Goal: Task Accomplishment & Management: Manage account settings

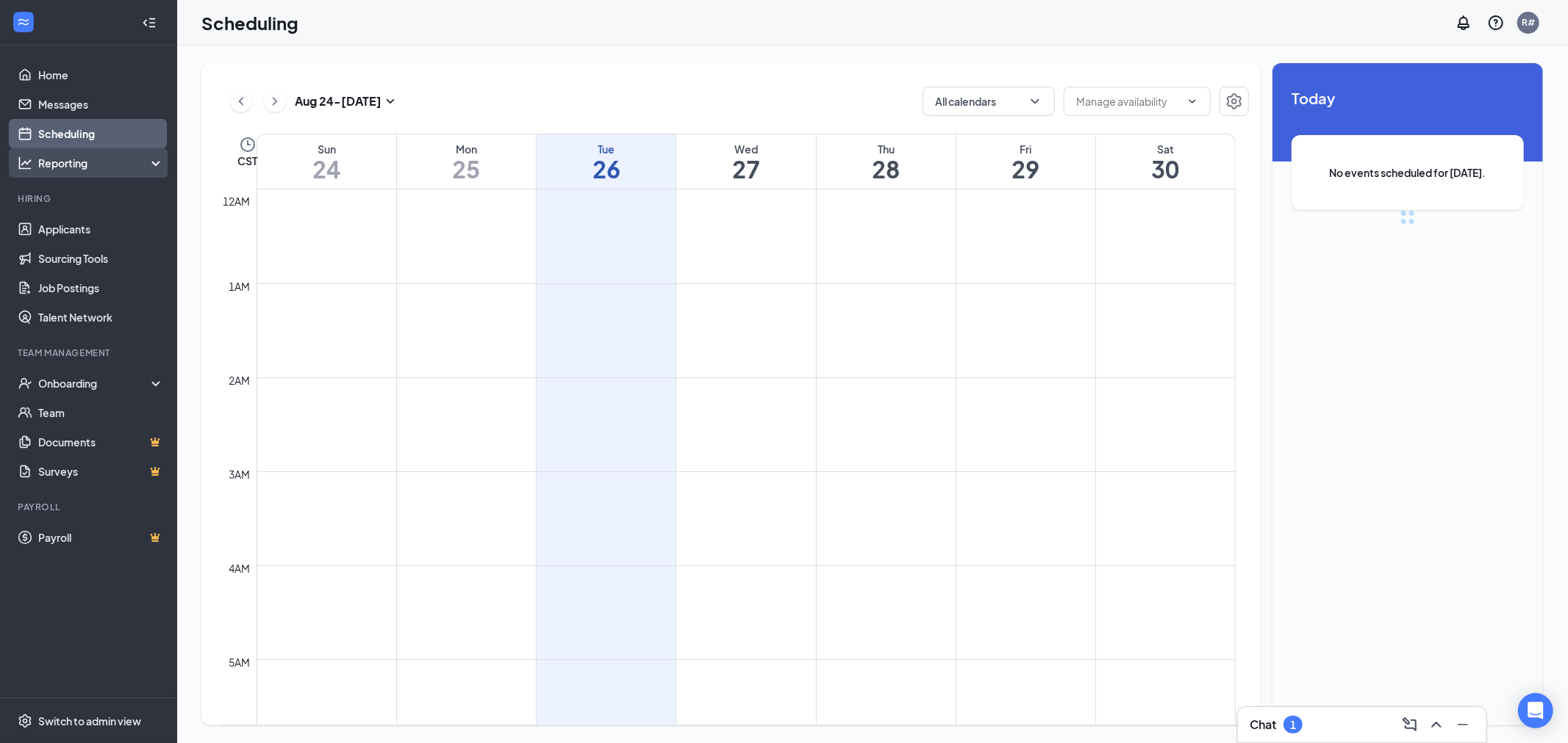
scroll to position [722, 0]
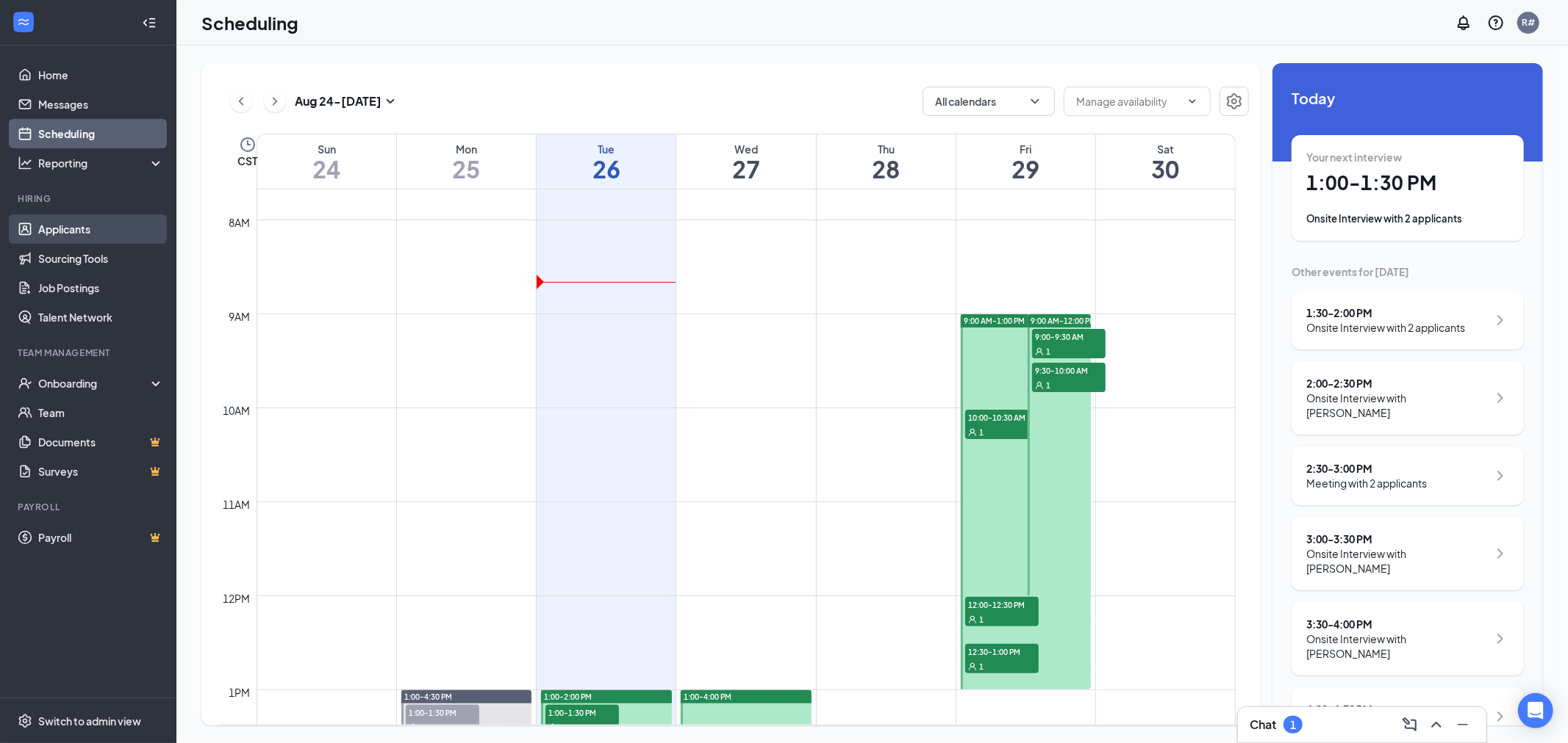
click at [67, 228] on link "Applicants" at bounding box center [101, 229] width 125 height 29
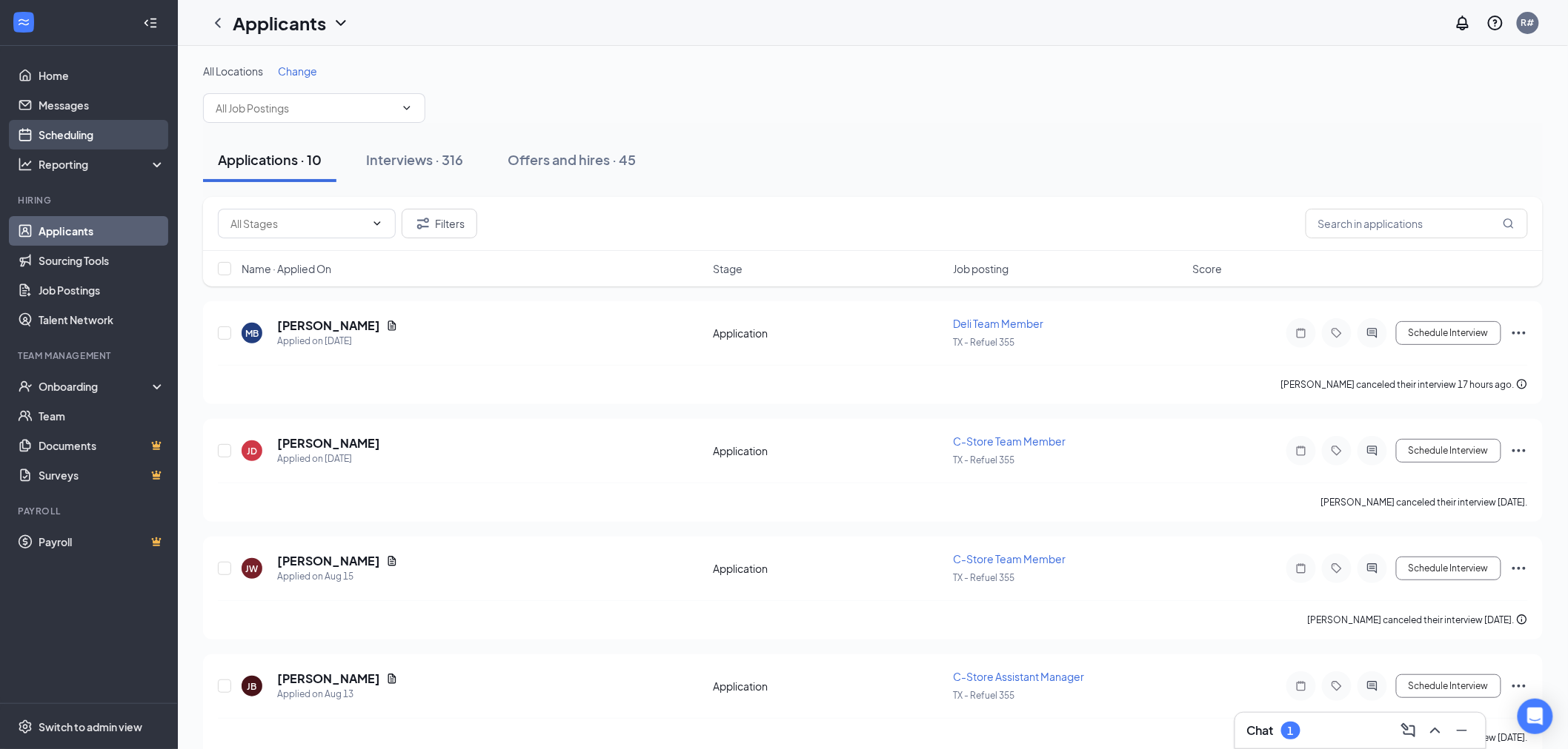
click at [51, 134] on link "Scheduling" at bounding box center [102, 134] width 126 height 29
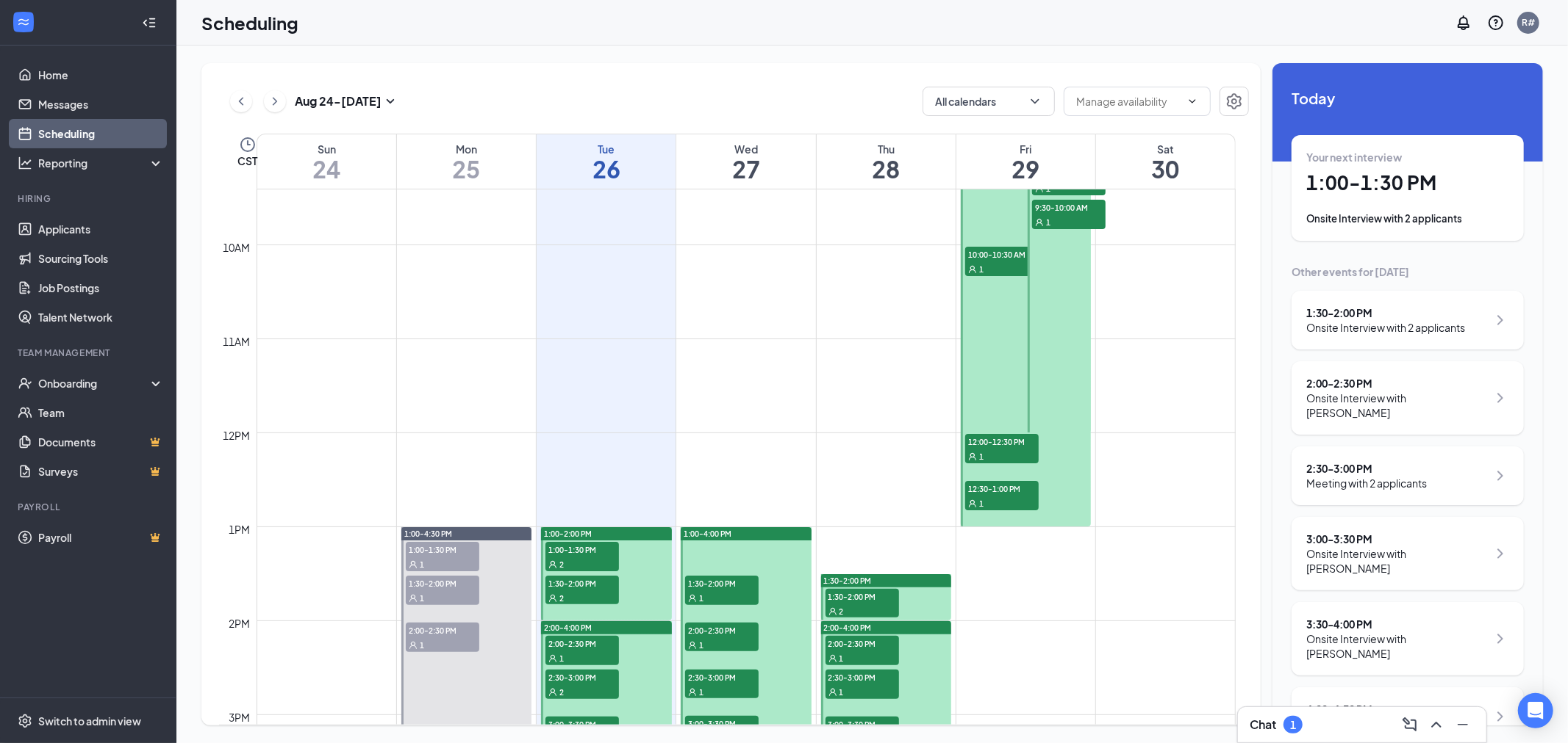
scroll to position [804, 0]
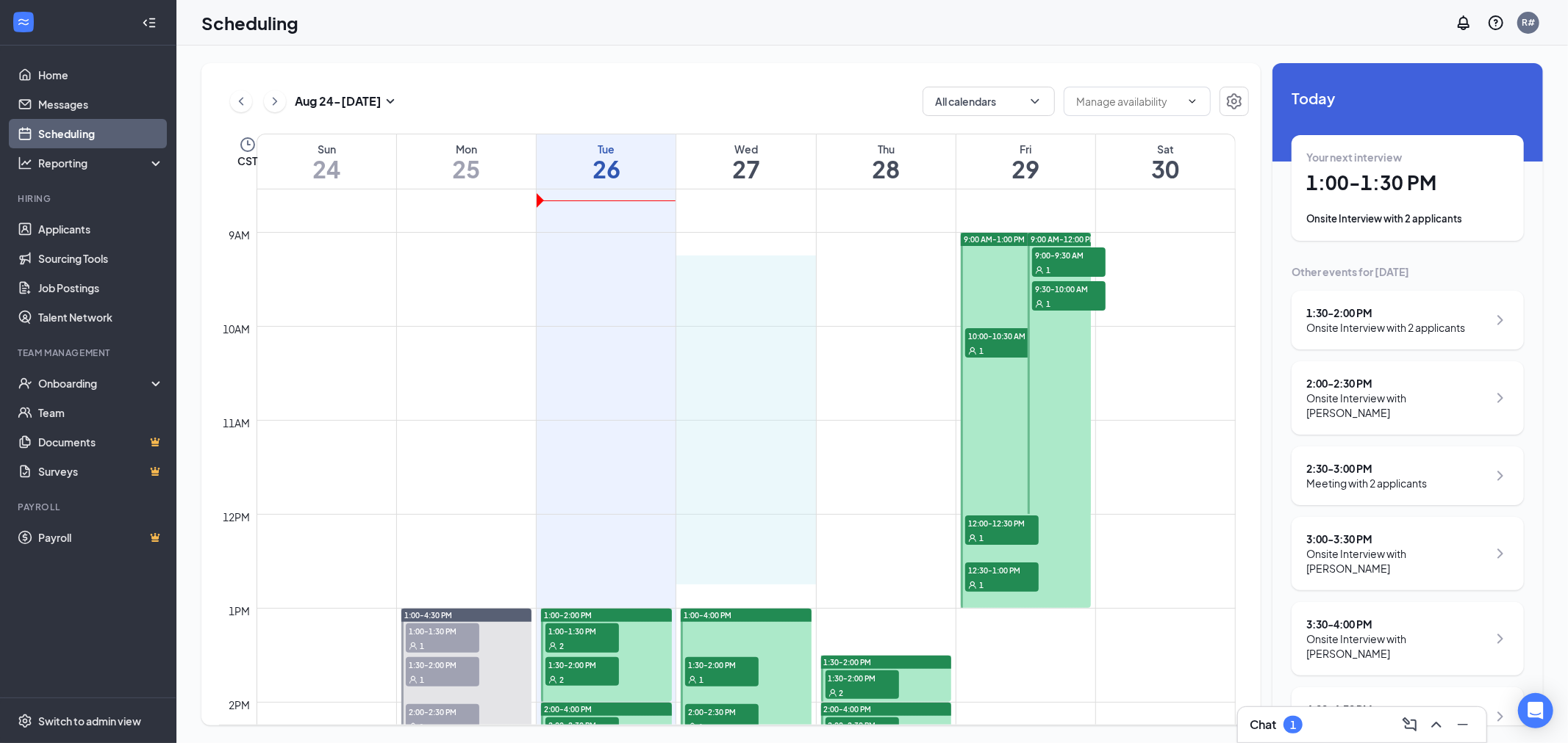
drag, startPoint x: 743, startPoint y: 273, endPoint x: 750, endPoint y: 581, distance: 308.1
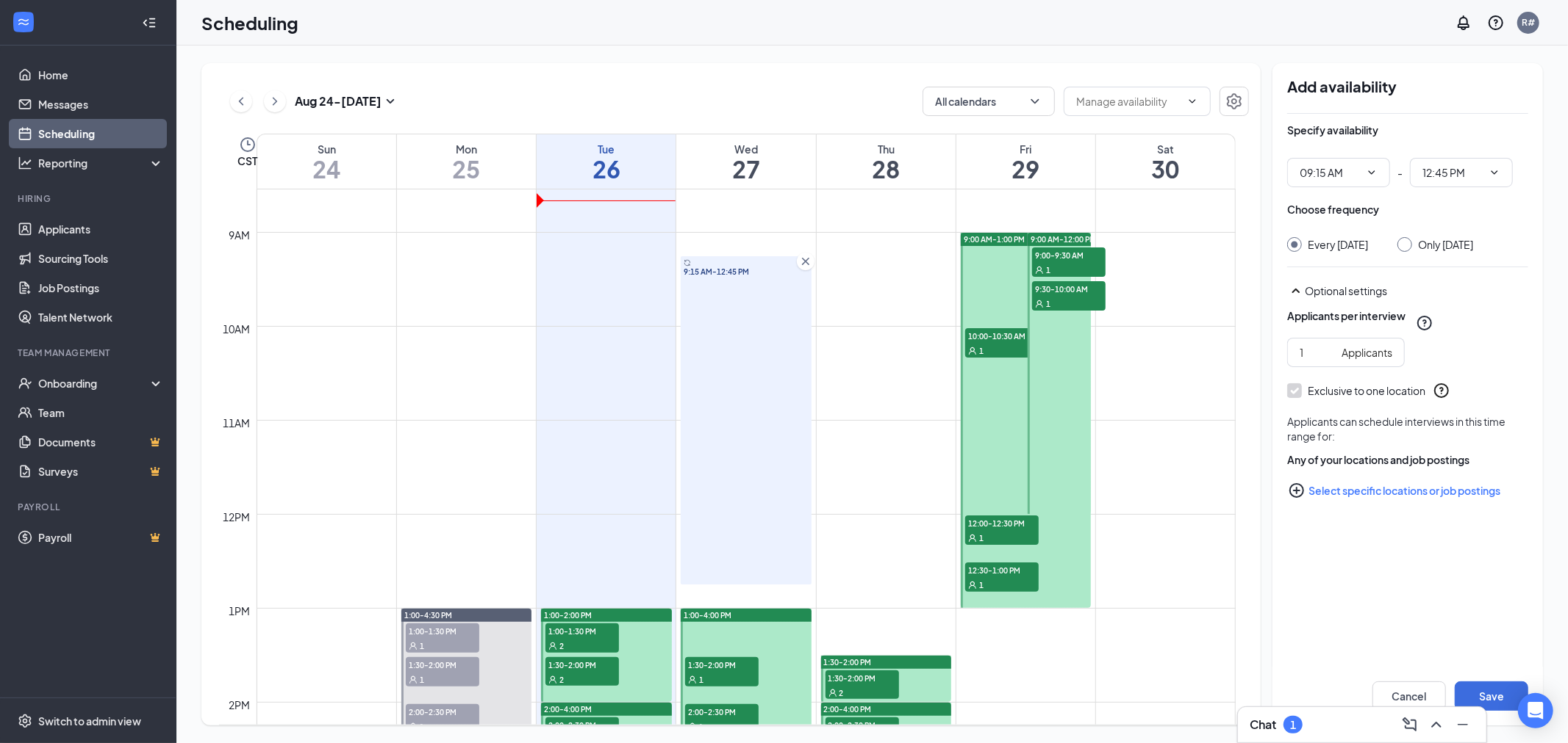
click at [1408, 243] on input "Only Wednesday, Aug 27" at bounding box center [1402, 242] width 11 height 11
radio input "true"
radio input "false"
click at [1495, 697] on button "Save" at bounding box center [1491, 696] width 73 height 29
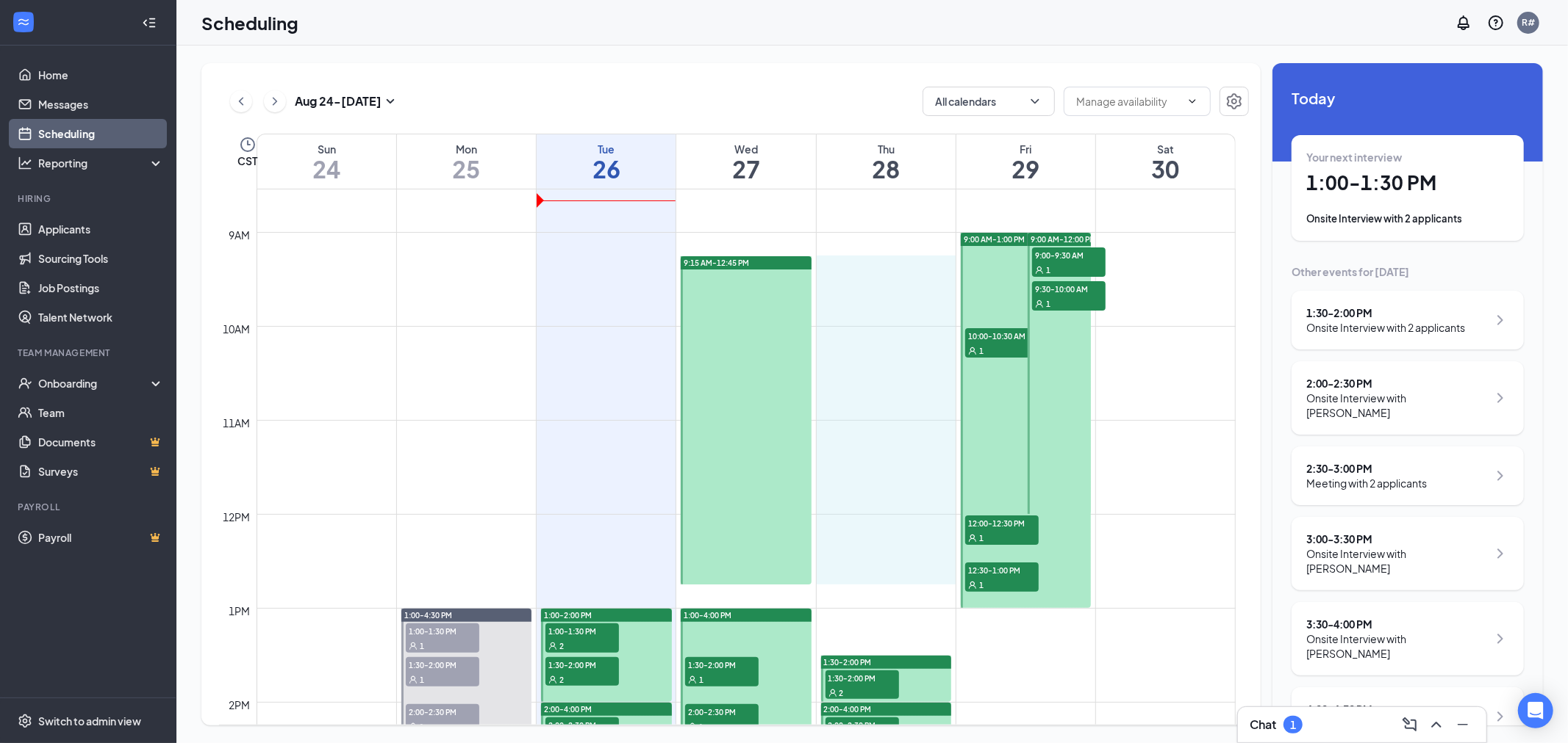
drag, startPoint x: 885, startPoint y: 266, endPoint x: 892, endPoint y: 573, distance: 307.1
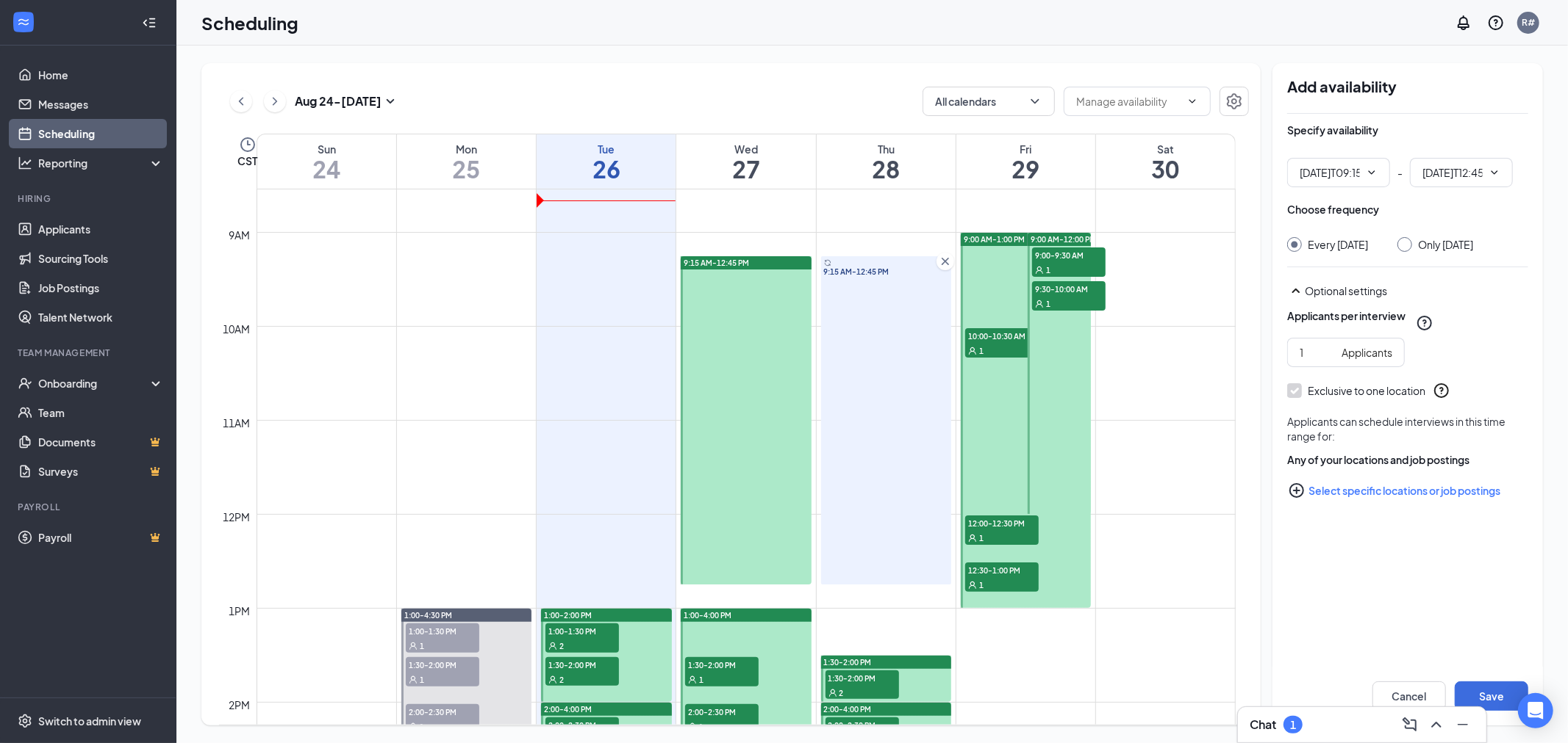
type input "09:15 AM"
type input "12:45 PM"
click at [1412, 244] on div at bounding box center [1404, 244] width 14 height 14
click at [1408, 243] on input "Only Thursday, Aug 28" at bounding box center [1402, 242] width 11 height 11
radio input "true"
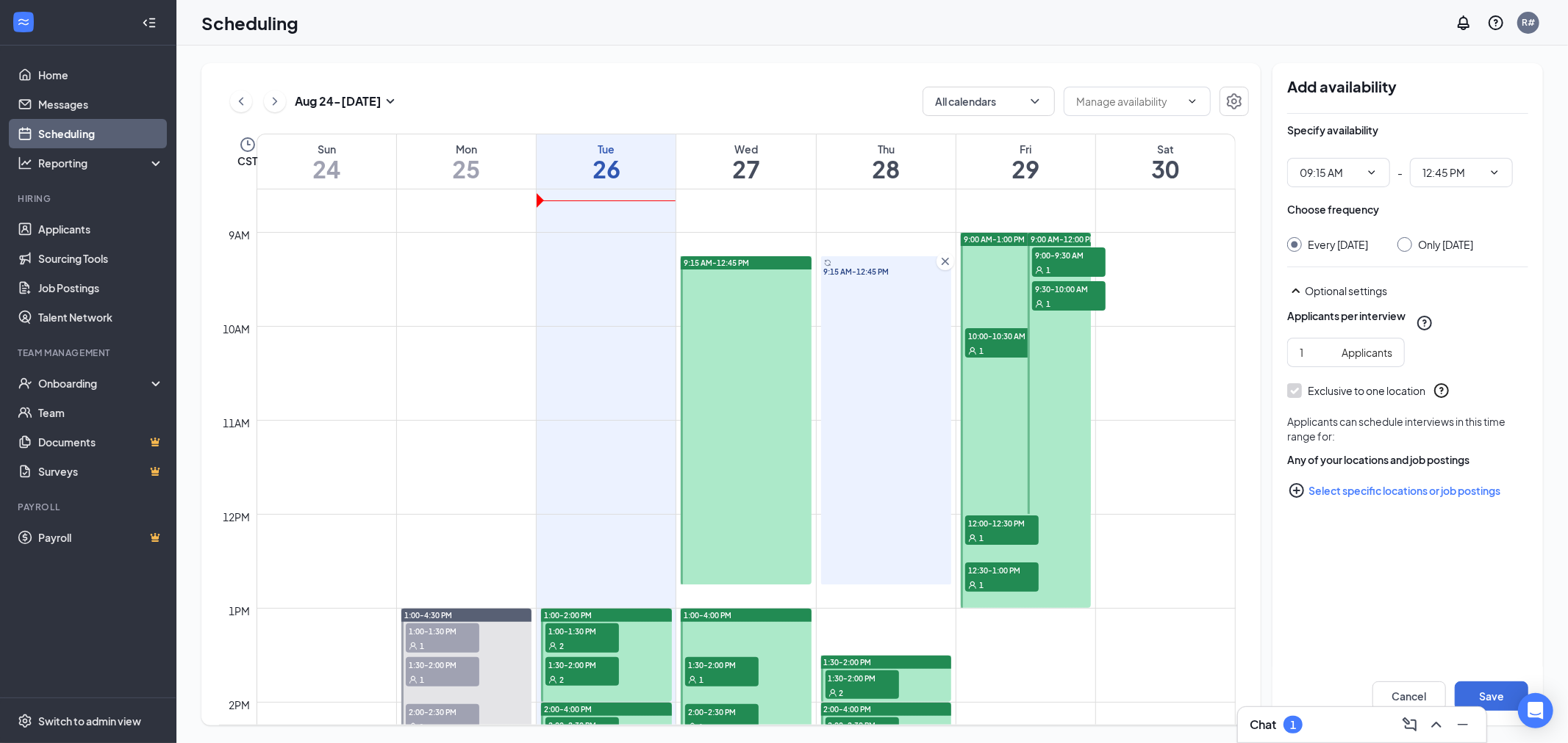
radio input "false"
click at [1500, 695] on button "Save" at bounding box center [1491, 696] width 73 height 29
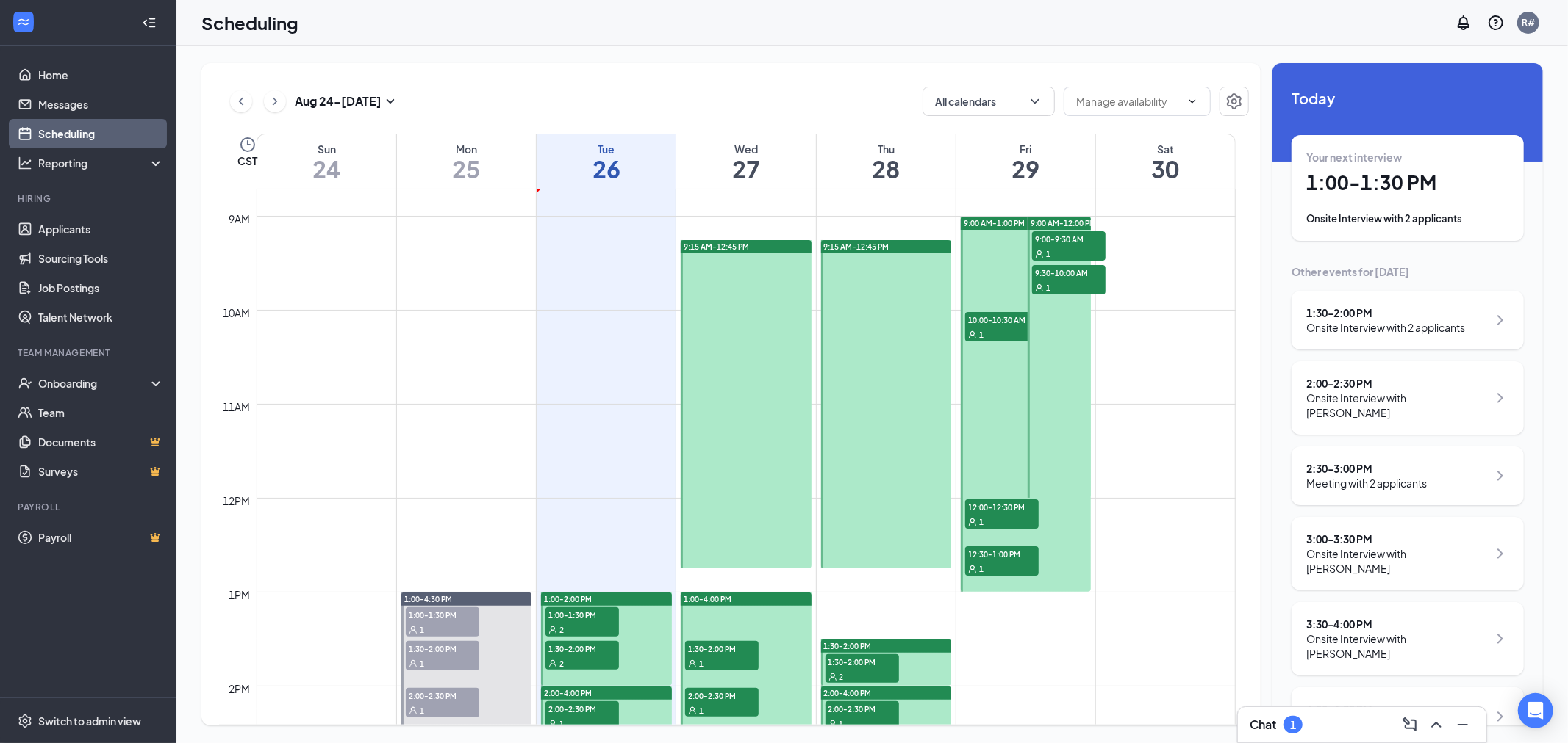
scroll to position [641, 0]
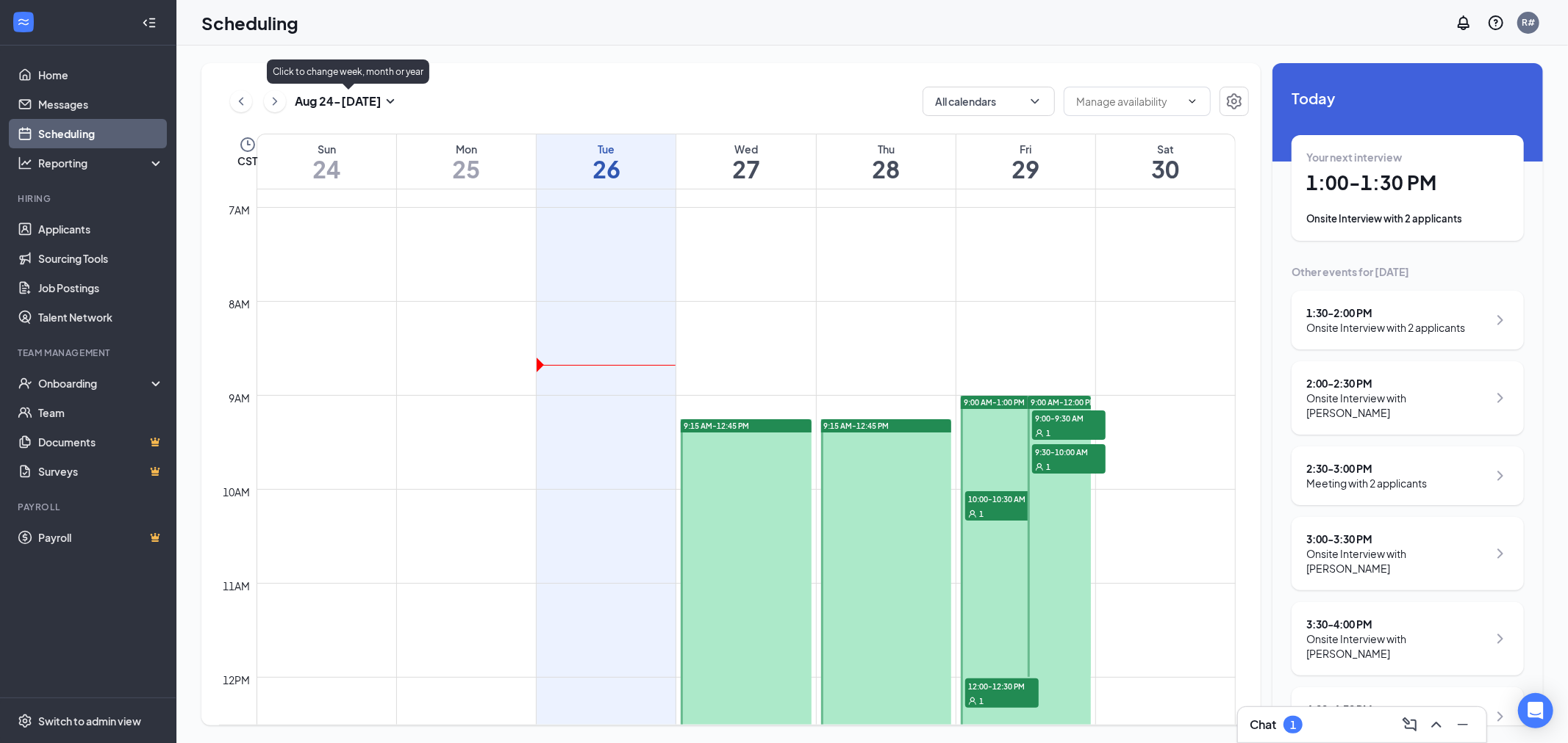
click at [393, 101] on icon "SmallChevronDown" at bounding box center [391, 101] width 8 height 5
click at [270, 97] on icon "ChevronRight" at bounding box center [274, 101] width 14 height 17
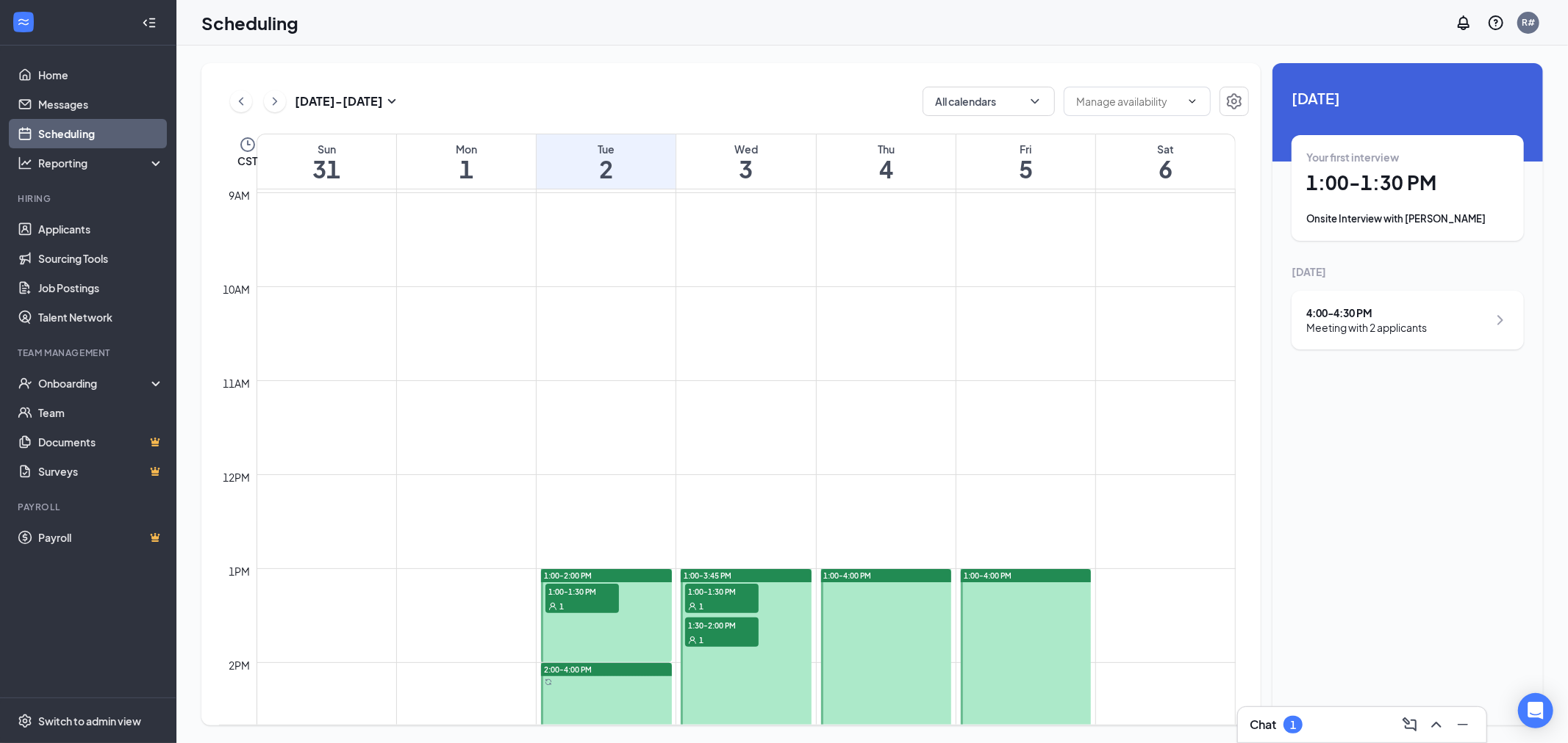
scroll to position [804, 0]
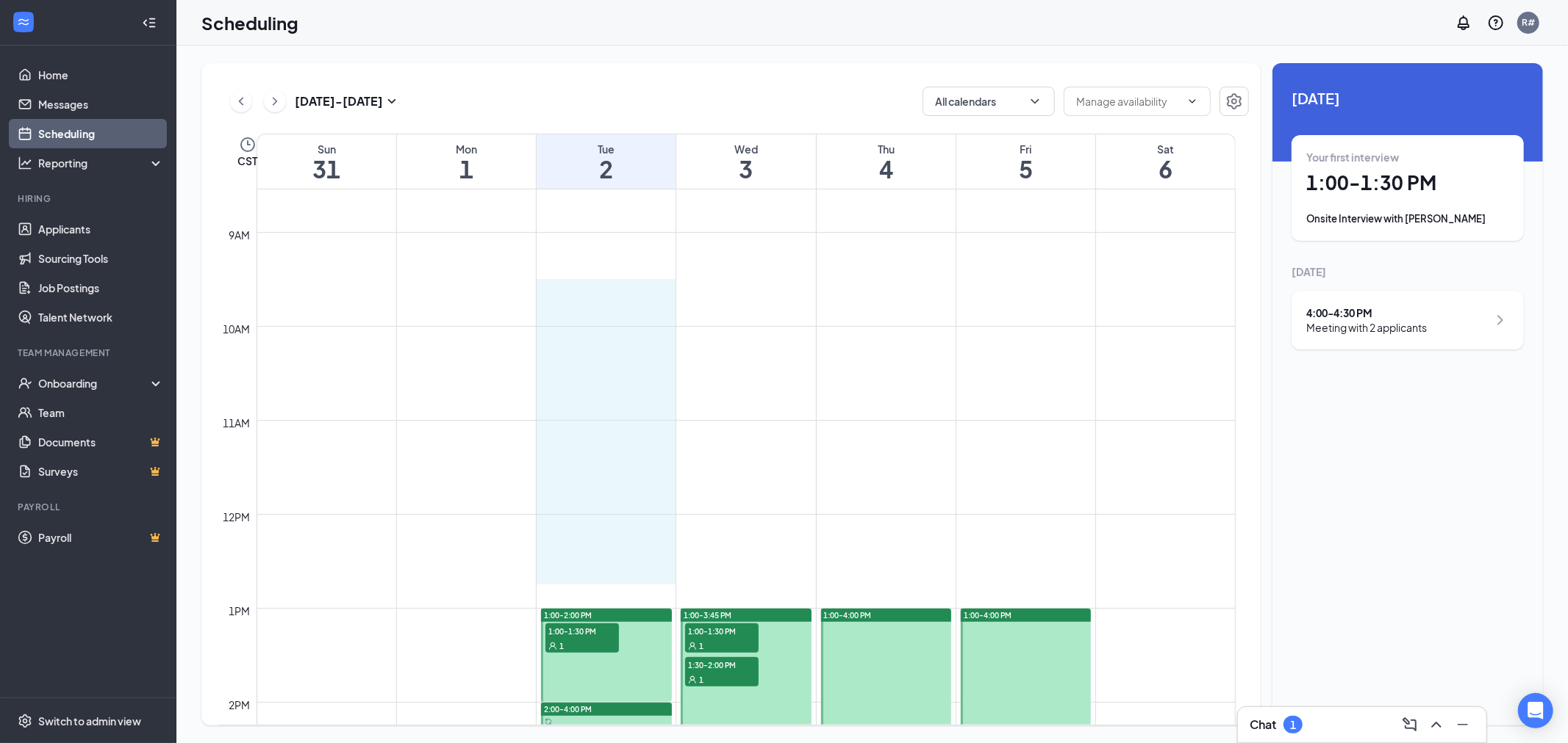
drag, startPoint x: 598, startPoint y: 286, endPoint x: 606, endPoint y: 573, distance: 287.1
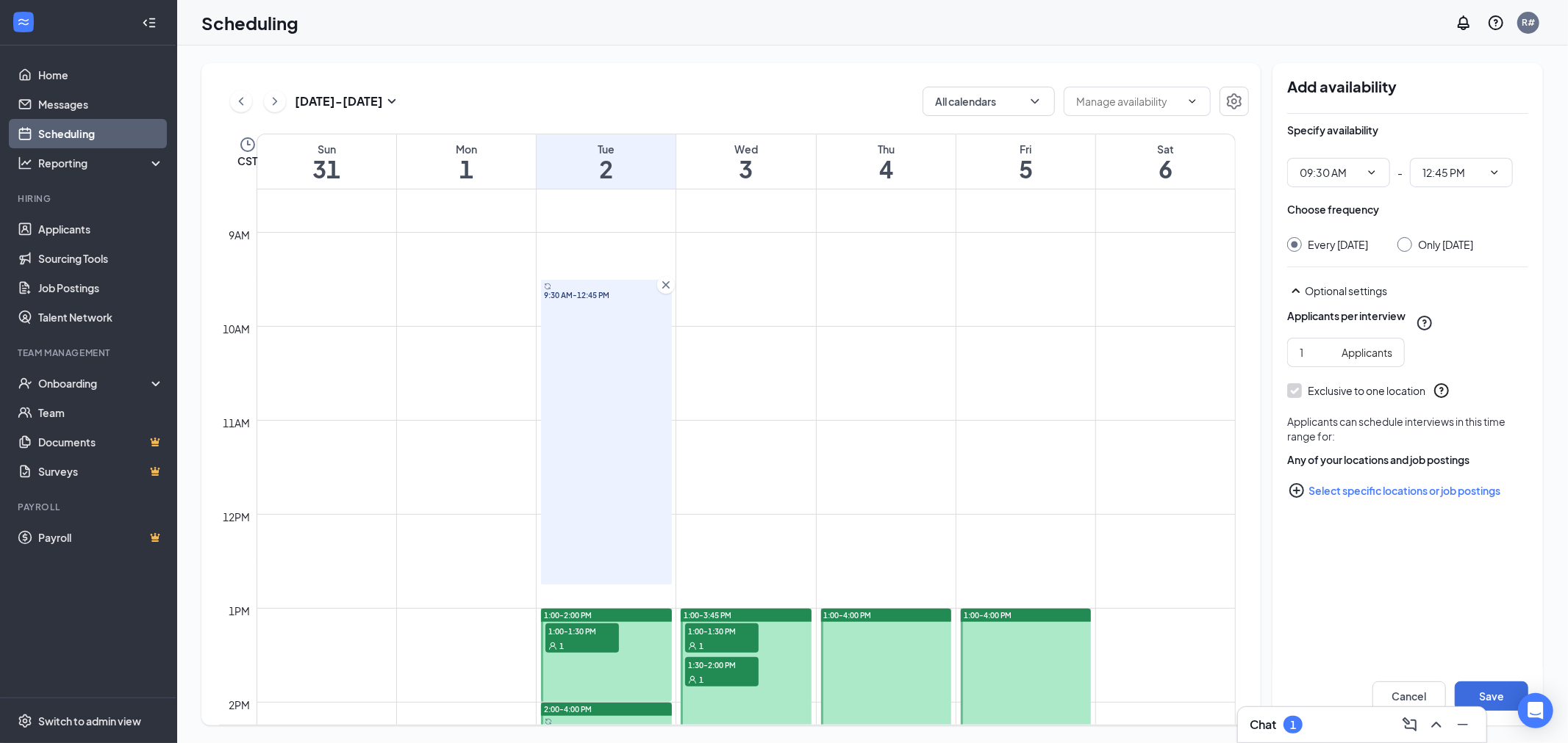
click at [1408, 239] on input "Only Tuesday, Sep 2" at bounding box center [1402, 242] width 11 height 11
radio input "true"
radio input "false"
click at [1495, 691] on button "Save" at bounding box center [1491, 696] width 73 height 29
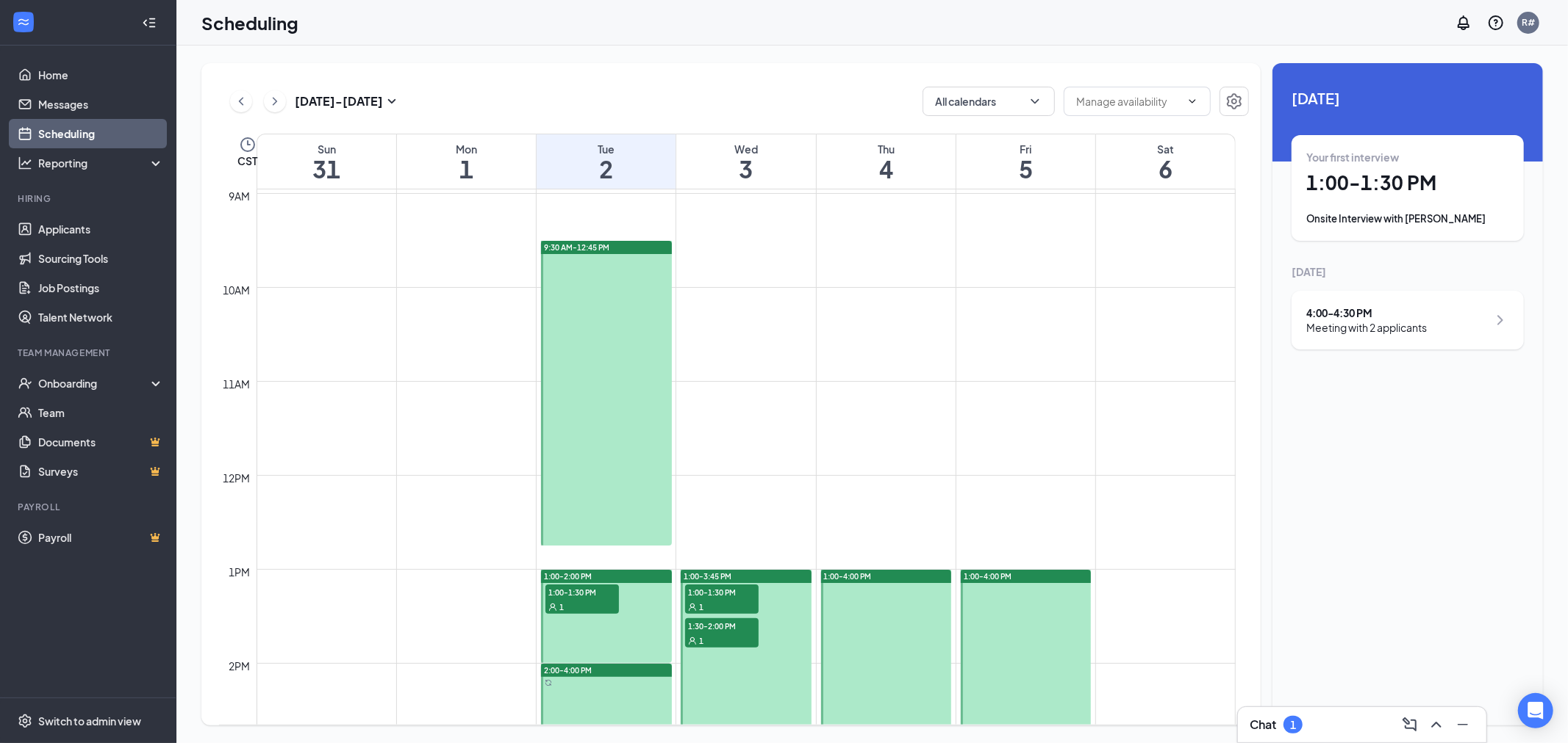
scroll to position [804, 0]
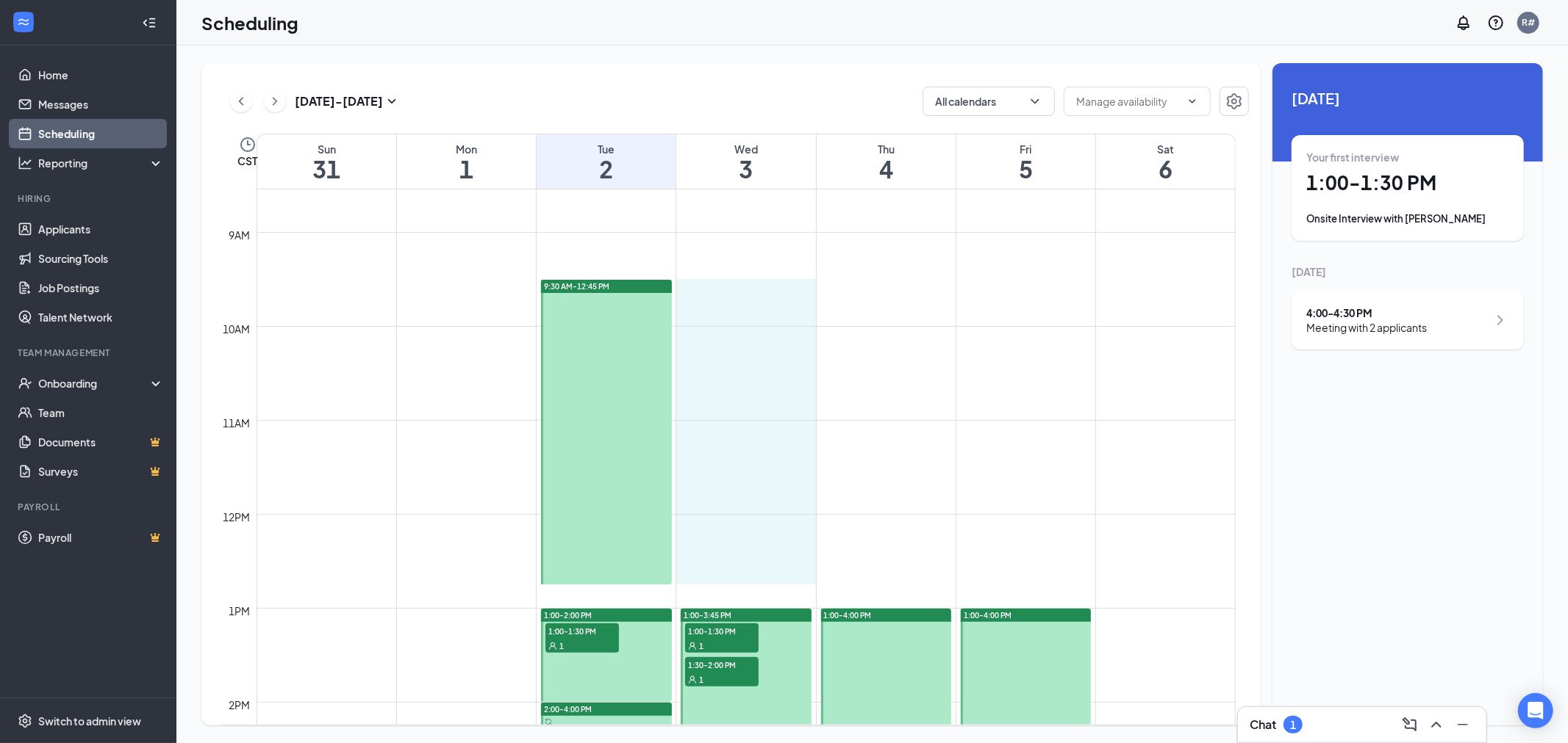
drag, startPoint x: 752, startPoint y: 281, endPoint x: 750, endPoint y: 580, distance: 299.0
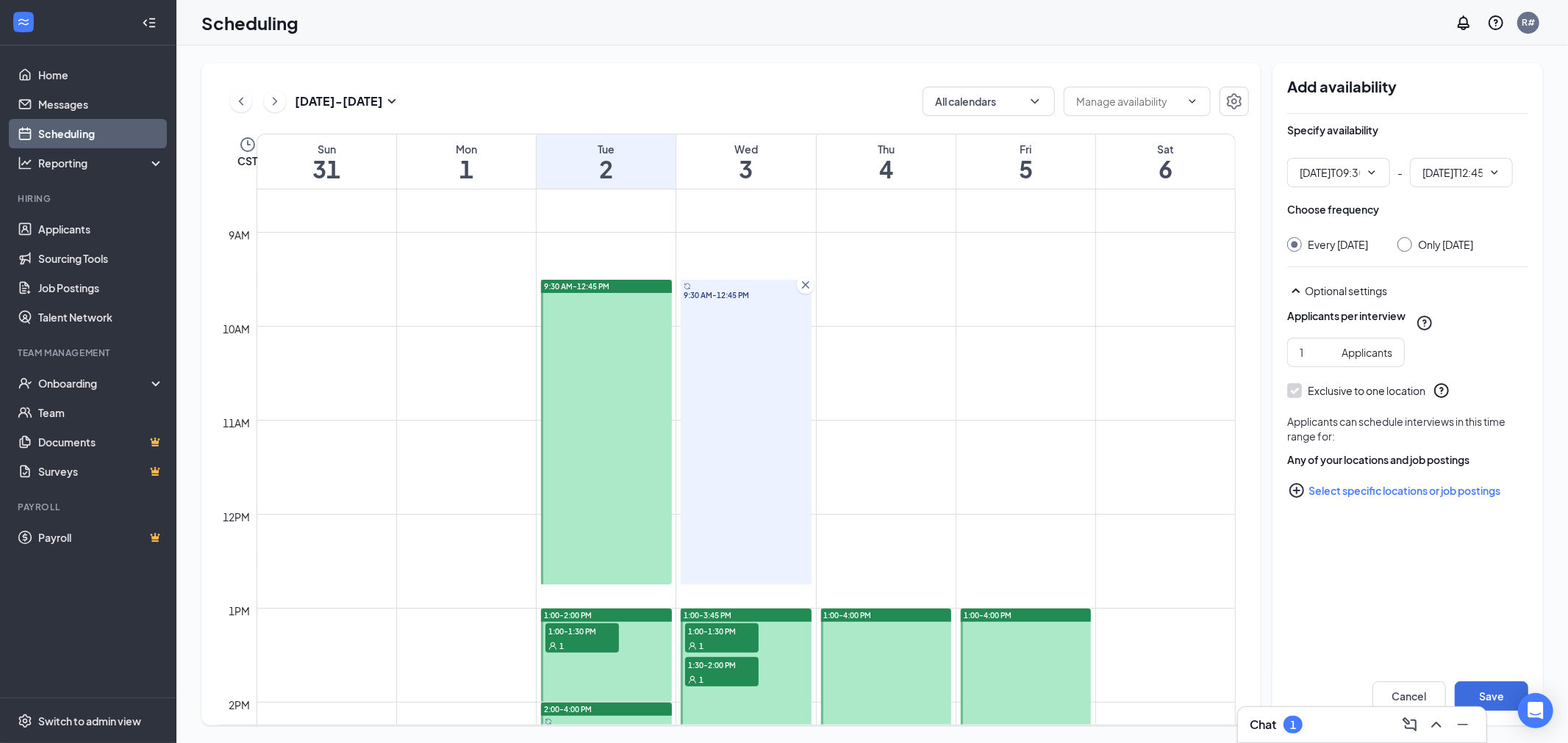
type input "09:30 AM"
type input "12:45 PM"
click at [1408, 244] on input "Only Wednesday, Sep 3" at bounding box center [1402, 242] width 11 height 11
radio input "true"
radio input "false"
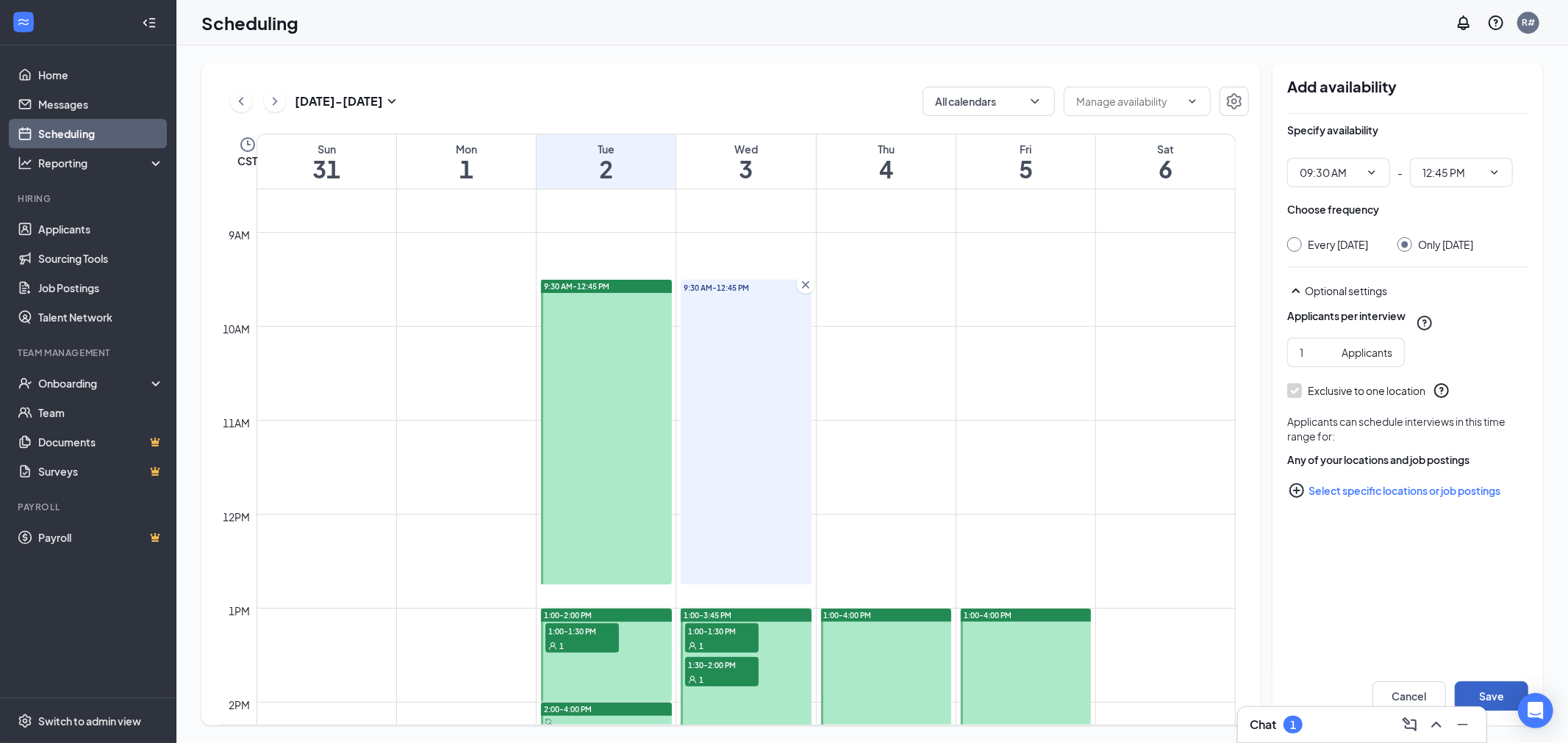
click at [1500, 696] on button "Save" at bounding box center [1491, 696] width 73 height 29
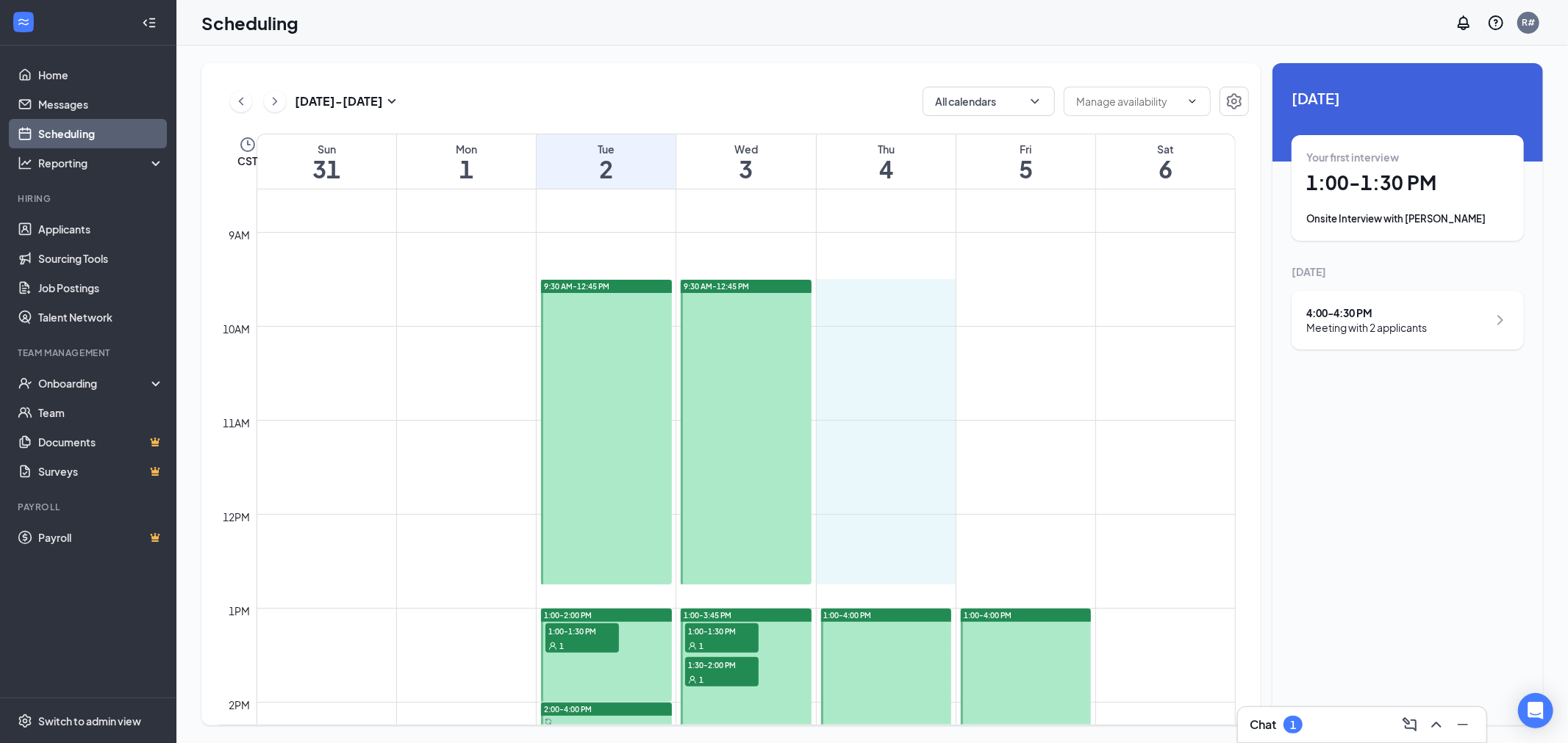
drag, startPoint x: 877, startPoint y: 282, endPoint x: 884, endPoint y: 561, distance: 279.1
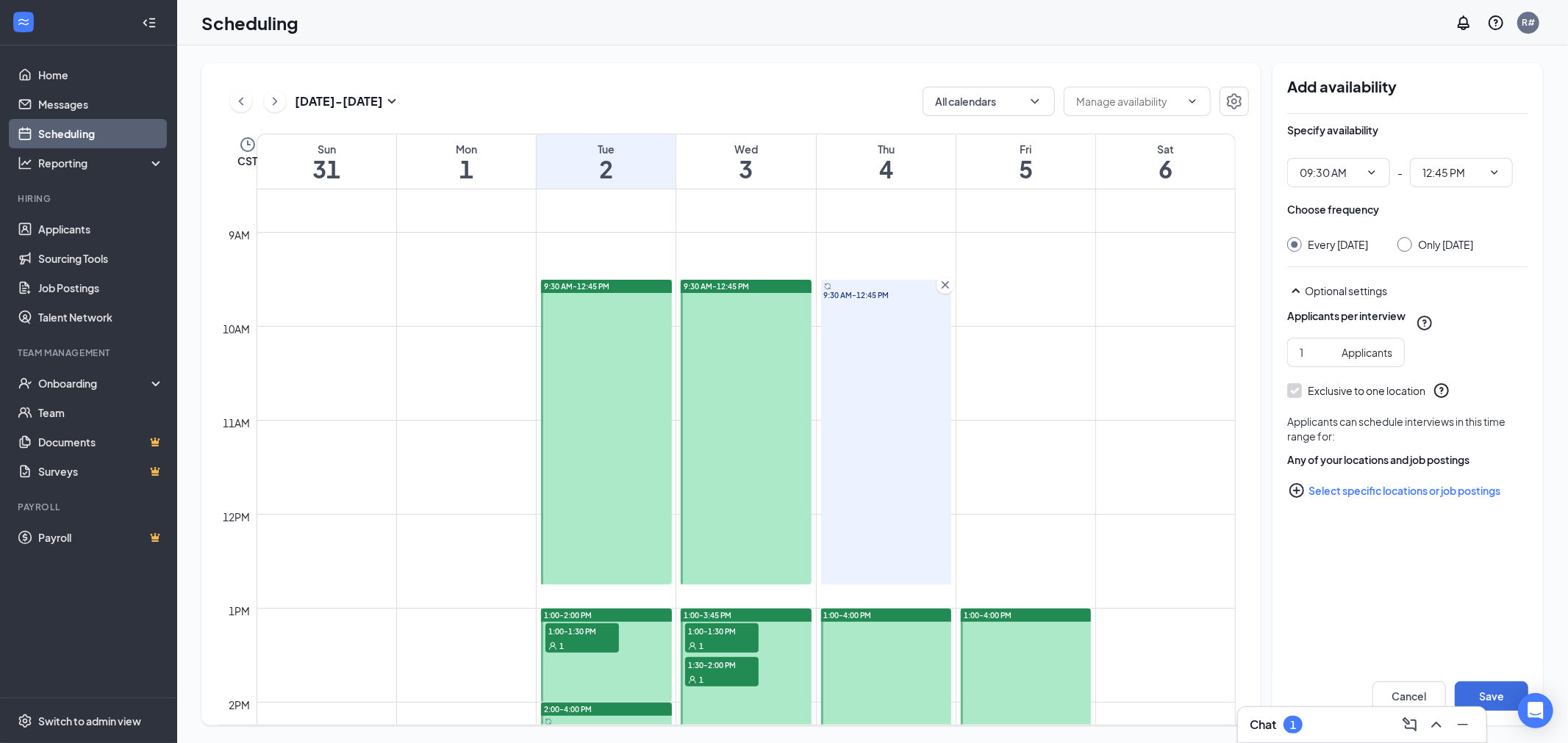
click at [1408, 244] on input "Only Thursday, Sep 4" at bounding box center [1402, 242] width 11 height 11
radio input "true"
radio input "false"
click at [1489, 697] on button "Save" at bounding box center [1491, 696] width 73 height 29
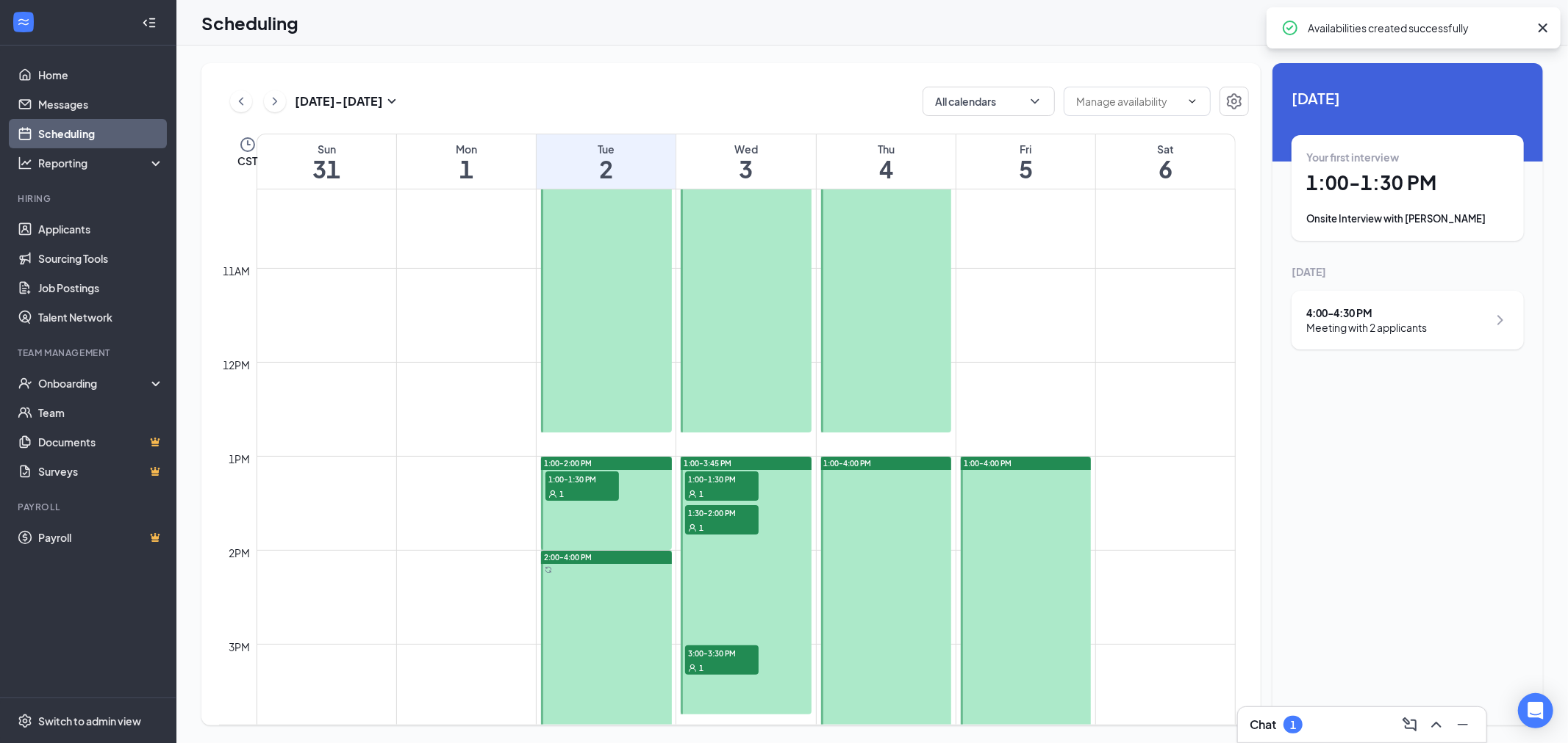
scroll to position [1048, 0]
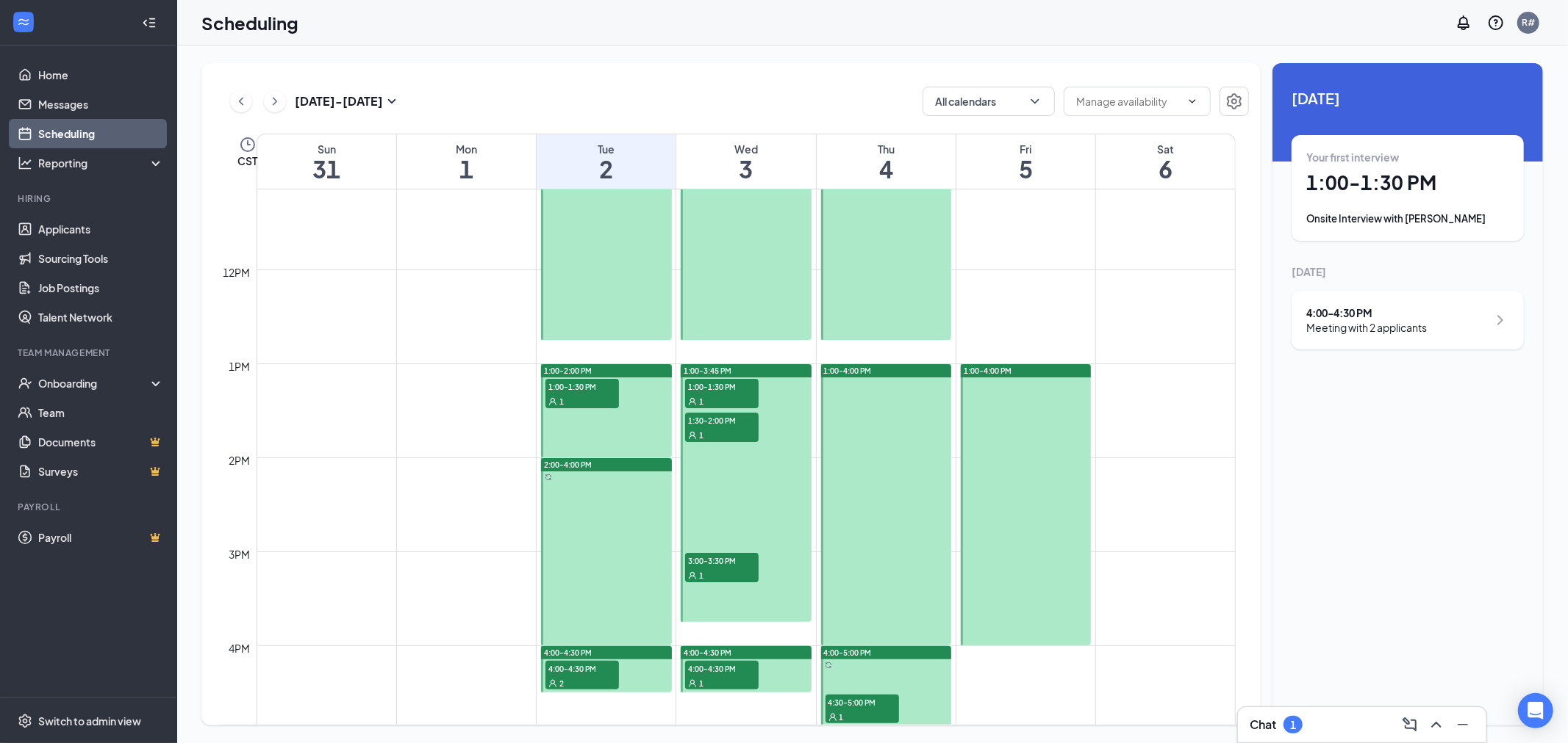
click at [1041, 369] on div "1:00-4:00 PM" at bounding box center [1026, 371] width 131 height 13
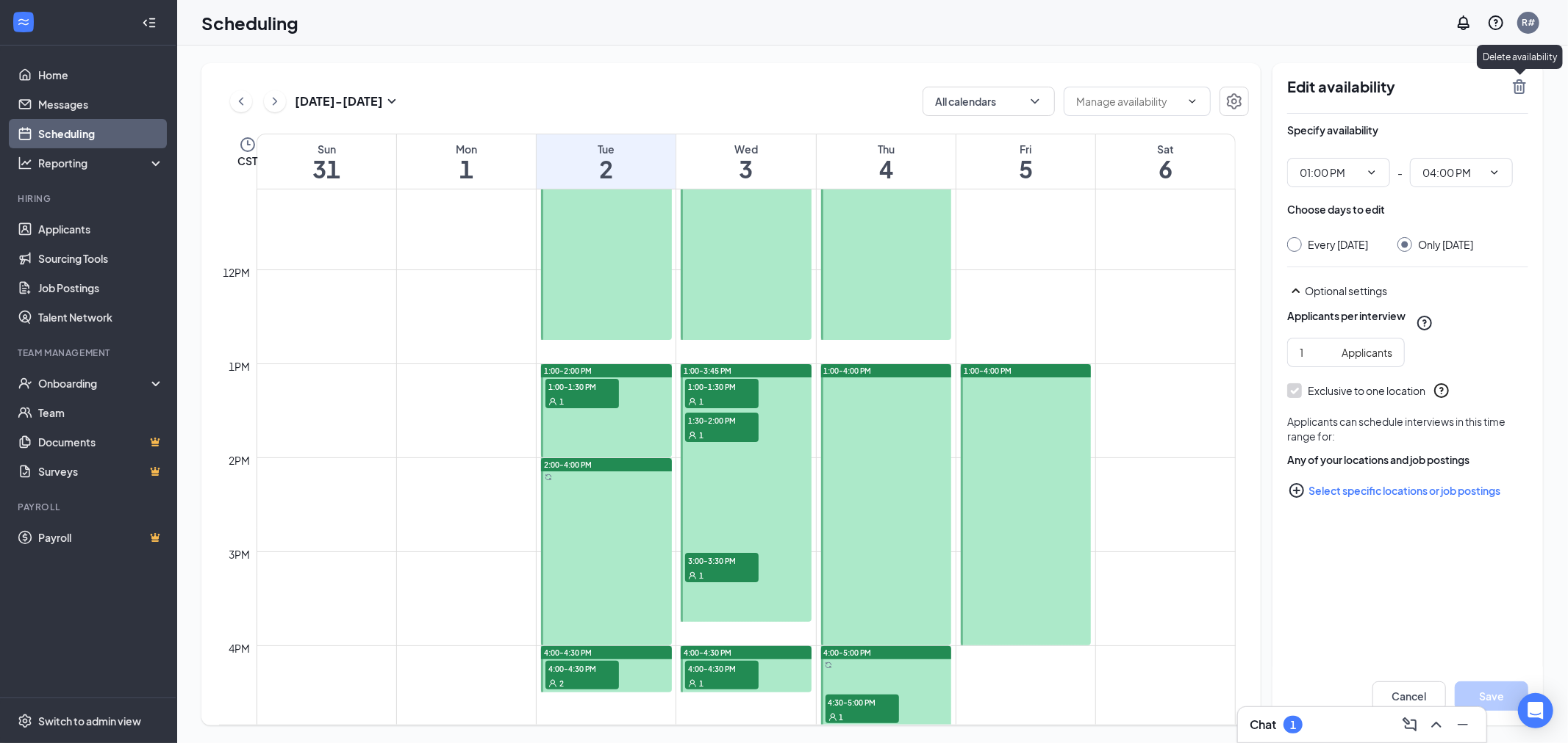
click at [1517, 83] on icon "TrashOutline" at bounding box center [1520, 86] width 14 height 14
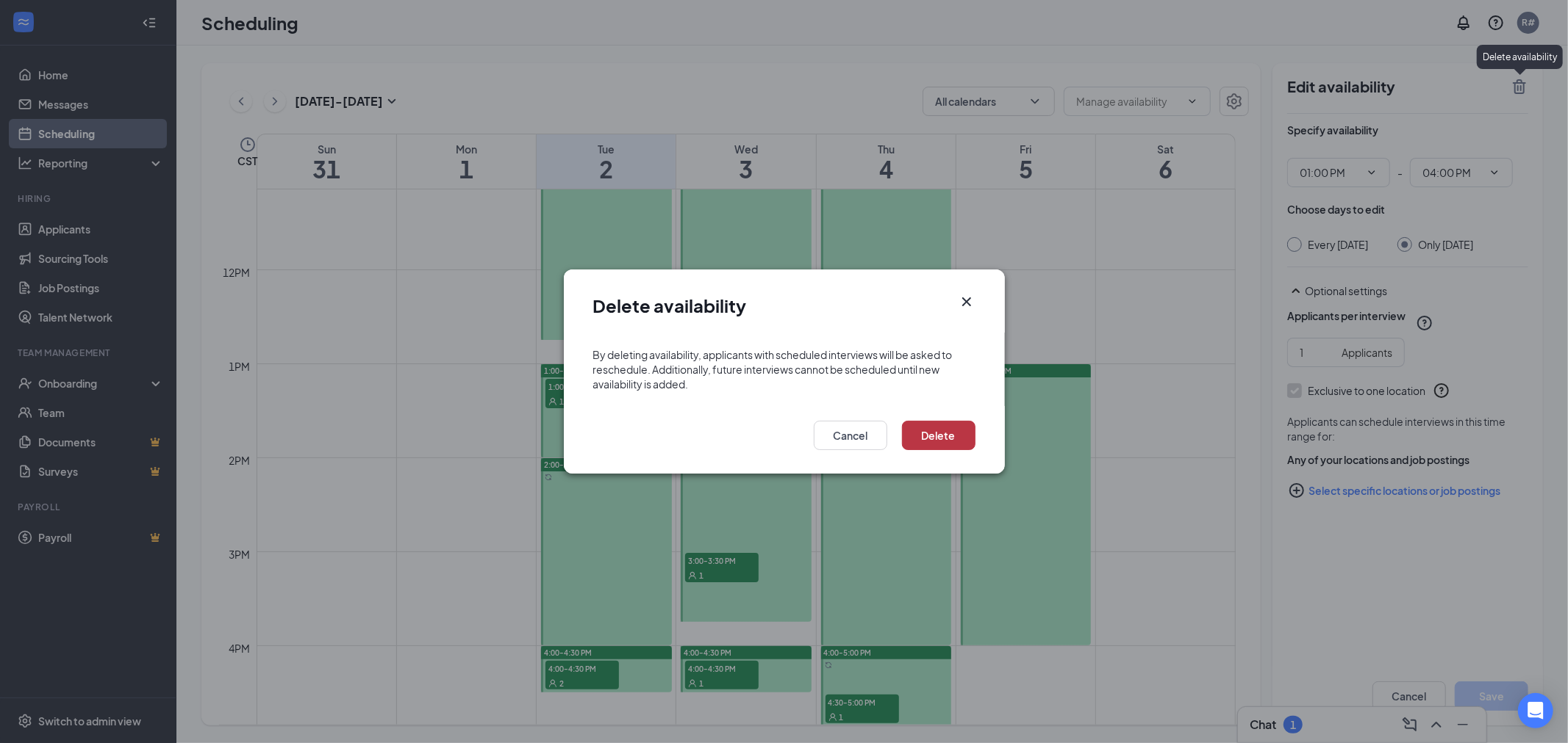
click at [938, 434] on button "Delete" at bounding box center [938, 436] width 73 height 29
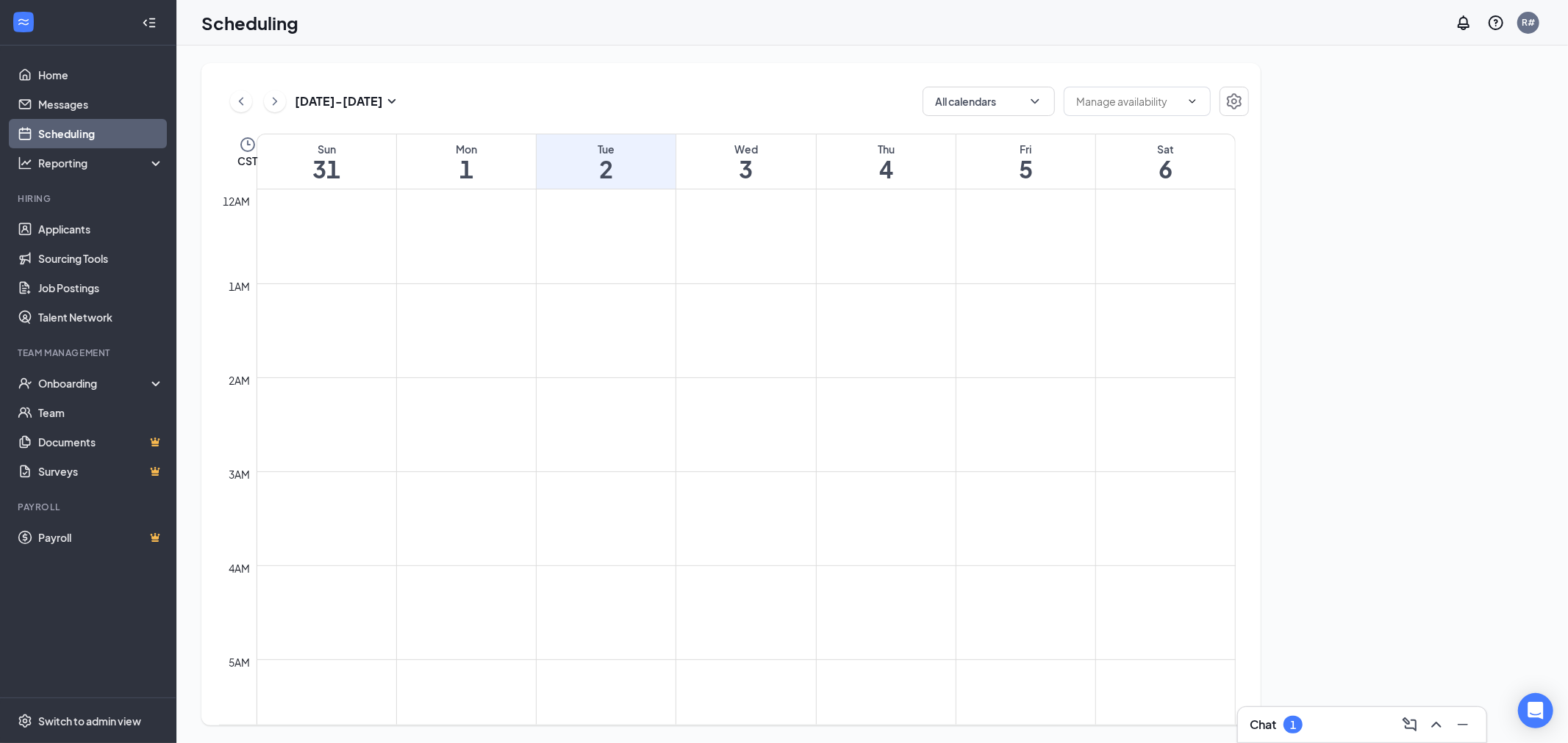
scroll to position [722, 0]
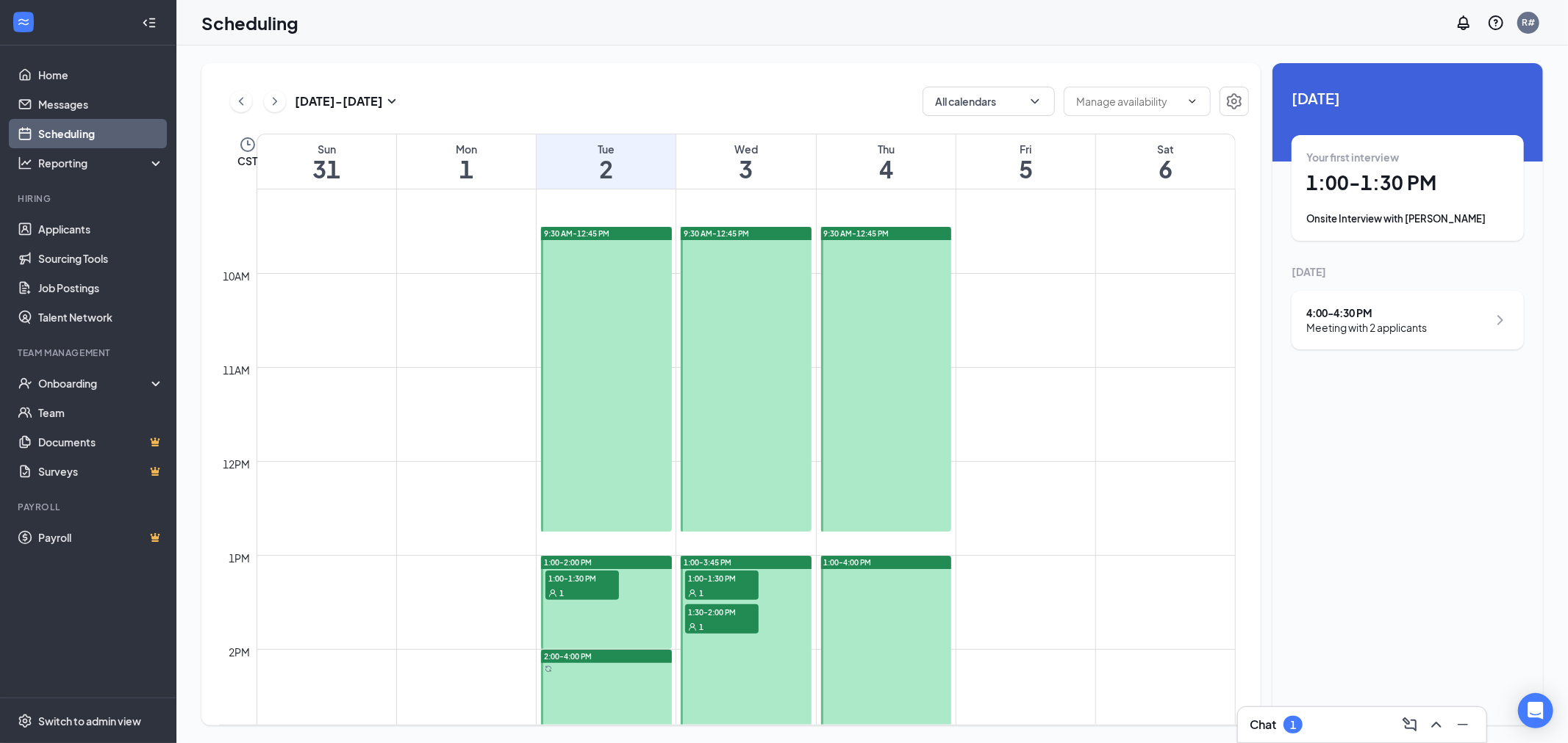
scroll to position [885, 0]
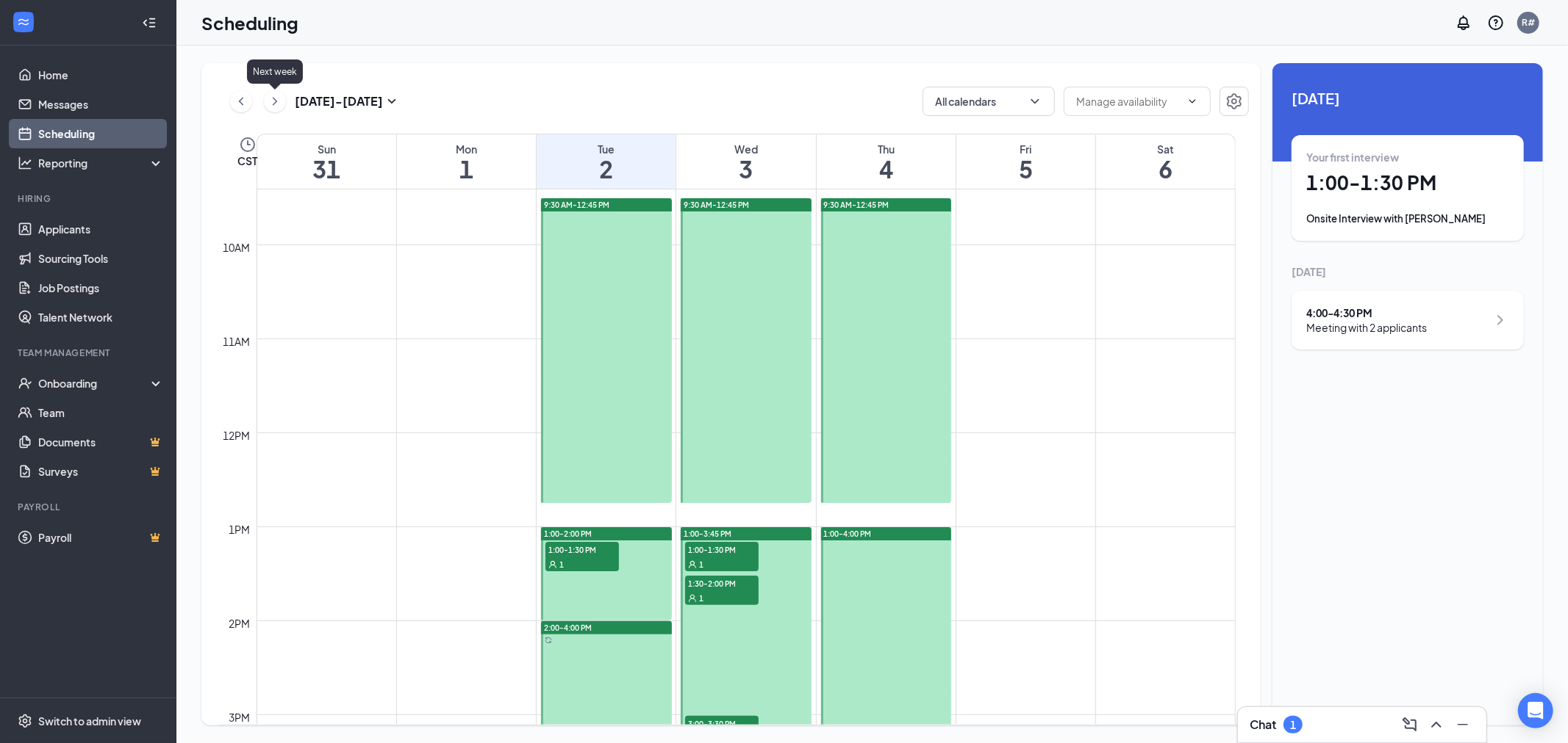
click at [280, 97] on icon "ChevronRight" at bounding box center [274, 101] width 14 height 17
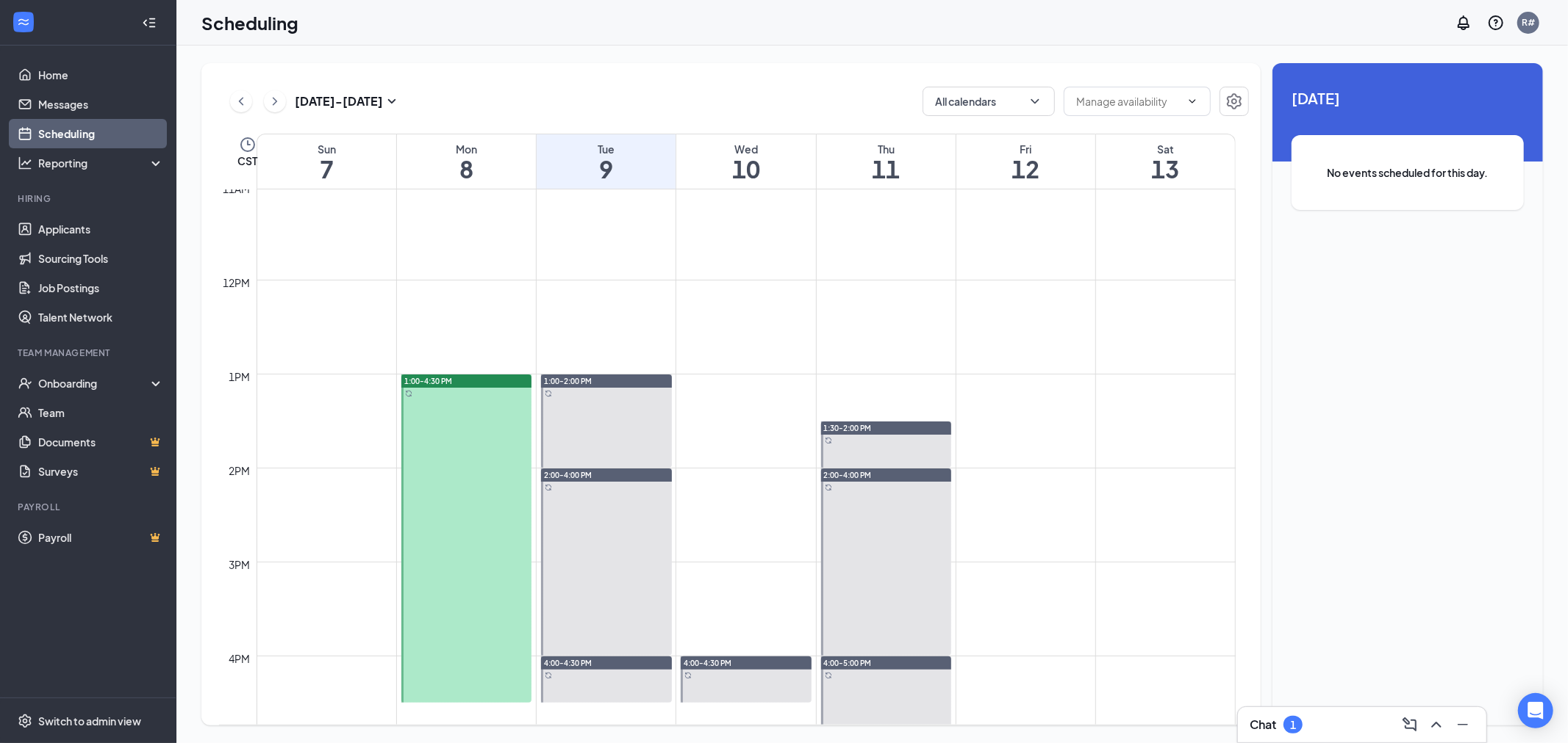
scroll to position [1048, 0]
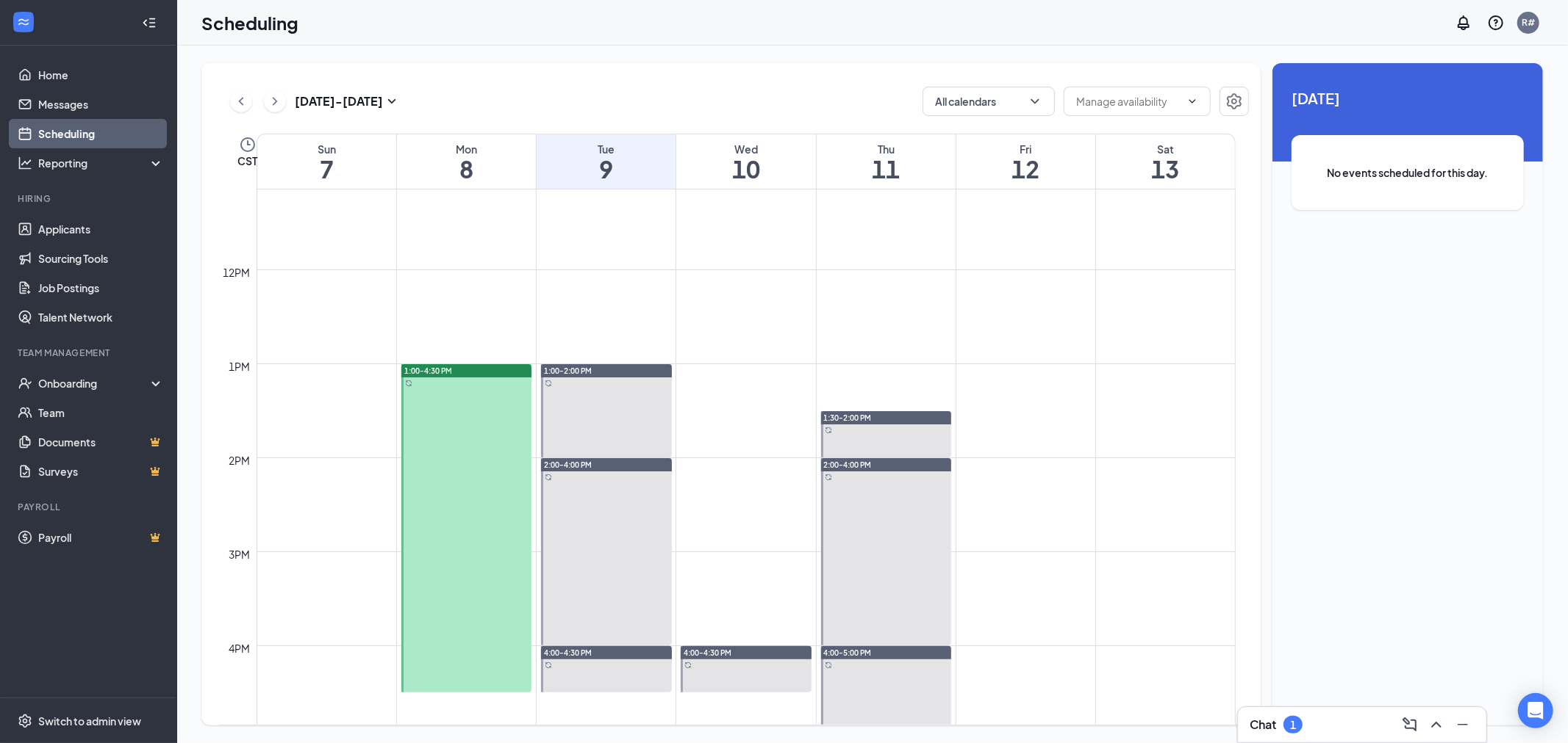
click at [473, 369] on div "1:00-4:30 PM" at bounding box center [467, 371] width 131 height 13
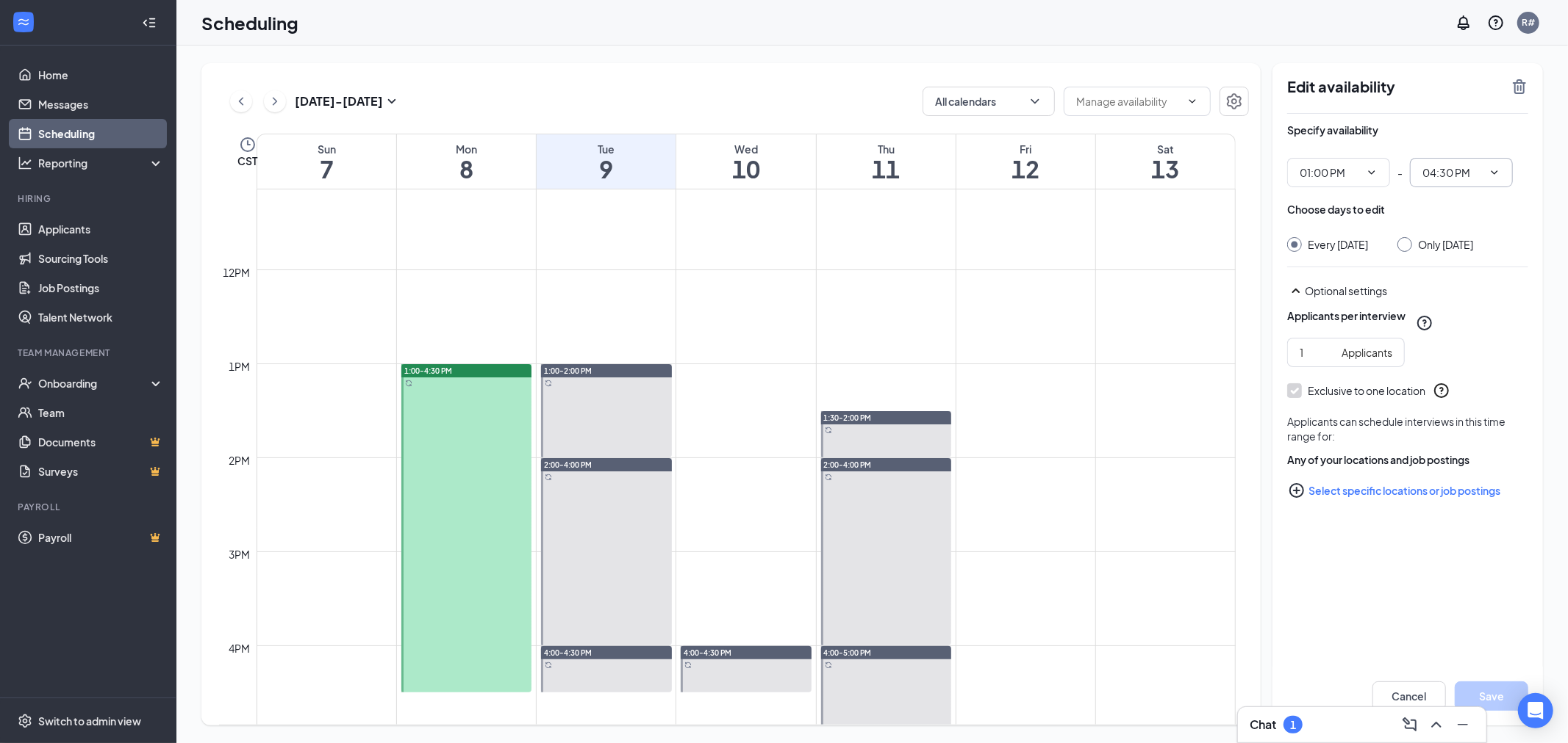
click at [1493, 170] on icon "ChevronDown" at bounding box center [1495, 172] width 12 height 12
click at [1456, 345] on div "02:00 PM" at bounding box center [1443, 352] width 43 height 16
type input "02:00 PM"
click at [1496, 692] on button "Save" at bounding box center [1491, 696] width 73 height 29
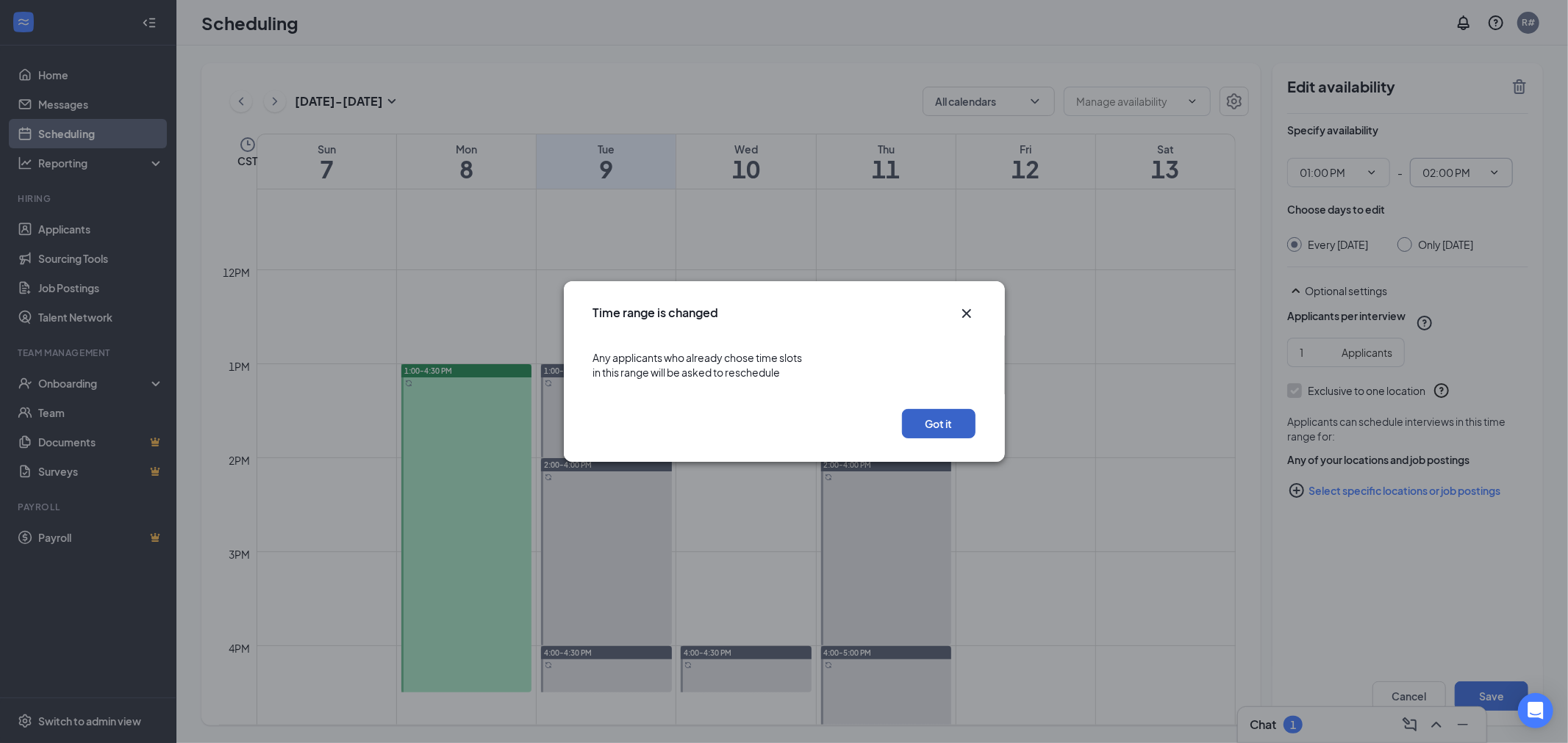
click at [944, 415] on button "Got it" at bounding box center [938, 424] width 73 height 29
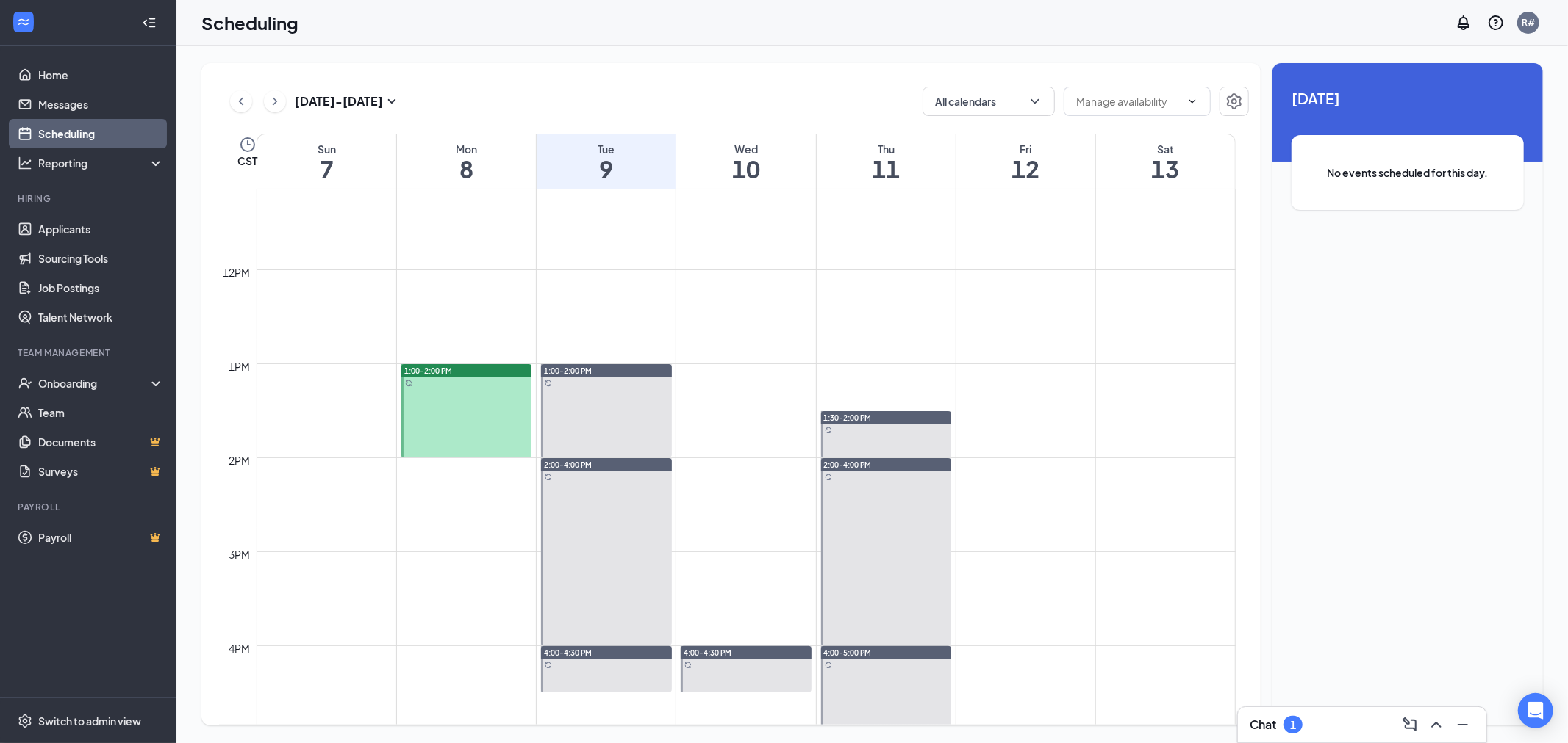
click at [466, 369] on div "1:00-2:00 PM" at bounding box center [467, 371] width 131 height 13
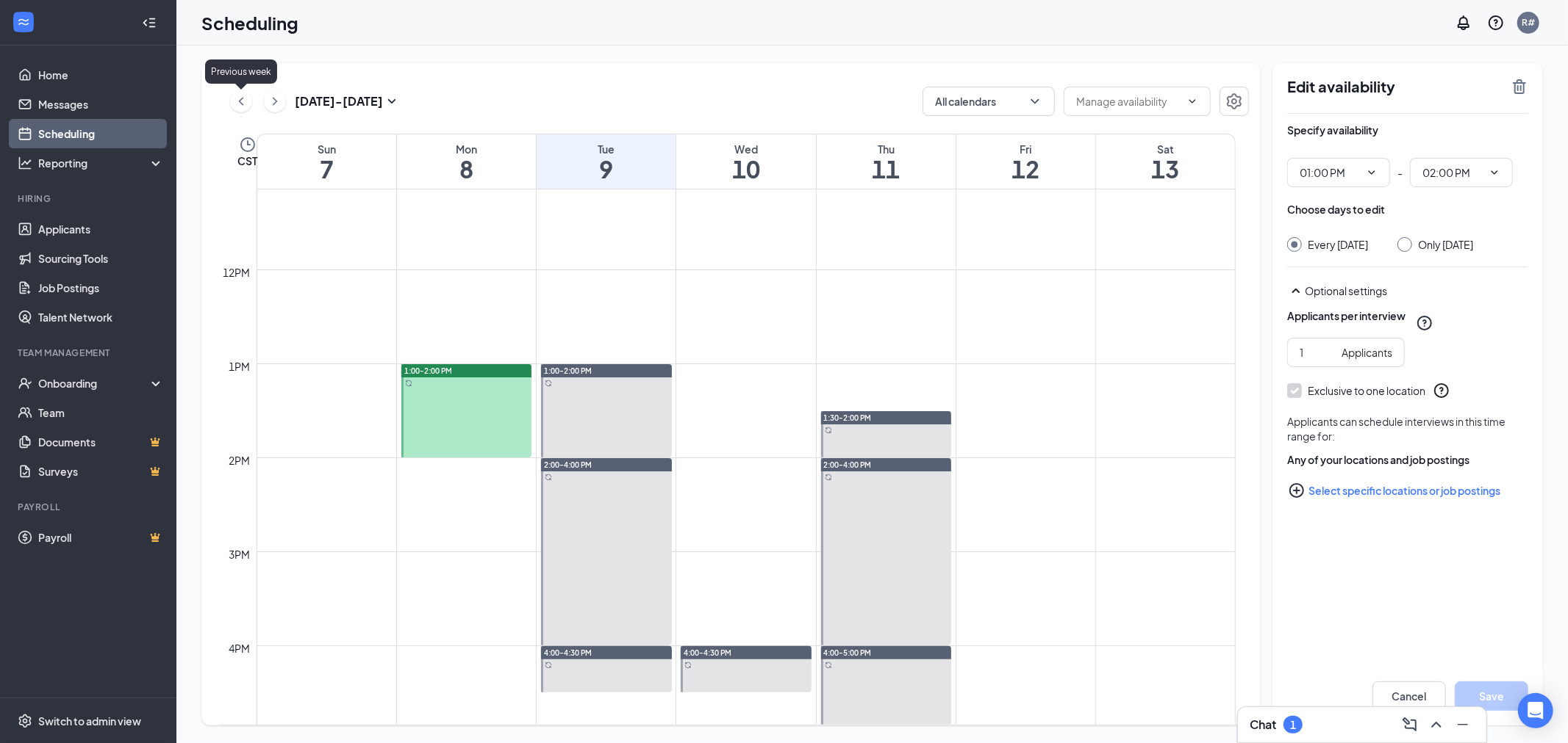
click at [245, 103] on icon "ChevronLeft" at bounding box center [240, 101] width 14 height 17
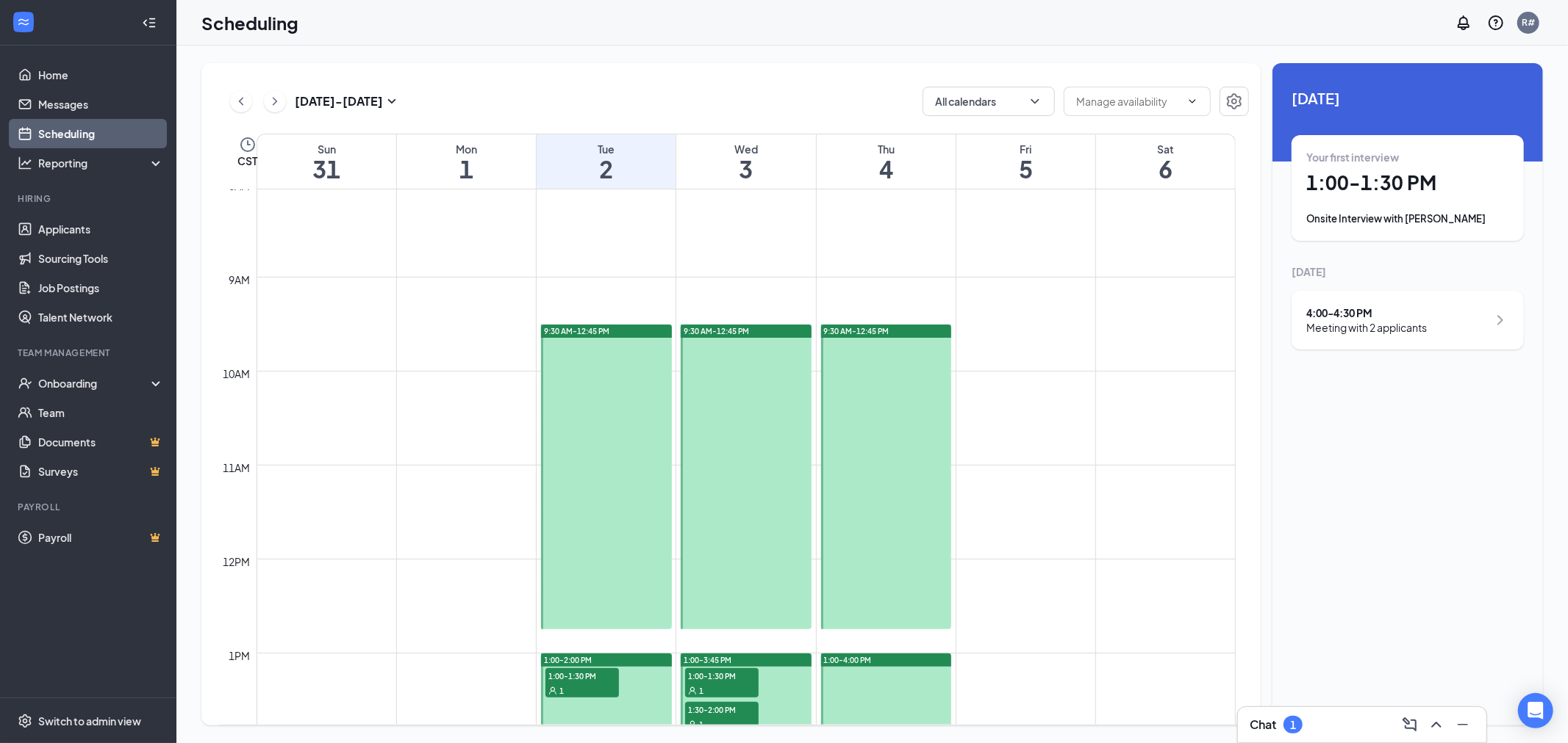
scroll to position [722, 0]
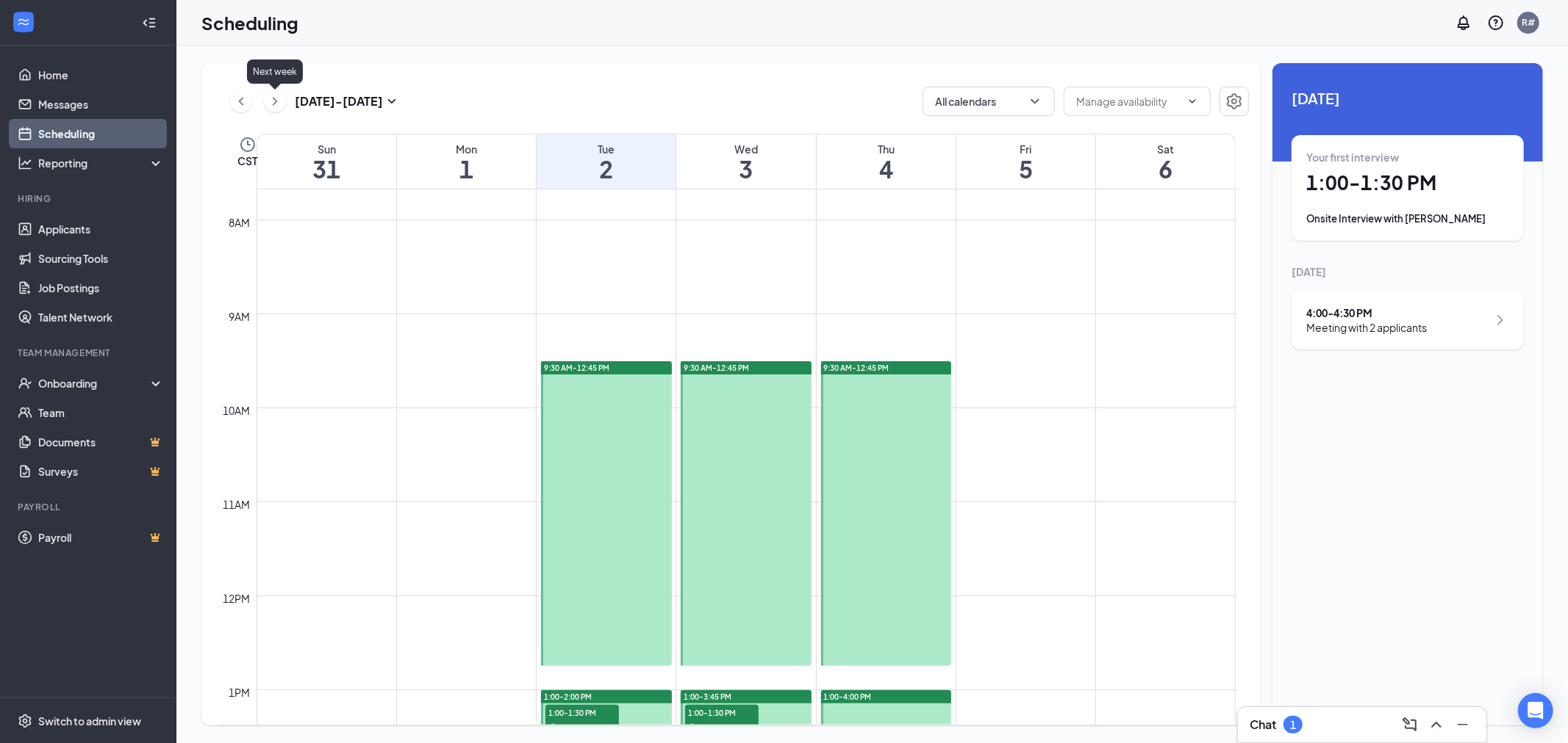
click at [278, 97] on icon "ChevronRight" at bounding box center [274, 101] width 14 height 17
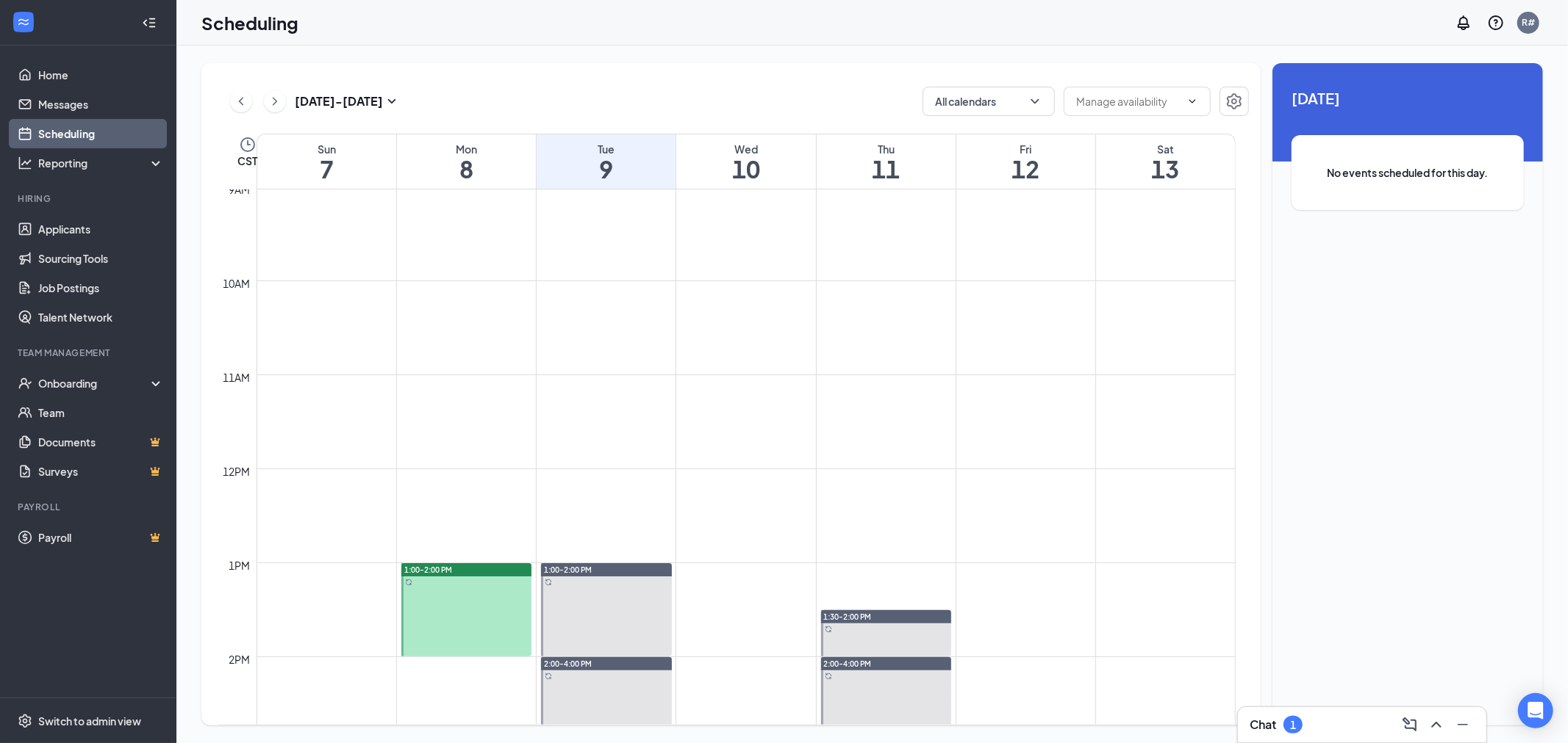
scroll to position [804, 0]
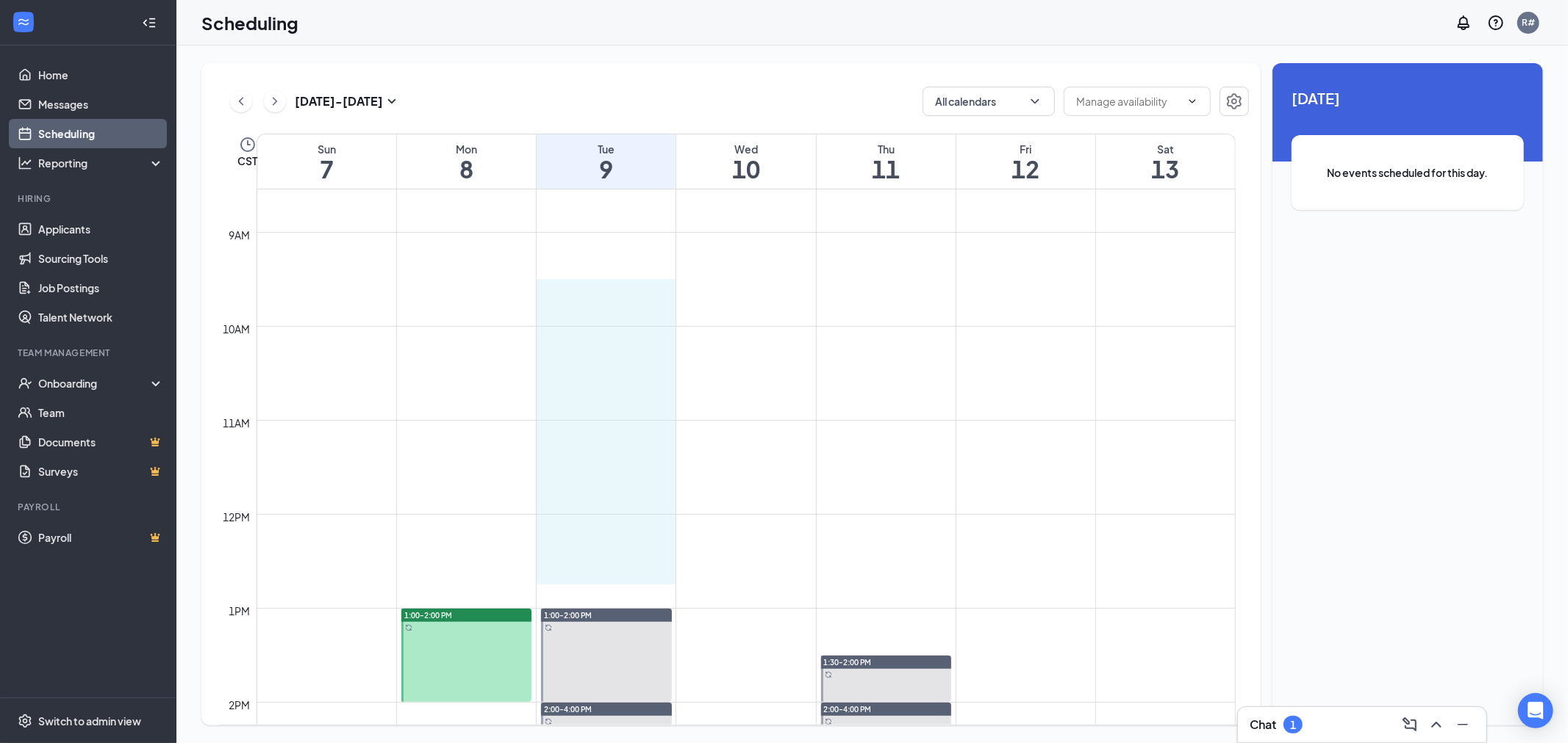
drag, startPoint x: 590, startPoint y: 296, endPoint x: 627, endPoint y: 571, distance: 277.5
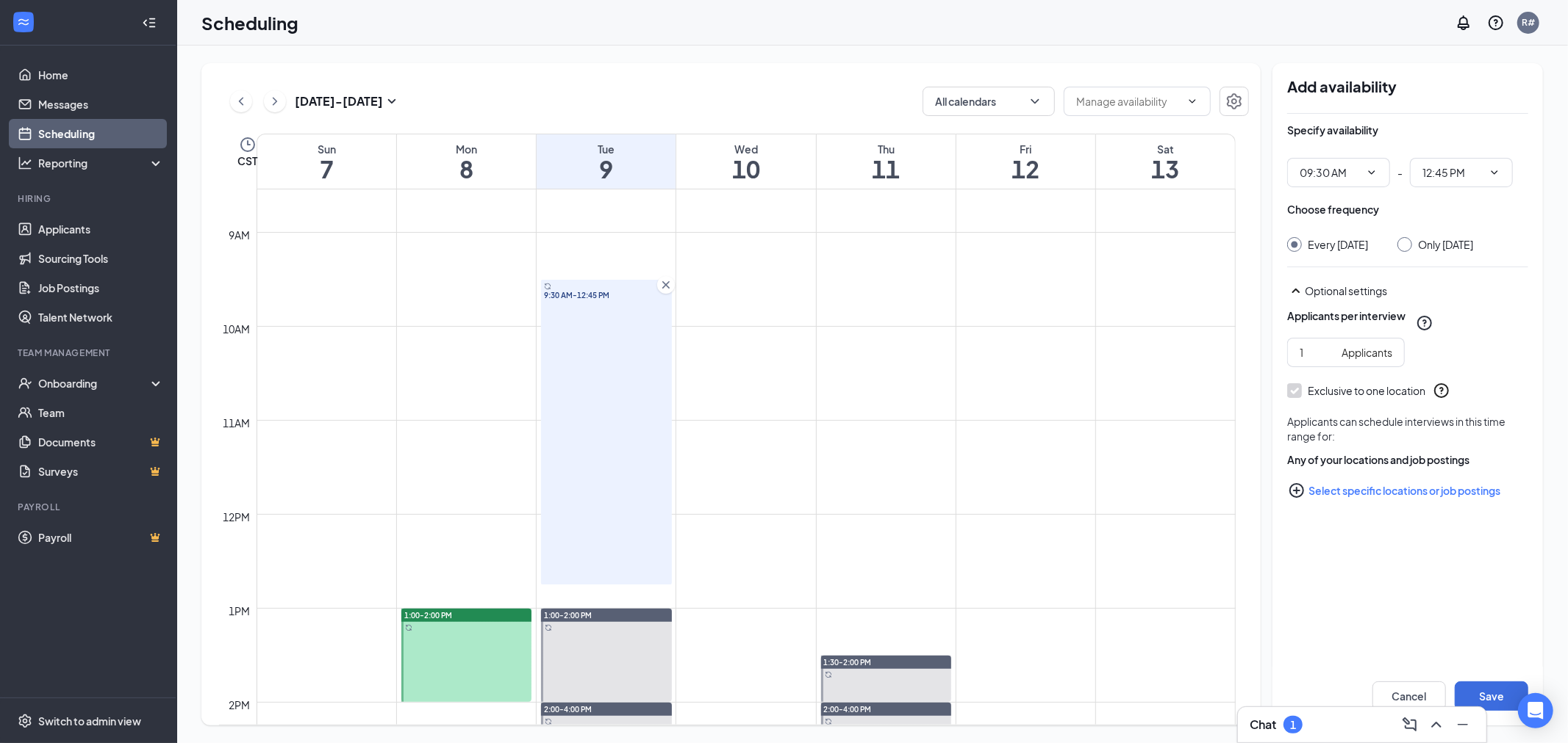
click at [1408, 245] on input "Only [DATE]" at bounding box center [1402, 242] width 11 height 11
radio input "true"
radio input "false"
click at [1488, 697] on button "Save" at bounding box center [1491, 696] width 73 height 29
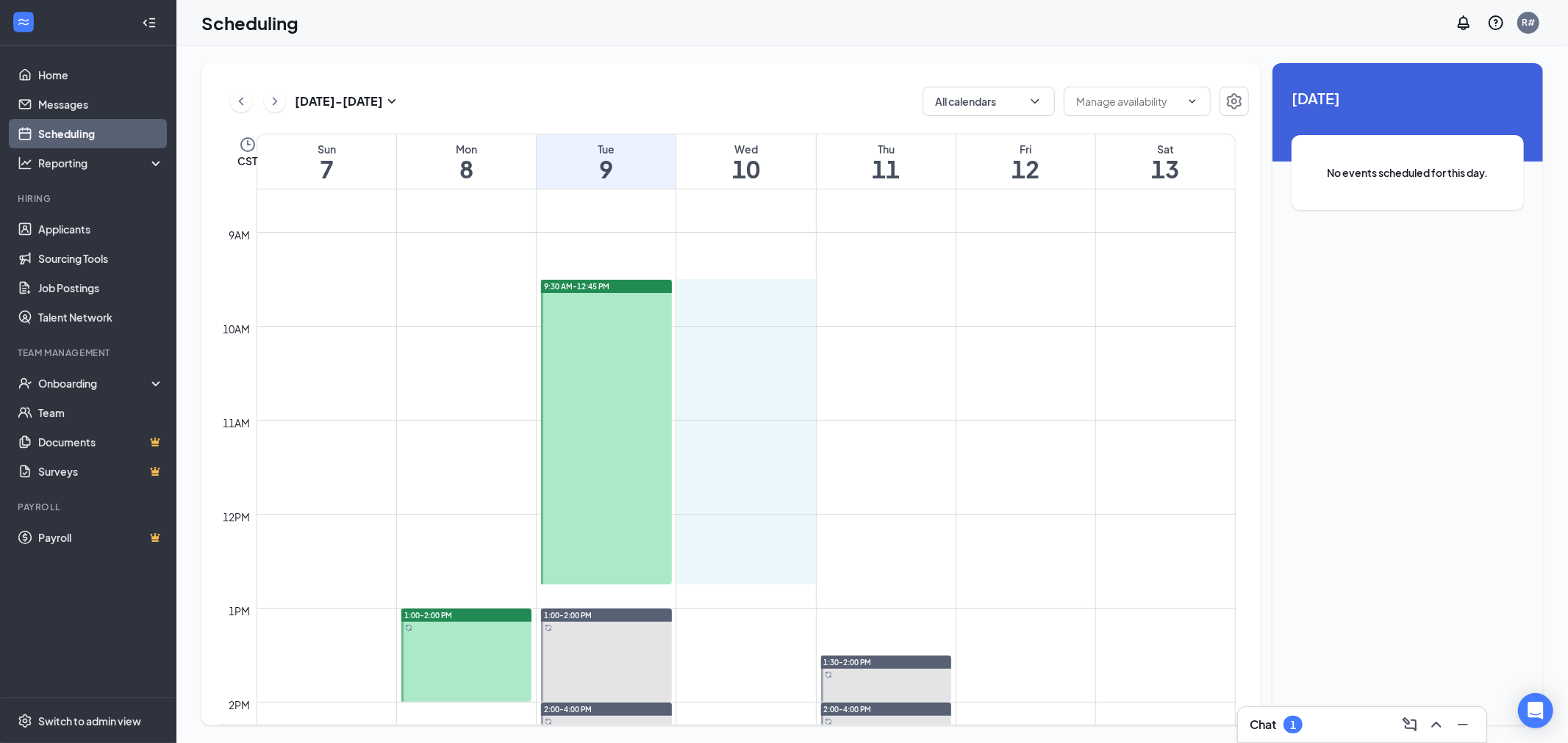
drag, startPoint x: 757, startPoint y: 282, endPoint x: 751, endPoint y: 582, distance: 300.1
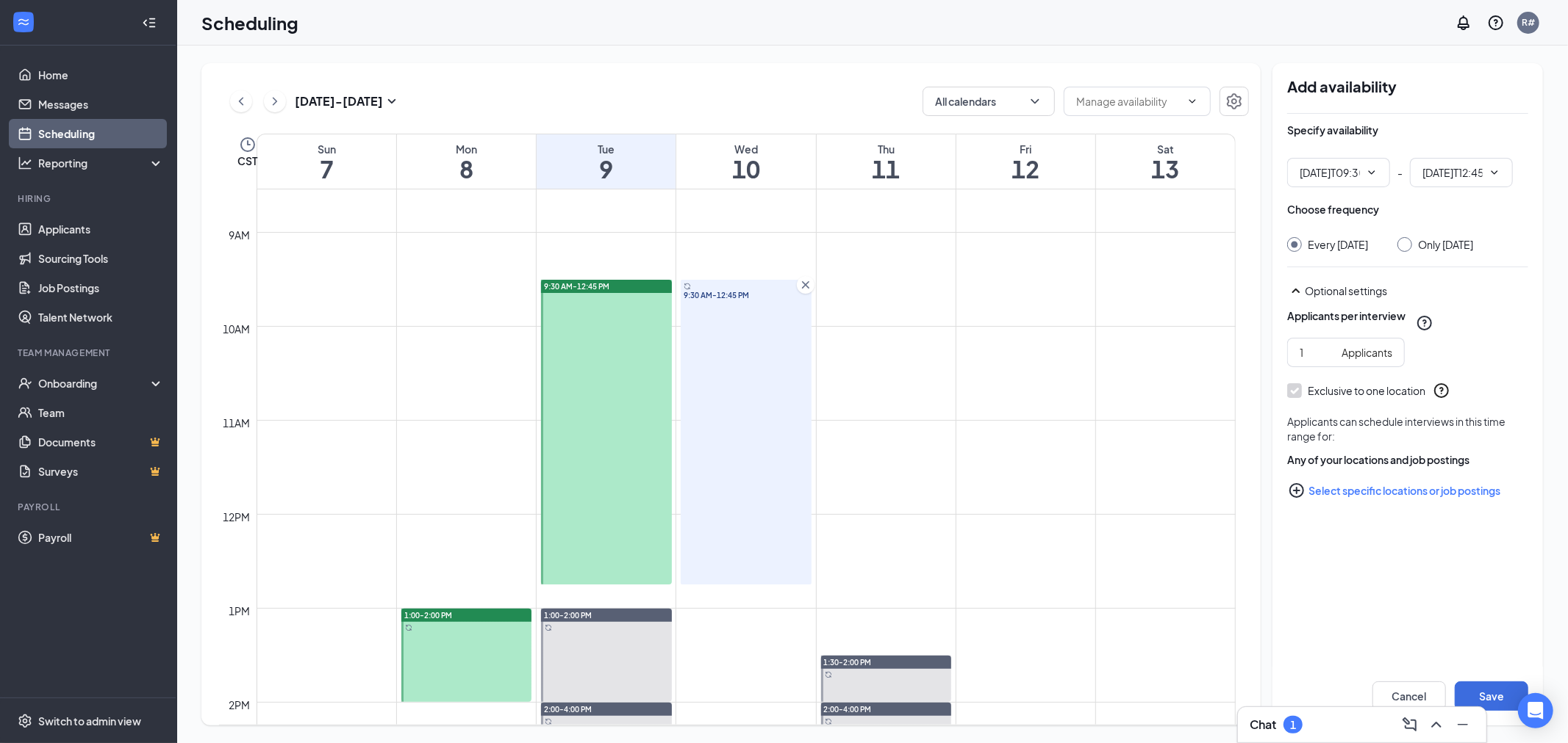
type input "09:30 AM"
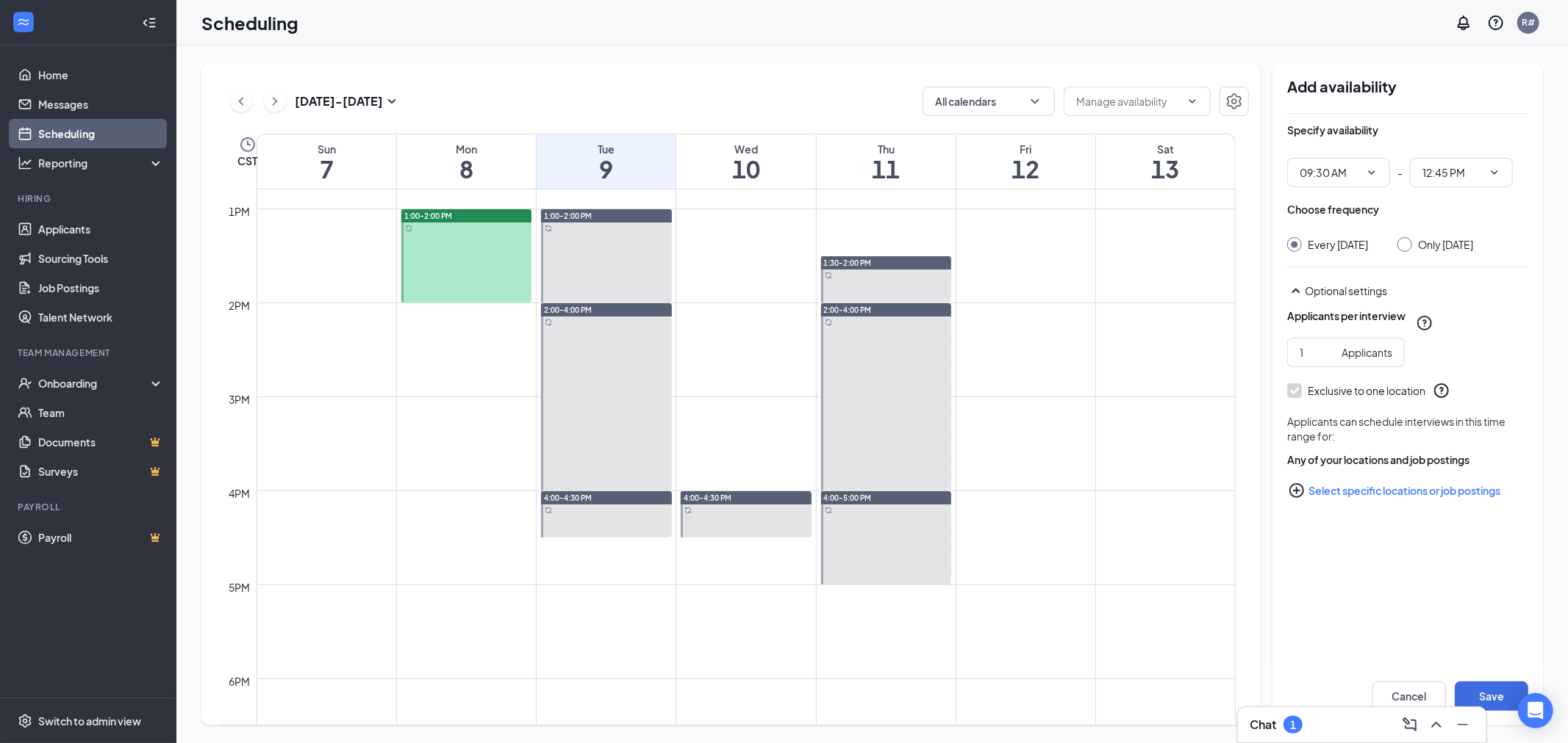
scroll to position [1212, 0]
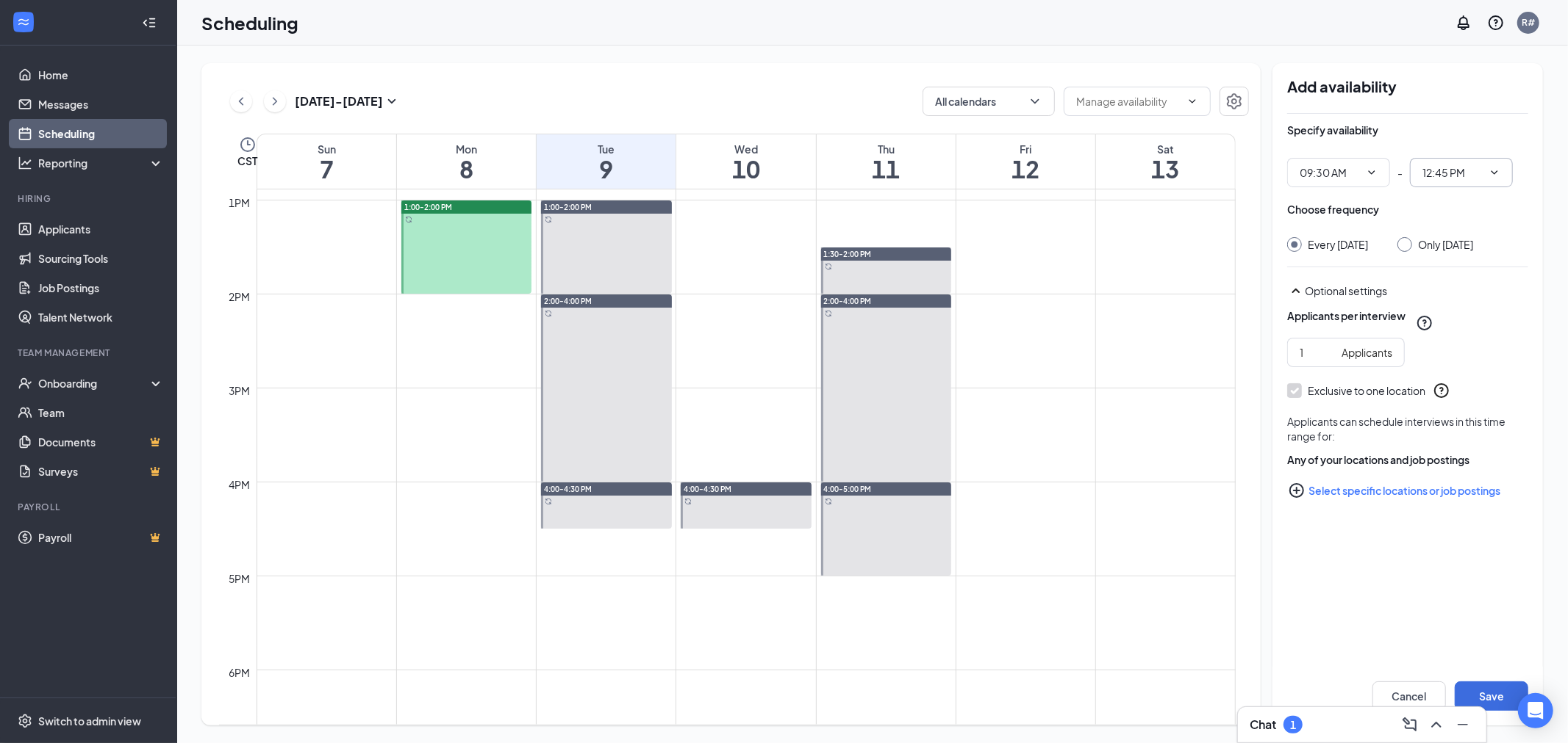
click at [1498, 172] on icon "ChevronDown" at bounding box center [1495, 172] width 12 height 12
click at [1457, 267] on div "02:00 PM" at bounding box center [1443, 270] width 43 height 16
type input "02:00 PM"
click at [1408, 246] on input "Only [DATE]" at bounding box center [1402, 242] width 11 height 11
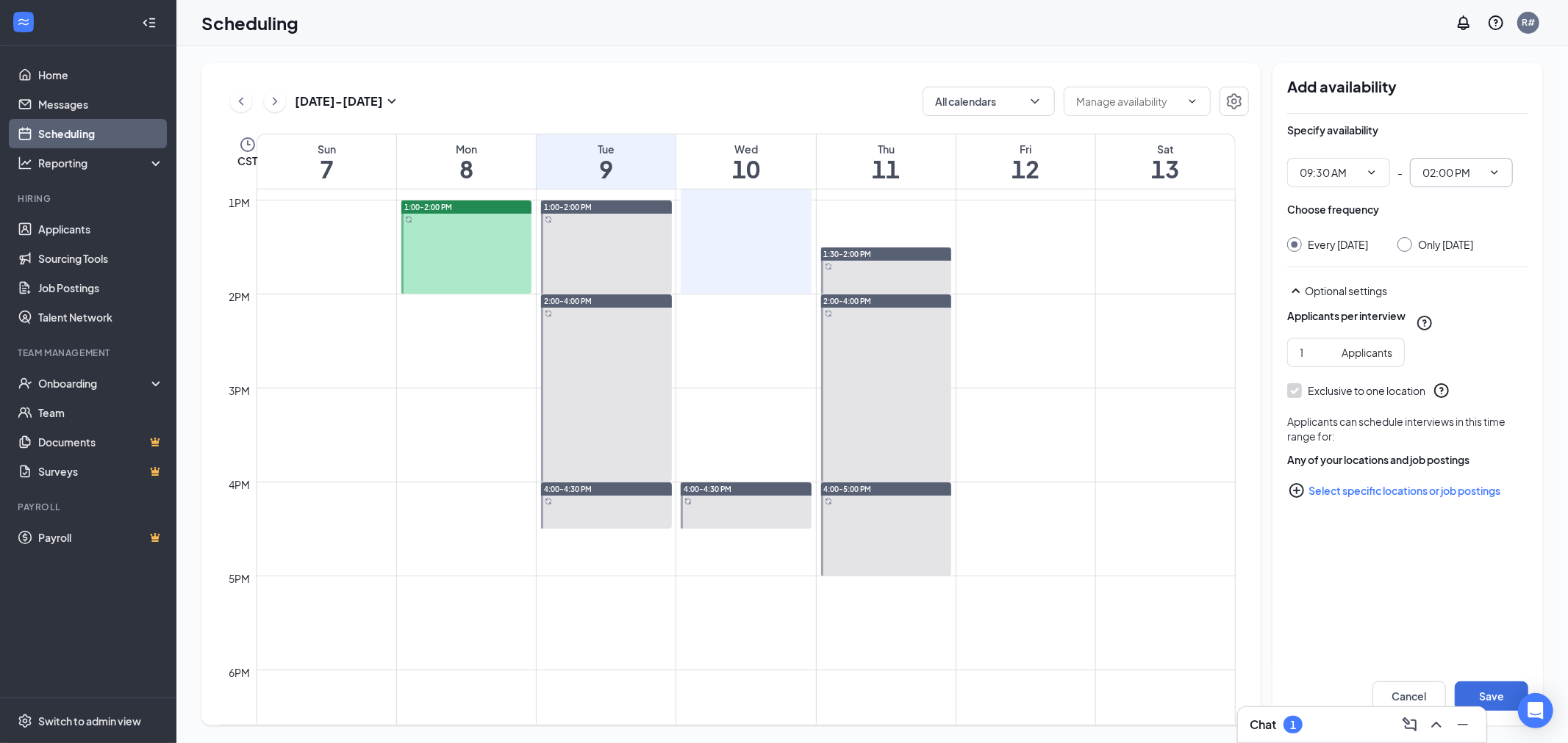
radio input "true"
radio input "false"
click at [1495, 696] on button "Save" at bounding box center [1491, 696] width 73 height 29
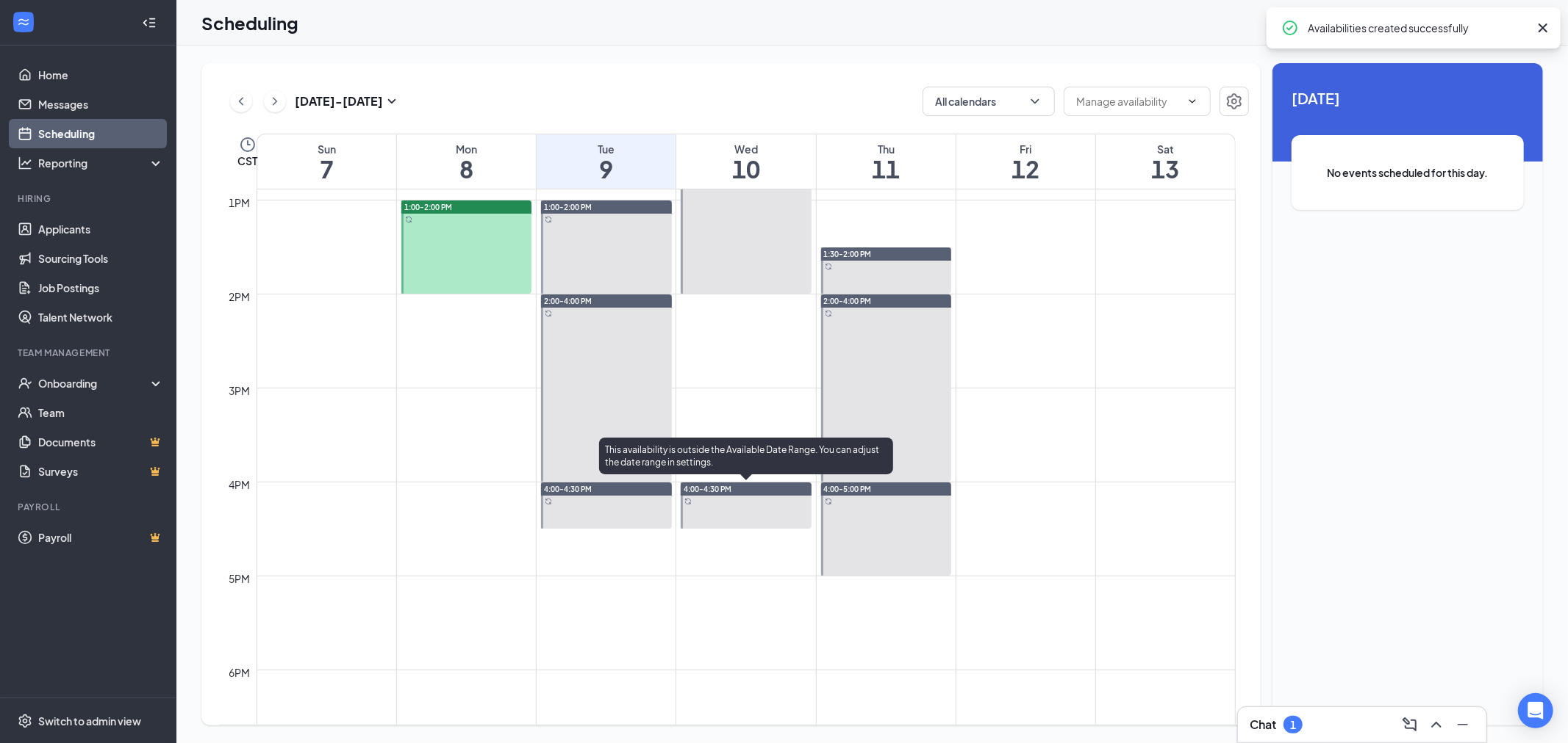
click at [737, 487] on div "4:00-4:30 PM" at bounding box center [746, 490] width 131 height 13
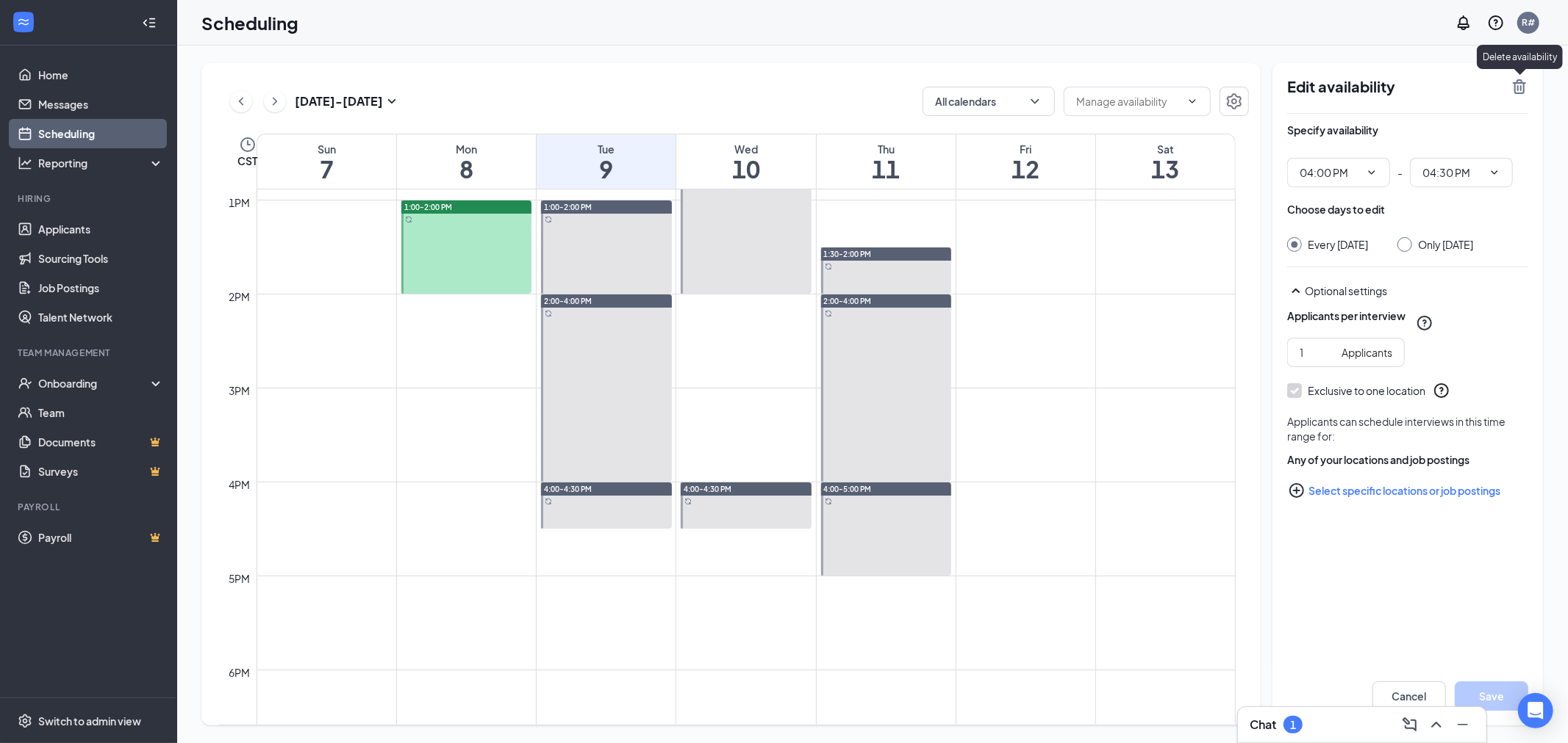
click at [1516, 92] on icon "TrashOutline" at bounding box center [1519, 87] width 17 height 17
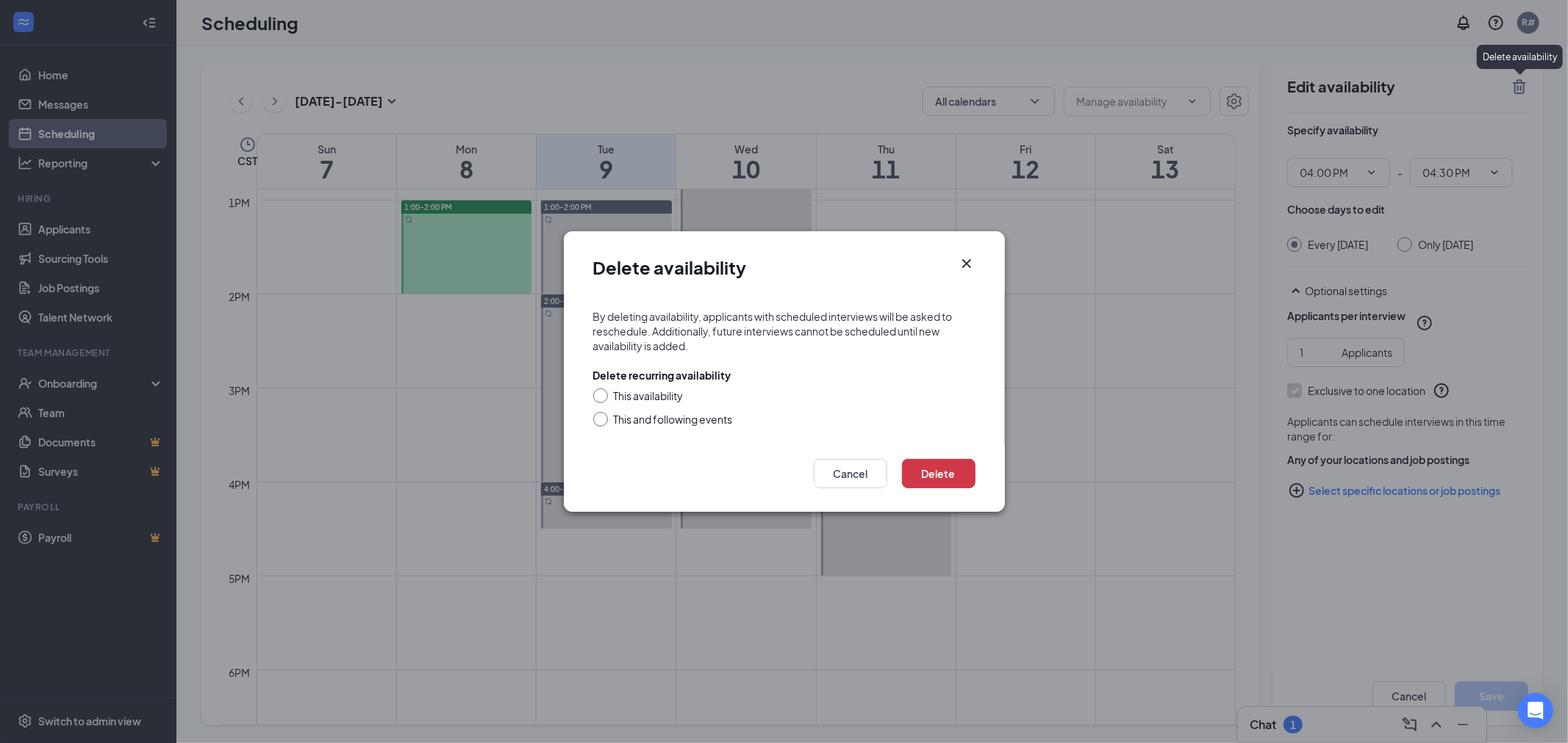
click at [653, 419] on div "This and following events" at bounding box center [672, 419] width 119 height 14
click at [604, 419] on input "This and following events" at bounding box center [598, 417] width 11 height 11
radio input "true"
click at [943, 477] on button "Delete" at bounding box center [938, 473] width 73 height 29
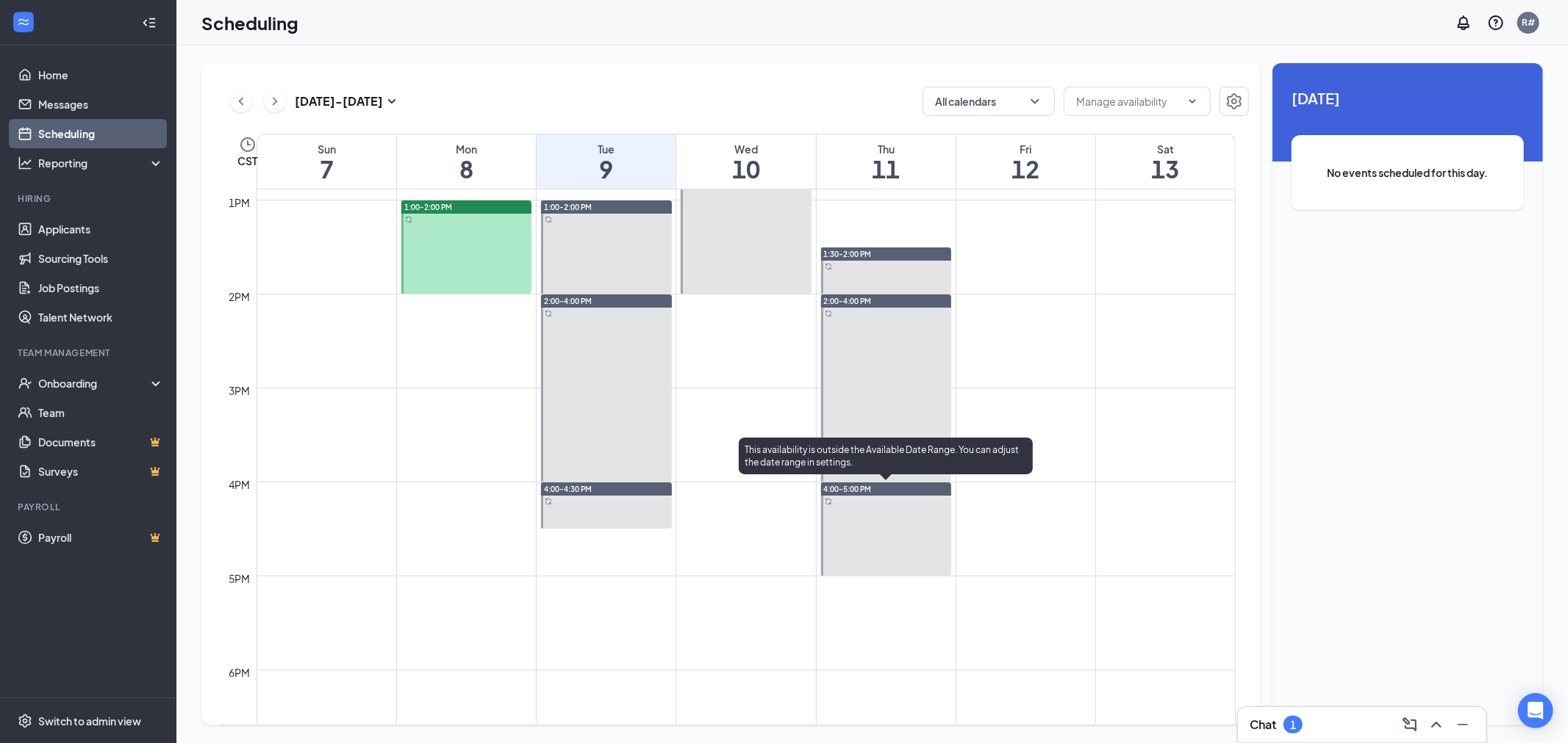
click at [872, 488] on div "4:00-5:00 PM" at bounding box center [886, 490] width 131 height 13
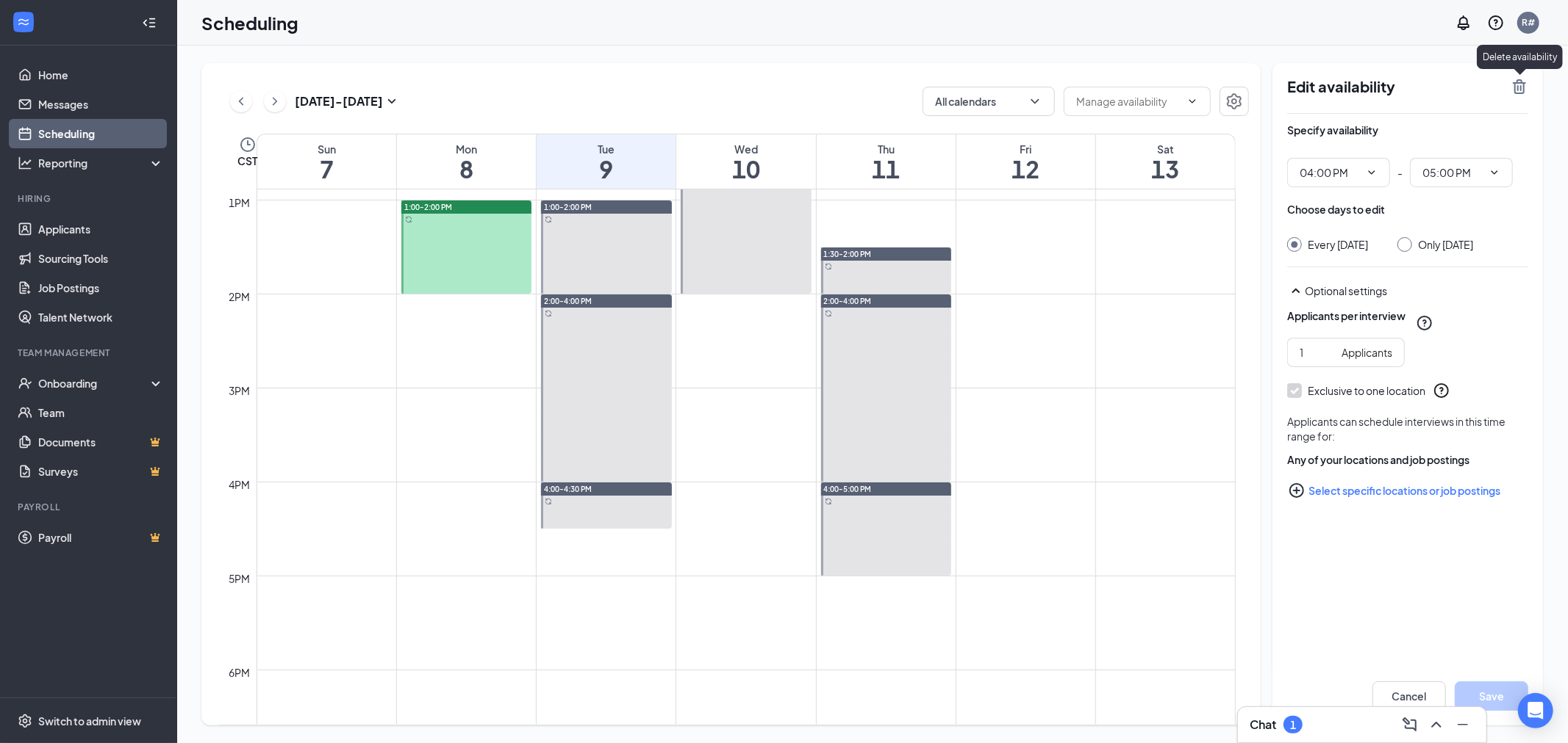
click at [1515, 85] on icon "TrashOutline" at bounding box center [1520, 86] width 14 height 14
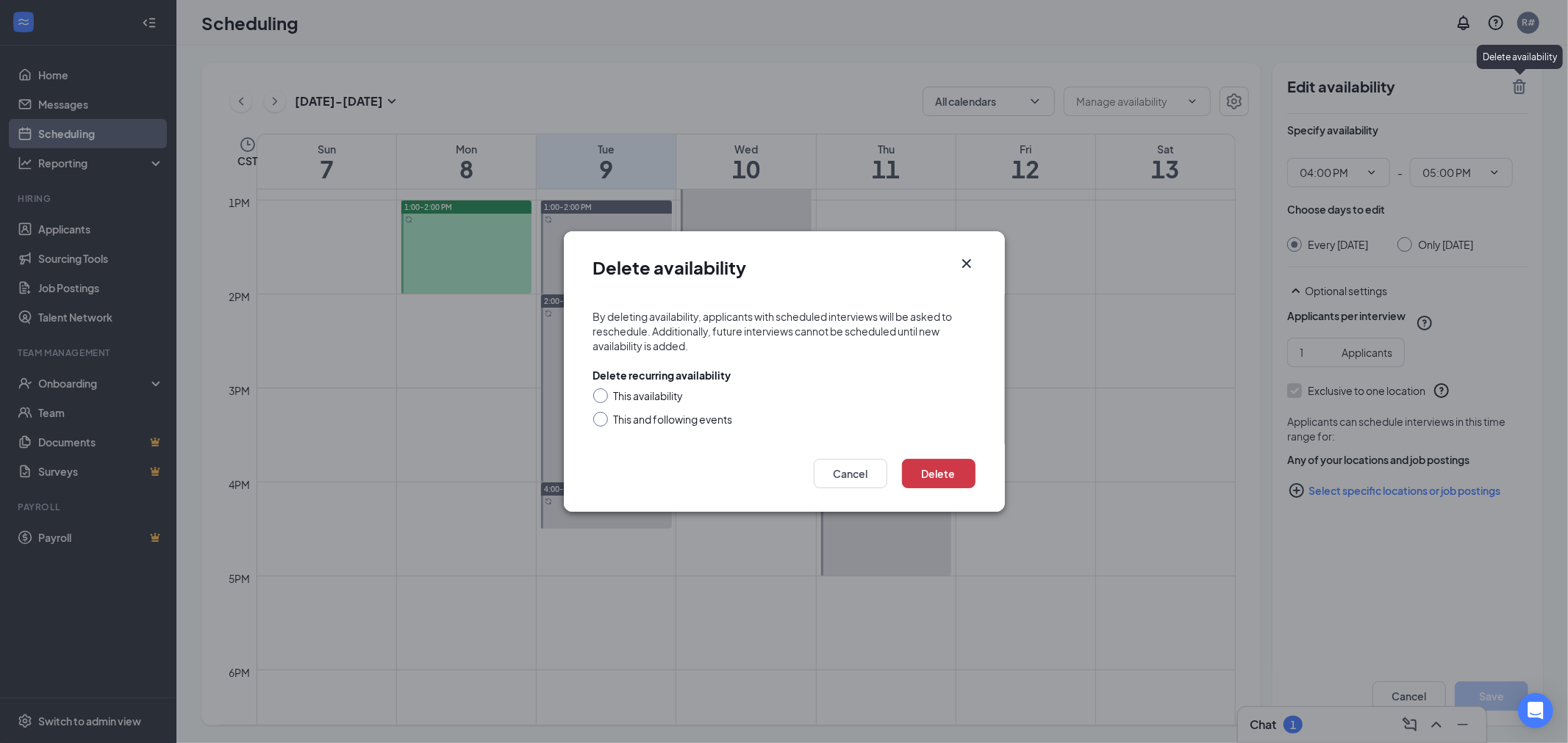
click at [634, 422] on div "This and following events" at bounding box center [672, 419] width 119 height 14
click at [604, 422] on input "This and following events" at bounding box center [598, 417] width 11 height 11
radio input "true"
click at [935, 465] on button "Delete" at bounding box center [938, 473] width 73 height 29
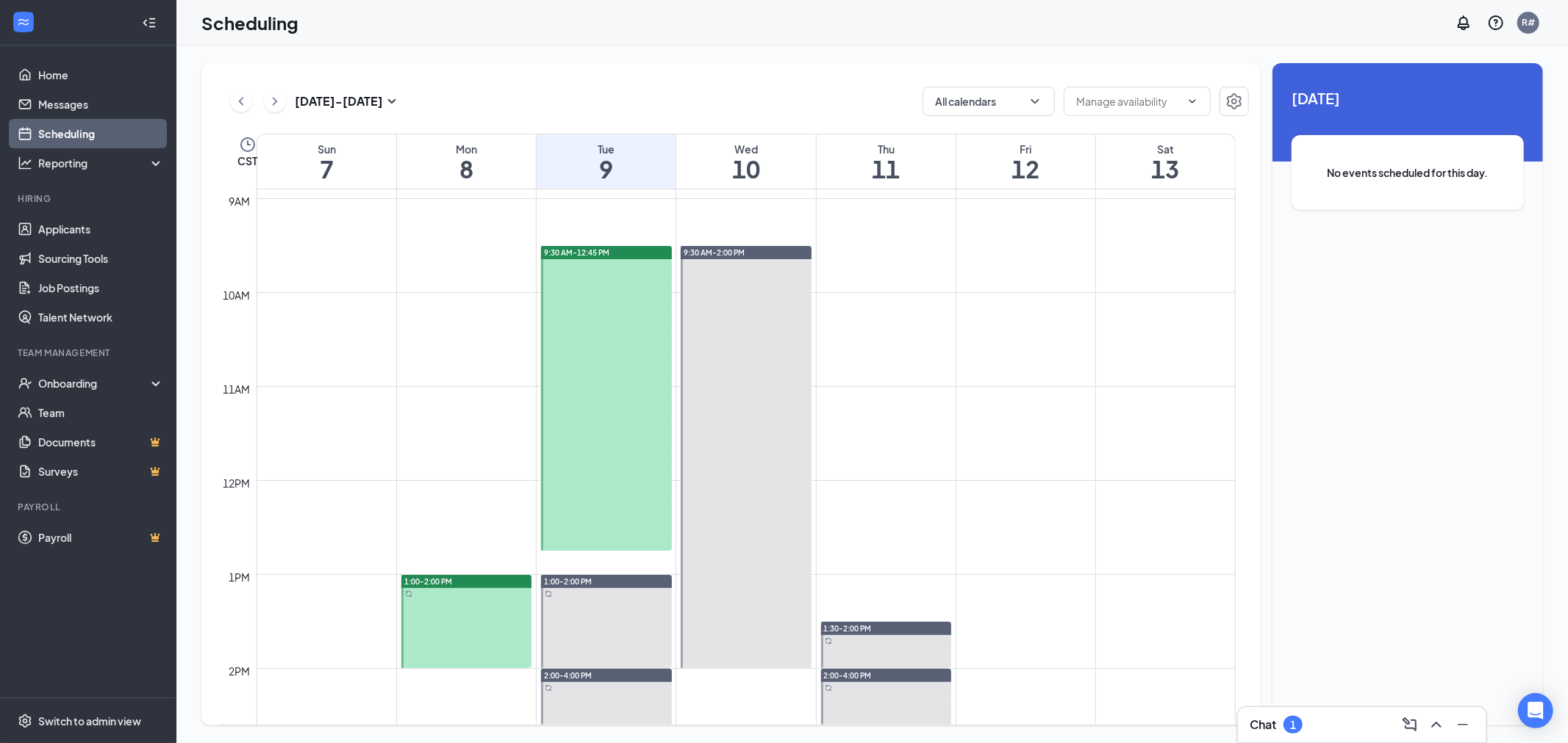
scroll to position [804, 0]
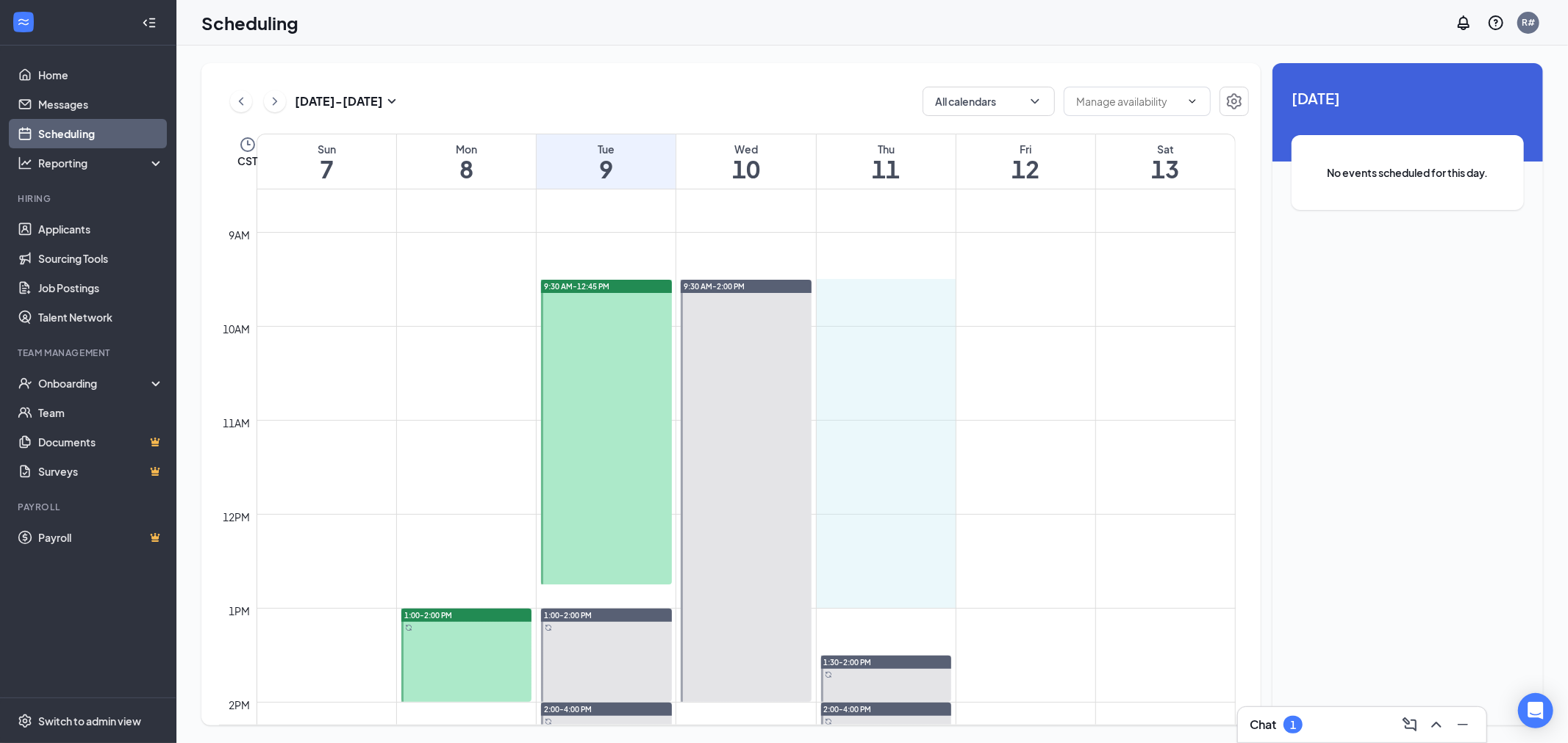
drag, startPoint x: 882, startPoint y: 285, endPoint x: 878, endPoint y: 606, distance: 321.0
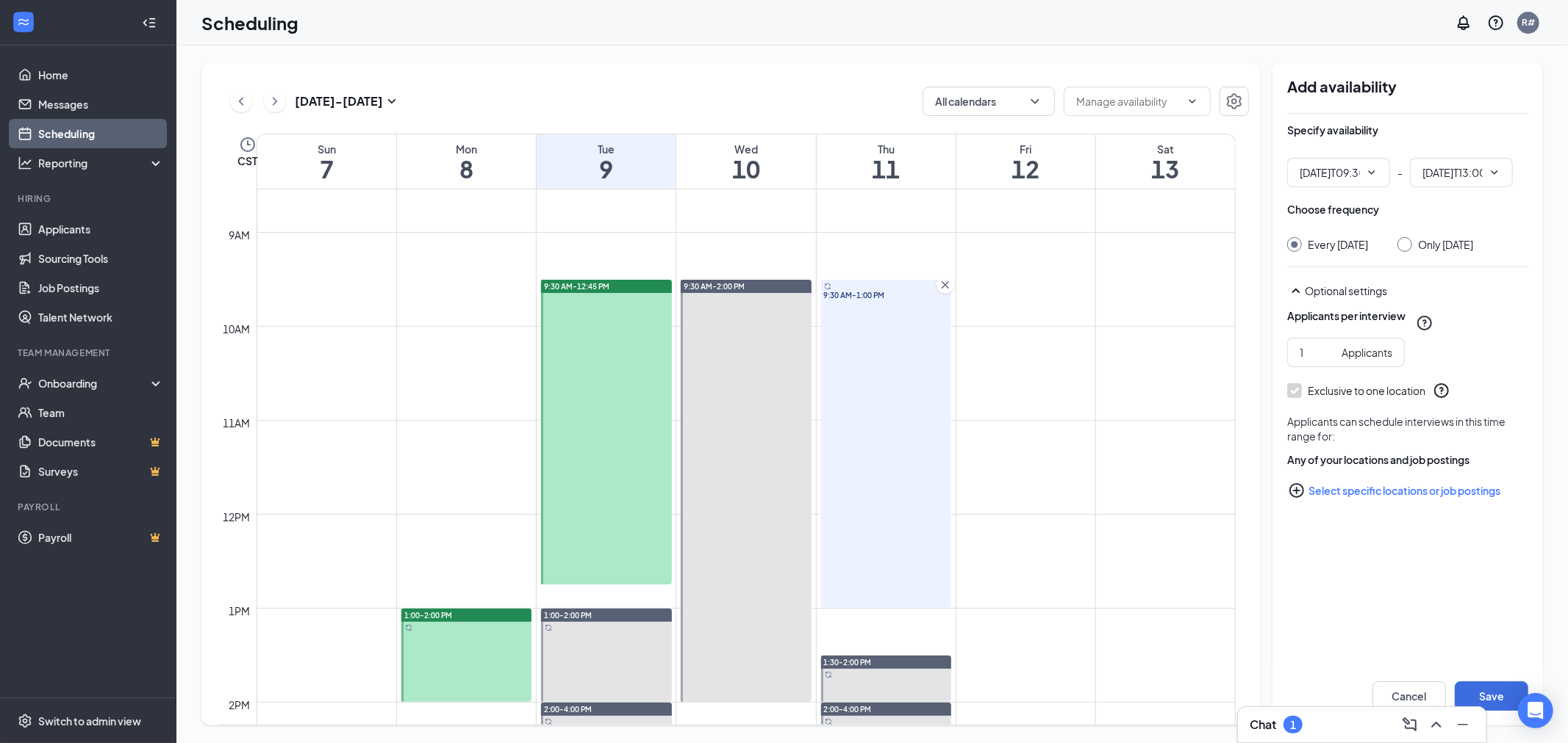
type input "09:30 AM"
type input "01:00 PM"
click at [1408, 244] on input "Only [DATE]" at bounding box center [1402, 242] width 11 height 11
radio input "true"
radio input "false"
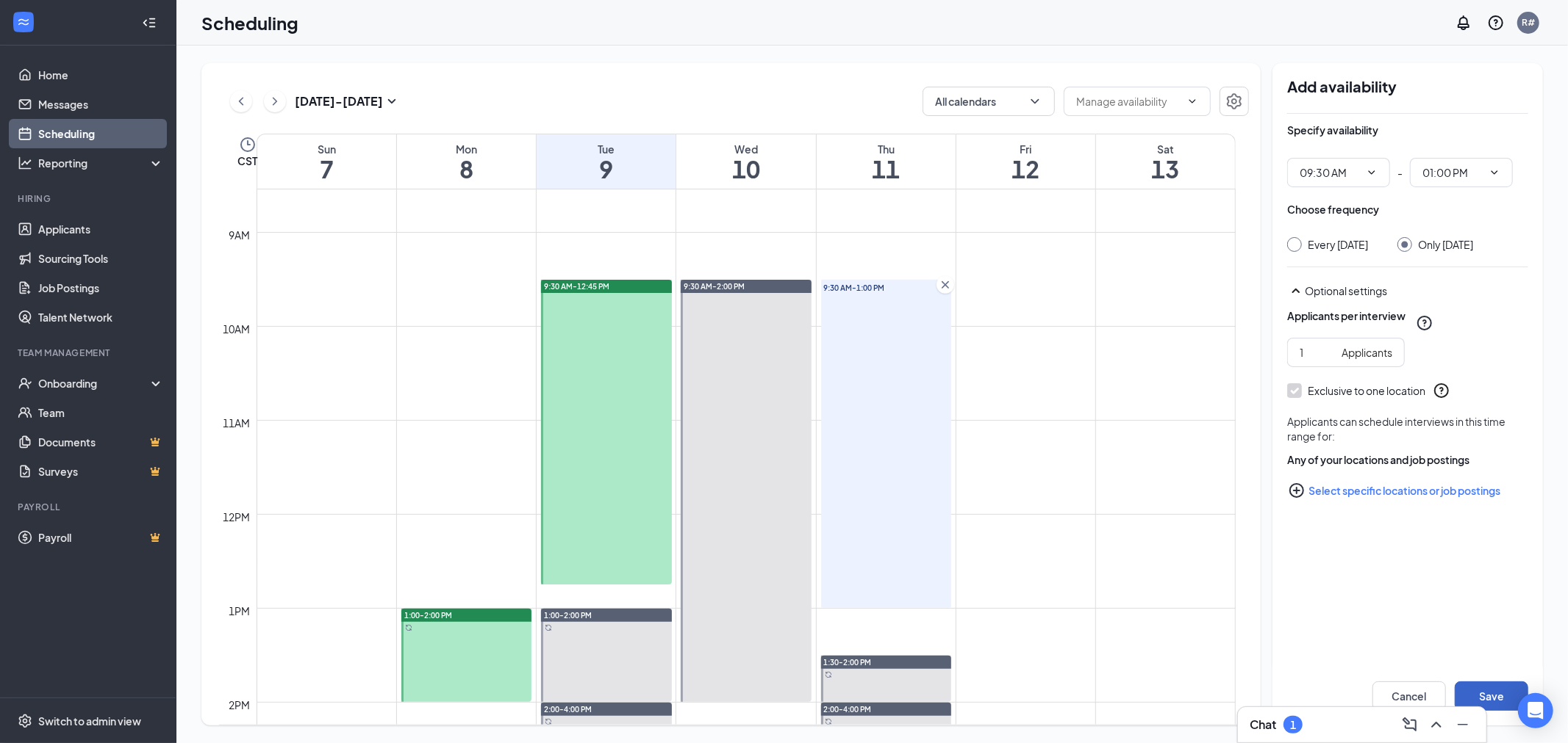
click at [1483, 693] on button "Save" at bounding box center [1491, 696] width 73 height 29
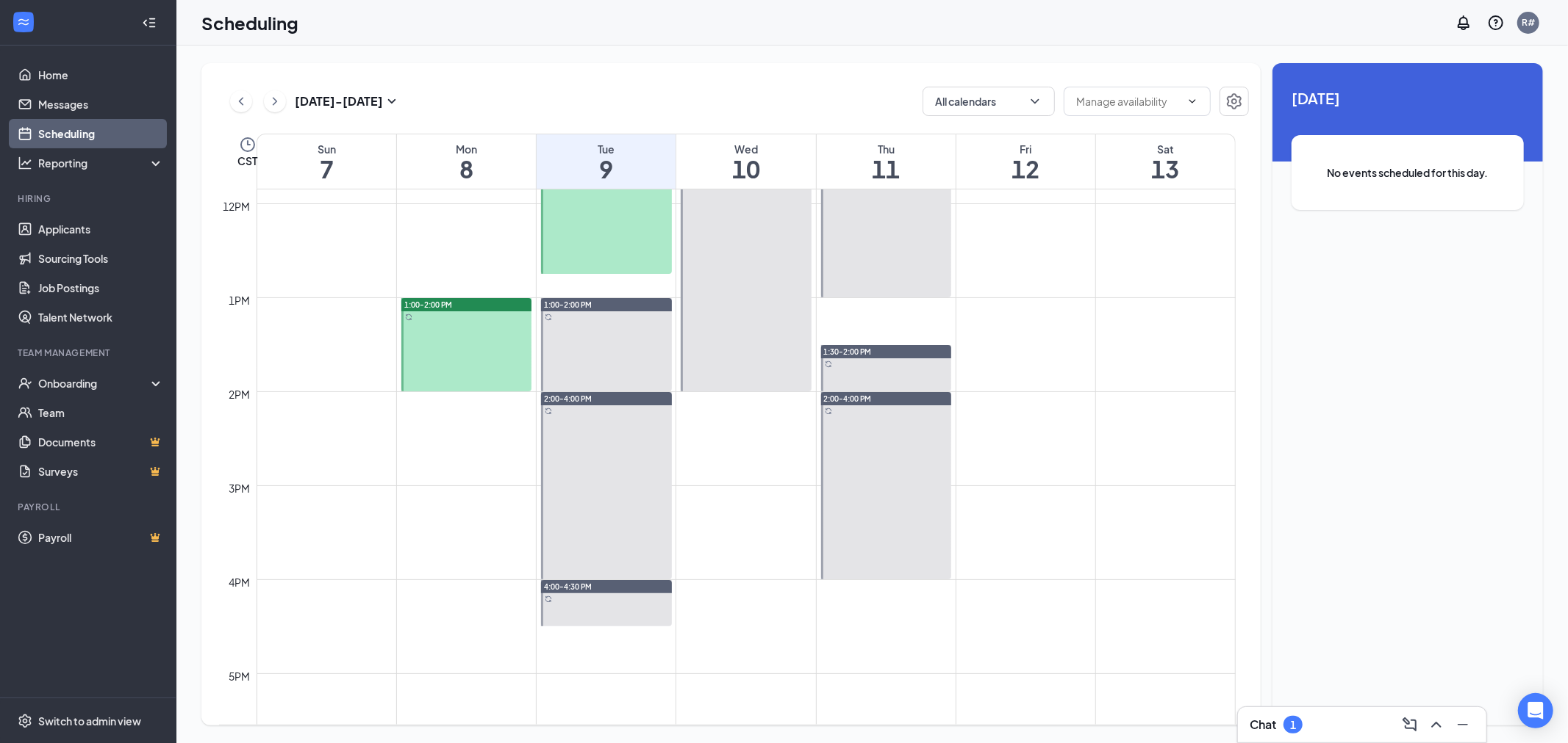
scroll to position [967, 0]
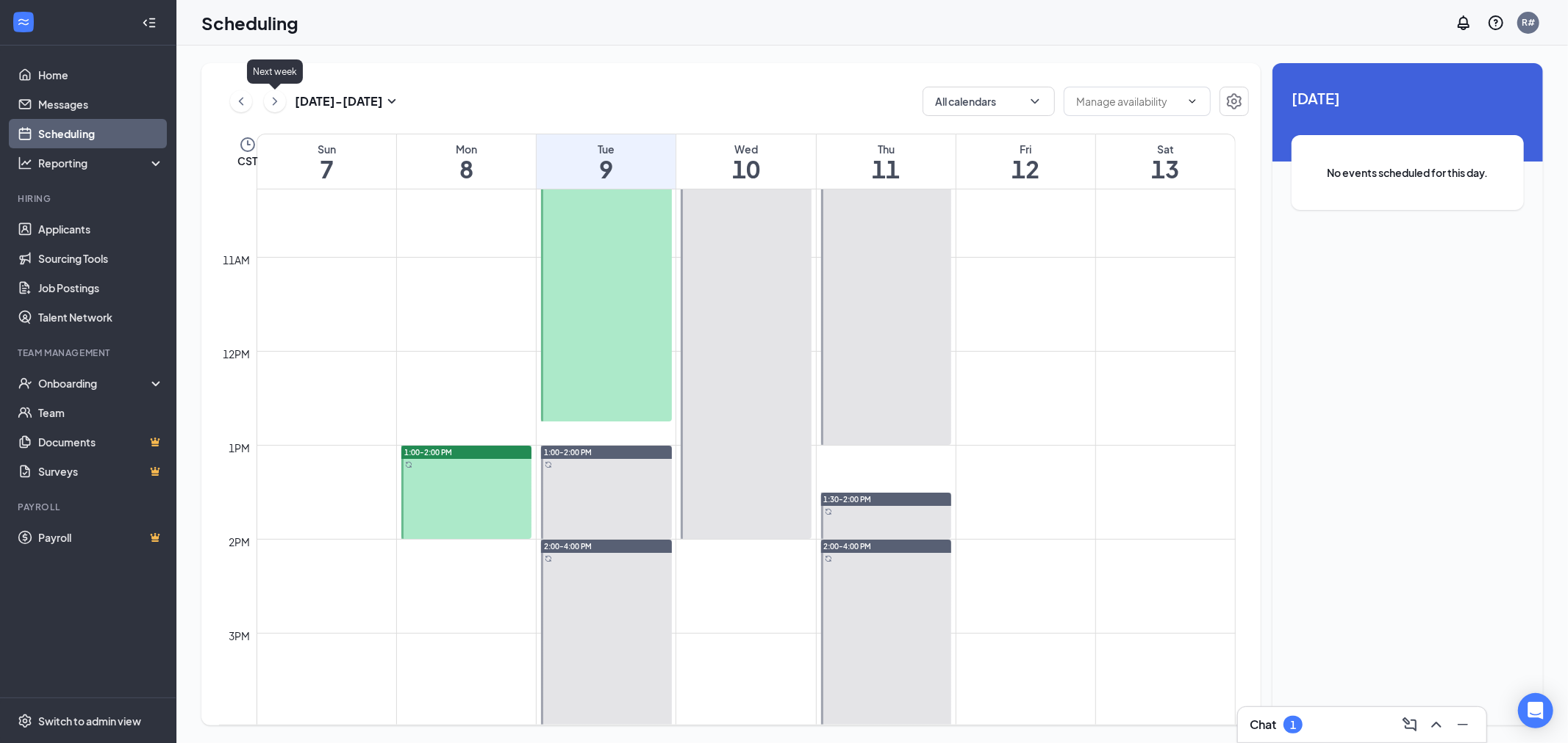
click at [274, 100] on icon "ChevronRight" at bounding box center [274, 101] width 14 height 17
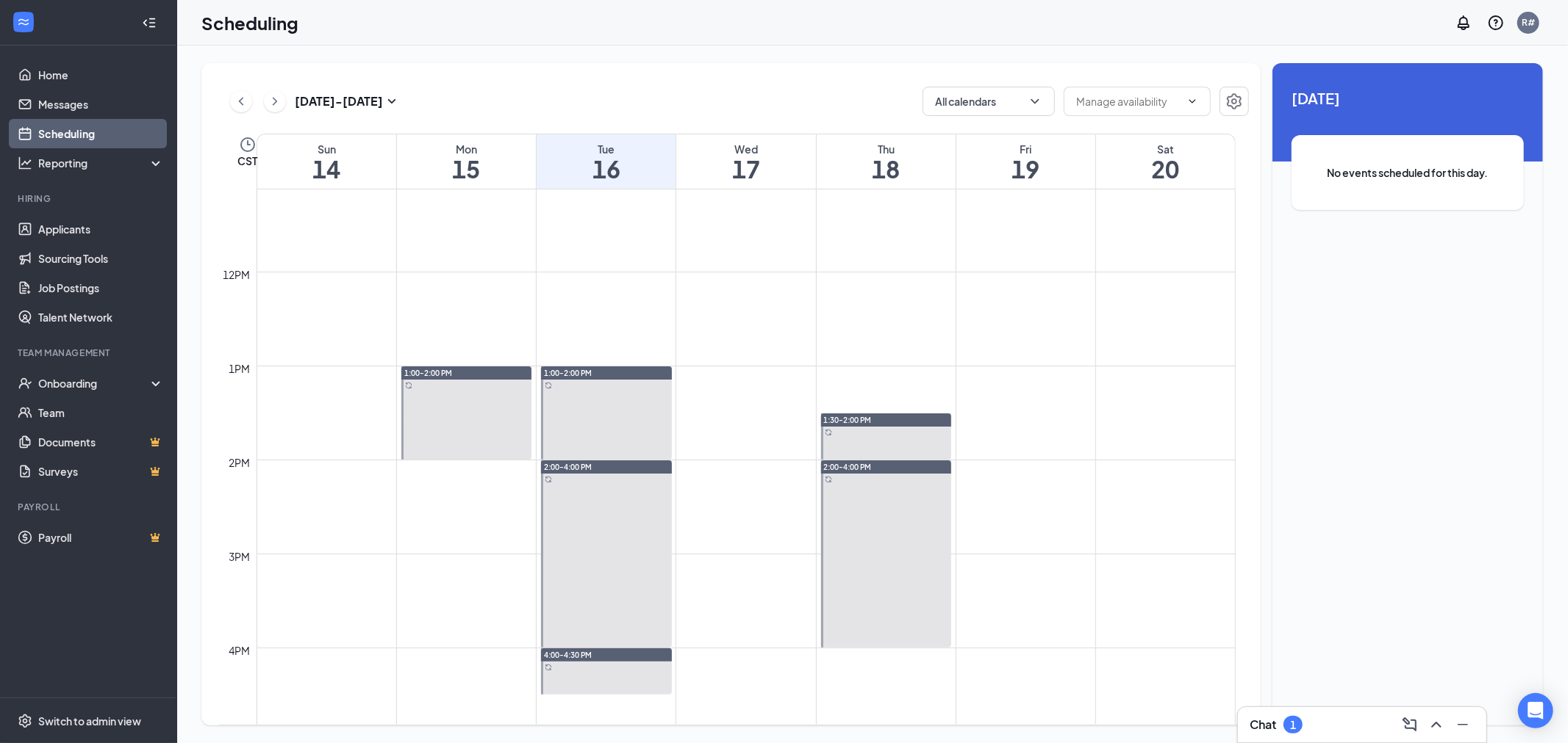
scroll to position [1048, 0]
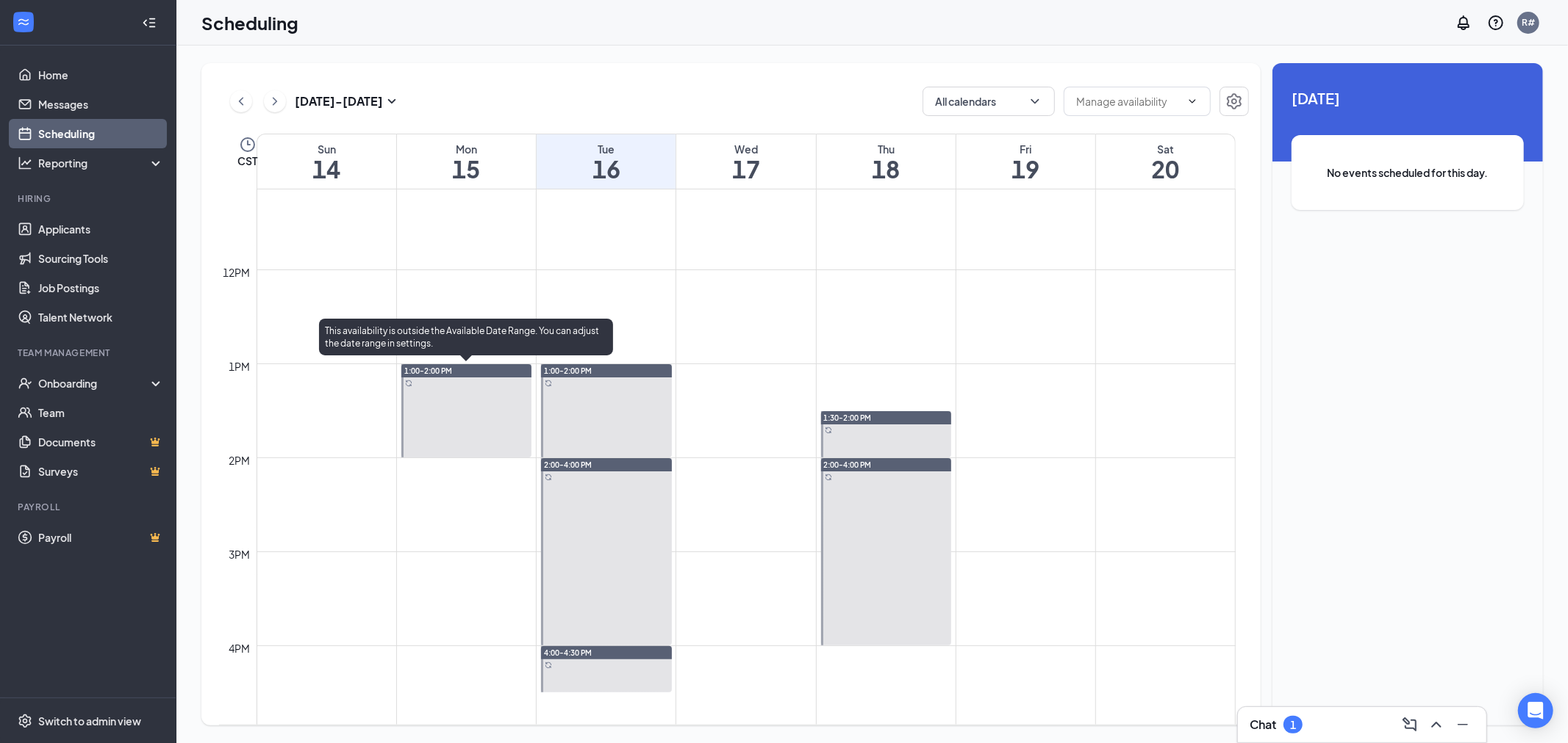
click at [474, 373] on div "1:00-2:00 PM" at bounding box center [467, 371] width 131 height 13
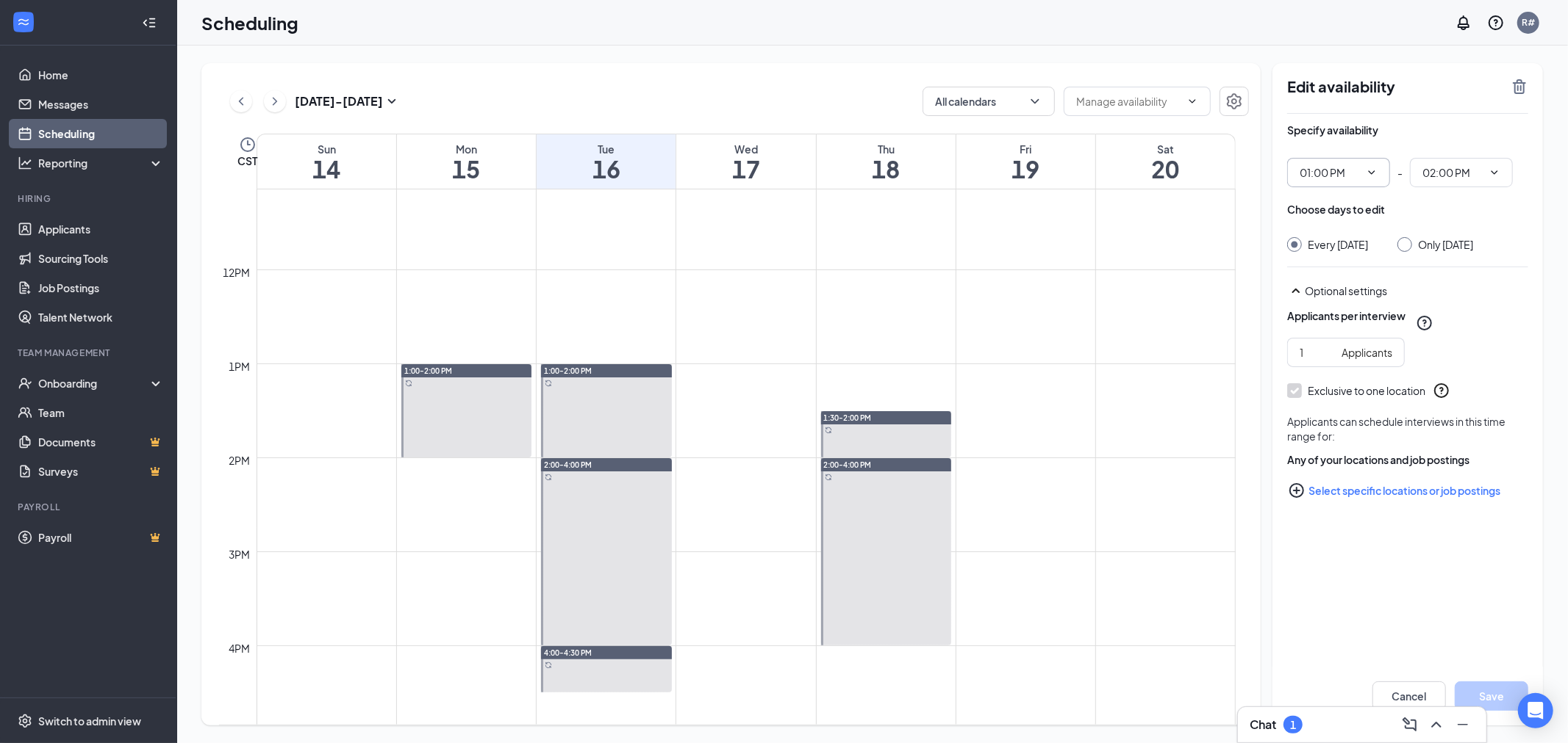
click at [1376, 172] on icon "ChevronDown" at bounding box center [1371, 172] width 12 height 12
click at [1331, 251] on div "10:00 AM" at bounding box center [1320, 253] width 43 height 16
type input "10:00 AM"
click at [1497, 172] on icon "ChevronDown" at bounding box center [1495, 172] width 7 height 4
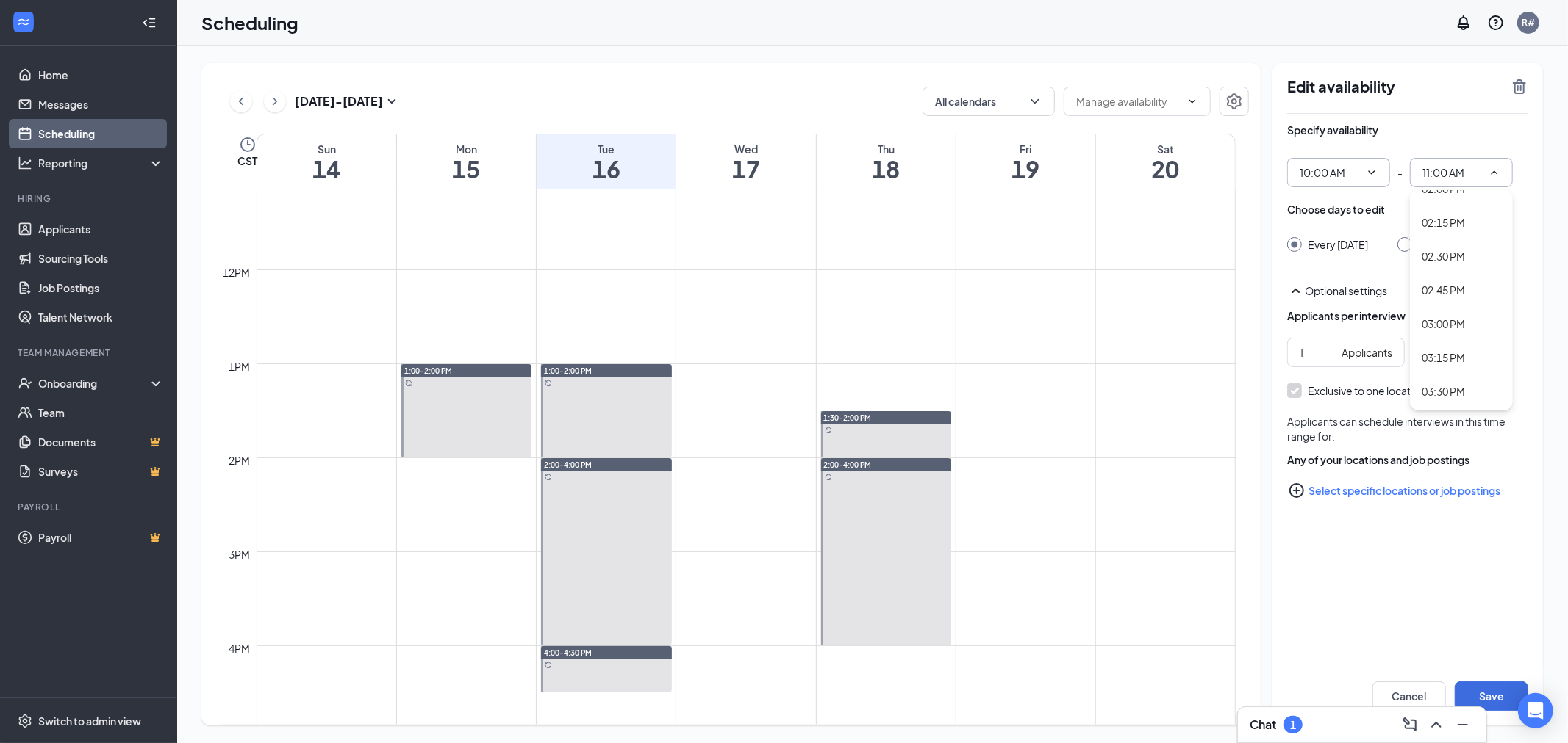
scroll to position [1795, 0]
click at [1460, 266] on div "02:00 PM" at bounding box center [1443, 270] width 43 height 16
type input "02:00 PM"
click at [1445, 252] on div "Specify availability 10:00 AM - 02:00 PM Choose days to edit Every [DATE] Only …" at bounding box center [1408, 338] width 241 height 450
click at [1408, 243] on input "Only [DATE]" at bounding box center [1402, 242] width 11 height 11
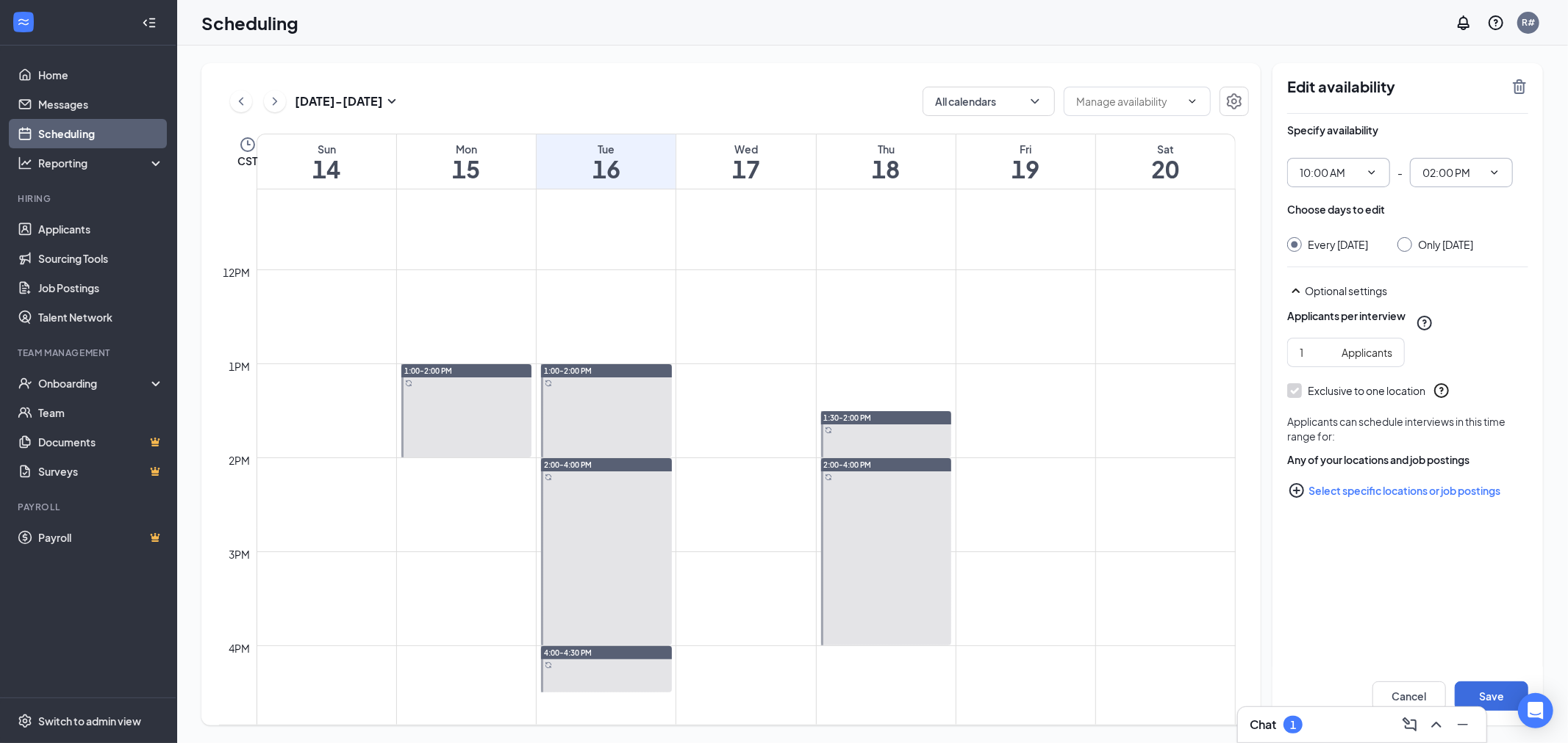
radio input "true"
radio input "false"
click at [1496, 700] on button "Save" at bounding box center [1491, 696] width 73 height 29
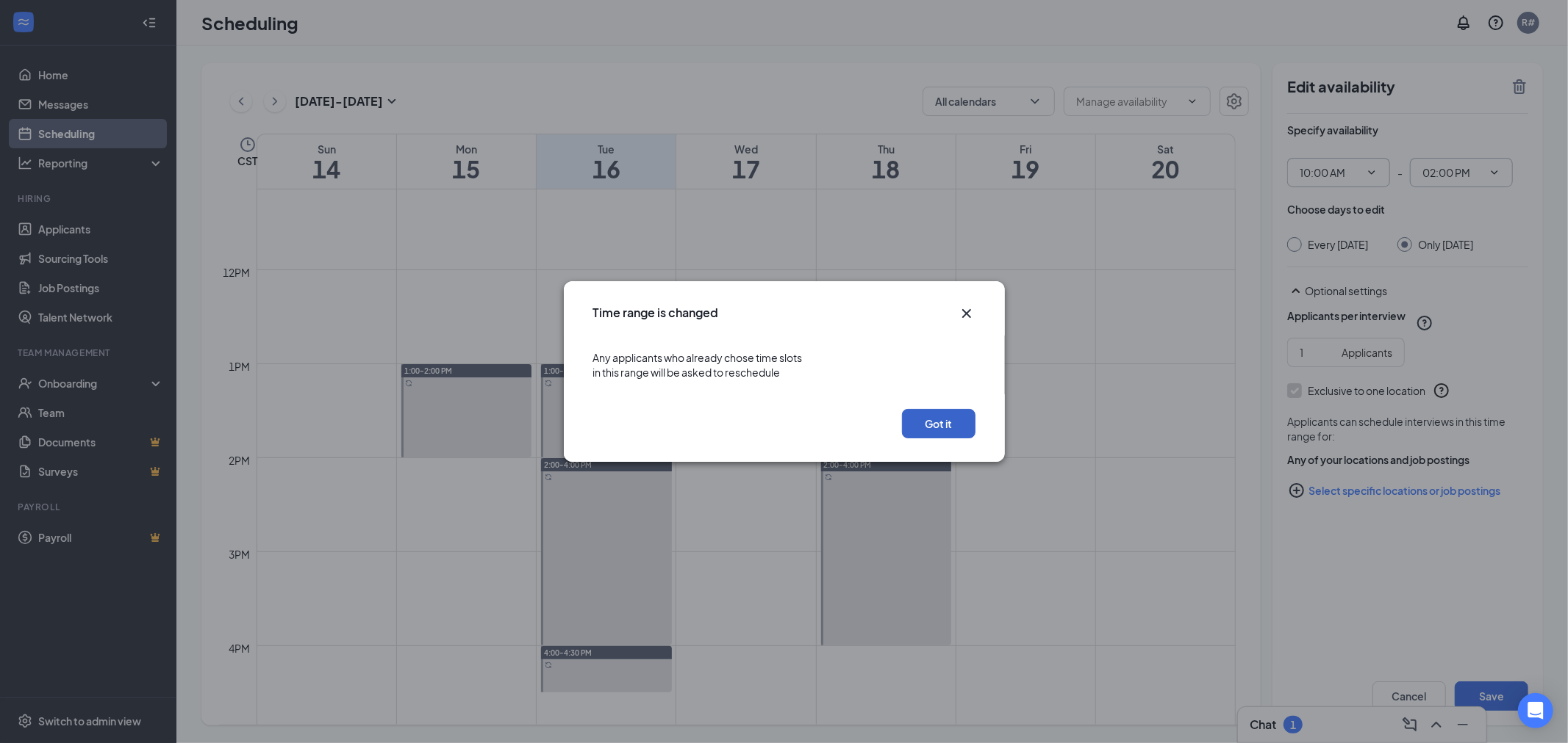
click at [944, 429] on button "Got it" at bounding box center [938, 424] width 73 height 29
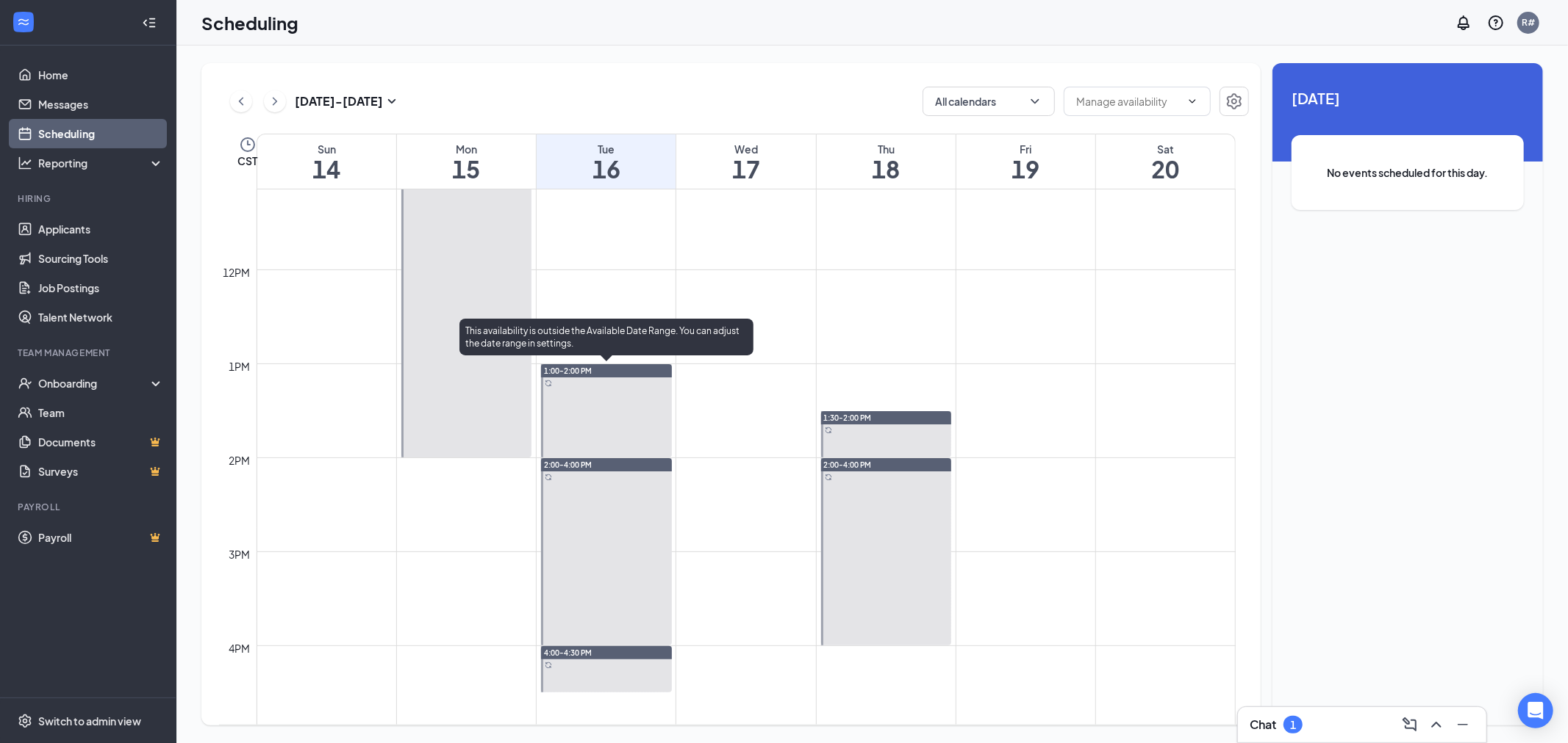
click at [625, 368] on div "1:00-2:00 PM" at bounding box center [607, 371] width 131 height 13
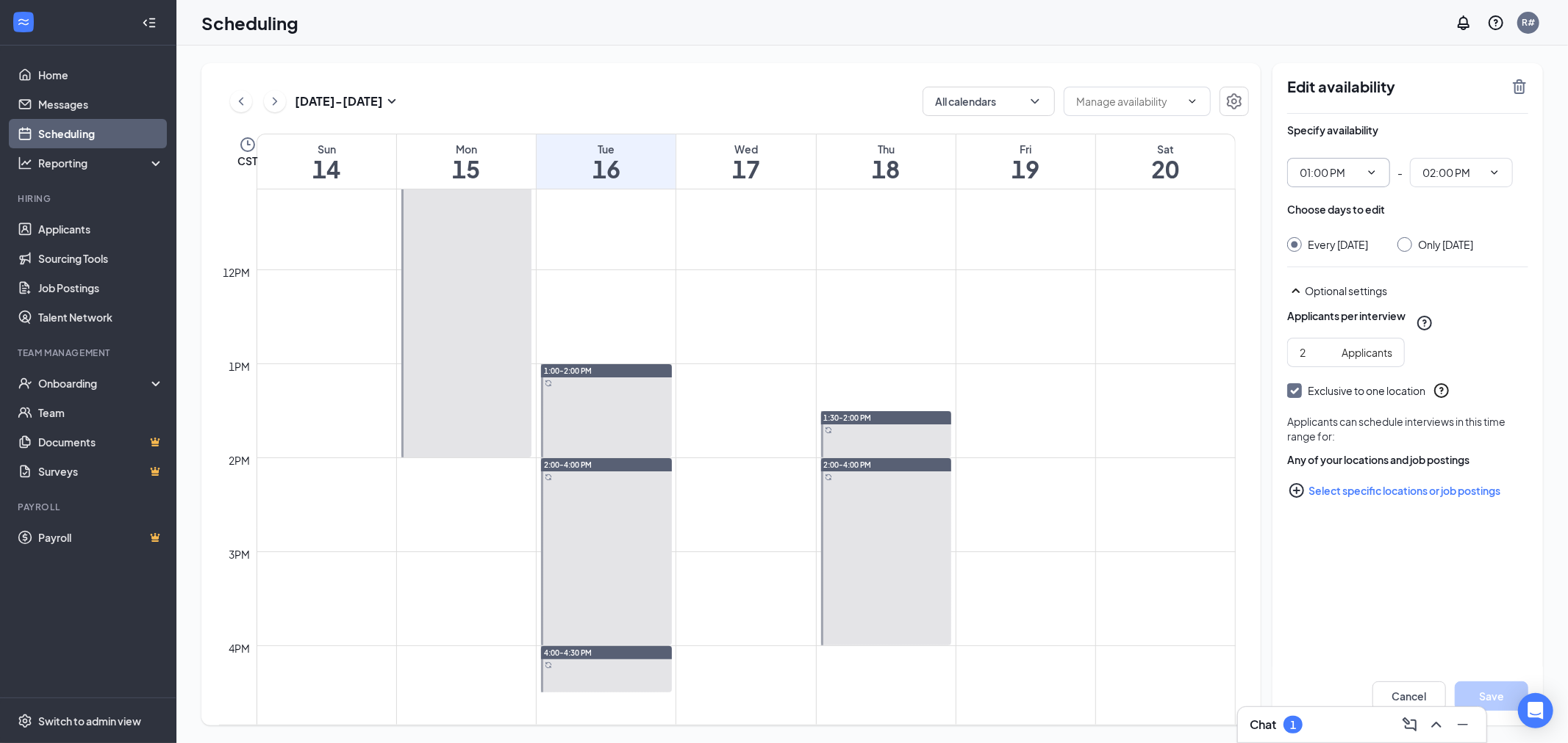
click at [1372, 170] on icon "ChevronDown" at bounding box center [1371, 172] width 12 height 12
click at [1337, 277] on div "09:00 AM" at bounding box center [1320, 281] width 43 height 16
type input "09:00 AM"
click at [1490, 171] on icon "ChevronDown" at bounding box center [1495, 172] width 12 height 12
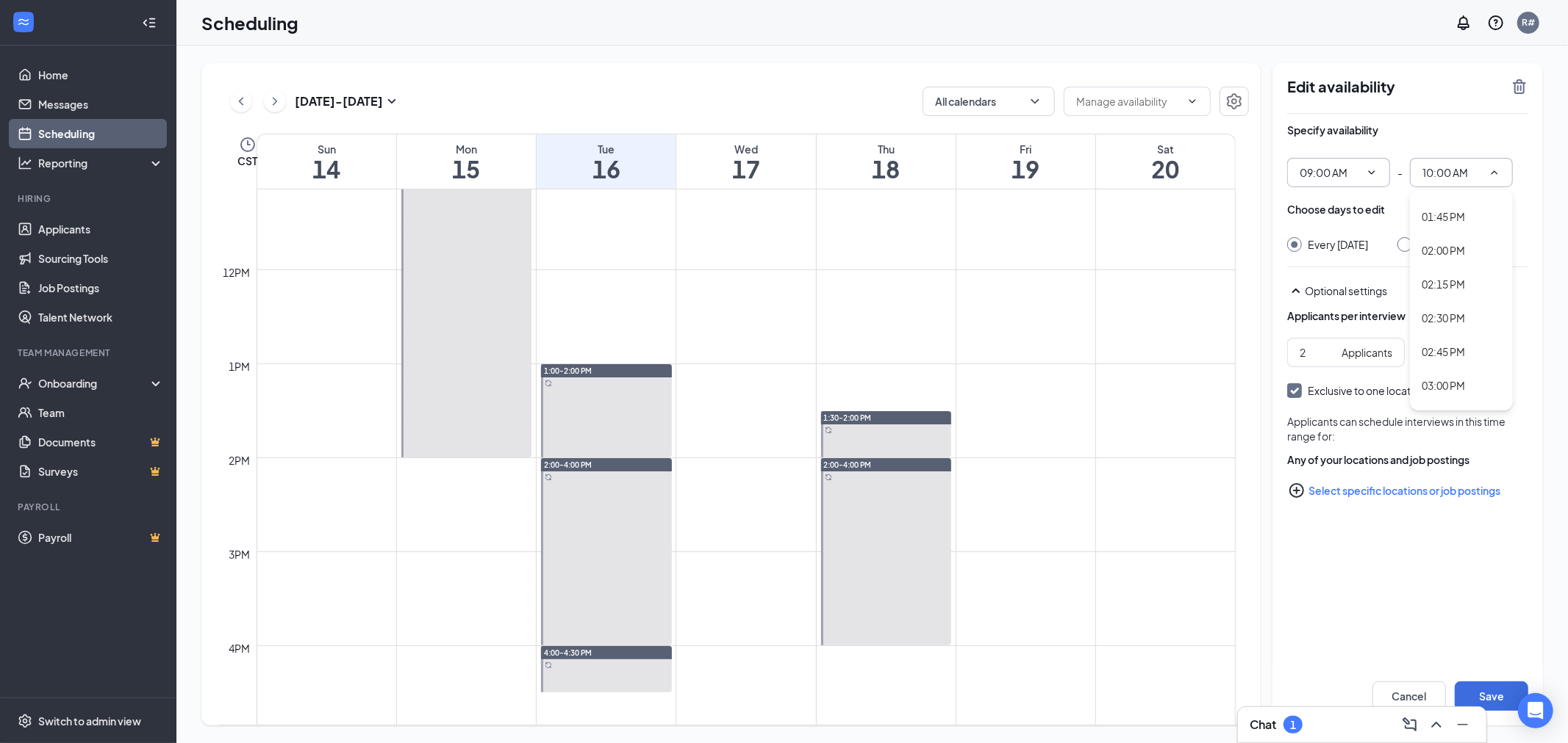
scroll to position [1876, 0]
click at [1446, 251] on div "02:30 PM" at bounding box center [1443, 256] width 43 height 16
type input "02:30 PM"
click at [1410, 362] on div "2 Applicants" at bounding box center [1408, 353] width 241 height 29
click at [1328, 360] on input "3" at bounding box center [1317, 352] width 36 height 16
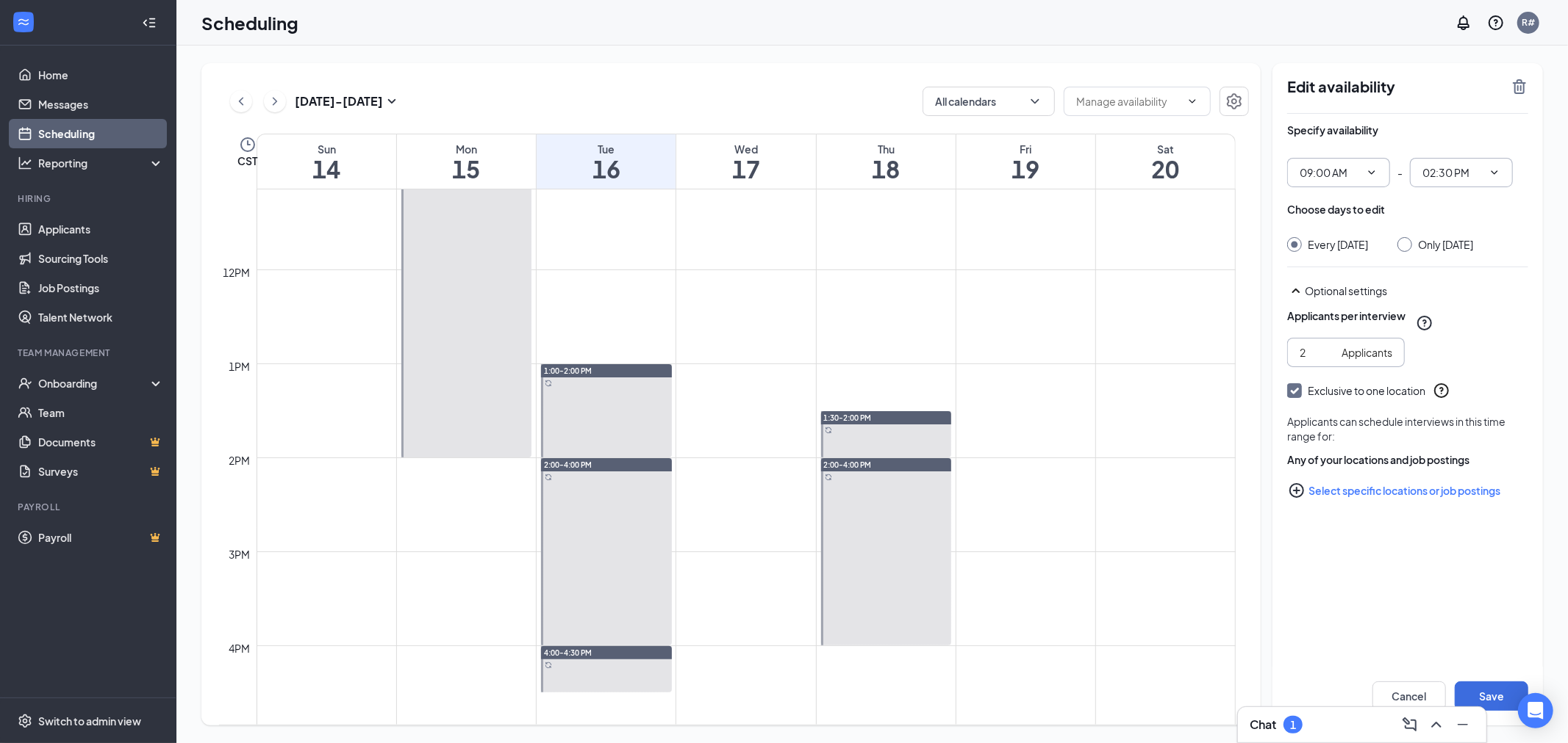
click at [1325, 360] on input "2" at bounding box center [1317, 352] width 36 height 16
type input "1"
click at [1325, 360] on input "1" at bounding box center [1317, 352] width 36 height 16
click at [1495, 696] on button "Save" at bounding box center [1491, 696] width 73 height 29
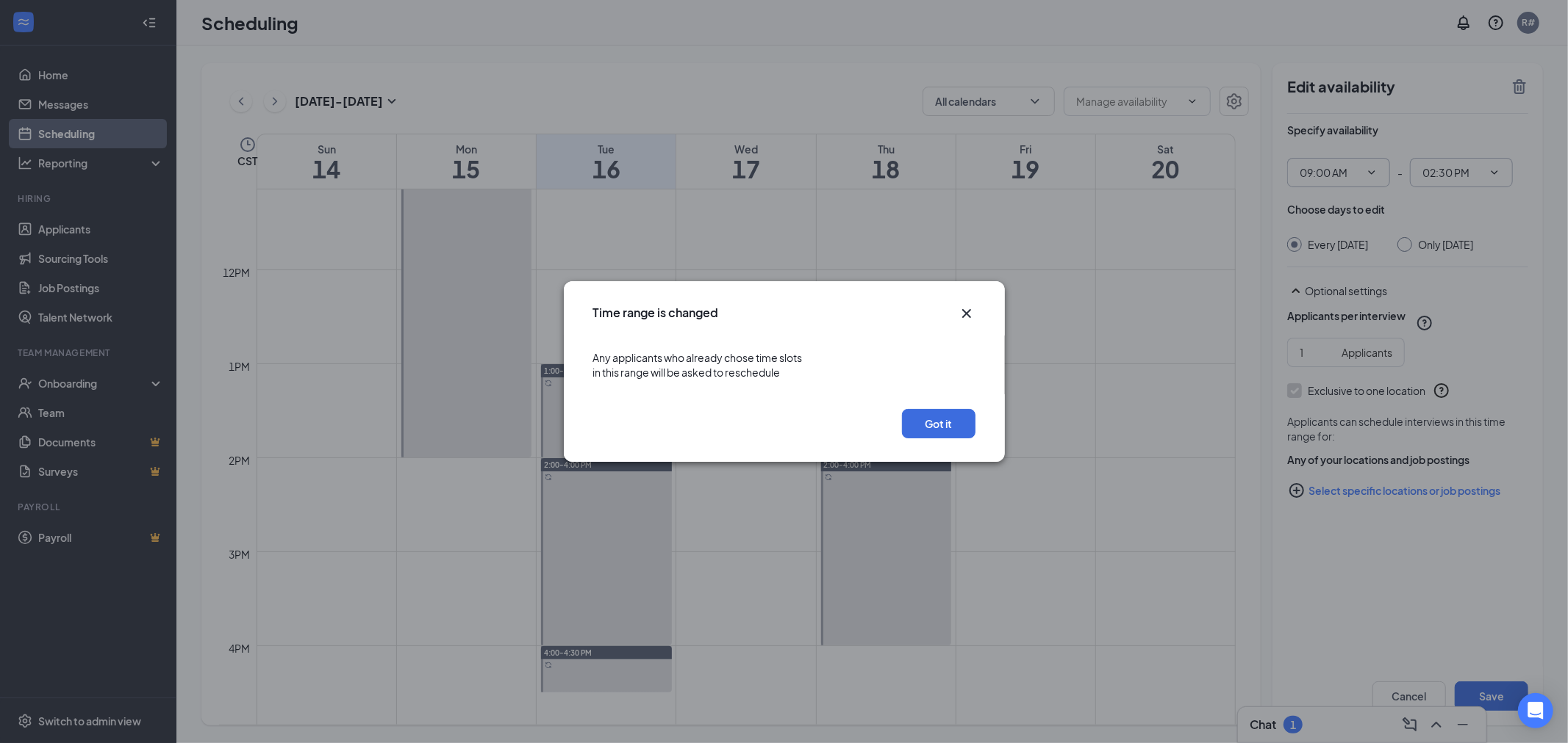
click at [963, 313] on icon "Cross" at bounding box center [966, 313] width 17 height 17
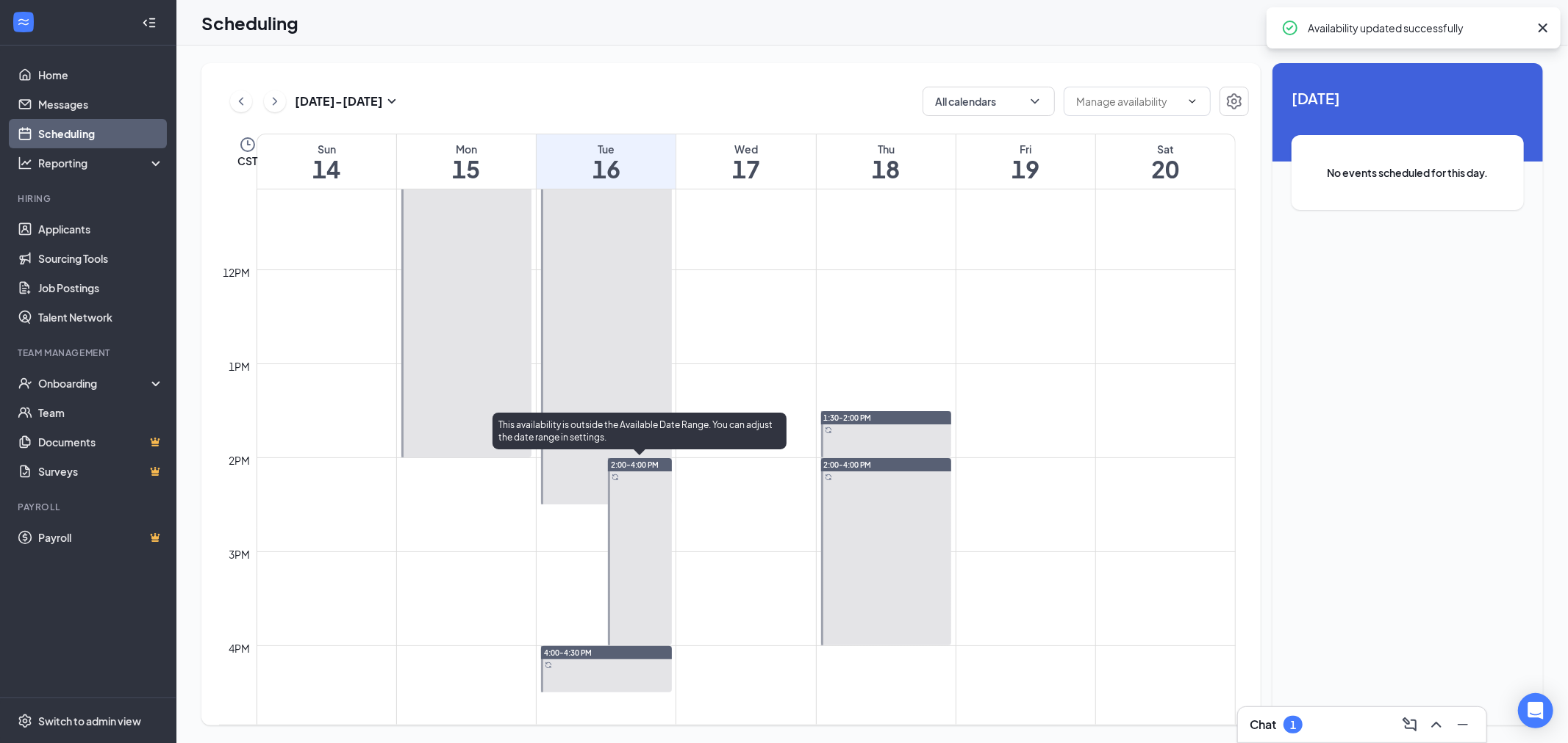
click at [630, 462] on span "2:00-4:00 PM" at bounding box center [635, 464] width 48 height 11
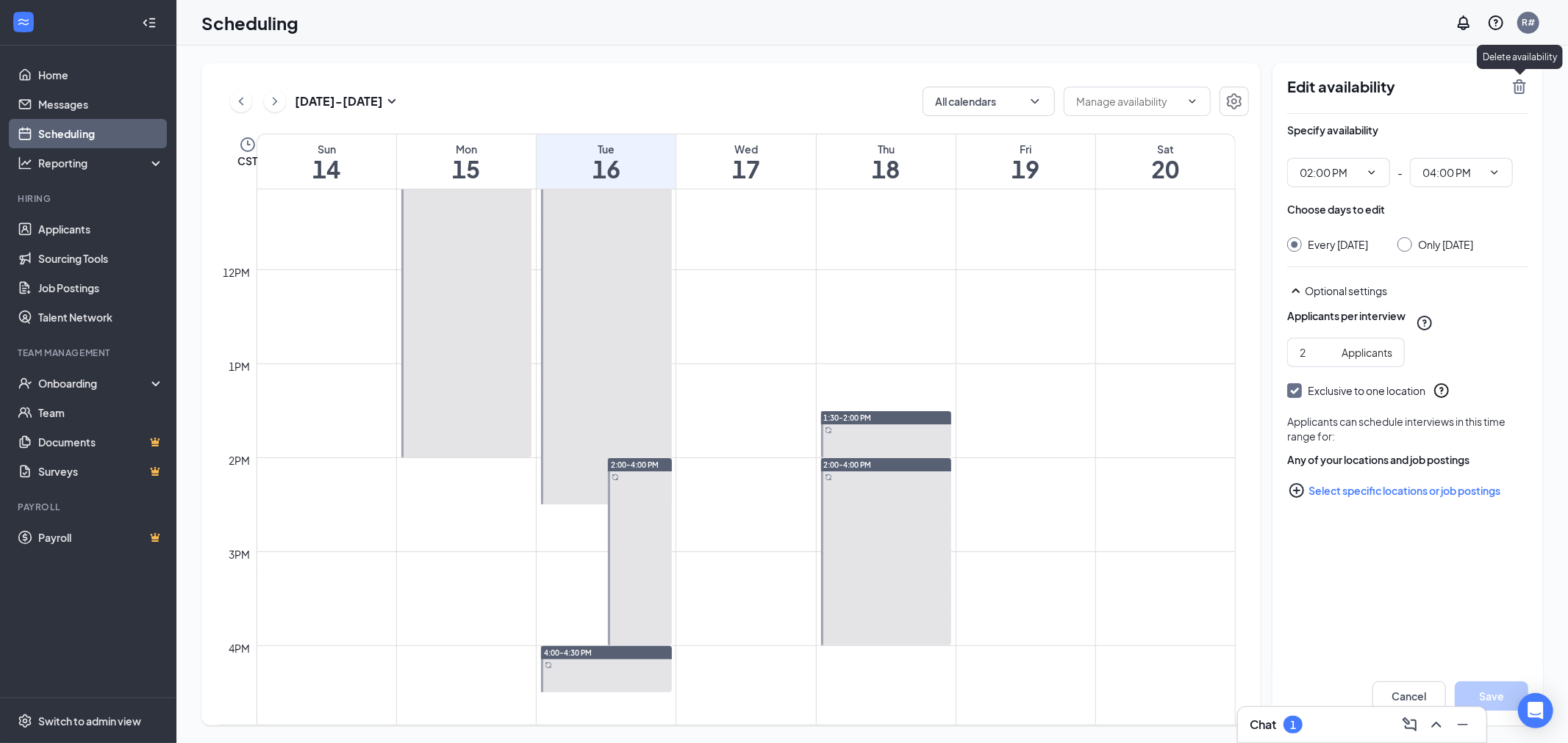
click at [1518, 86] on icon "TrashOutline" at bounding box center [1520, 86] width 14 height 14
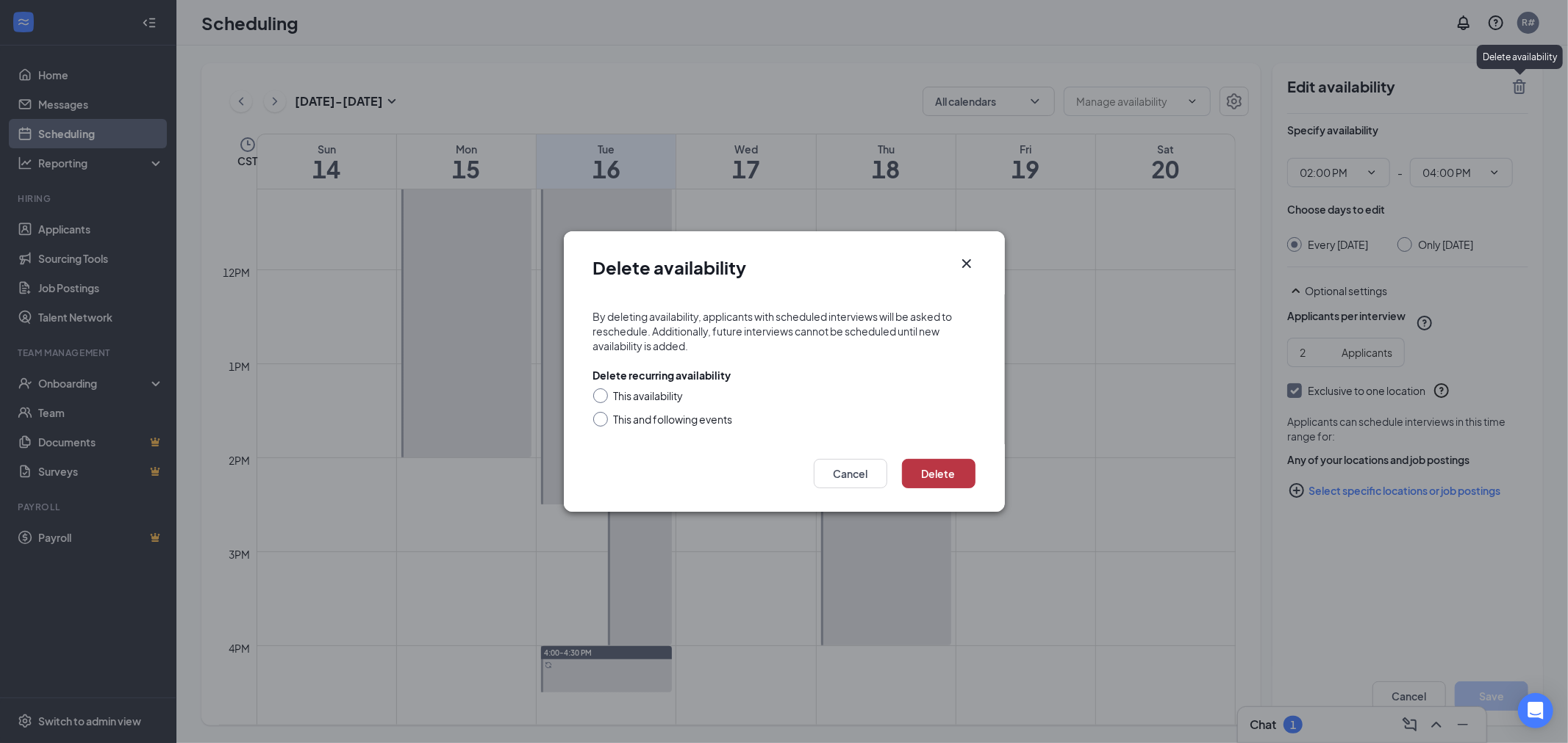
click at [935, 480] on button "Delete" at bounding box center [938, 473] width 73 height 29
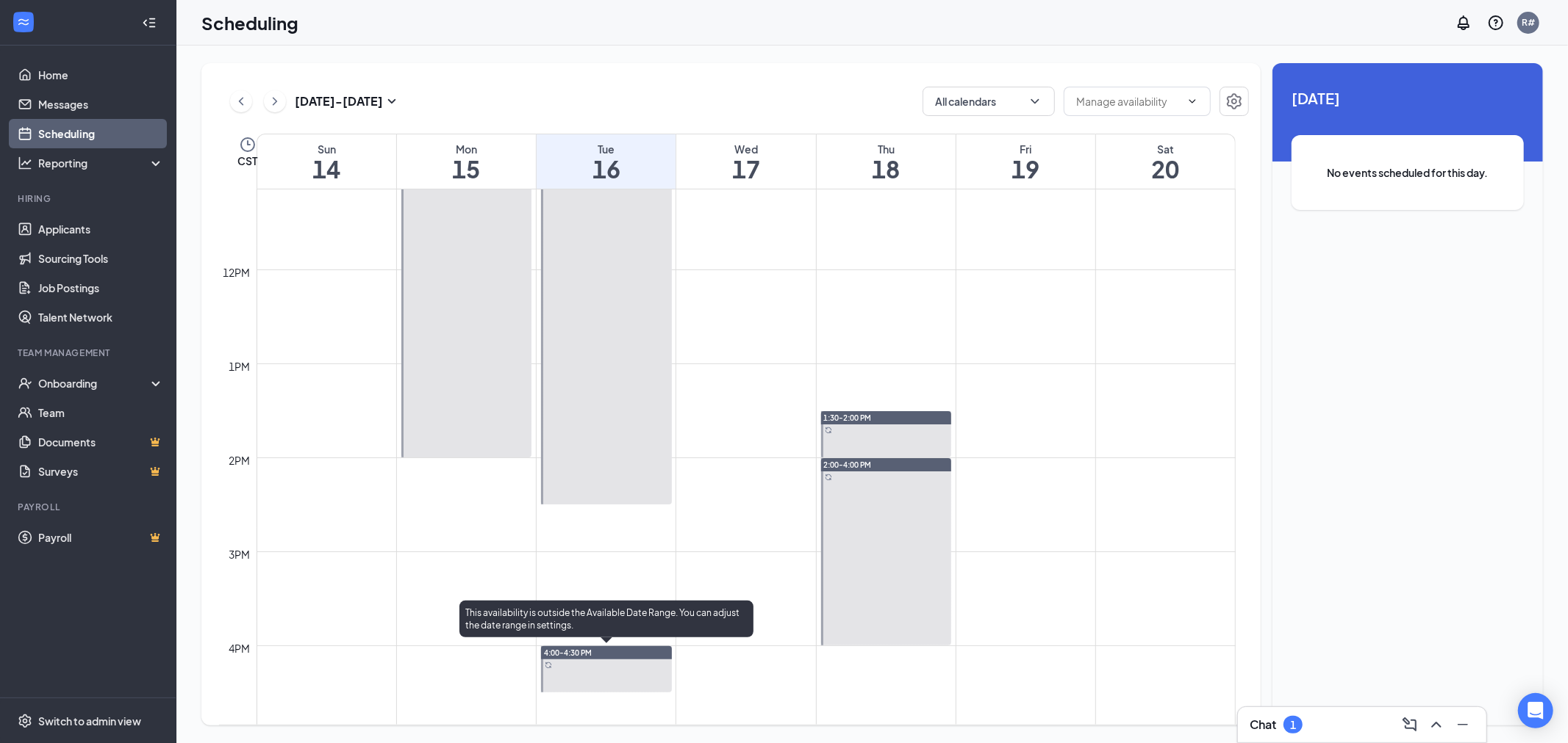
click at [604, 650] on div "4:00-4:30 PM" at bounding box center [607, 653] width 131 height 13
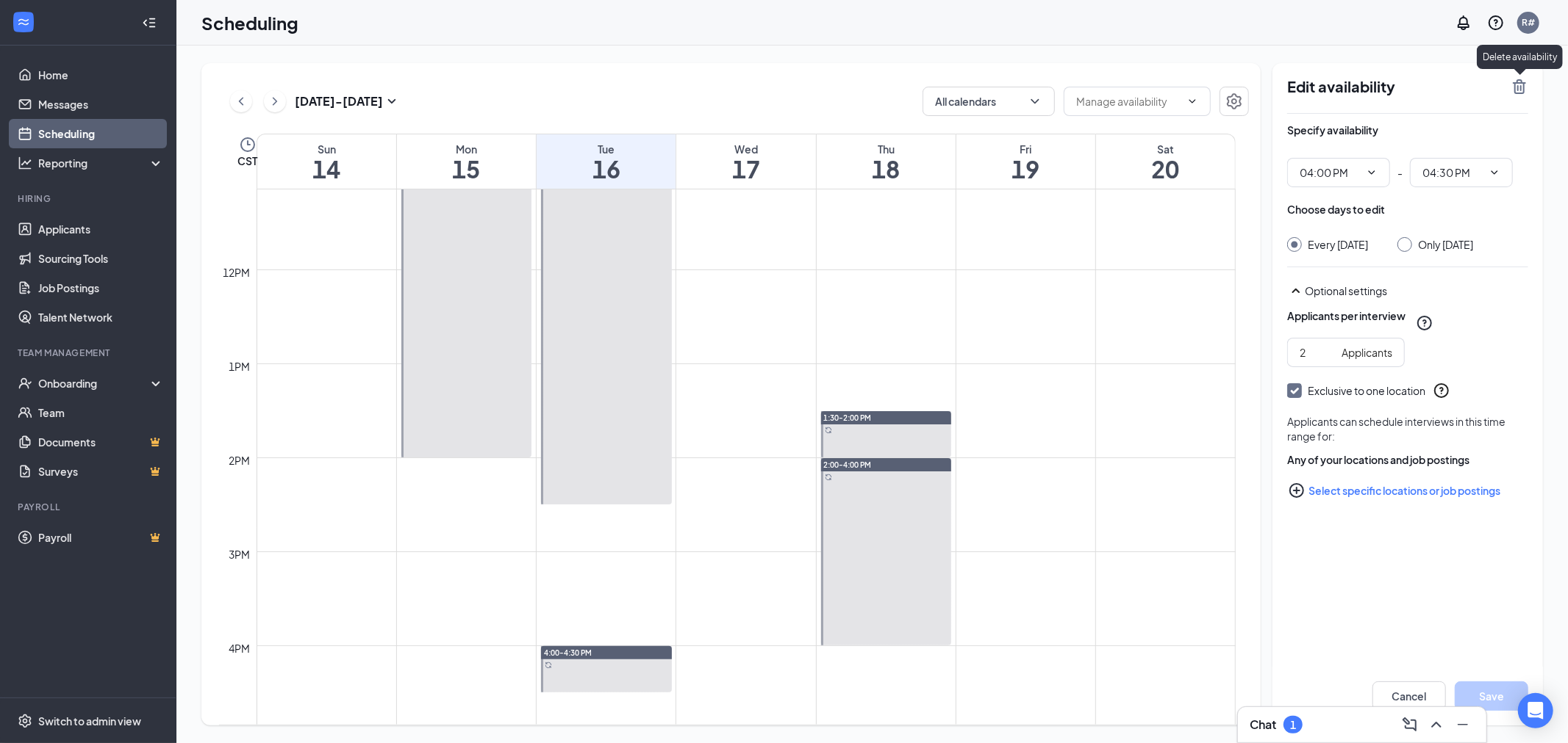
click at [1516, 85] on icon "TrashOutline" at bounding box center [1519, 87] width 17 height 17
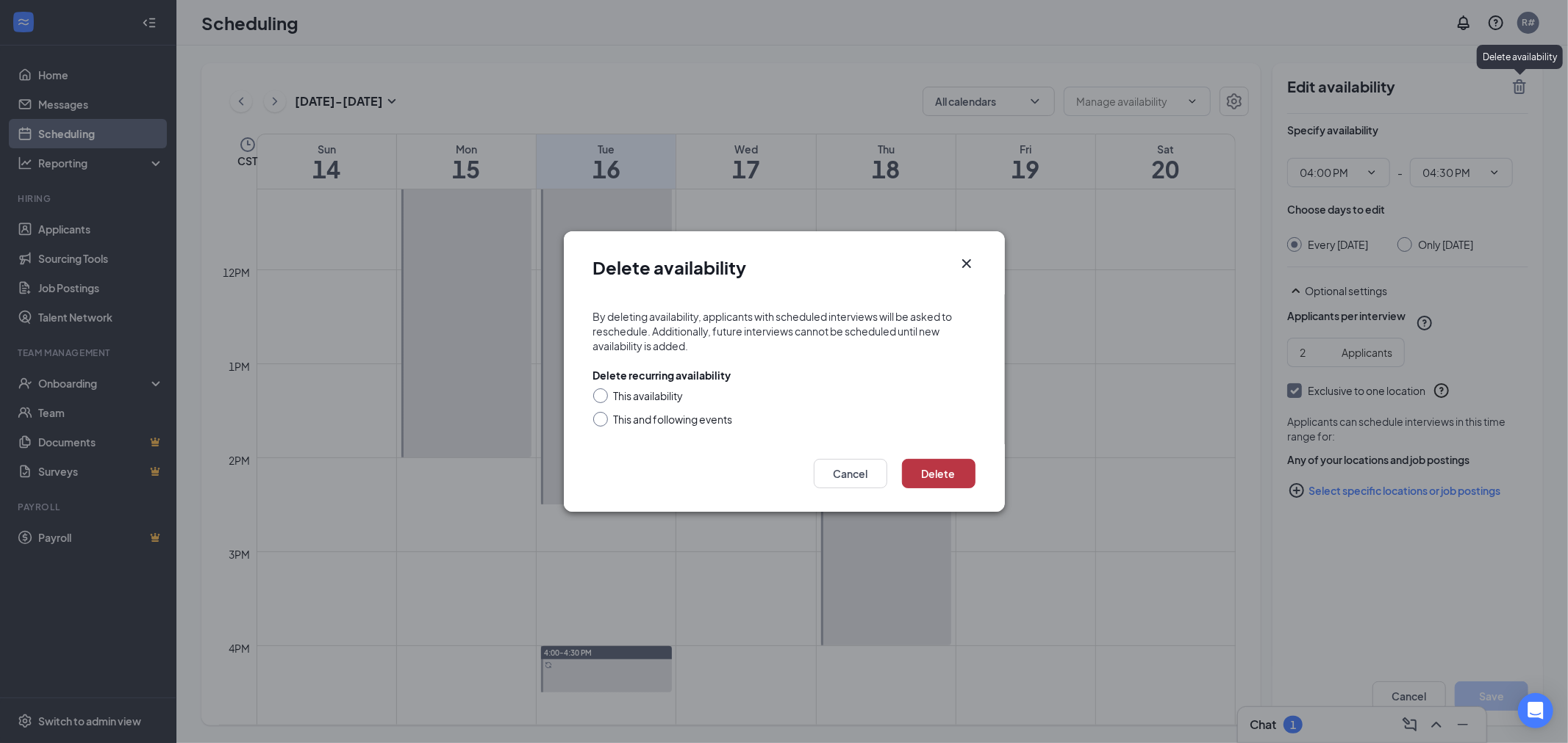
click at [934, 475] on button "Delete" at bounding box center [938, 473] width 73 height 29
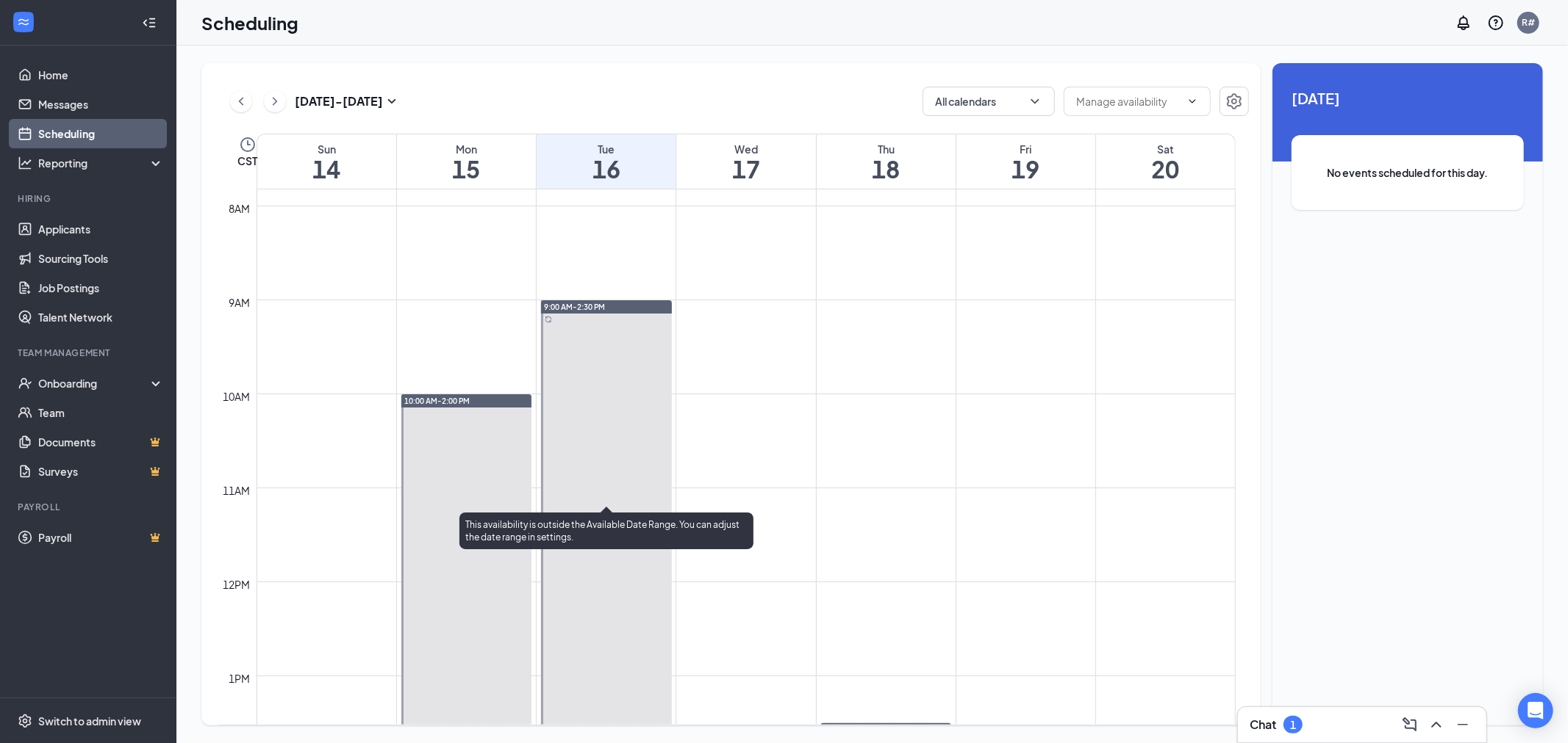
scroll to position [722, 0]
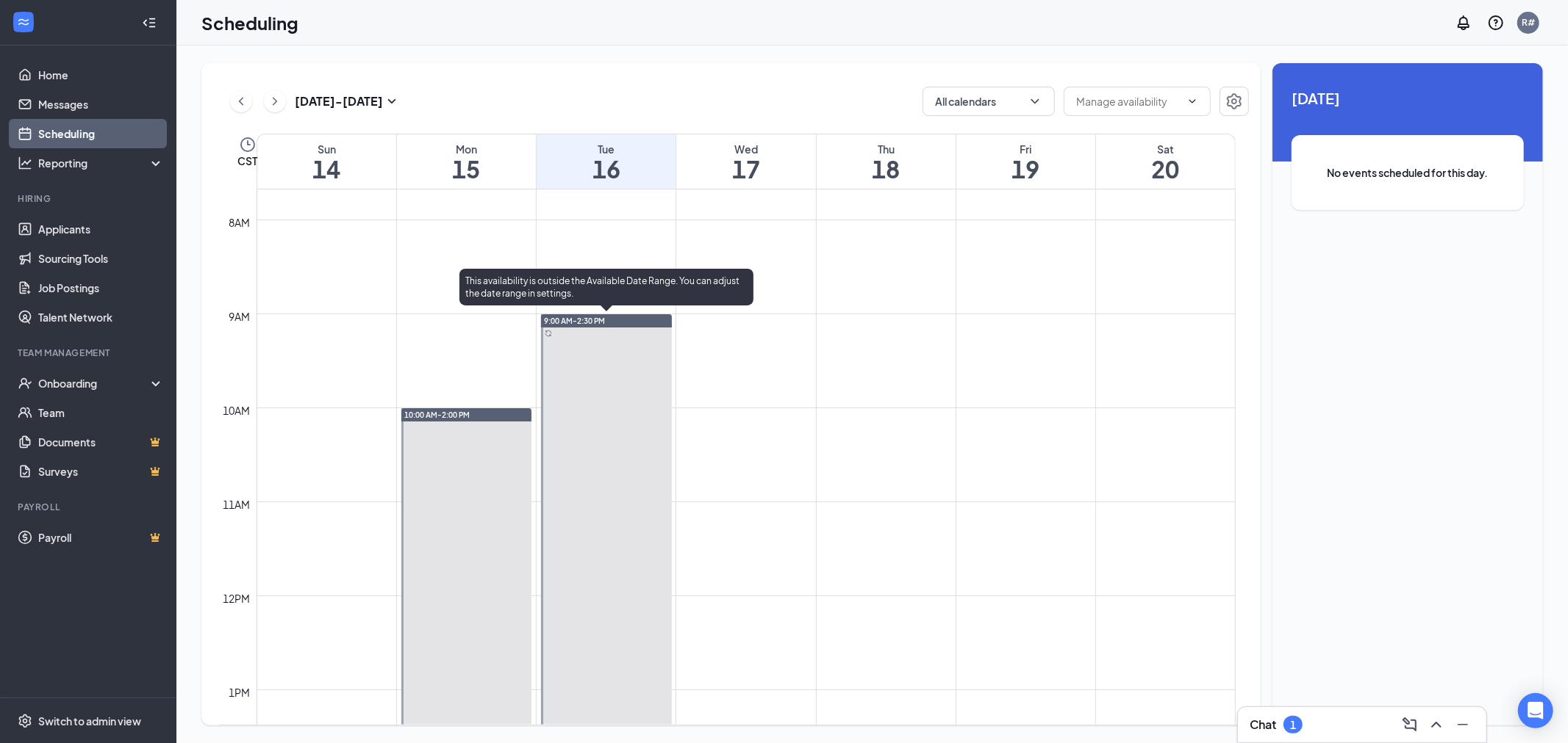
click at [613, 320] on div "9:00 AM-2:30 PM" at bounding box center [607, 321] width 131 height 13
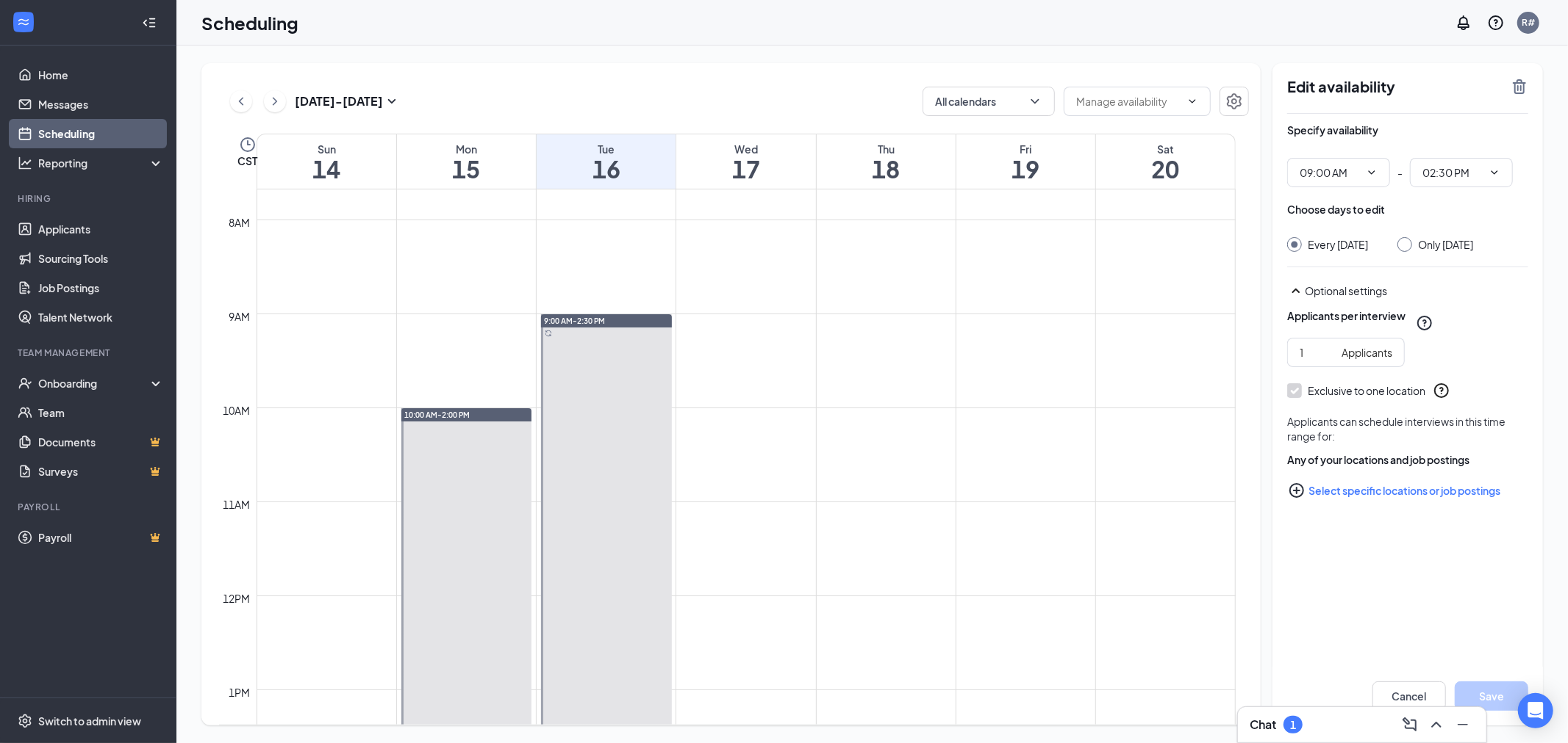
click at [1420, 250] on div "Only [DATE]" at bounding box center [1435, 244] width 76 height 14
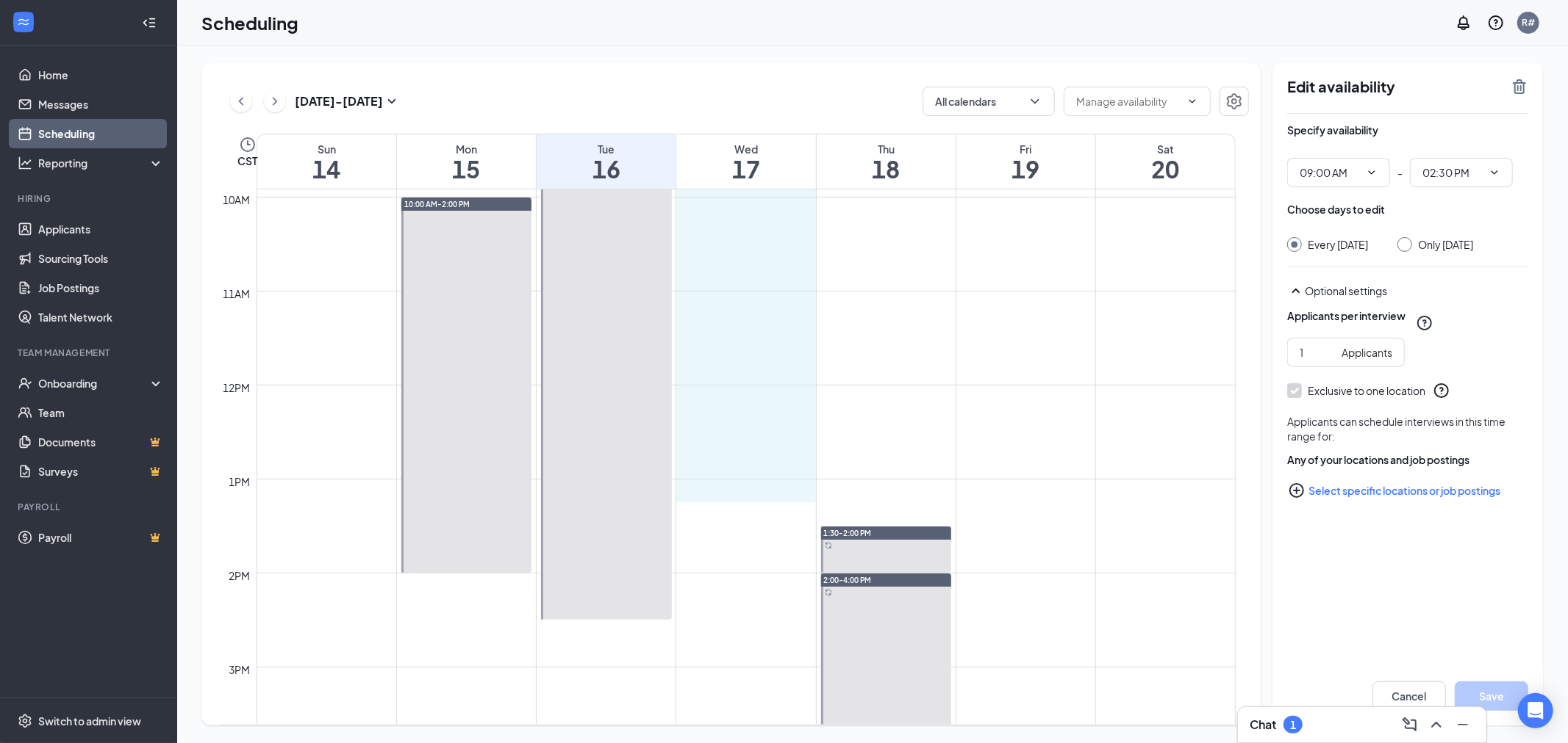
scroll to position [967, 0]
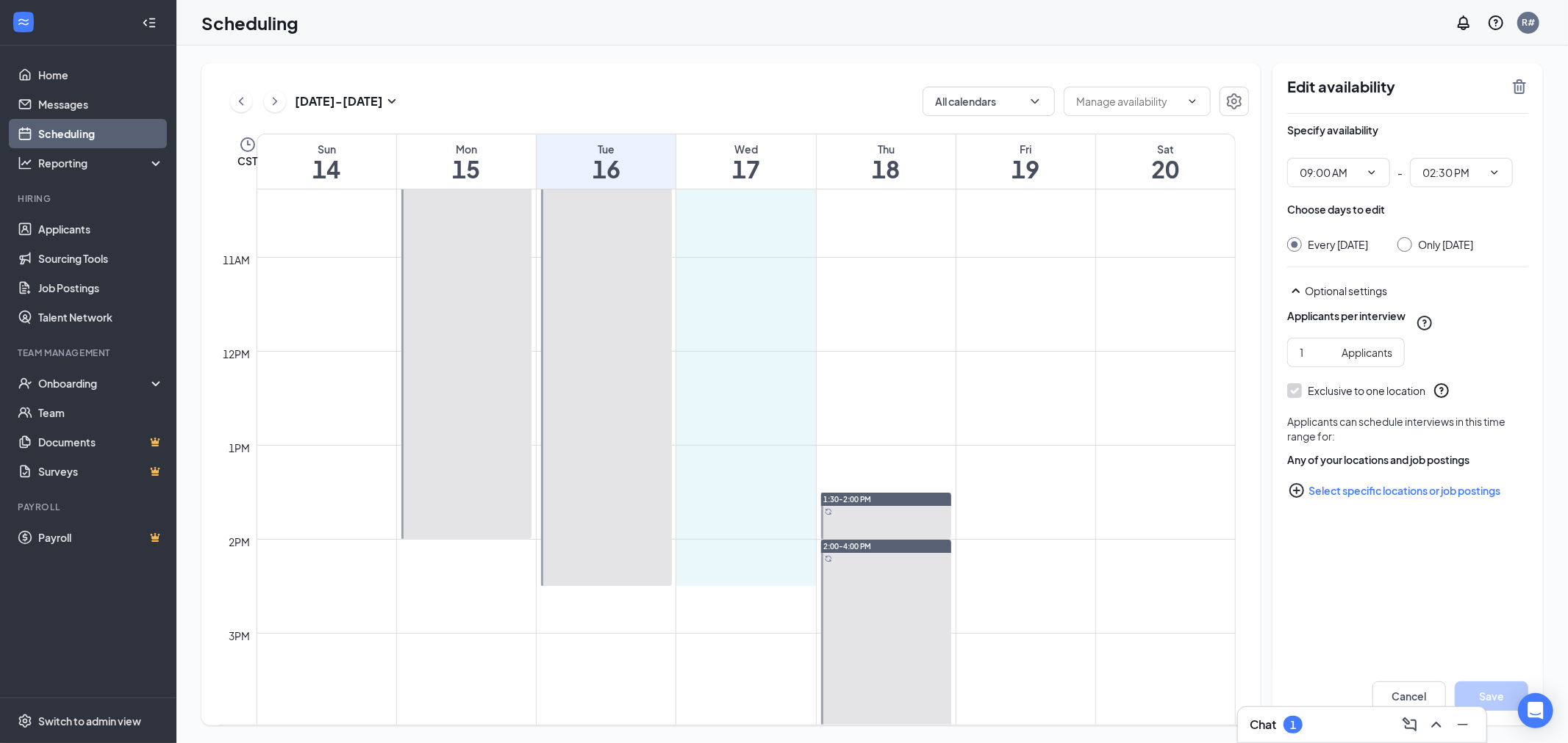
drag, startPoint x: 755, startPoint y: 320, endPoint x: 740, endPoint y: 567, distance: 247.5
type input "09:00 AM"
type input "02:30 PM"
click at [1423, 237] on div "Only [DATE]" at bounding box center [1435, 244] width 76 height 14
click at [1408, 239] on input "Only [DATE]" at bounding box center [1402, 242] width 11 height 11
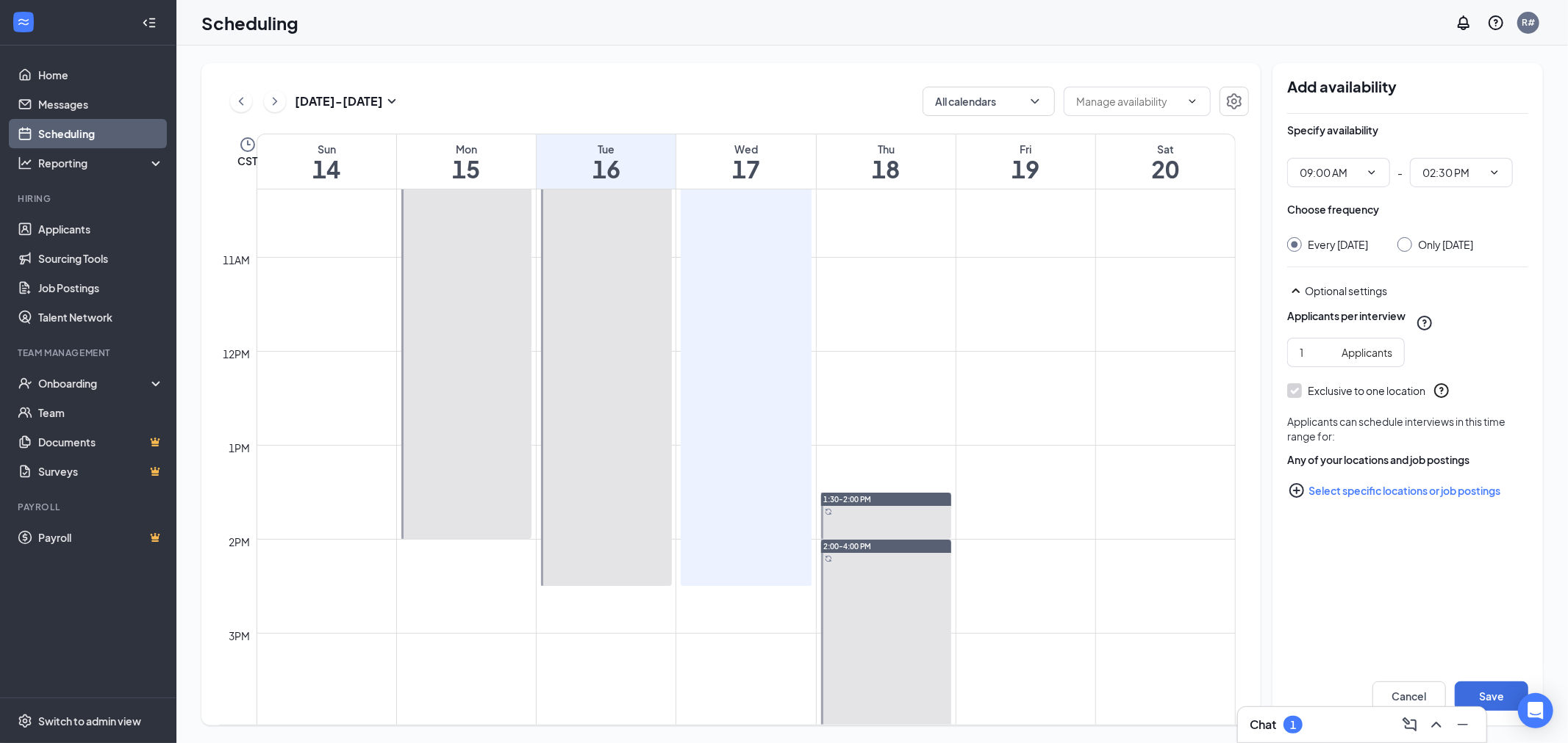
radio input "true"
radio input "false"
click at [1500, 699] on button "Save" at bounding box center [1491, 696] width 73 height 29
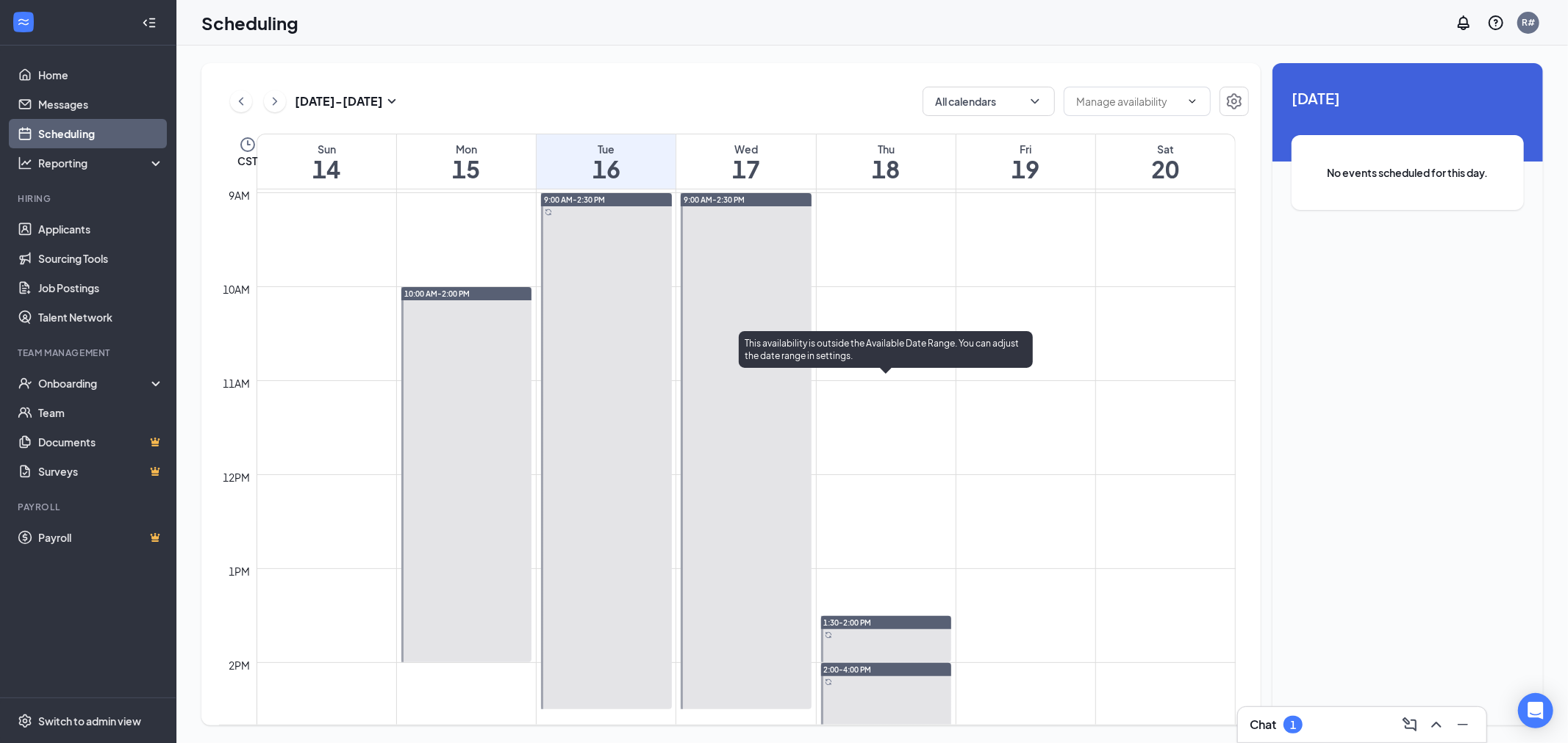
scroll to position [804, 0]
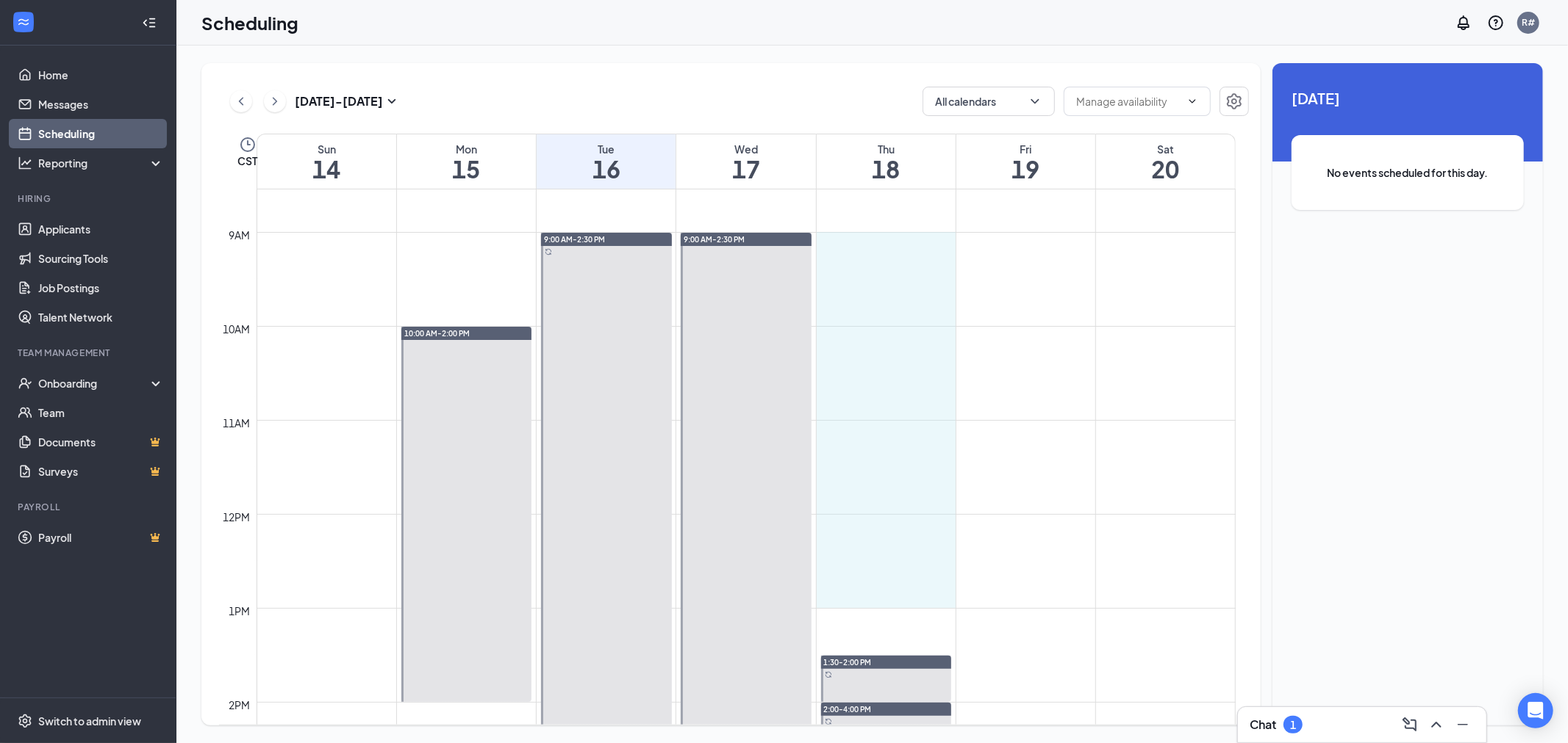
drag, startPoint x: 883, startPoint y: 239, endPoint x: 879, endPoint y: 594, distance: 355.0
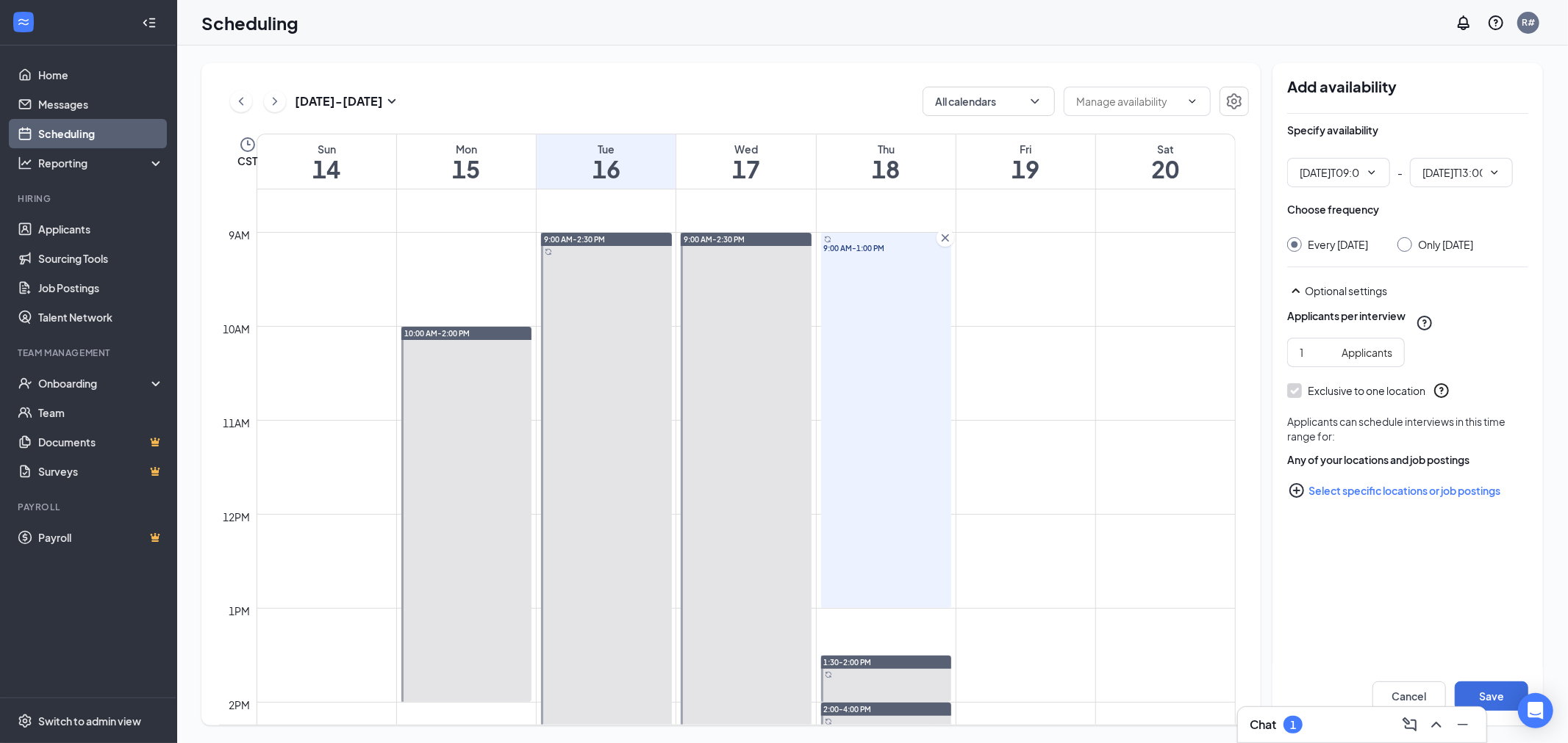
type input "09:00 AM"
type input "01:00 PM"
click at [1408, 239] on input "Only [DATE]" at bounding box center [1402, 242] width 11 height 11
radio input "true"
radio input "false"
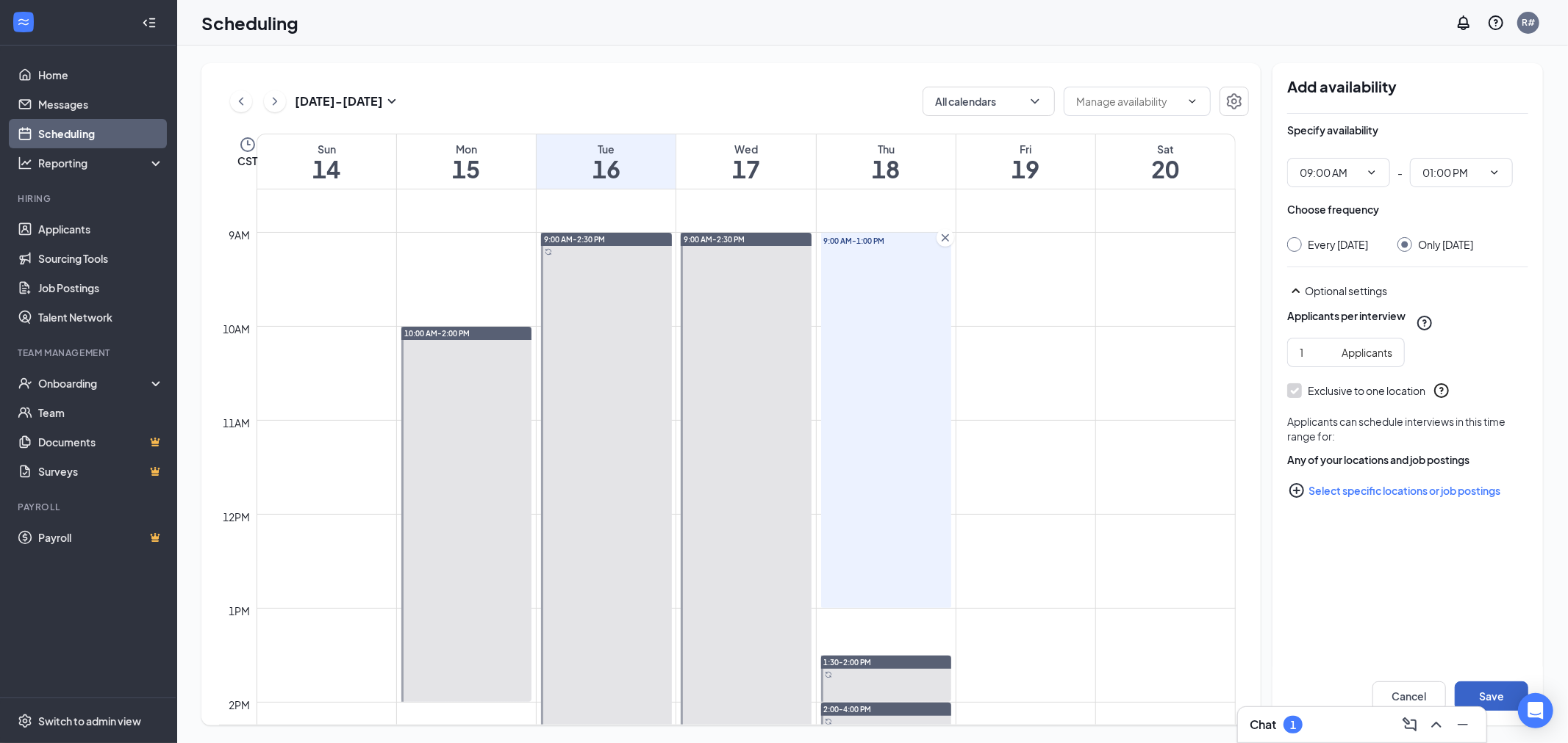
click at [1498, 695] on button "Save" at bounding box center [1491, 696] width 73 height 29
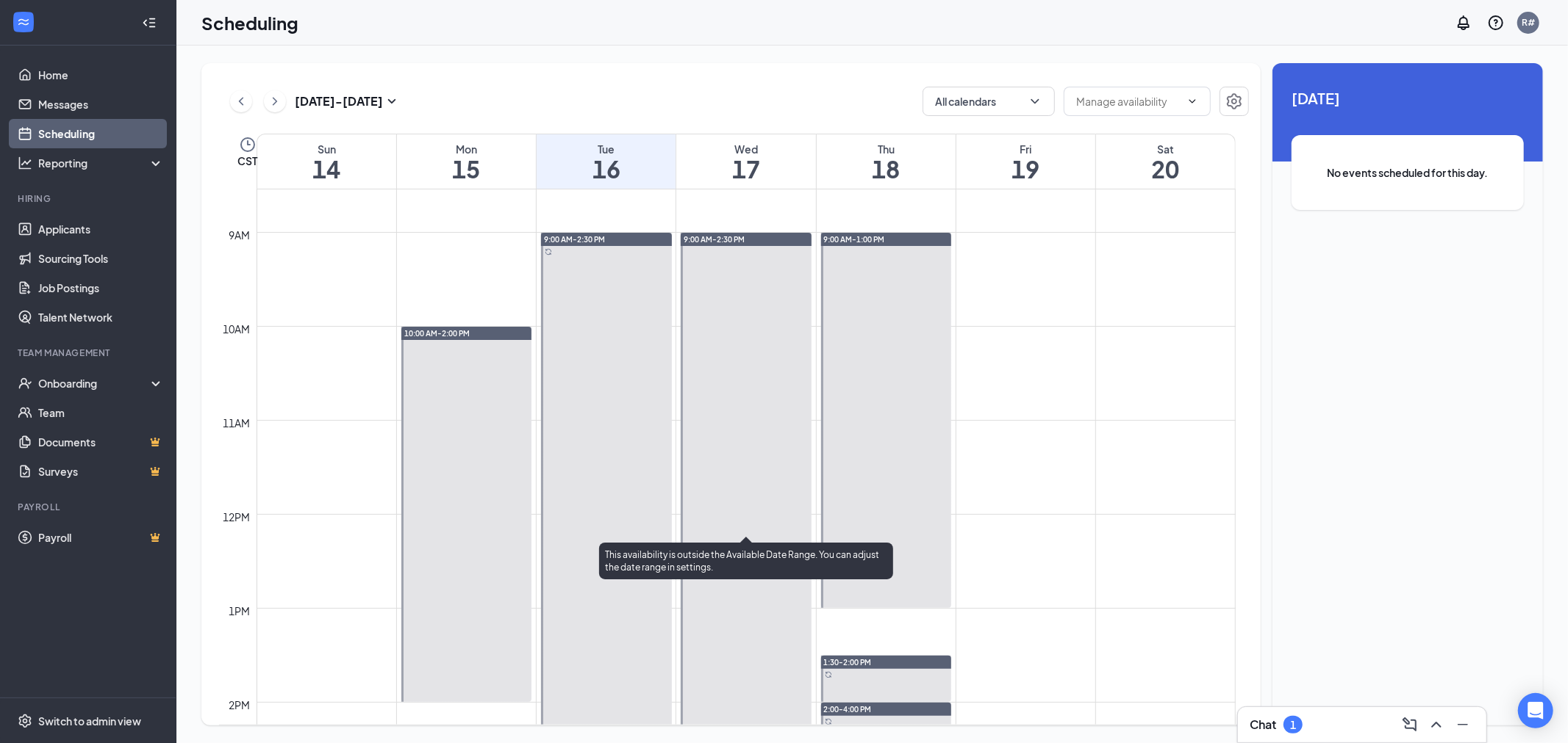
scroll to position [722, 0]
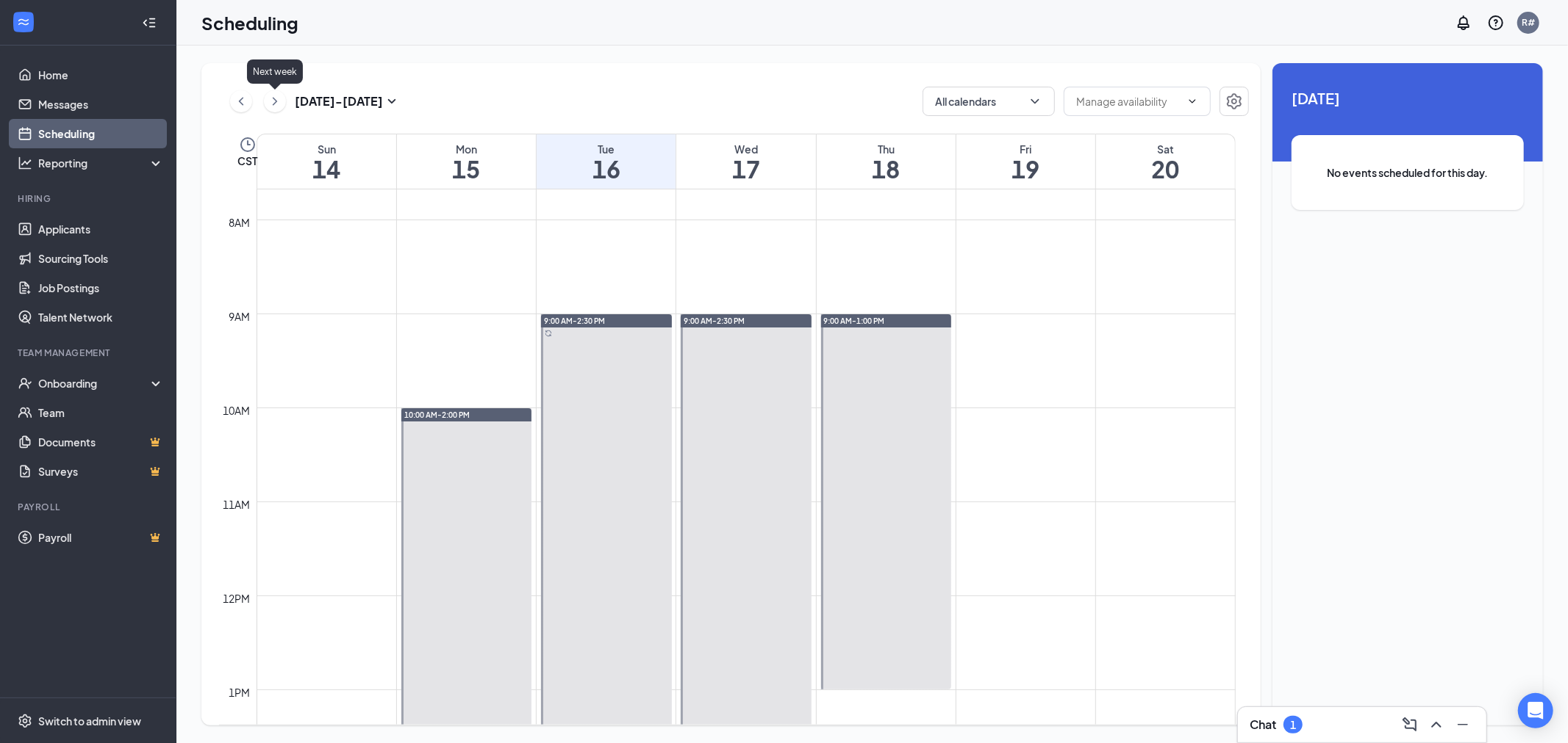
click at [277, 103] on icon "ChevronRight" at bounding box center [274, 101] width 14 height 17
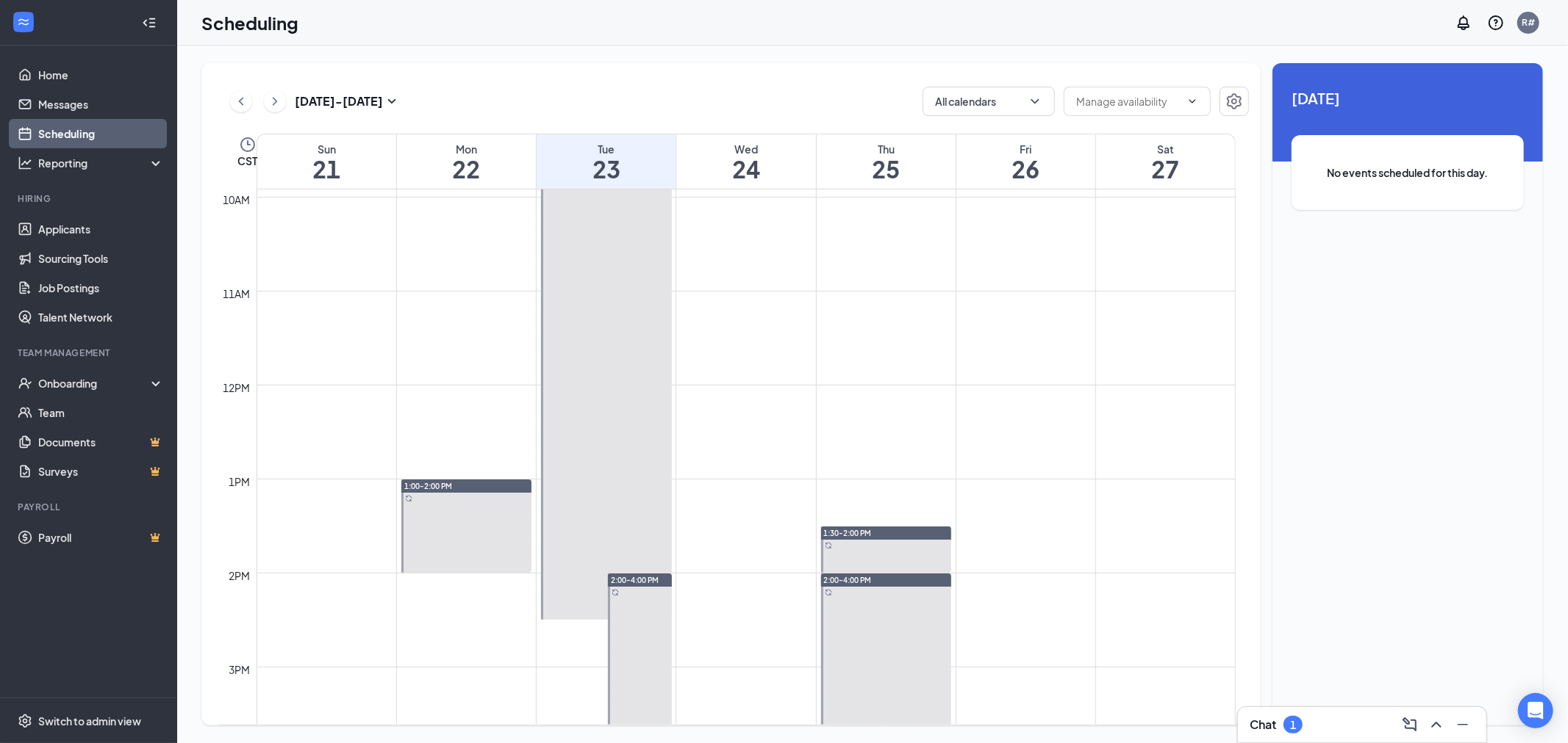
scroll to position [967, 0]
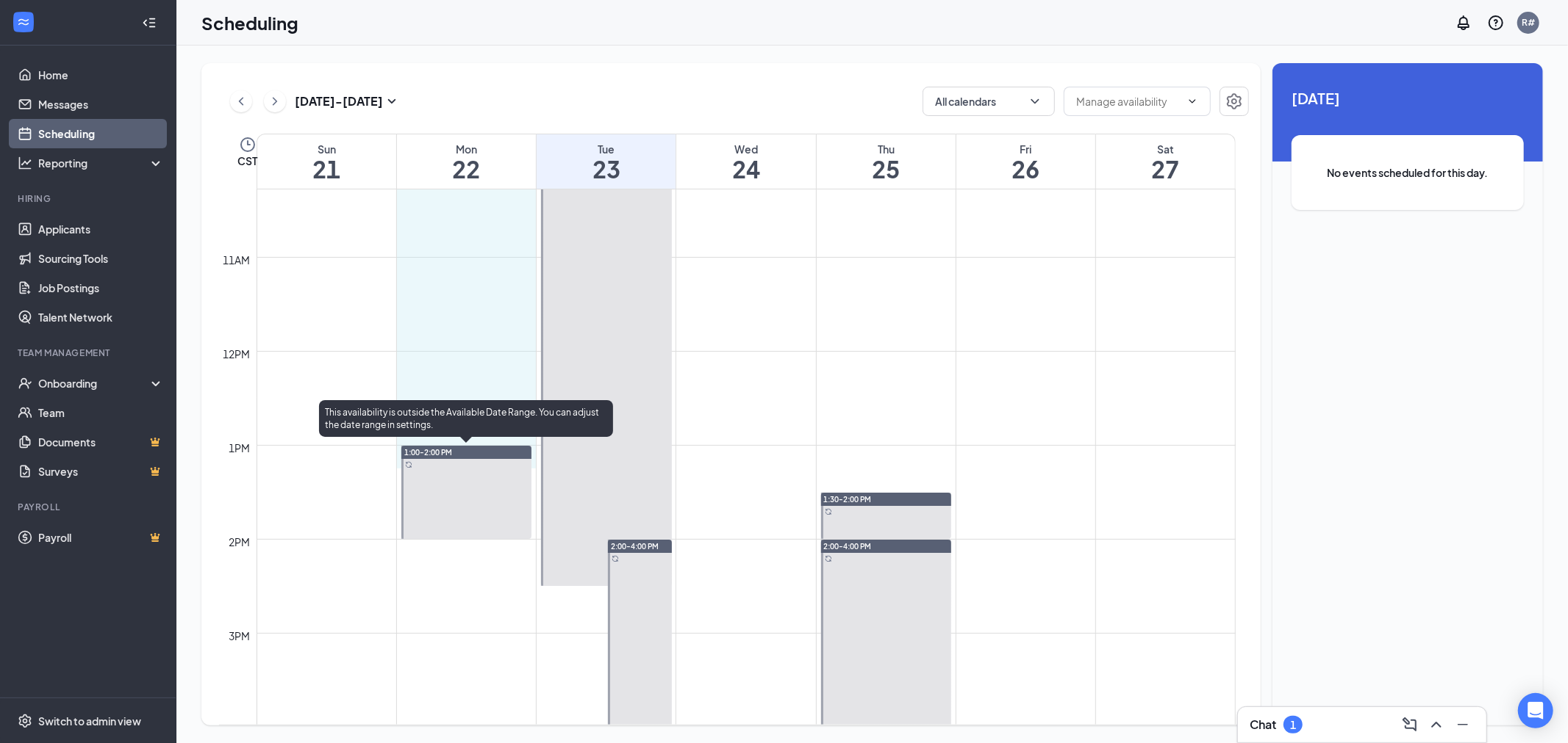
drag, startPoint x: 471, startPoint y: 202, endPoint x: 467, endPoint y: 467, distance: 265.0
click at [467, 467] on div "12am 1am 2am 3am 4am 5am 6am 7am 8am 9am 10am 11am 12pm 1pm 2pm 3pm 4pm 5pm 6pm…" at bounding box center [727, 352] width 1016 height 2257
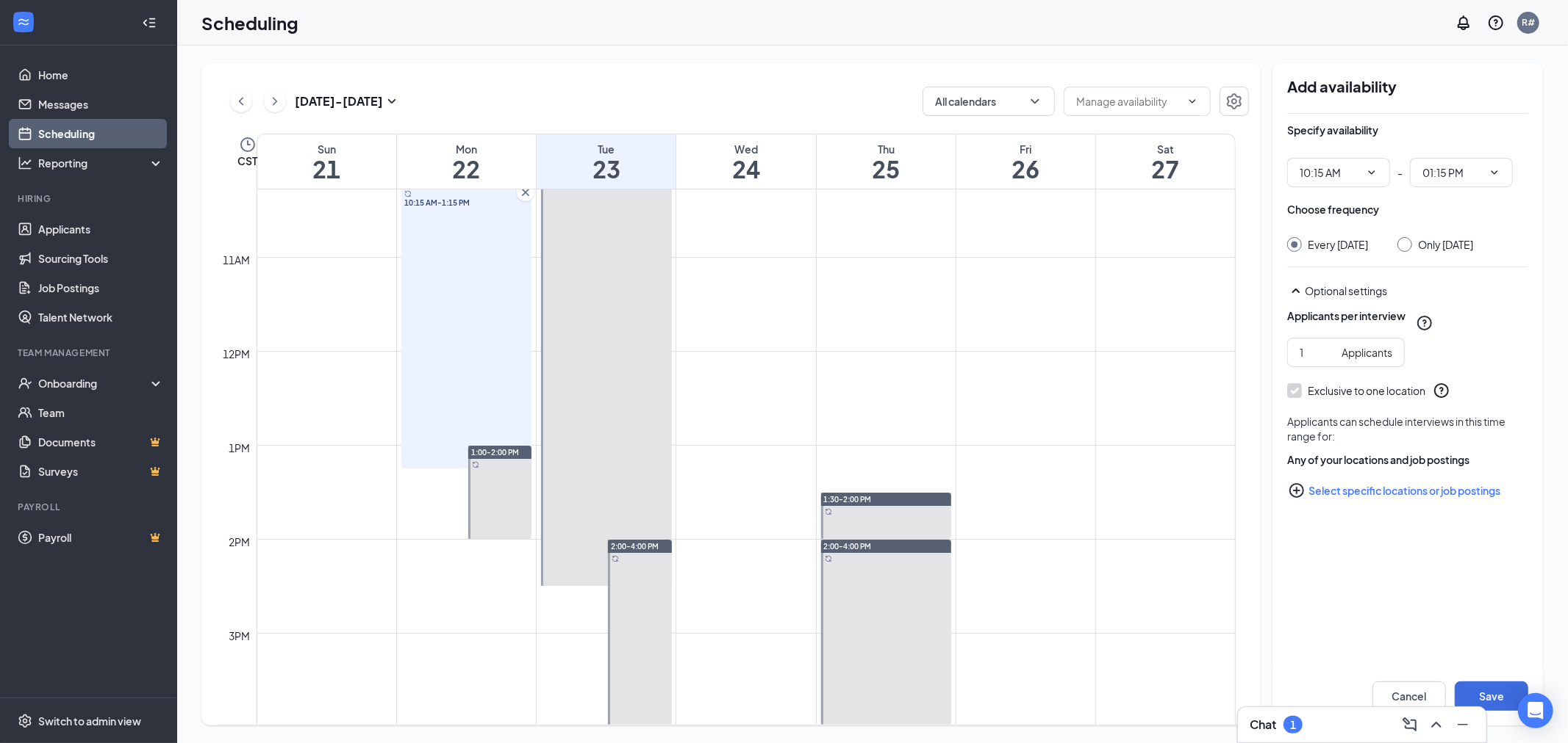
click at [1408, 246] on input "Only [DATE]" at bounding box center [1402, 242] width 11 height 11
radio input "true"
radio input "false"
click at [1495, 172] on icon "ChevronDown" at bounding box center [1495, 172] width 12 height 12
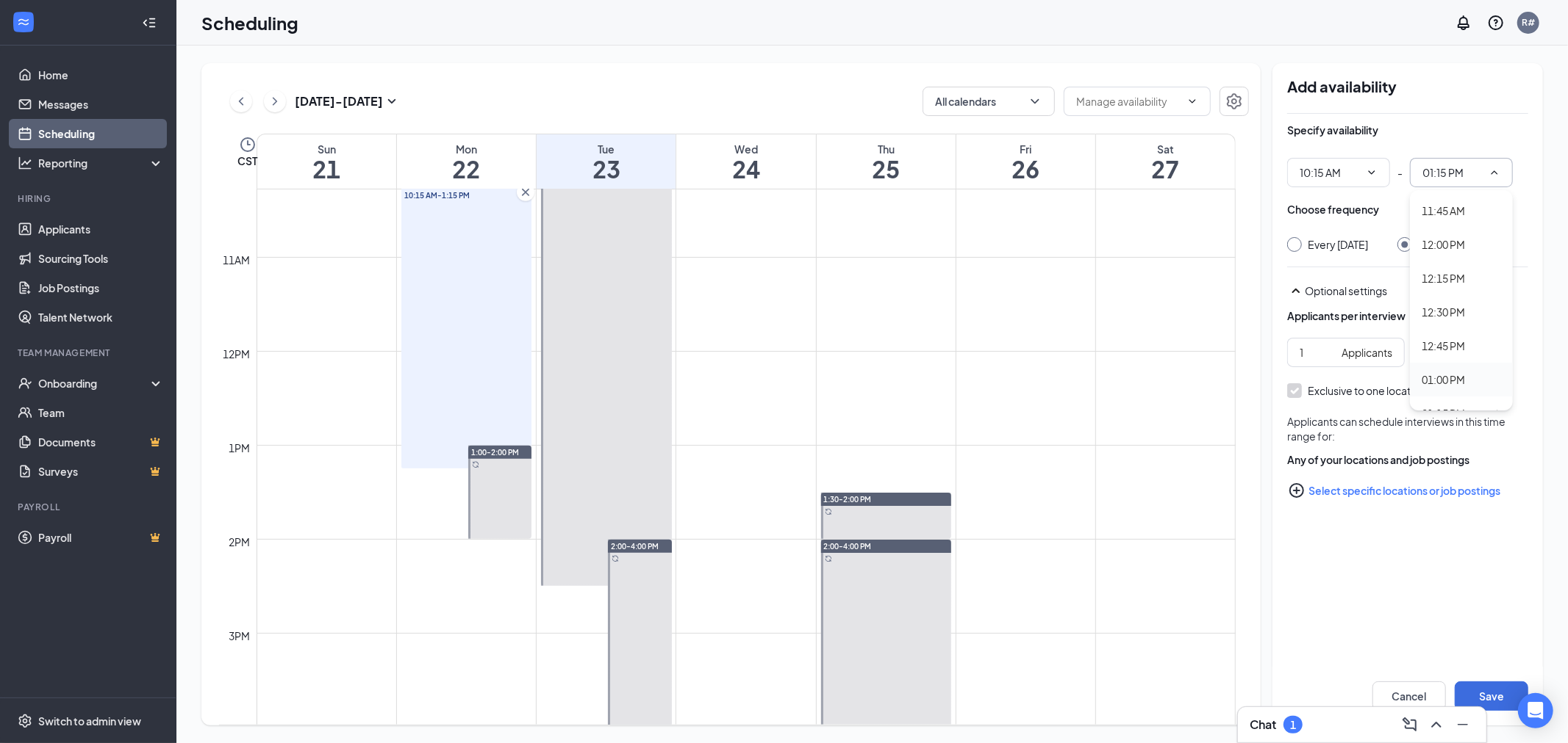
click at [1455, 376] on div "01:00 PM" at bounding box center [1443, 380] width 43 height 16
type input "01:00 PM"
click at [1480, 692] on button "Save" at bounding box center [1491, 696] width 73 height 29
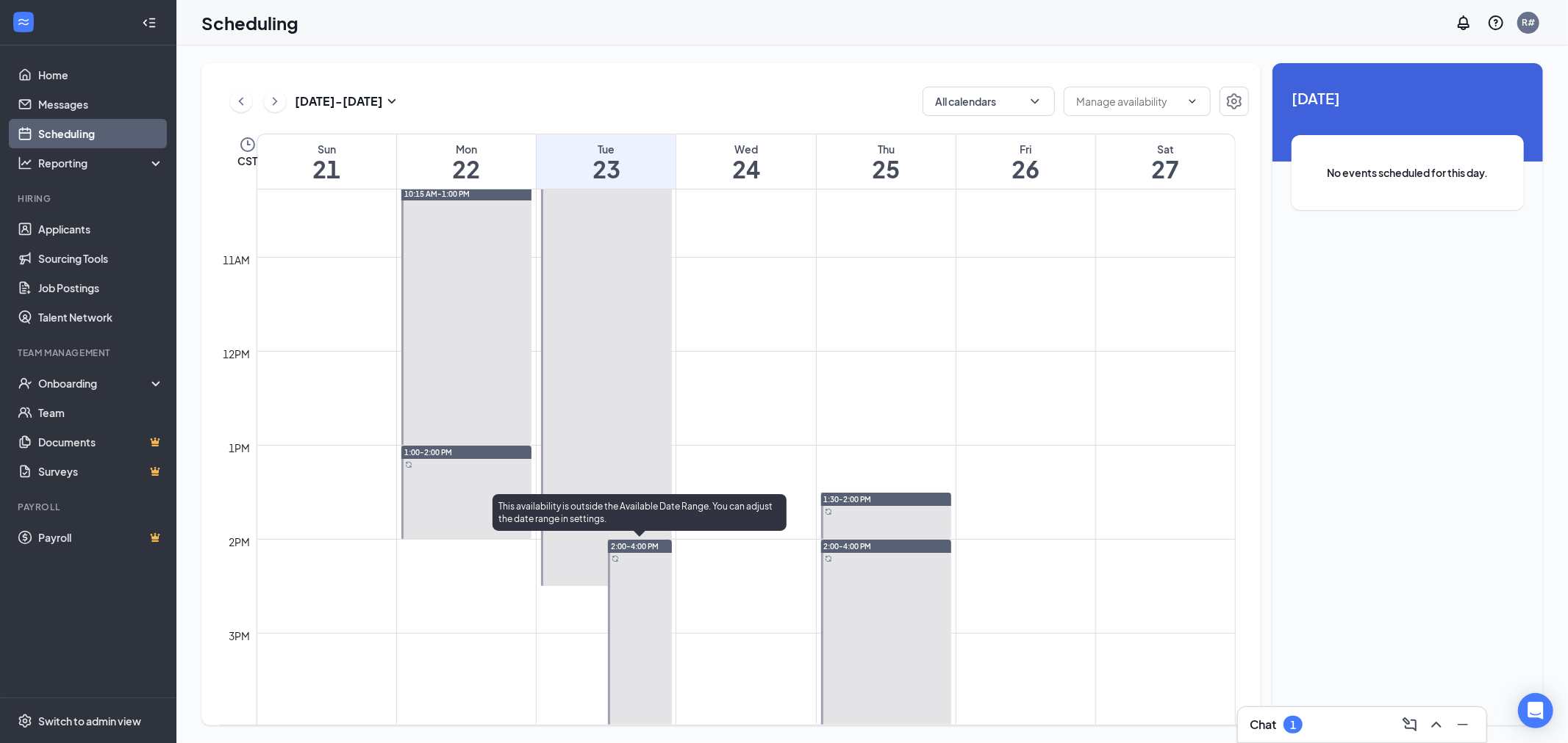
click at [626, 545] on span "2:00-4:00 PM" at bounding box center [635, 546] width 48 height 11
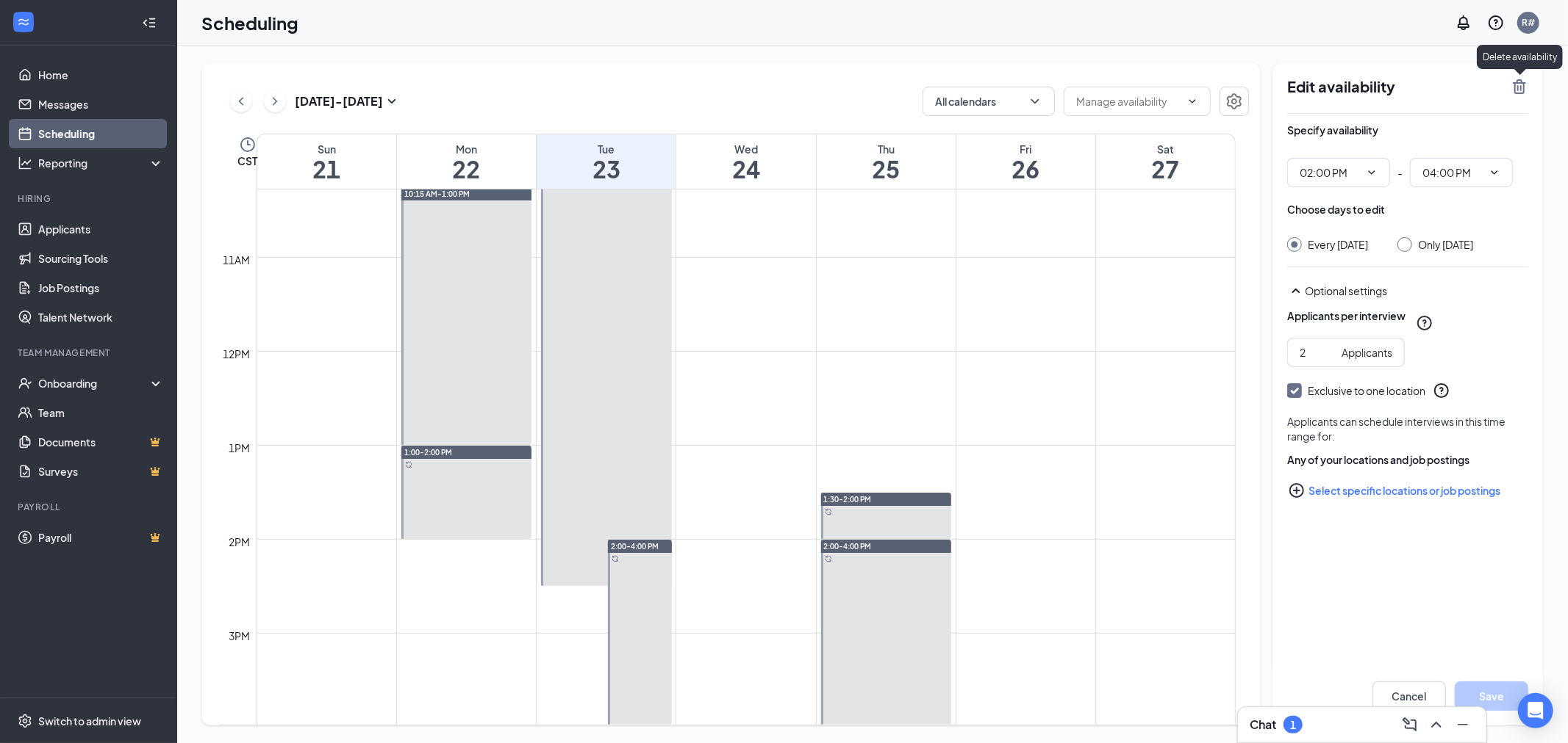
click at [1523, 82] on icon "TrashOutline" at bounding box center [1520, 86] width 14 height 14
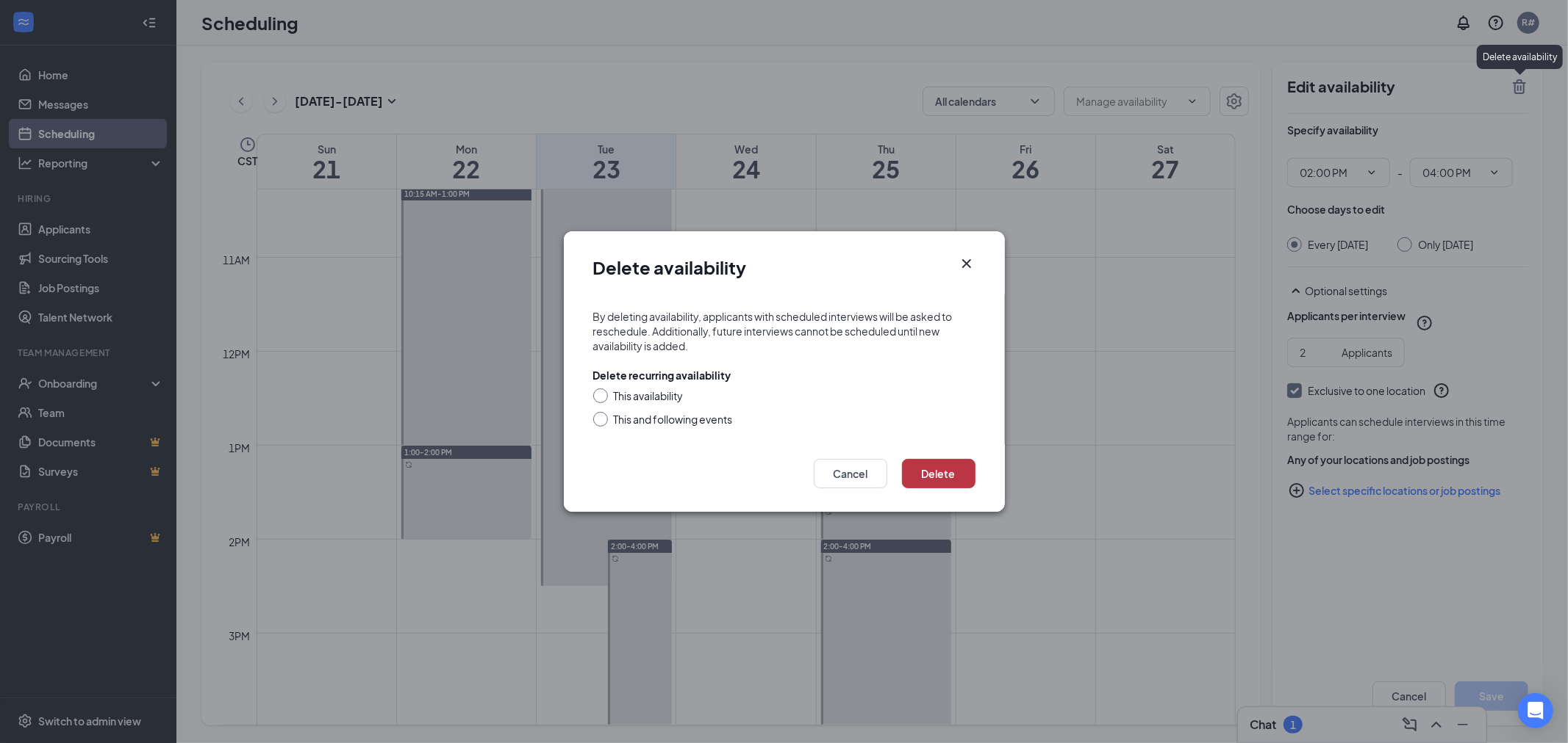
click at [947, 471] on button "Delete" at bounding box center [938, 473] width 73 height 29
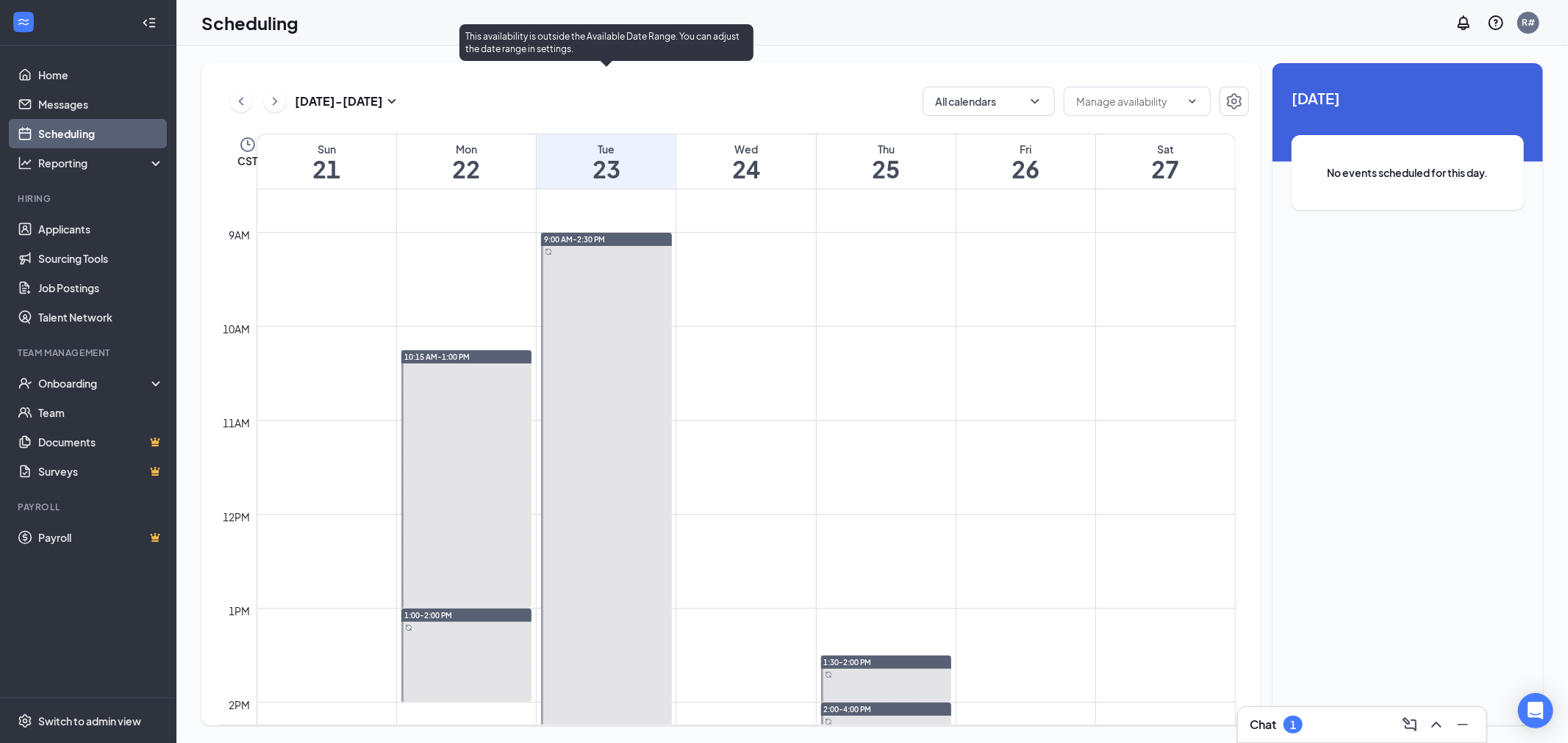
scroll to position [722, 0]
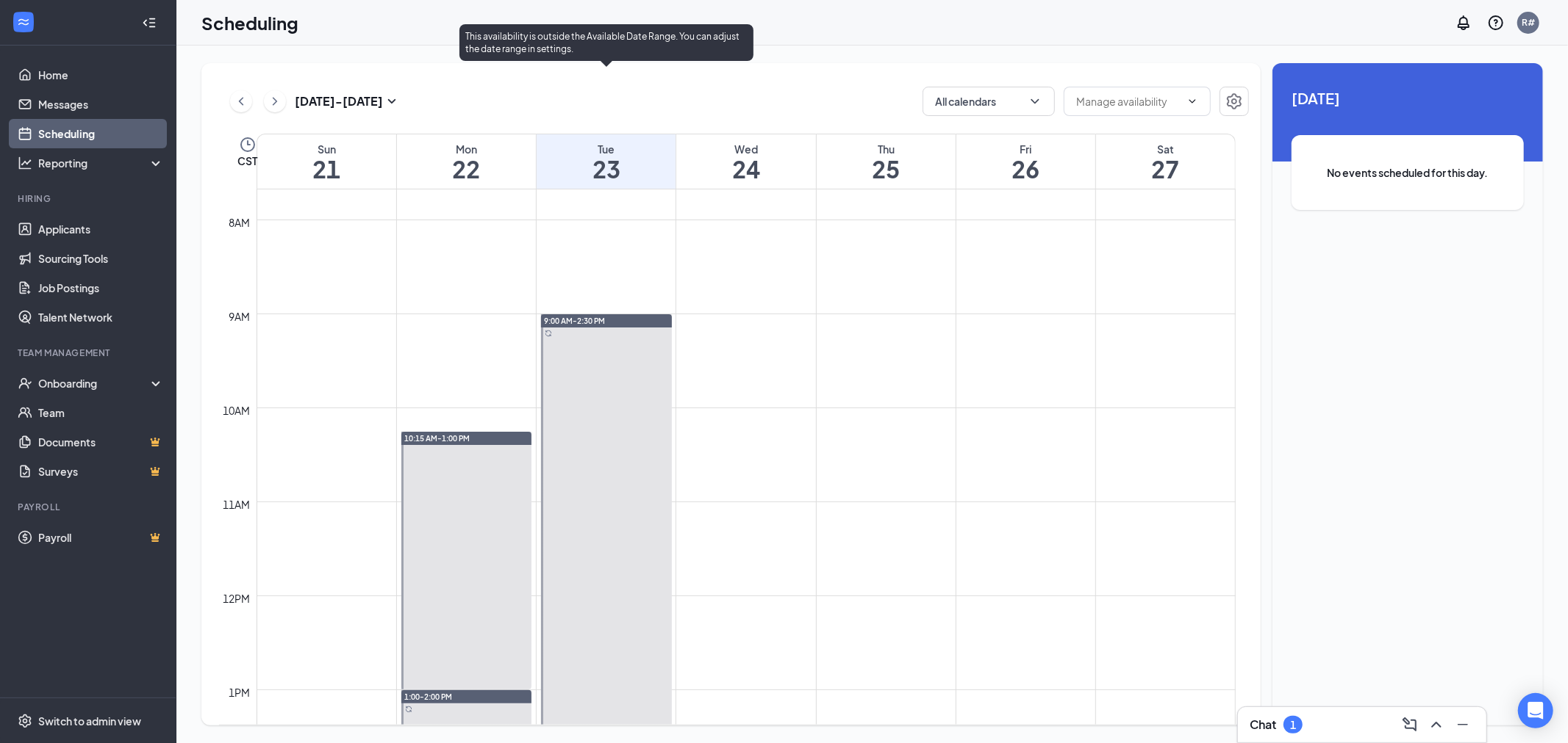
click at [627, 320] on div "9:00 AM-2:30 PM" at bounding box center [607, 321] width 131 height 13
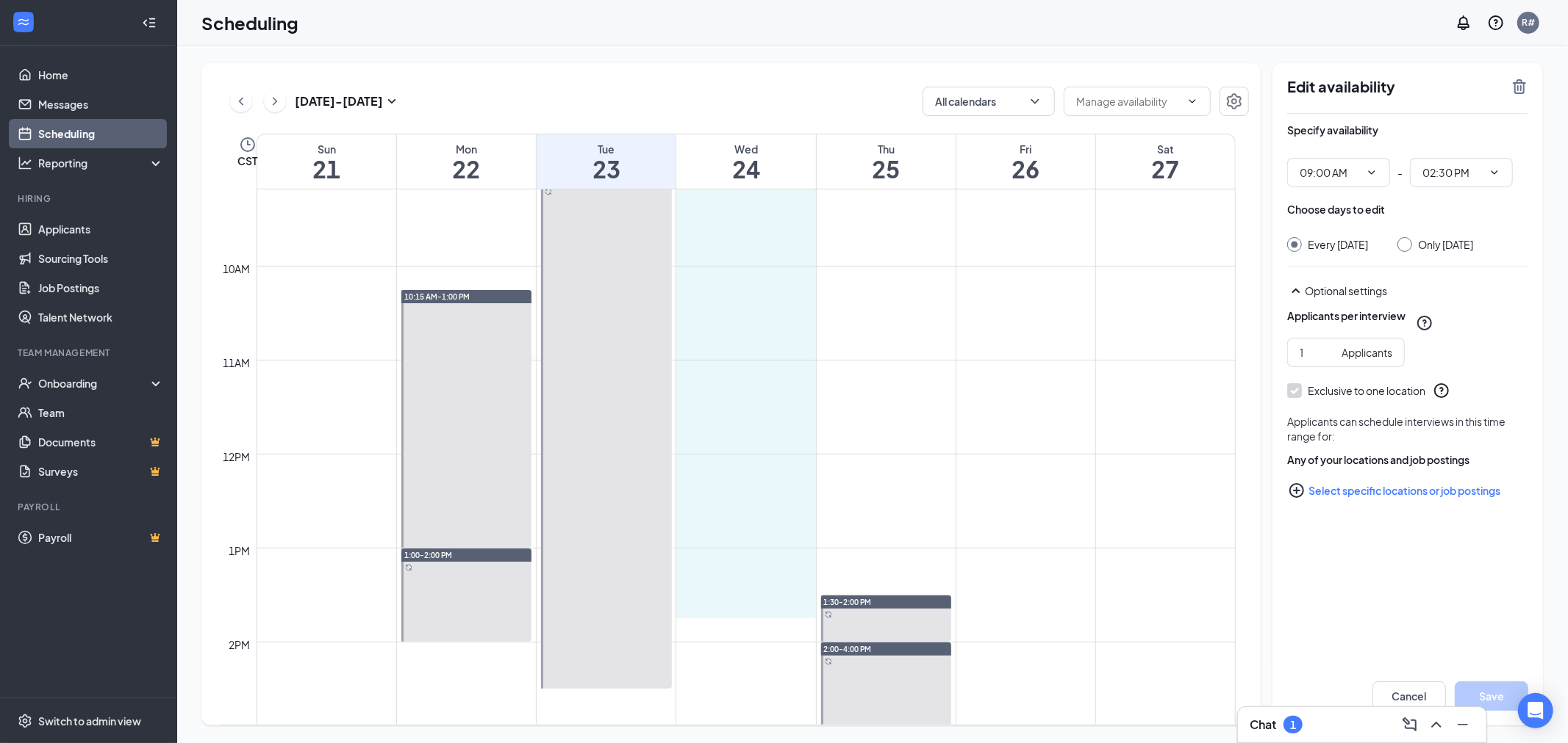
scroll to position [885, 0]
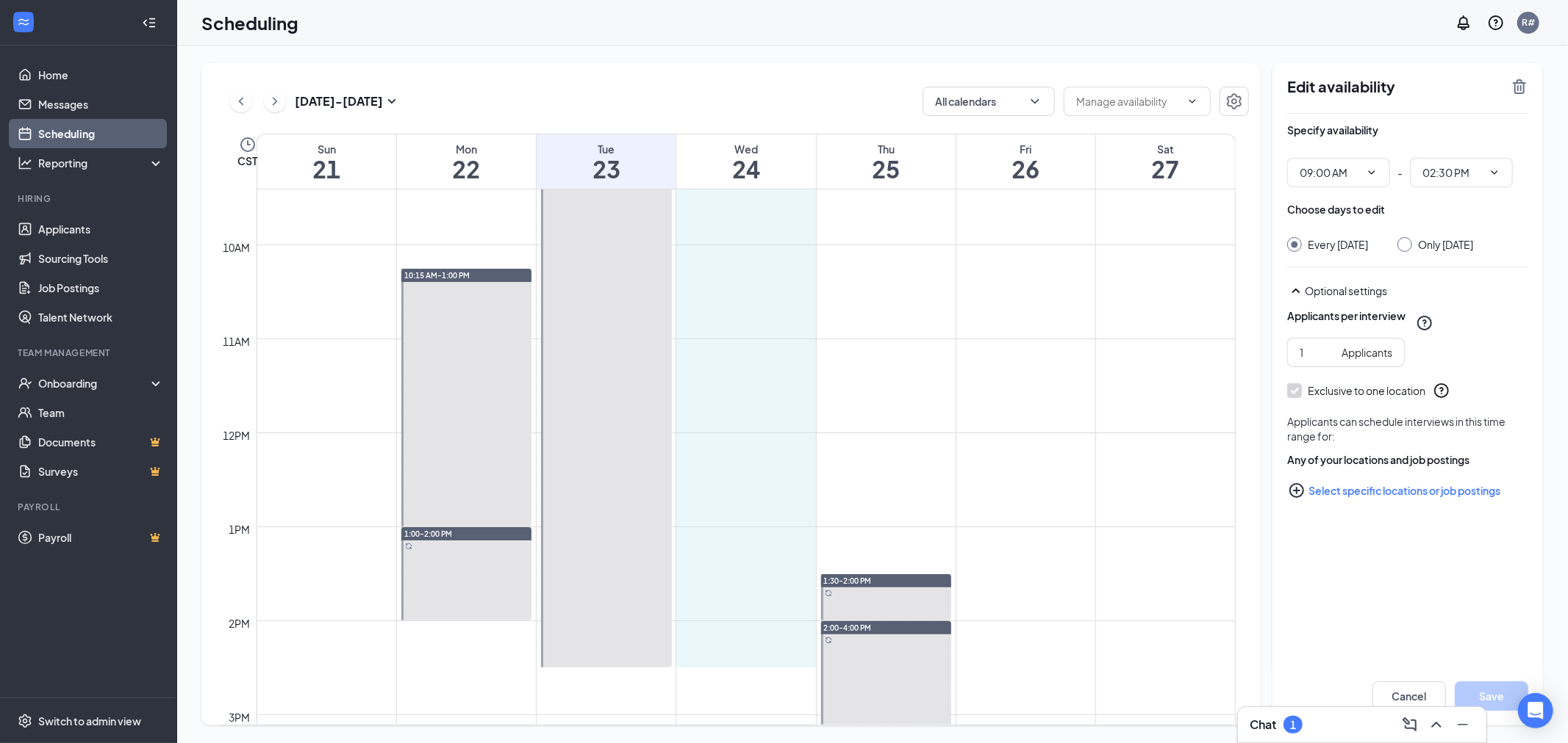
drag, startPoint x: 752, startPoint y: 314, endPoint x: 750, endPoint y: 664, distance: 350.0
type input "09:00 AM"
type input "02:30 PM"
click at [1412, 244] on div at bounding box center [1404, 244] width 14 height 14
click at [1408, 243] on input "Only [DATE]" at bounding box center [1402, 242] width 11 height 11
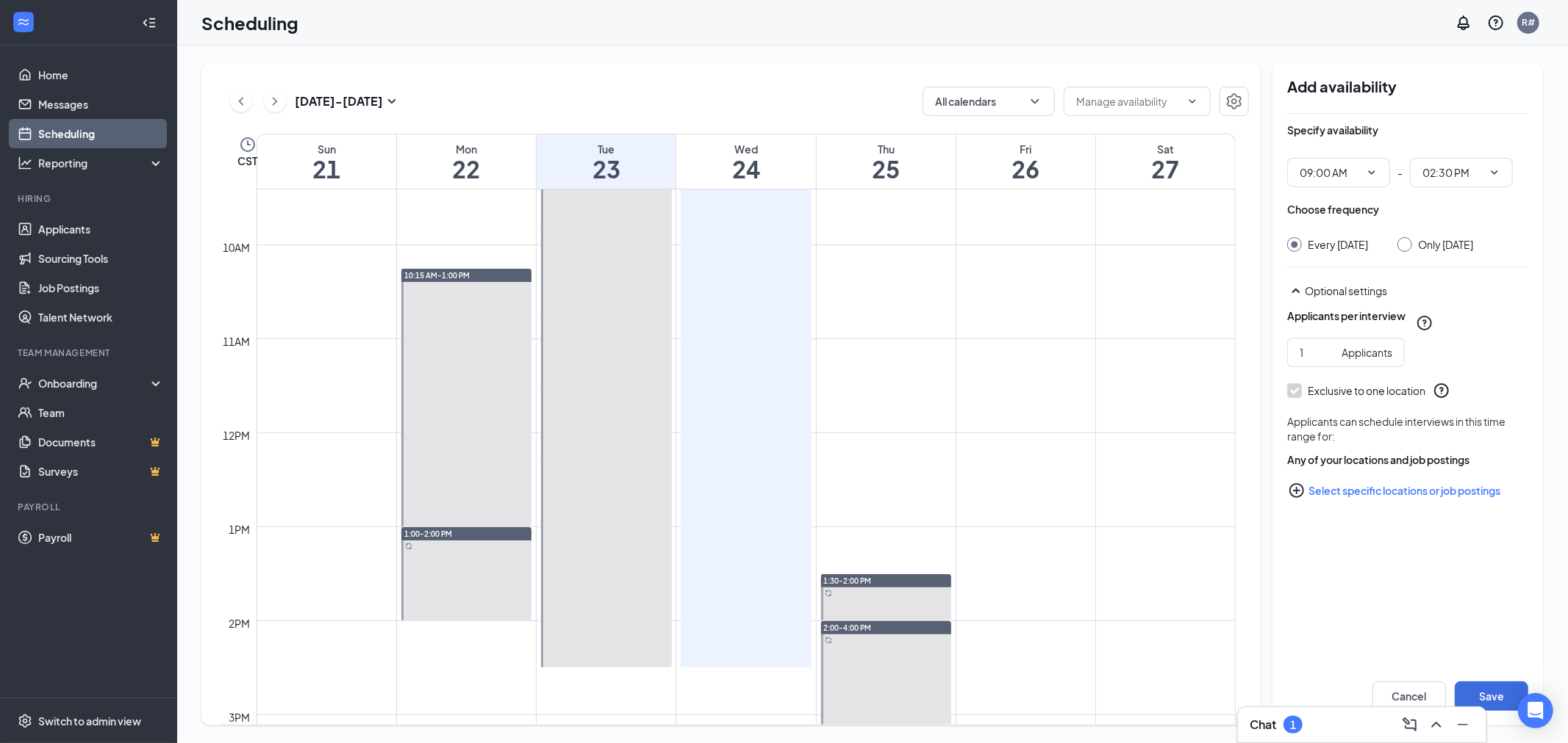
radio input "true"
radio input "false"
click at [1492, 695] on button "Save" at bounding box center [1491, 696] width 73 height 29
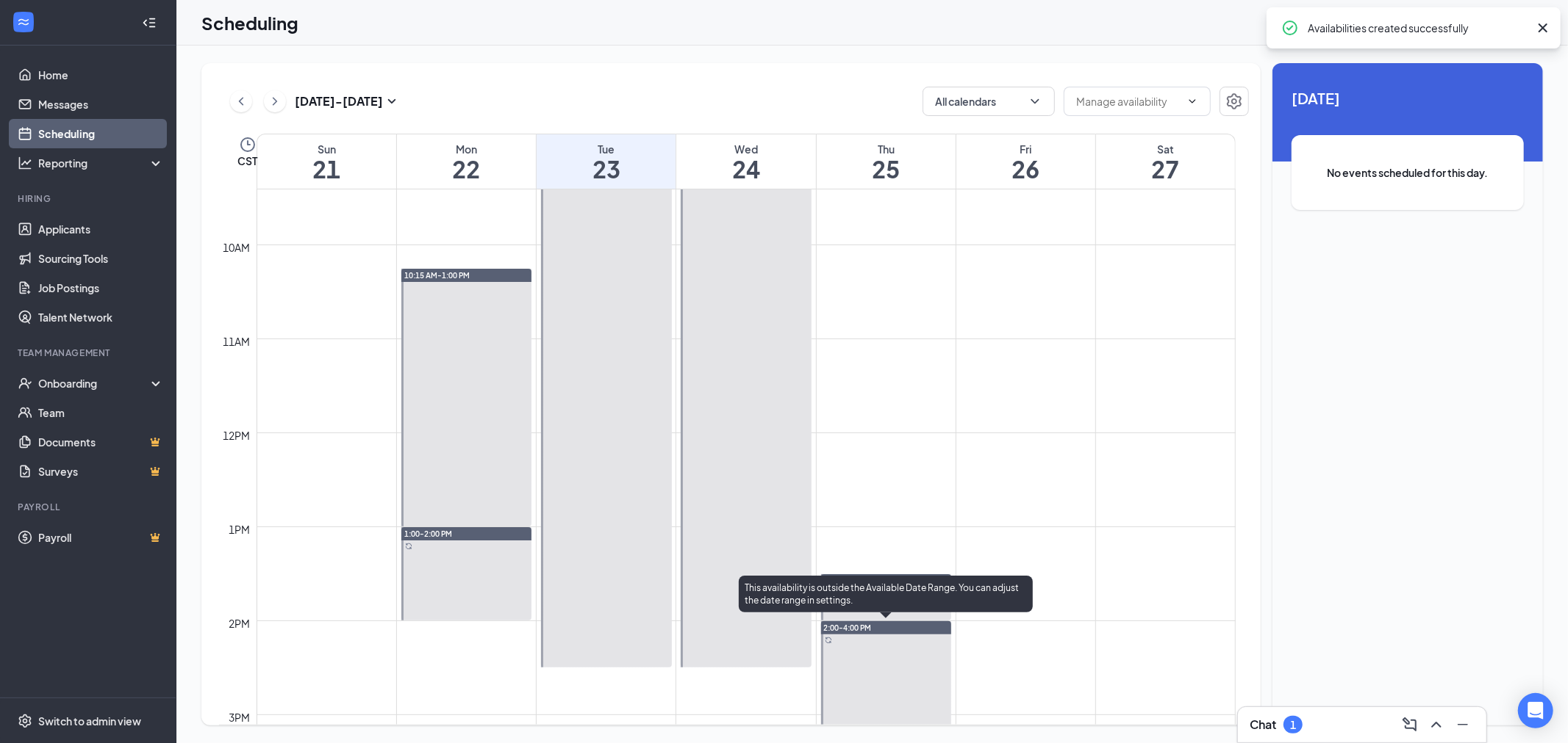
click at [920, 630] on div "2:00-4:00 PM" at bounding box center [886, 628] width 131 height 13
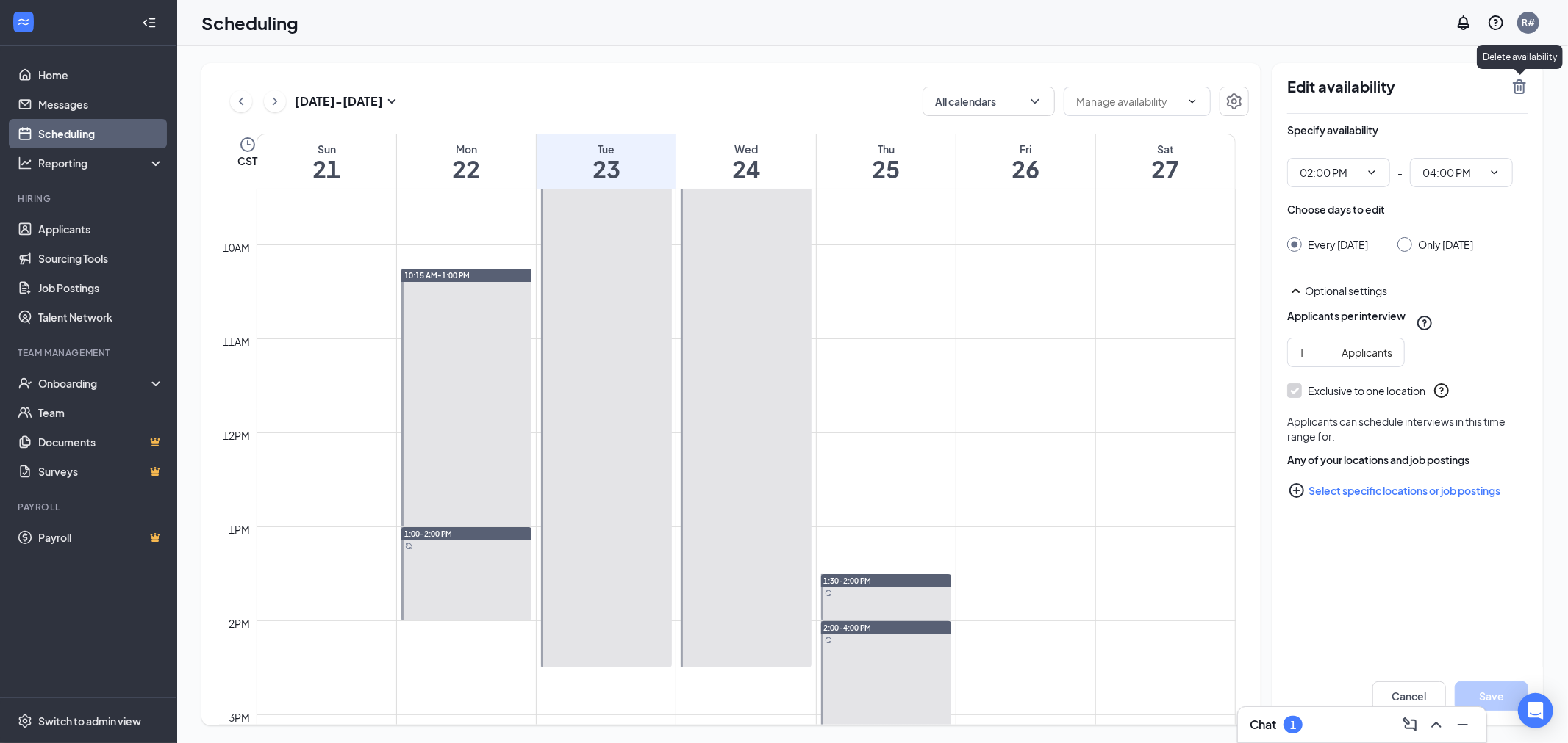
click at [1520, 84] on icon "TrashOutline" at bounding box center [1519, 87] width 17 height 17
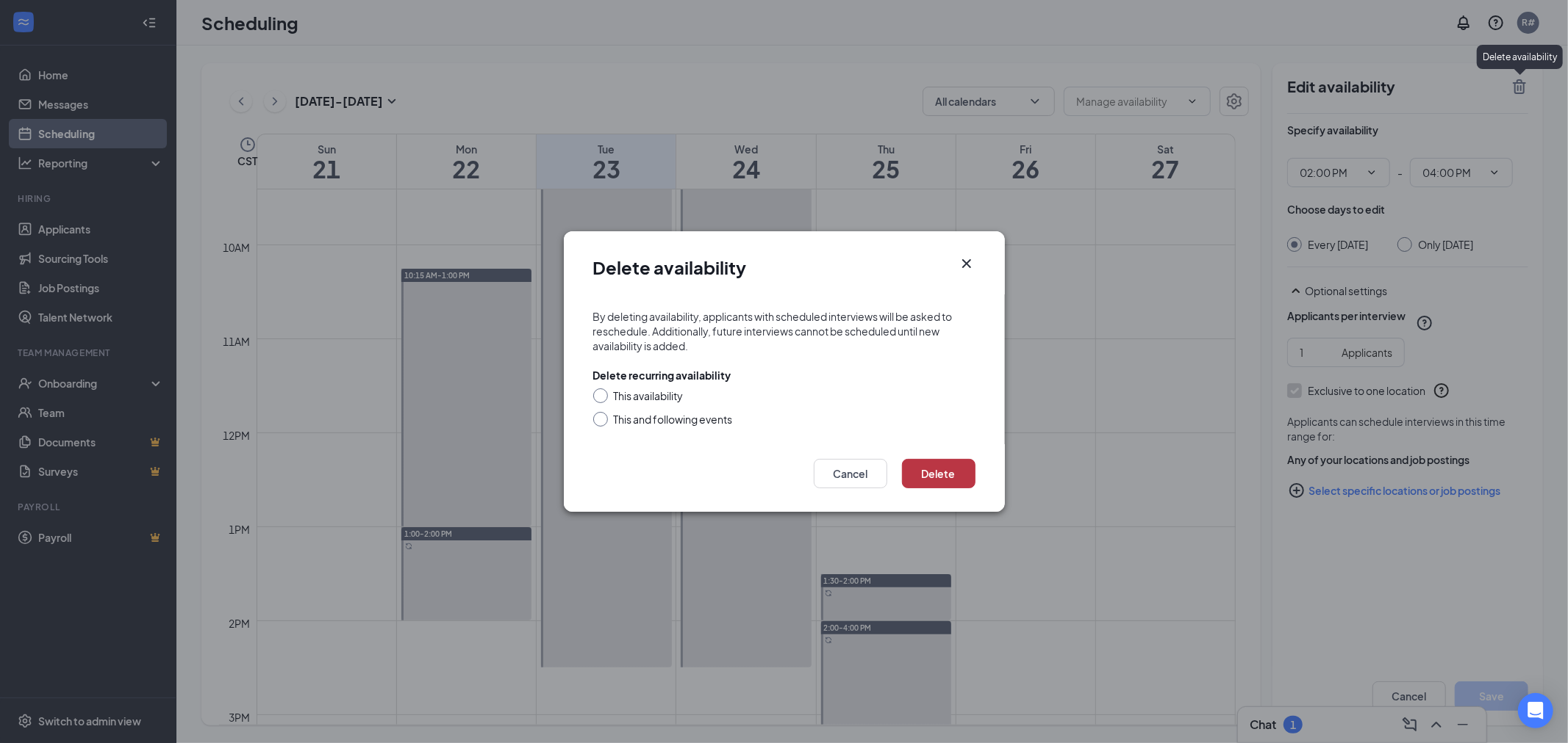
click at [921, 475] on button "Delete" at bounding box center [938, 473] width 73 height 29
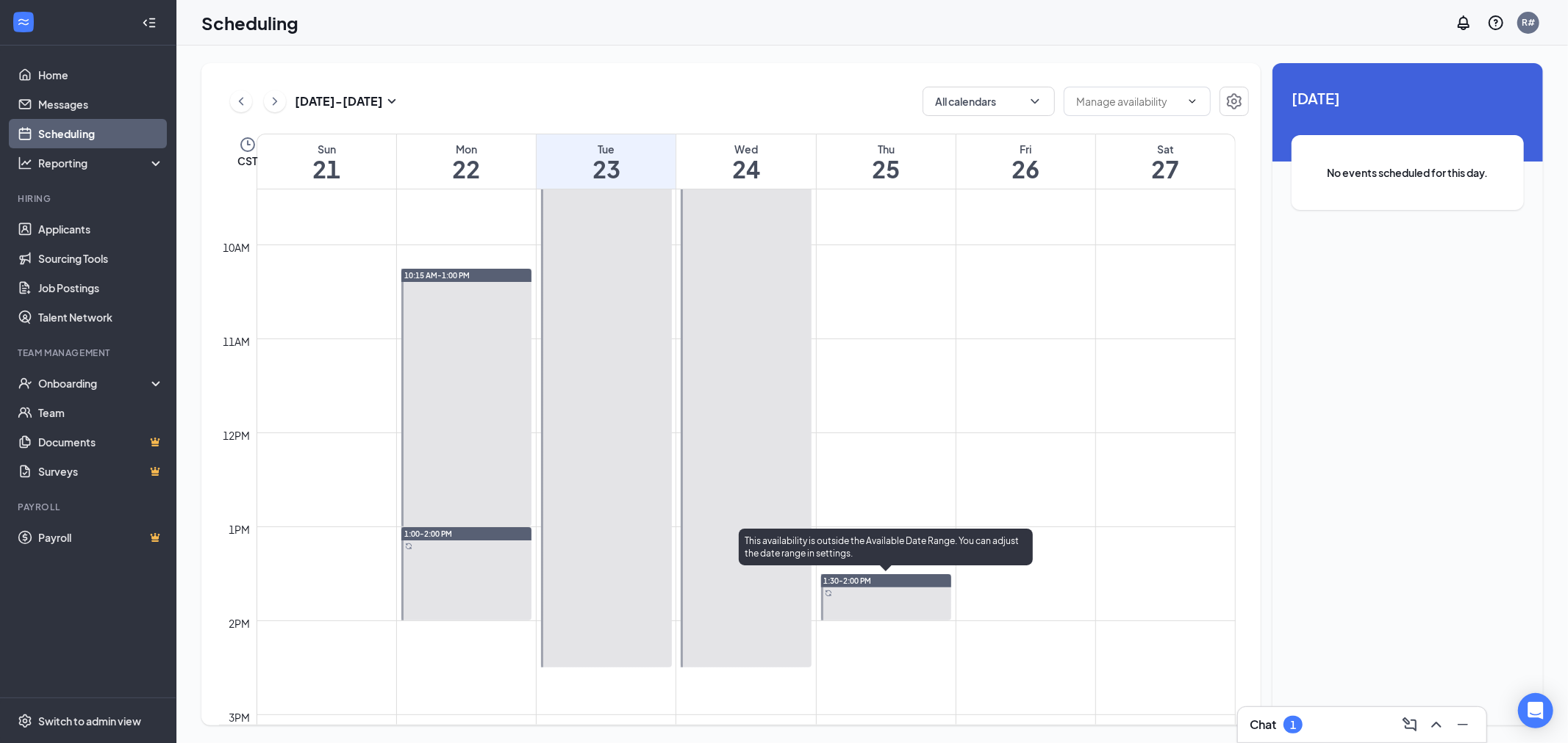
click at [902, 580] on div "1:30-2:00 PM" at bounding box center [886, 581] width 131 height 13
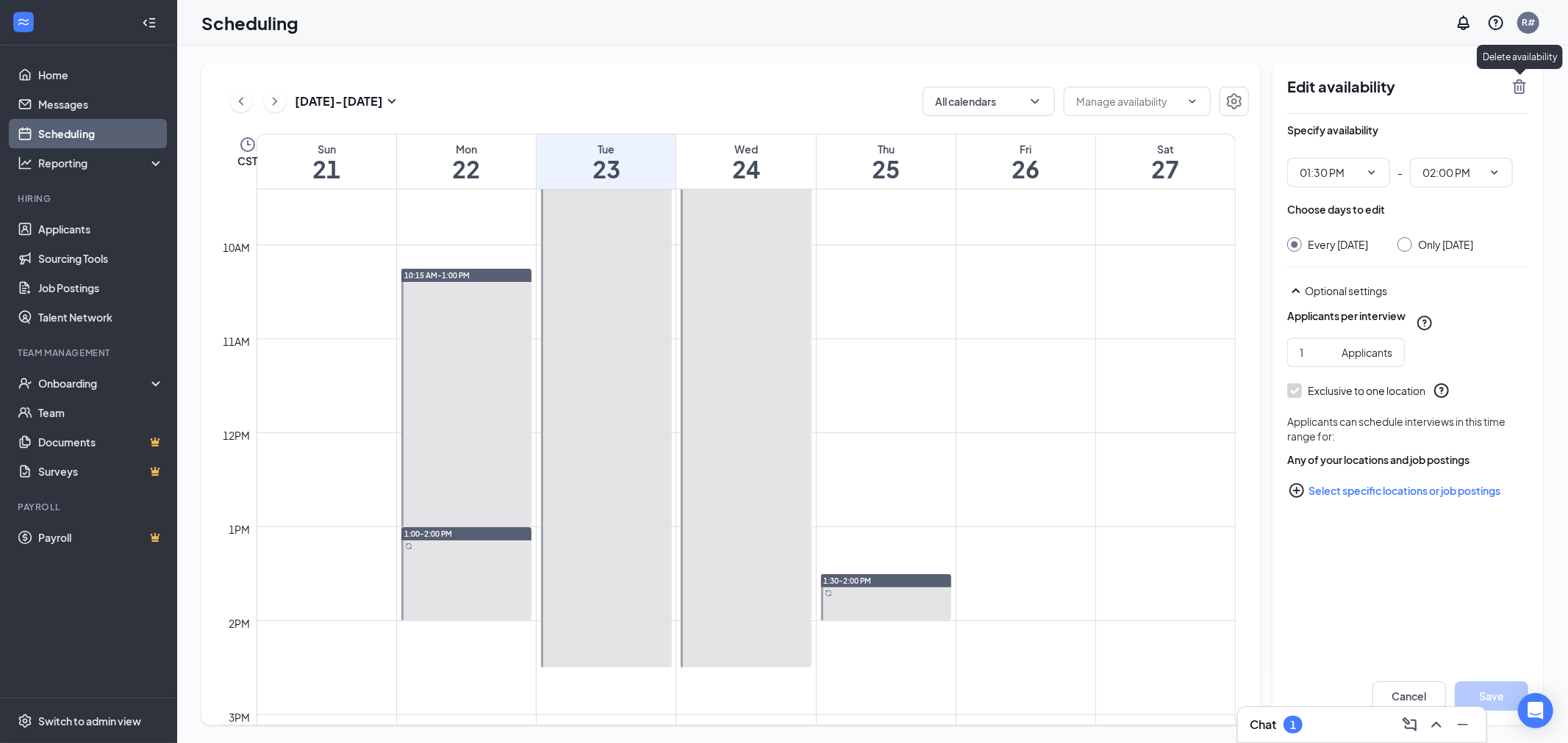
click at [1520, 81] on icon "TrashOutline" at bounding box center [1519, 87] width 17 height 17
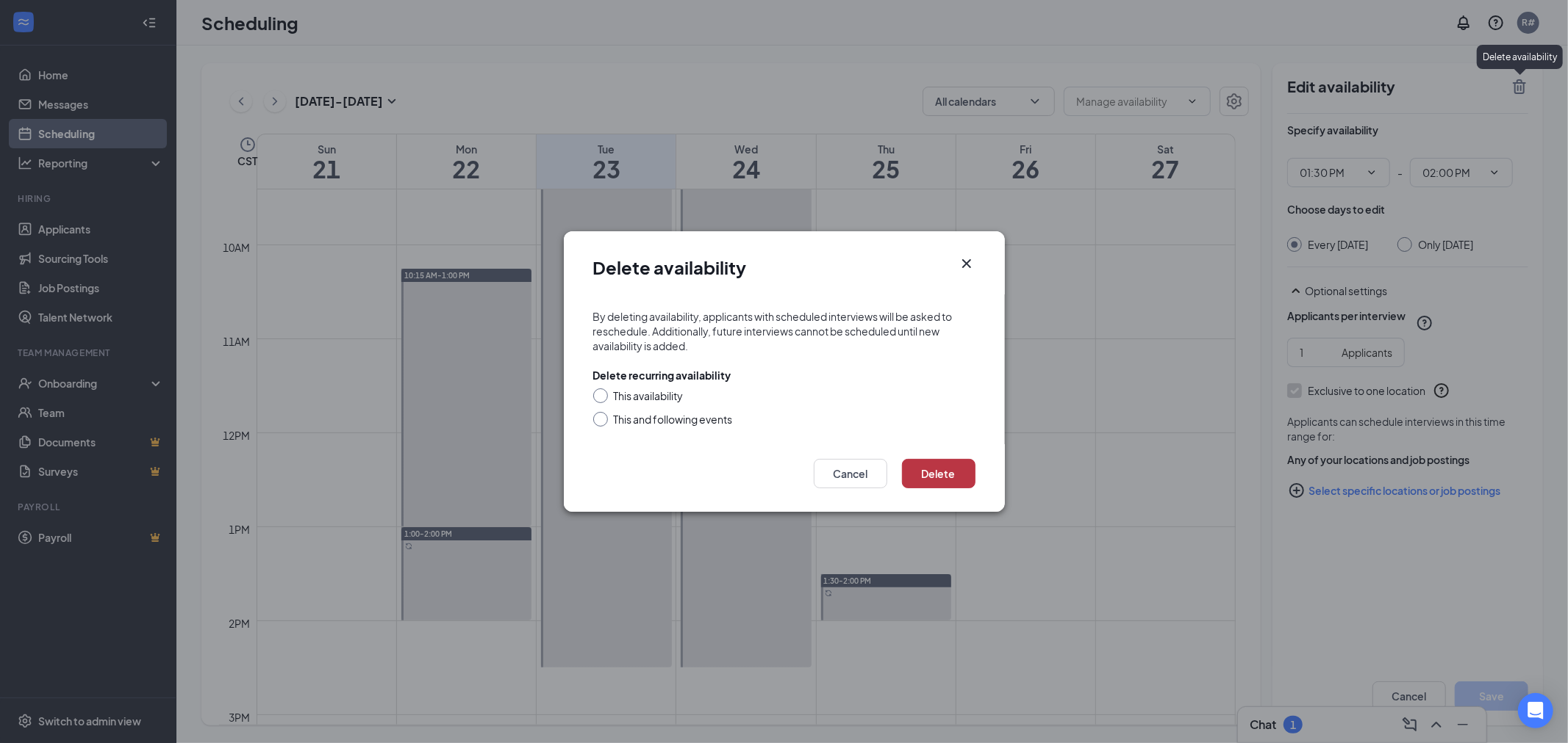
click at [938, 484] on button "Delete" at bounding box center [938, 473] width 73 height 29
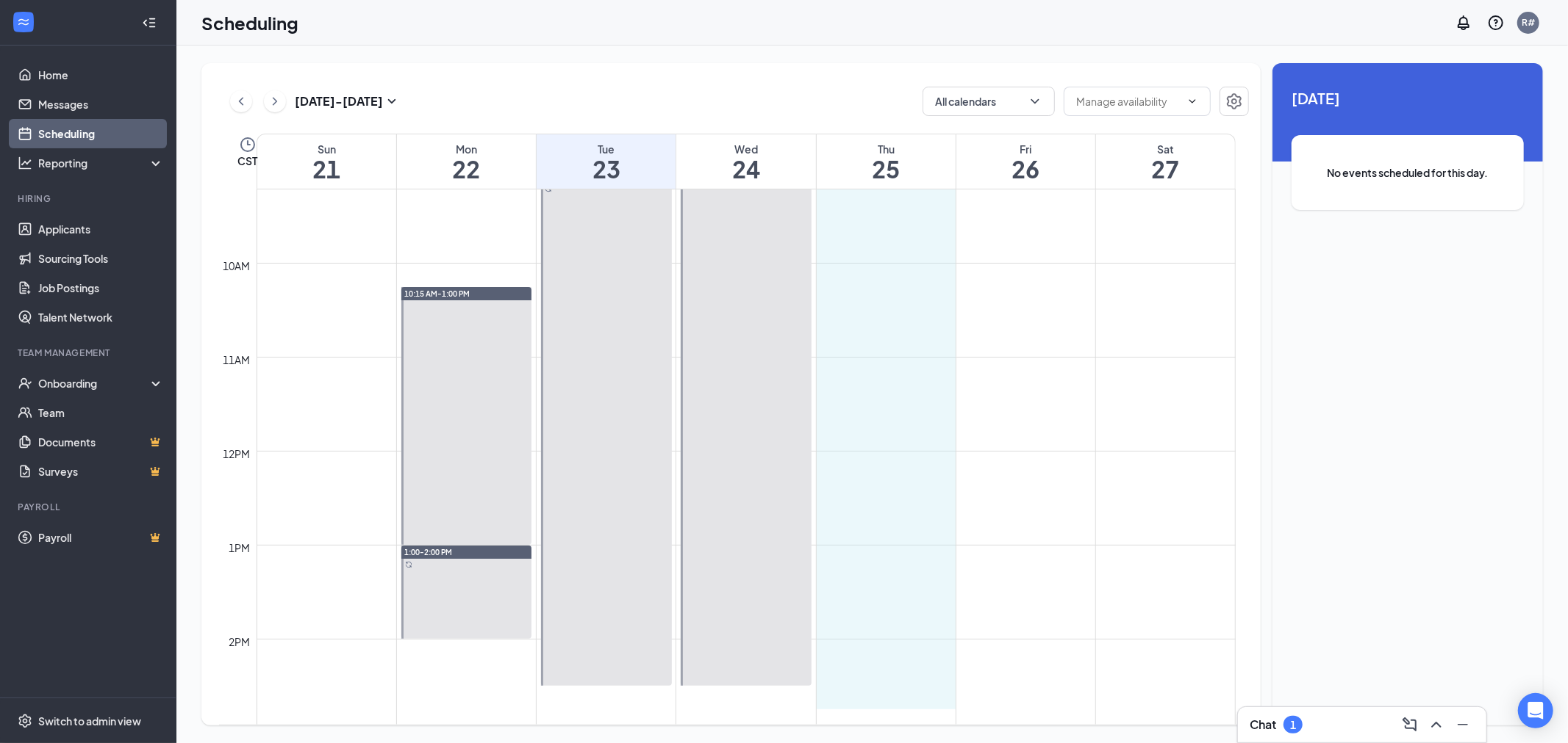
scroll to position [885, 0]
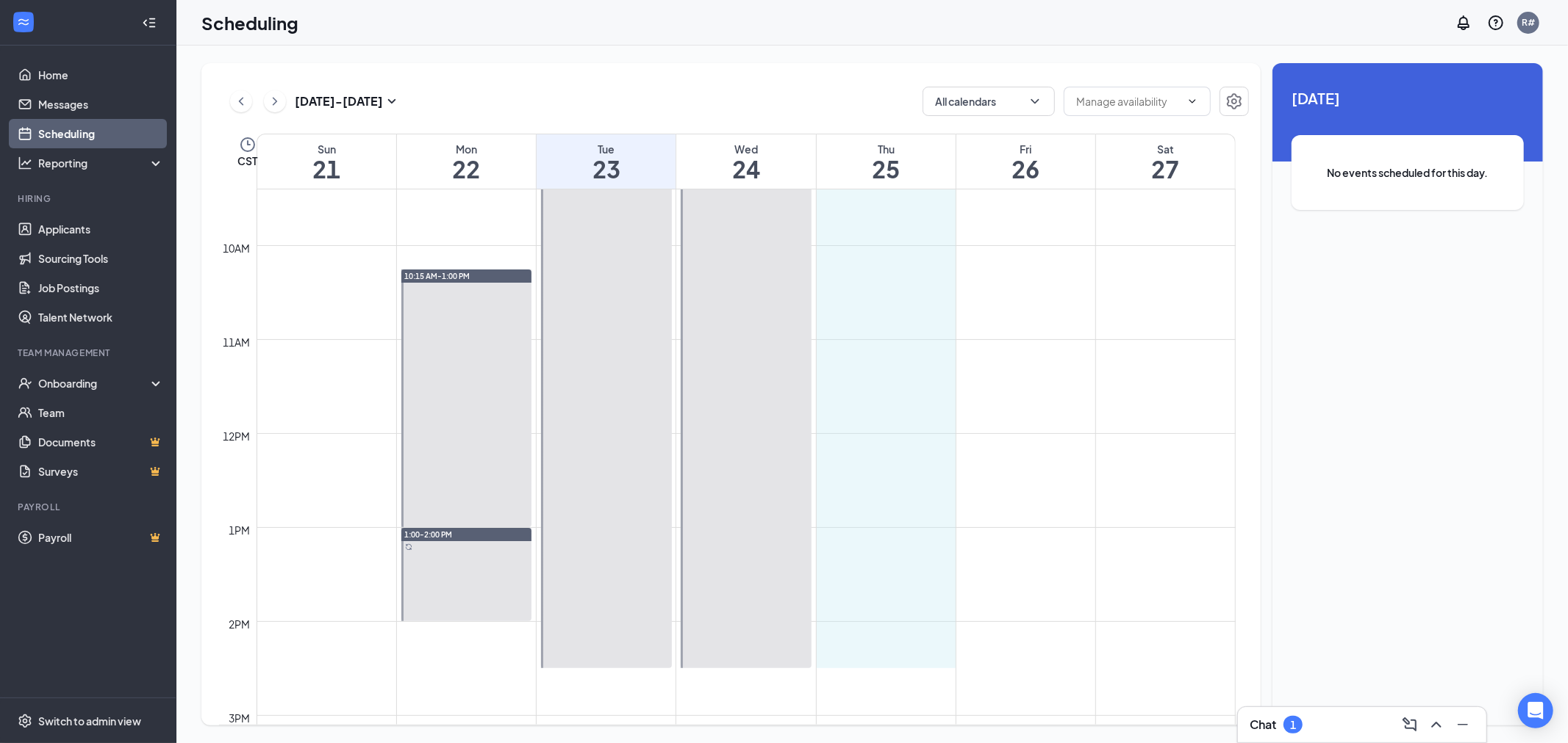
drag, startPoint x: 885, startPoint y: 230, endPoint x: 877, endPoint y: 656, distance: 426.1
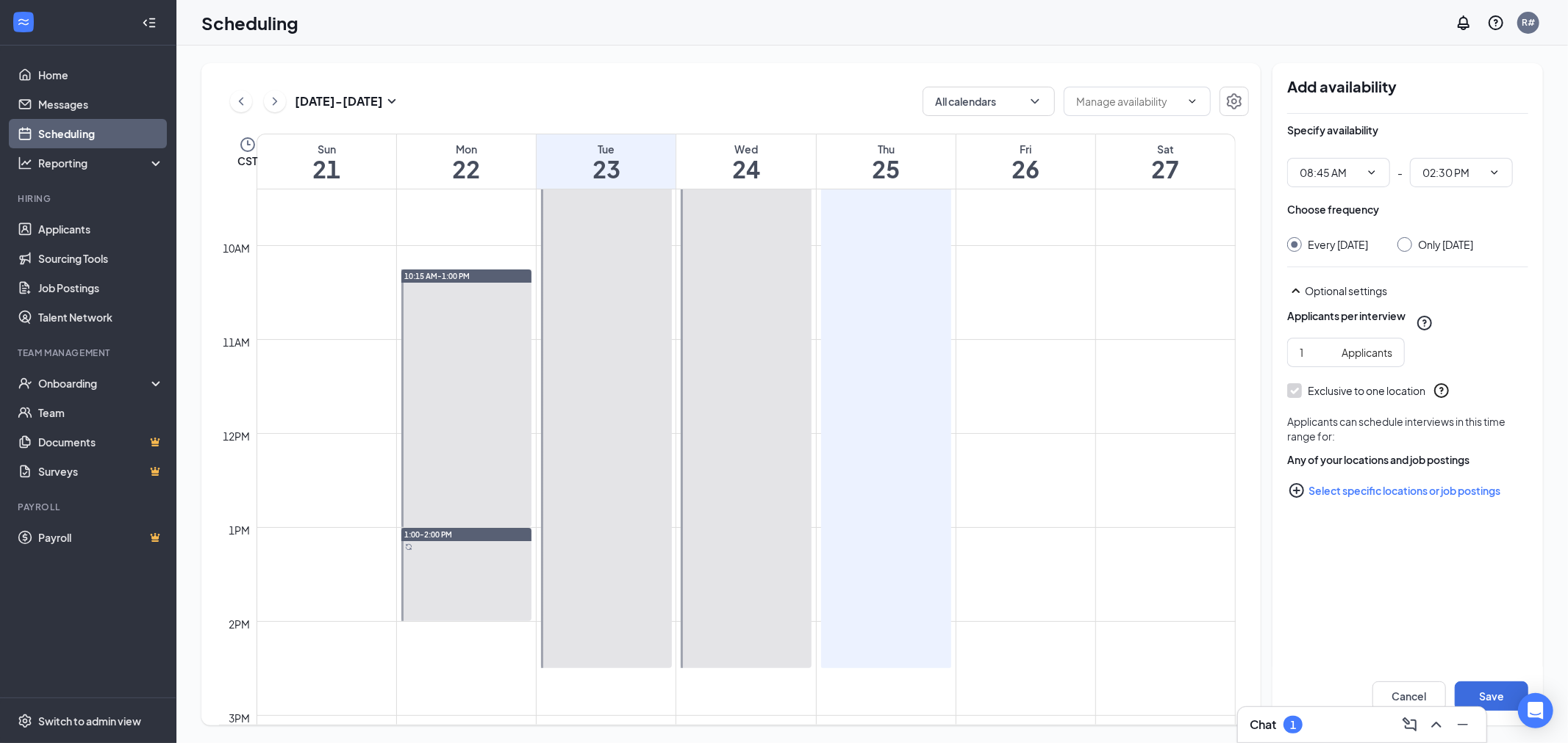
click at [1408, 243] on input "Only [DATE]" at bounding box center [1402, 242] width 11 height 11
radio input "true"
radio input "false"
click at [1489, 698] on button "Save" at bounding box center [1491, 696] width 73 height 29
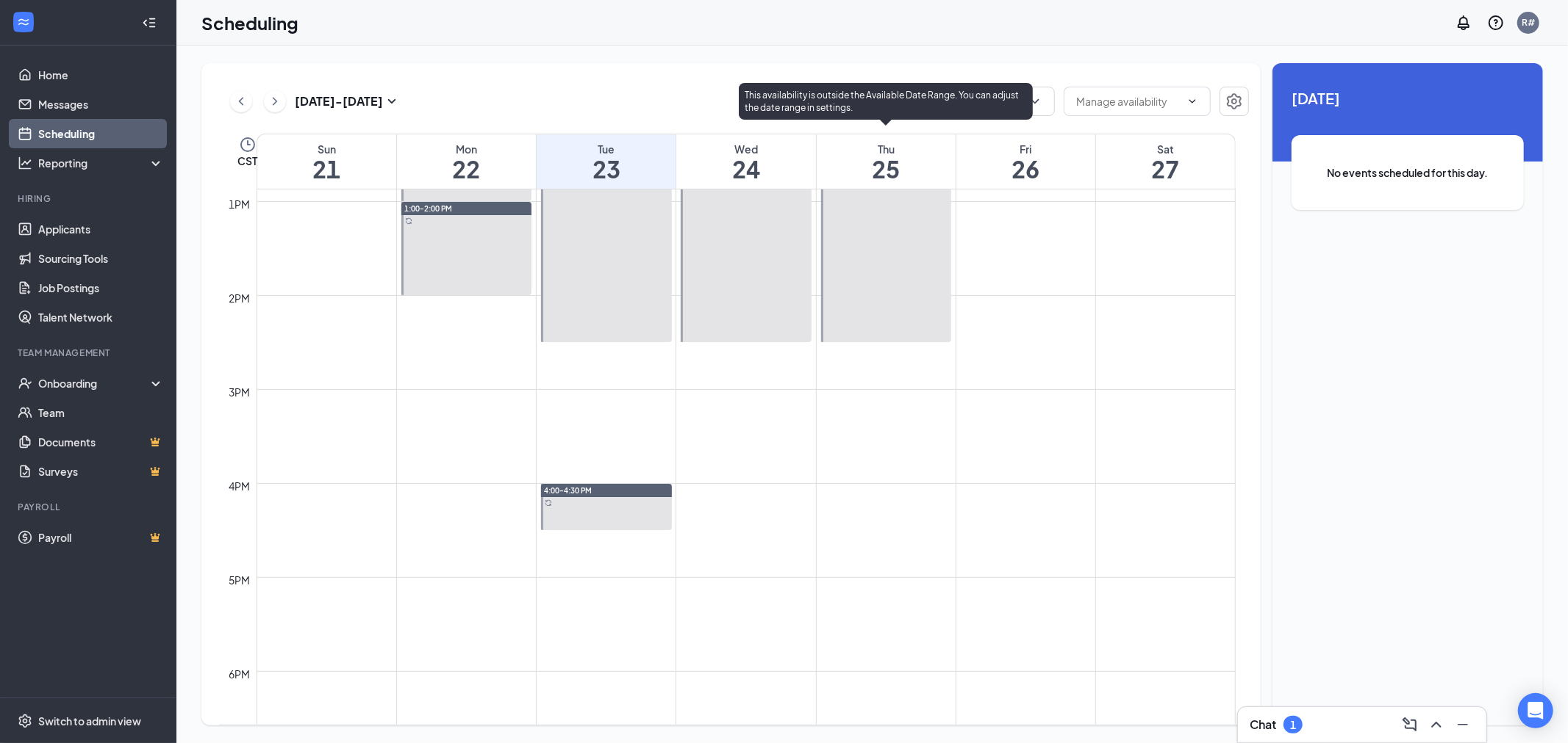
scroll to position [1374, 0]
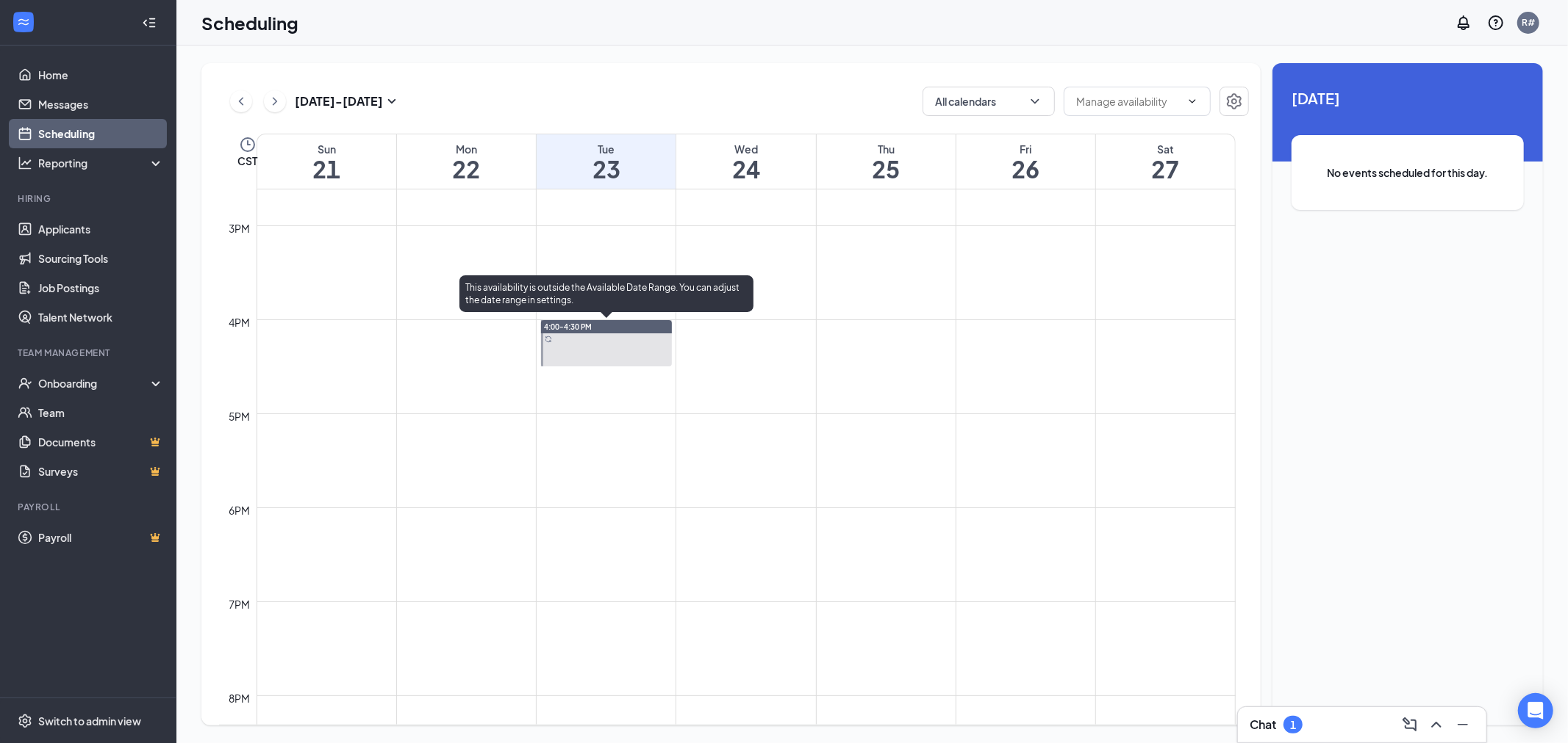
click at [626, 325] on div "4:00-4:30 PM" at bounding box center [607, 327] width 131 height 13
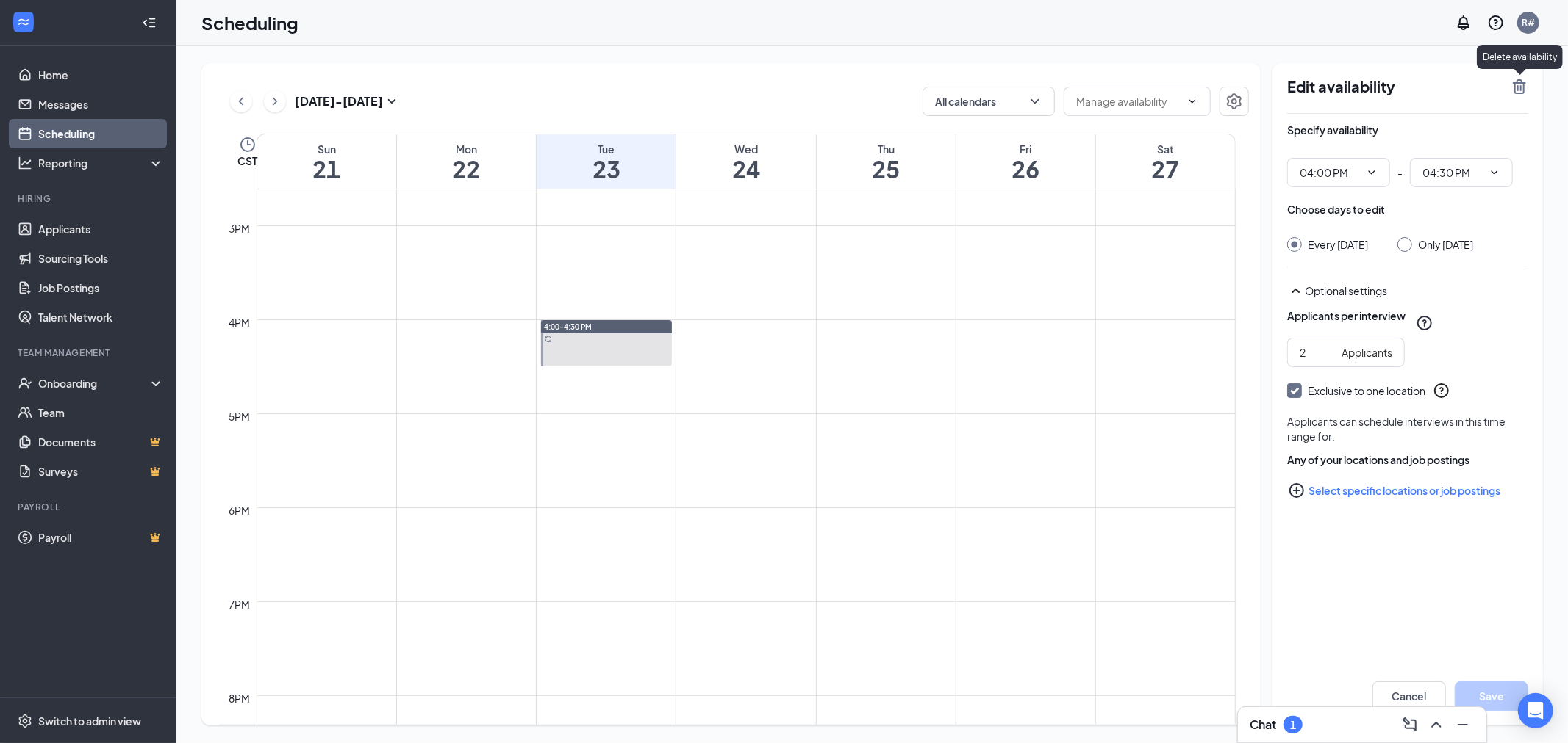
click at [1522, 86] on icon "TrashOutline" at bounding box center [1520, 86] width 14 height 14
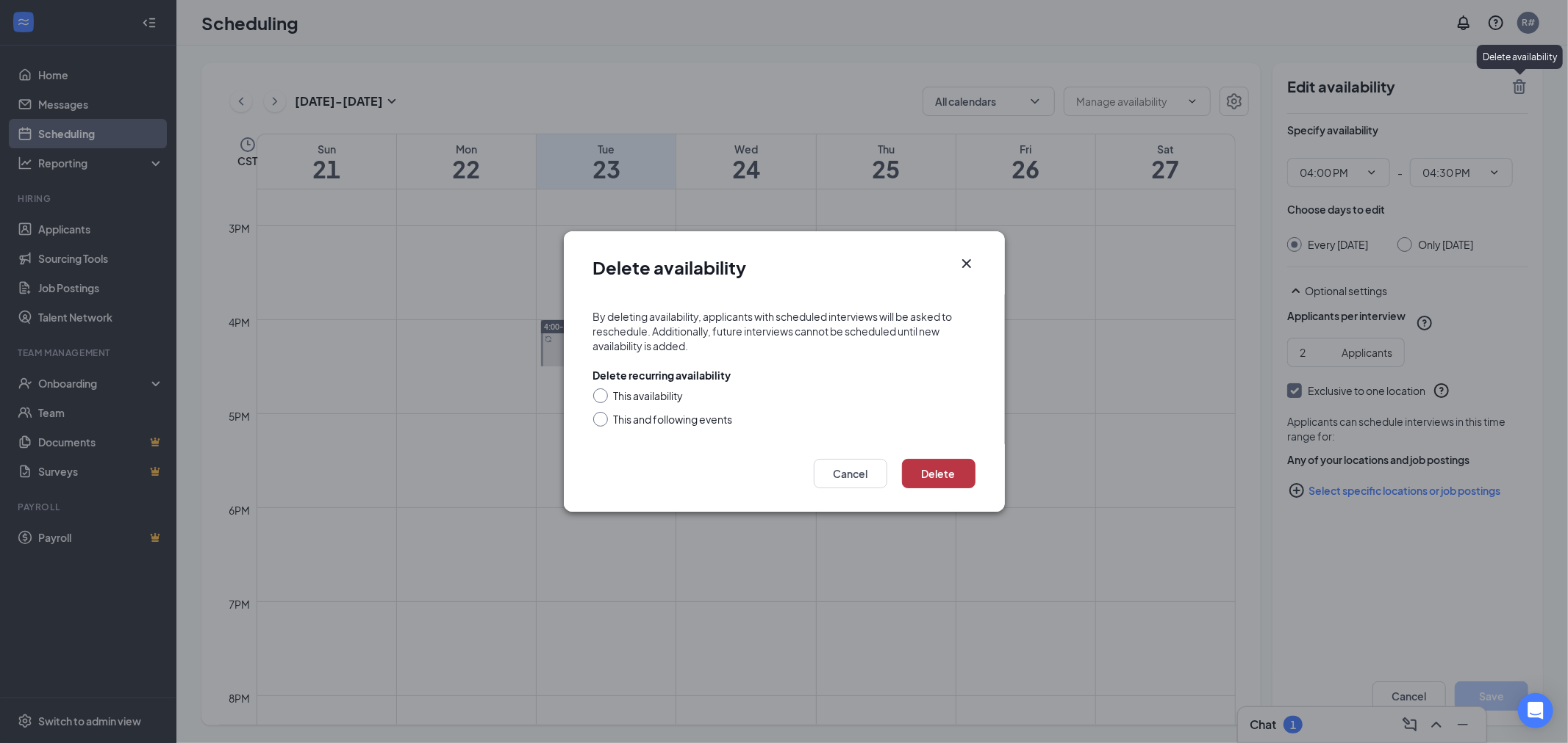
click at [933, 476] on button "Delete" at bounding box center [938, 473] width 73 height 29
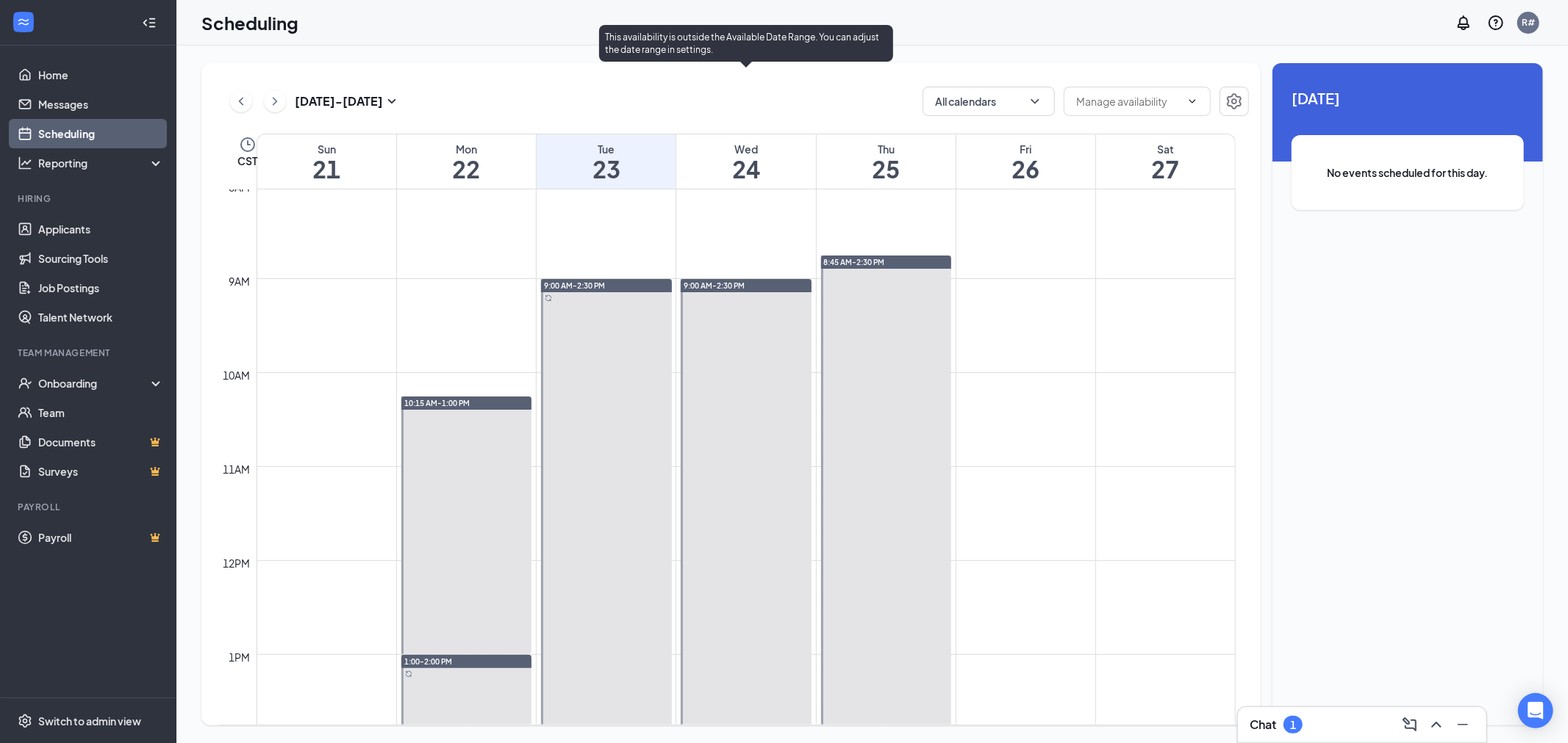
scroll to position [313, 0]
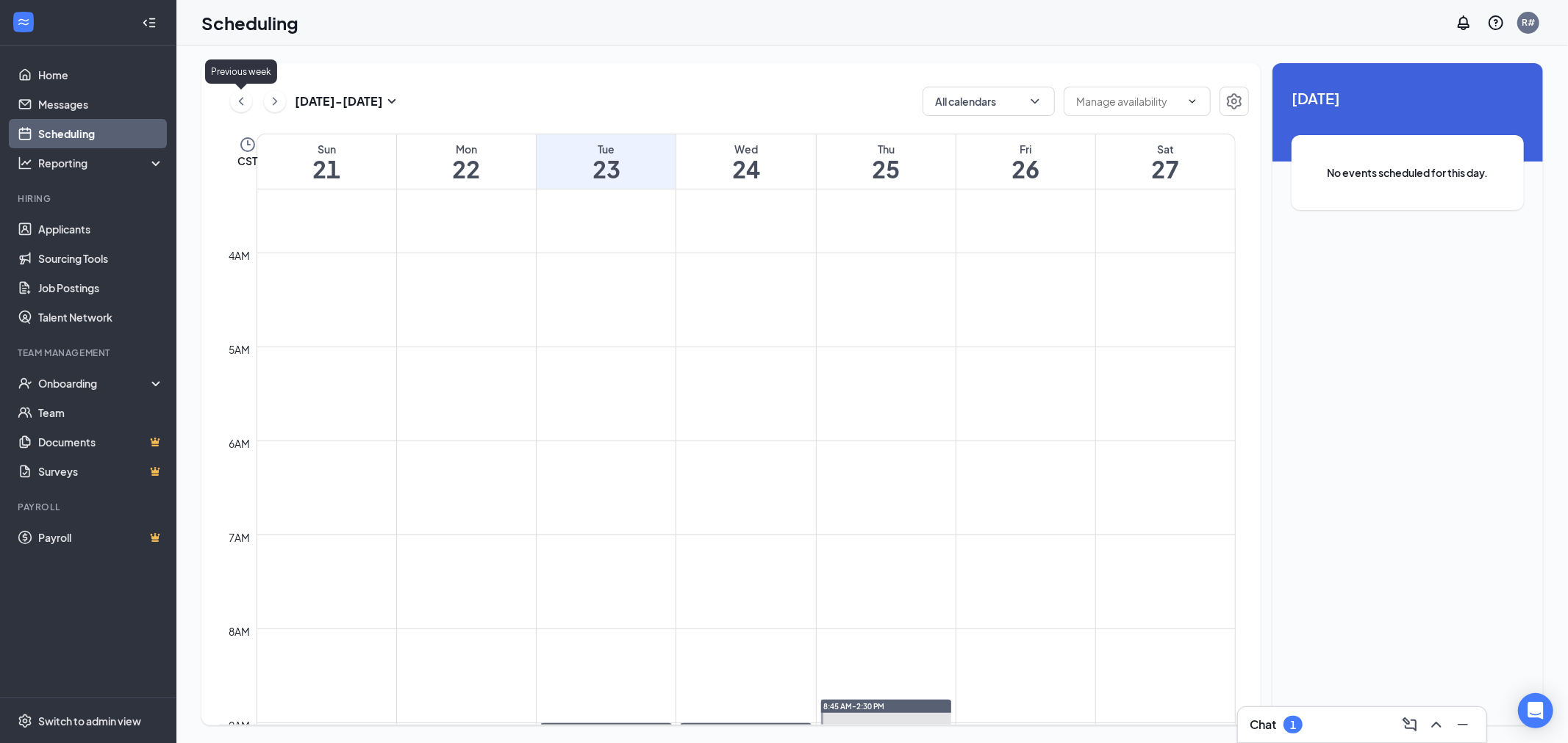
click at [233, 97] on icon "ChevronLeft" at bounding box center [240, 101] width 14 height 17
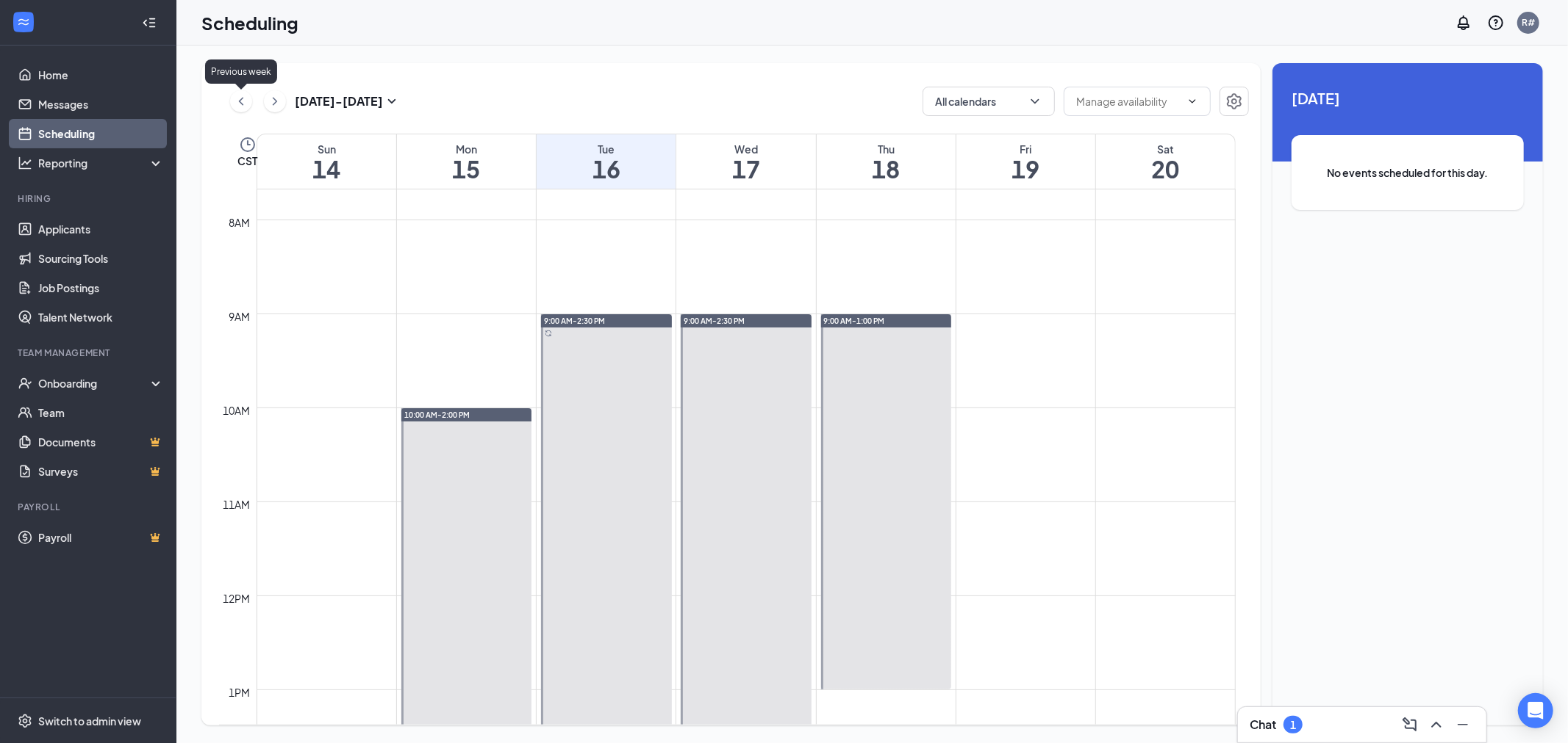
click at [243, 101] on icon "ChevronLeft" at bounding box center [240, 101] width 14 height 17
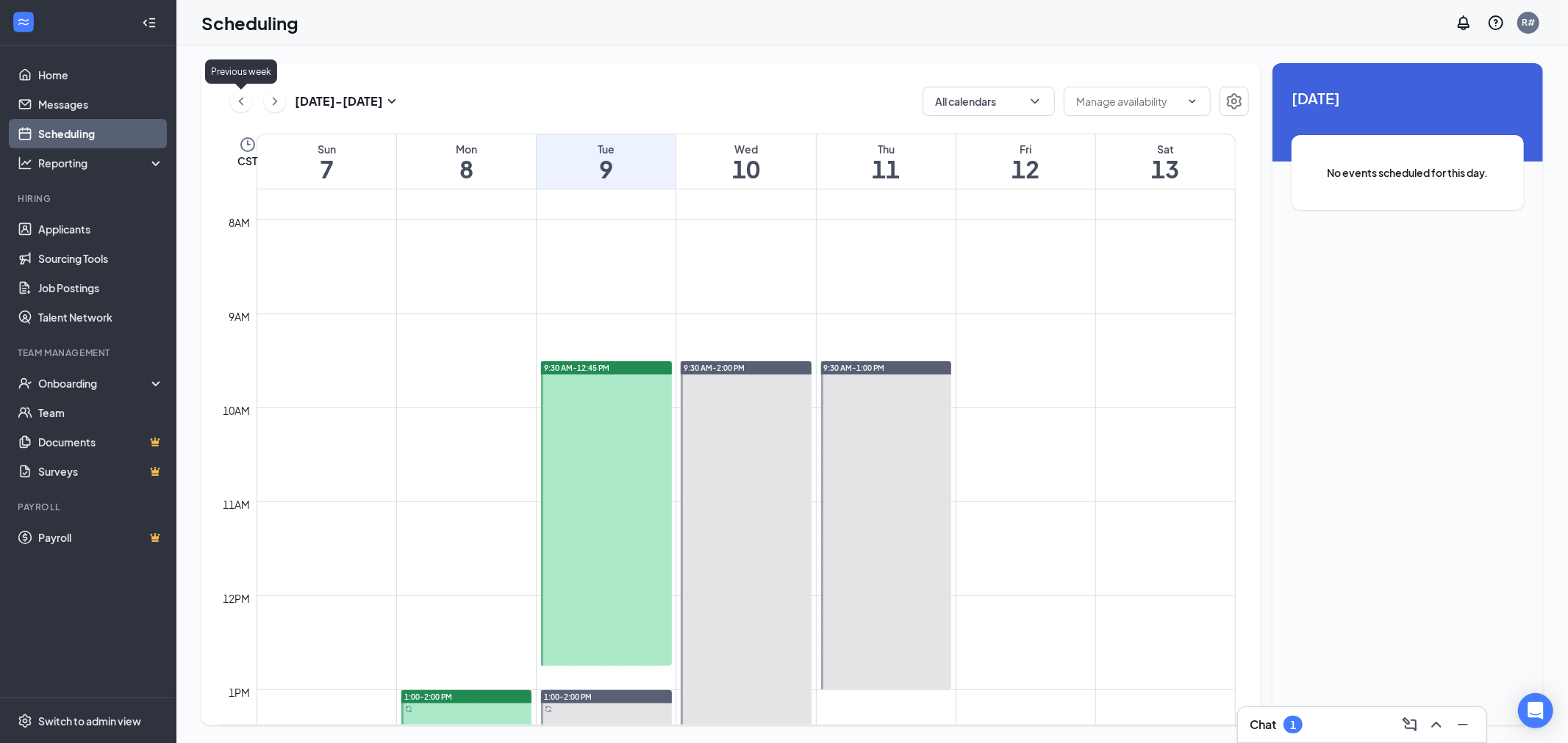
click at [243, 101] on icon "ChevronLeft" at bounding box center [240, 101] width 14 height 17
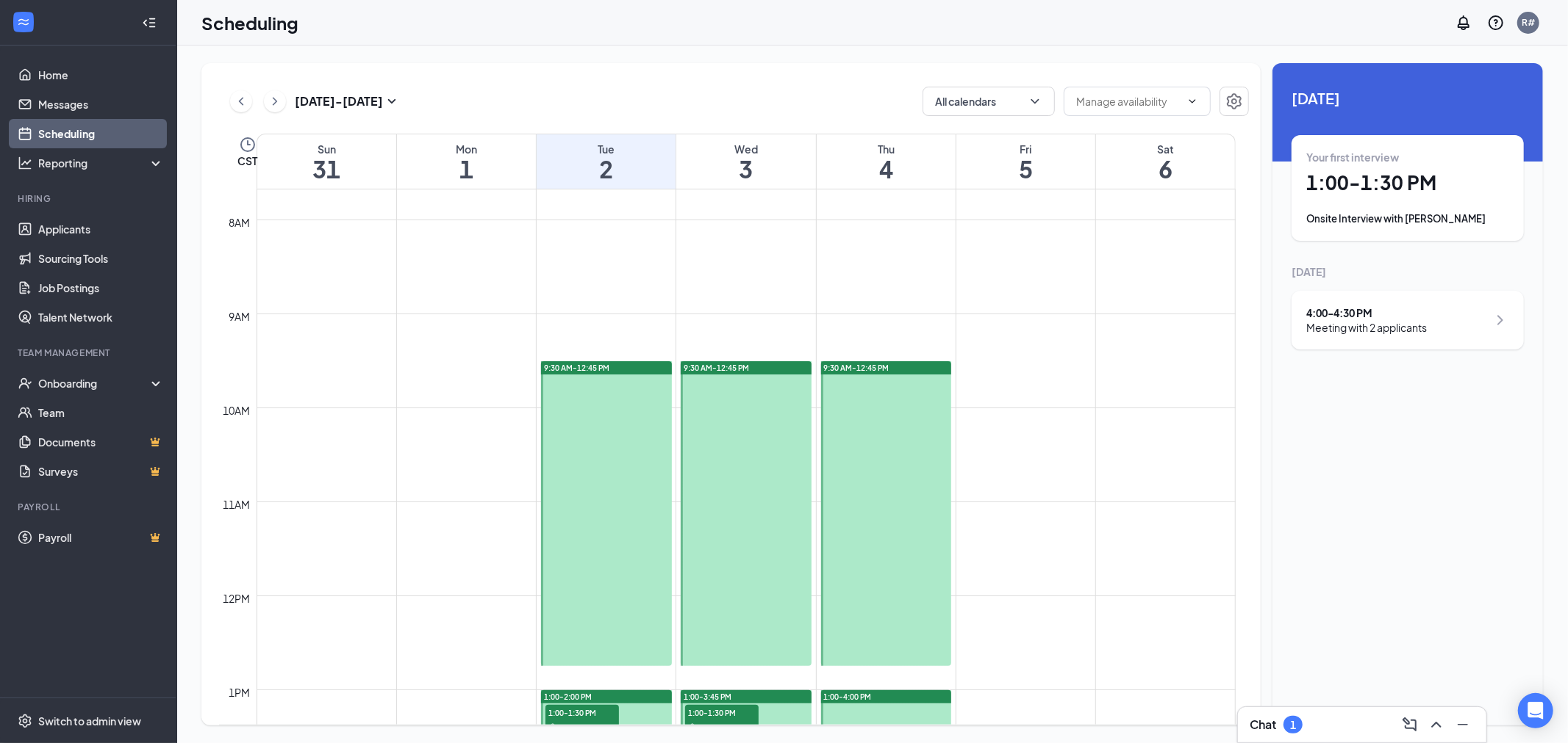
scroll to position [641, 0]
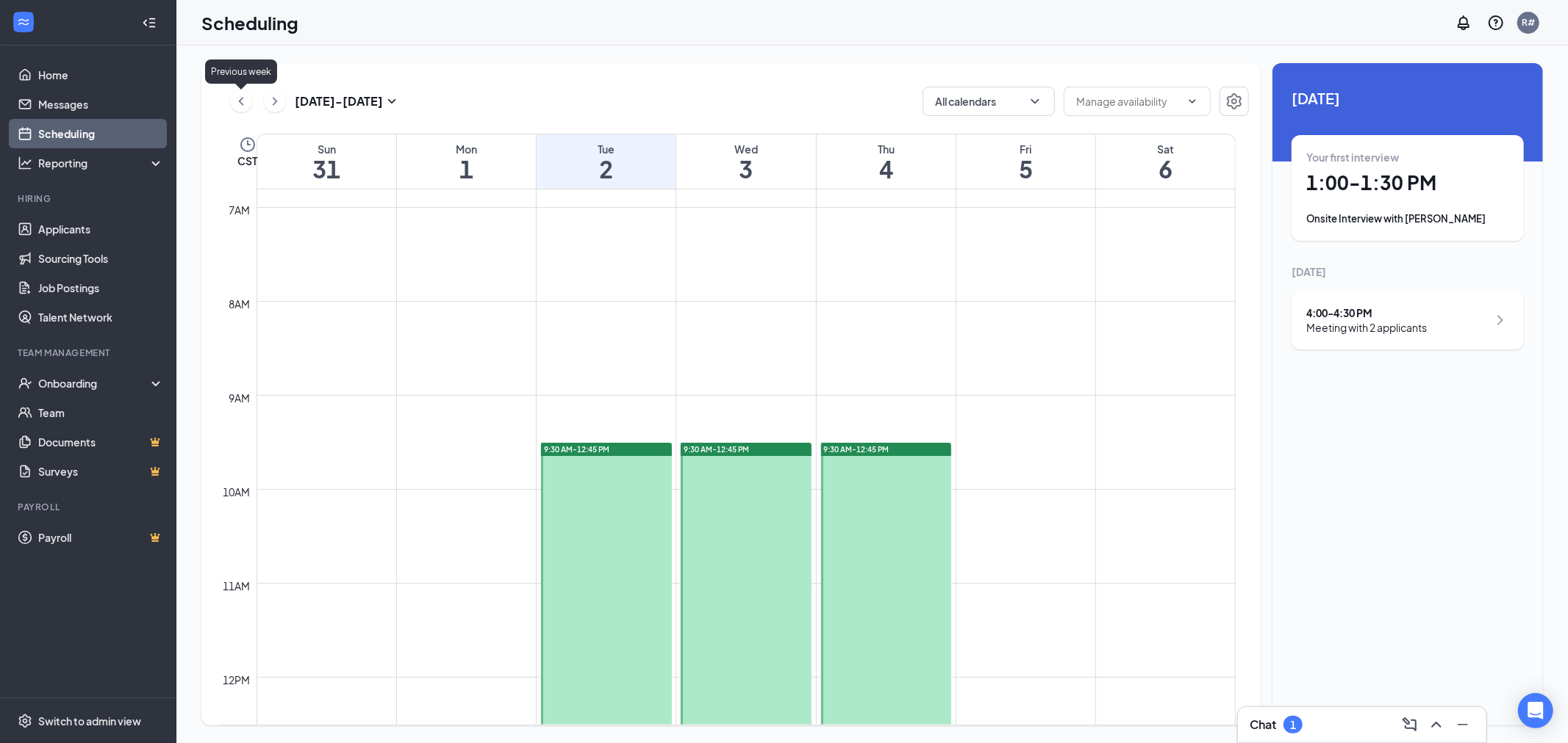
click at [241, 99] on icon "ChevronLeft" at bounding box center [241, 101] width 5 height 8
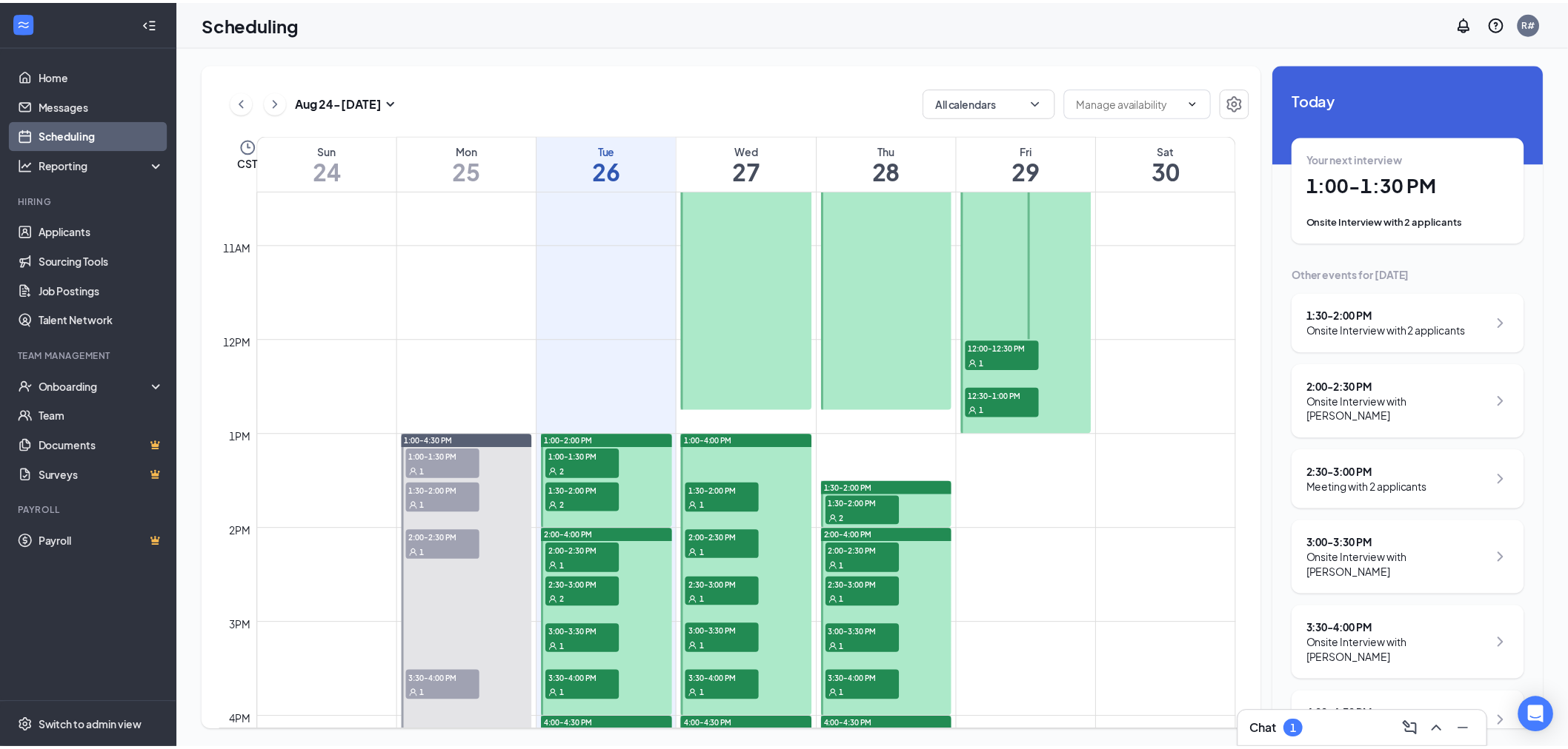
scroll to position [810, 0]
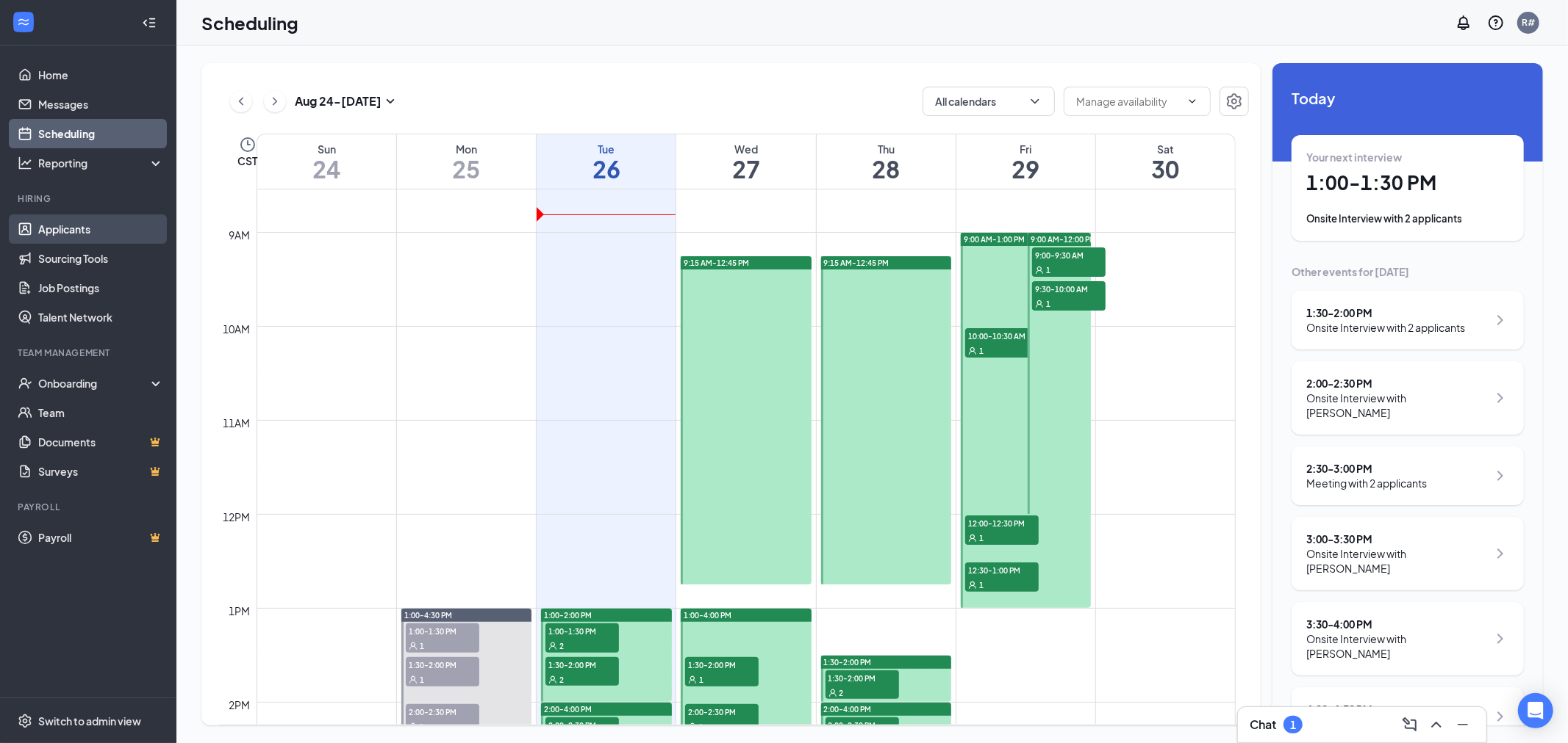
click at [48, 225] on link "Applicants" at bounding box center [101, 229] width 125 height 29
click at [72, 230] on link "Applicants" at bounding box center [101, 229] width 125 height 29
click at [215, 20] on icon "ChevronLeft" at bounding box center [216, 22] width 6 height 10
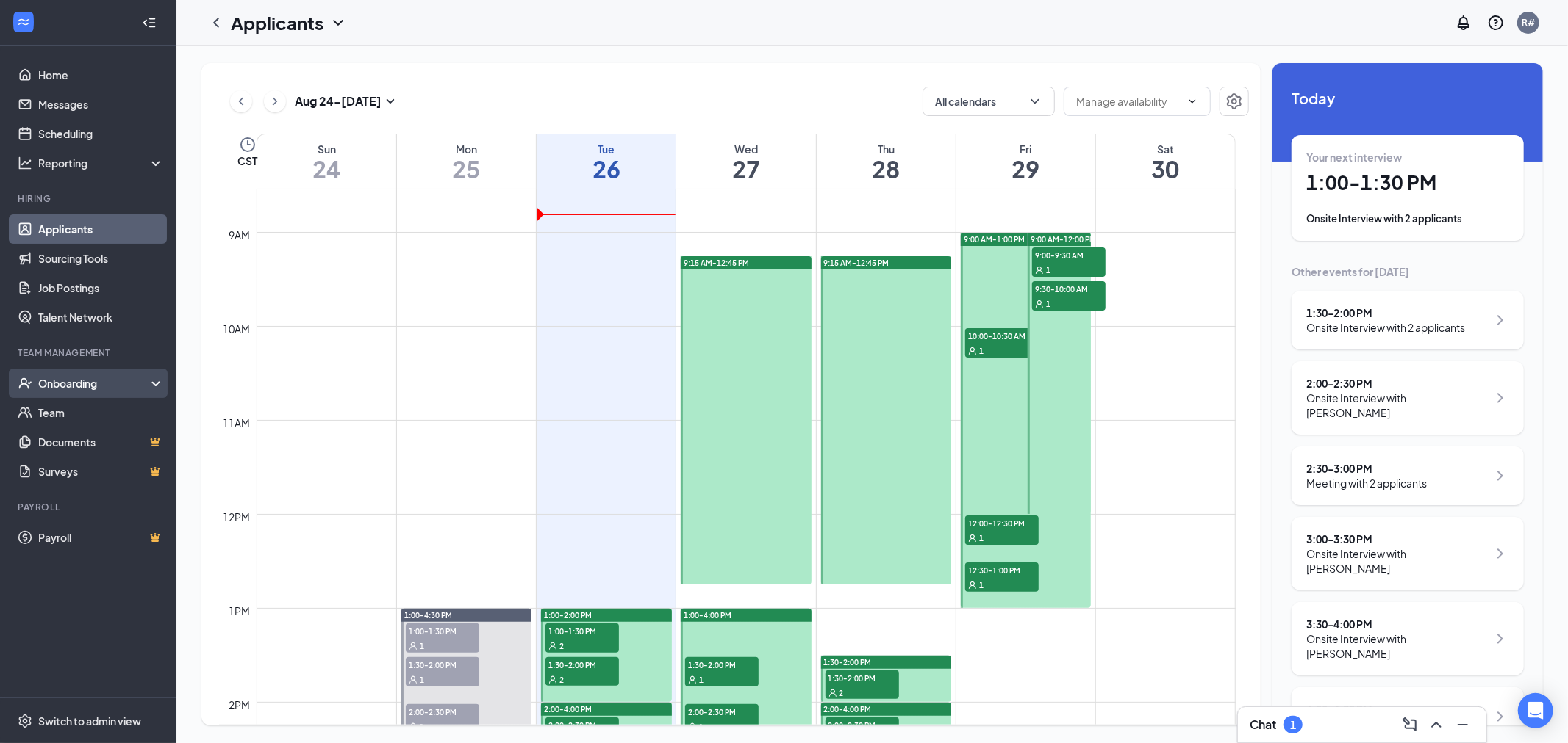
click at [57, 379] on div "Onboarding" at bounding box center [95, 383] width 113 height 14
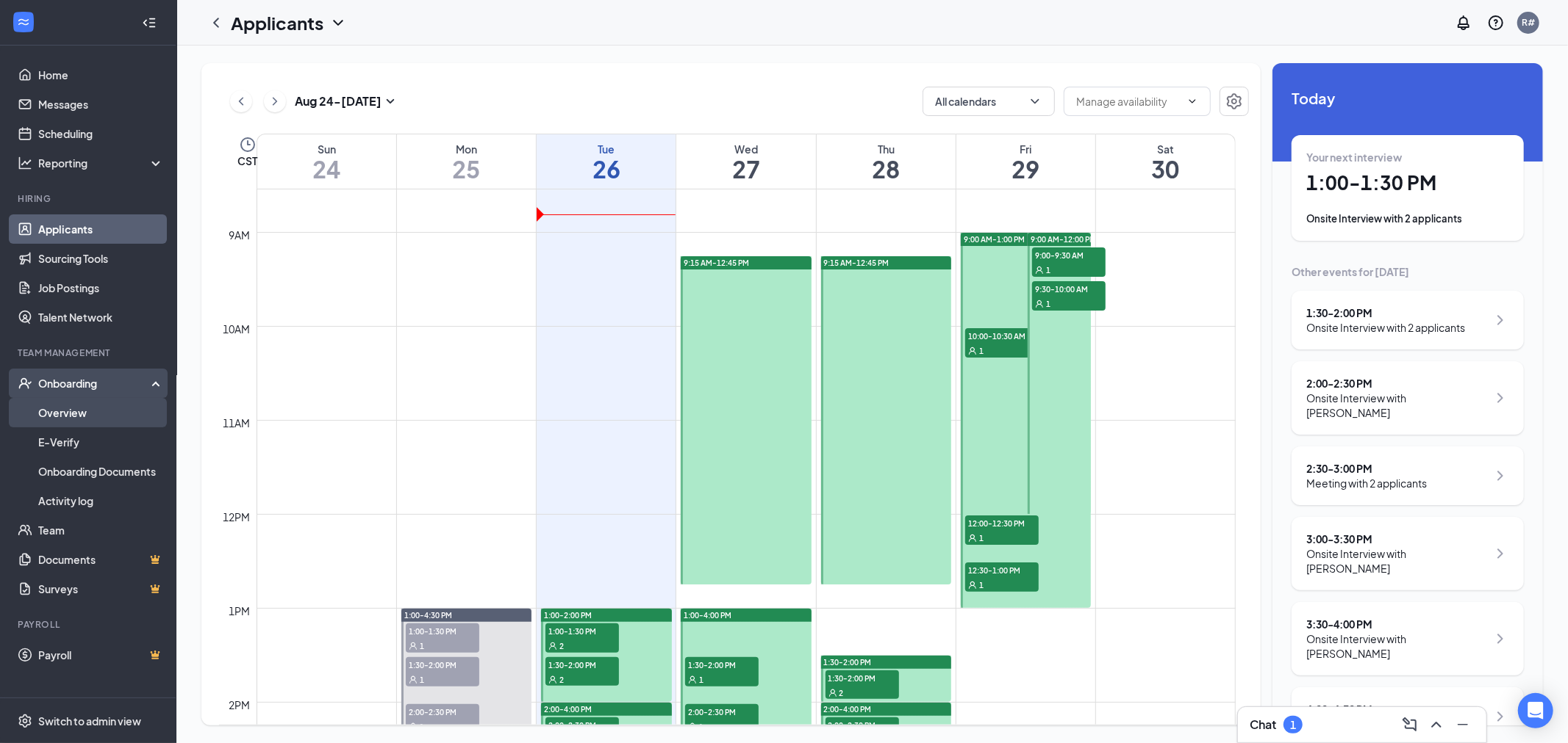
click at [62, 413] on link "Overview" at bounding box center [101, 412] width 125 height 29
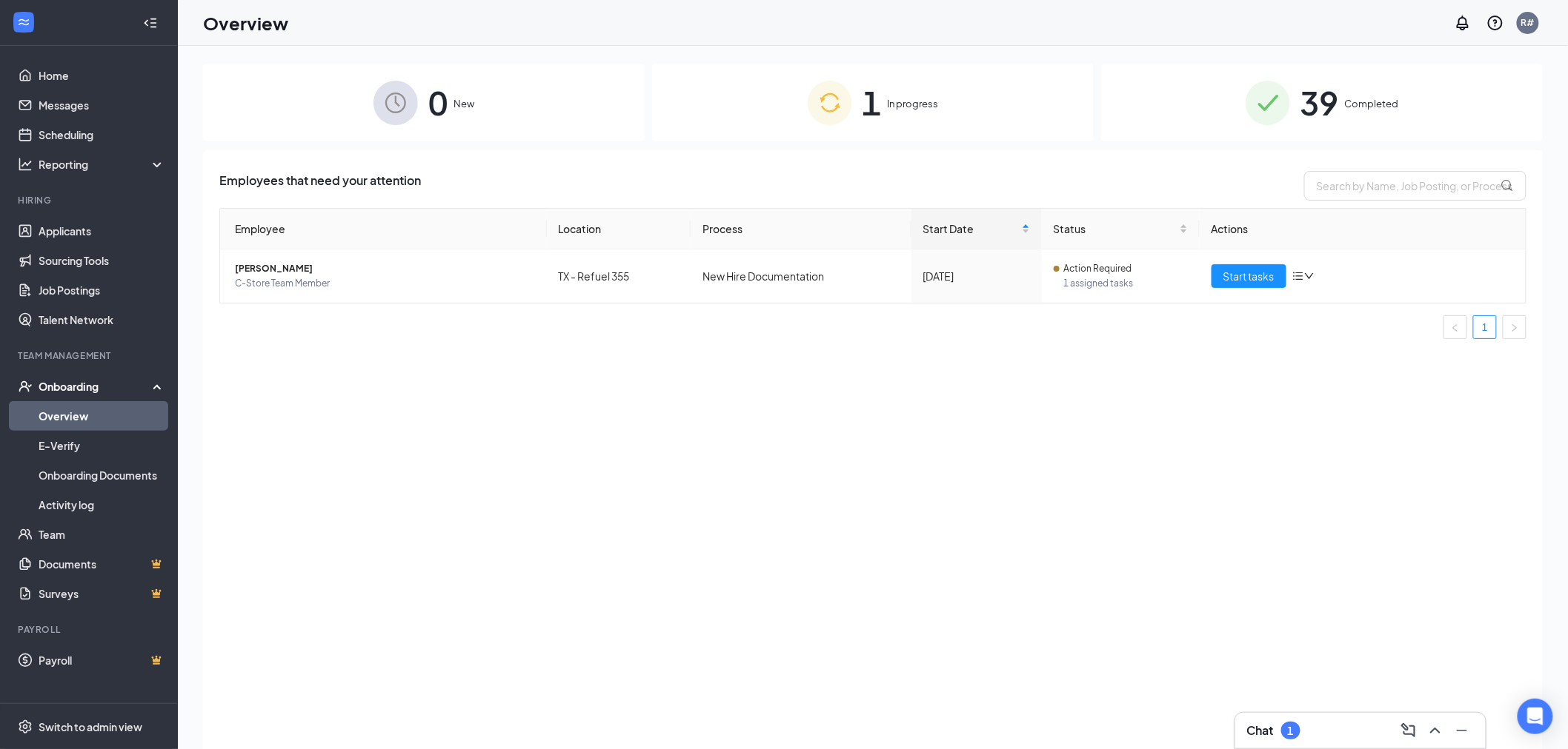
click at [892, 104] on span "In progress" at bounding box center [913, 103] width 52 height 15
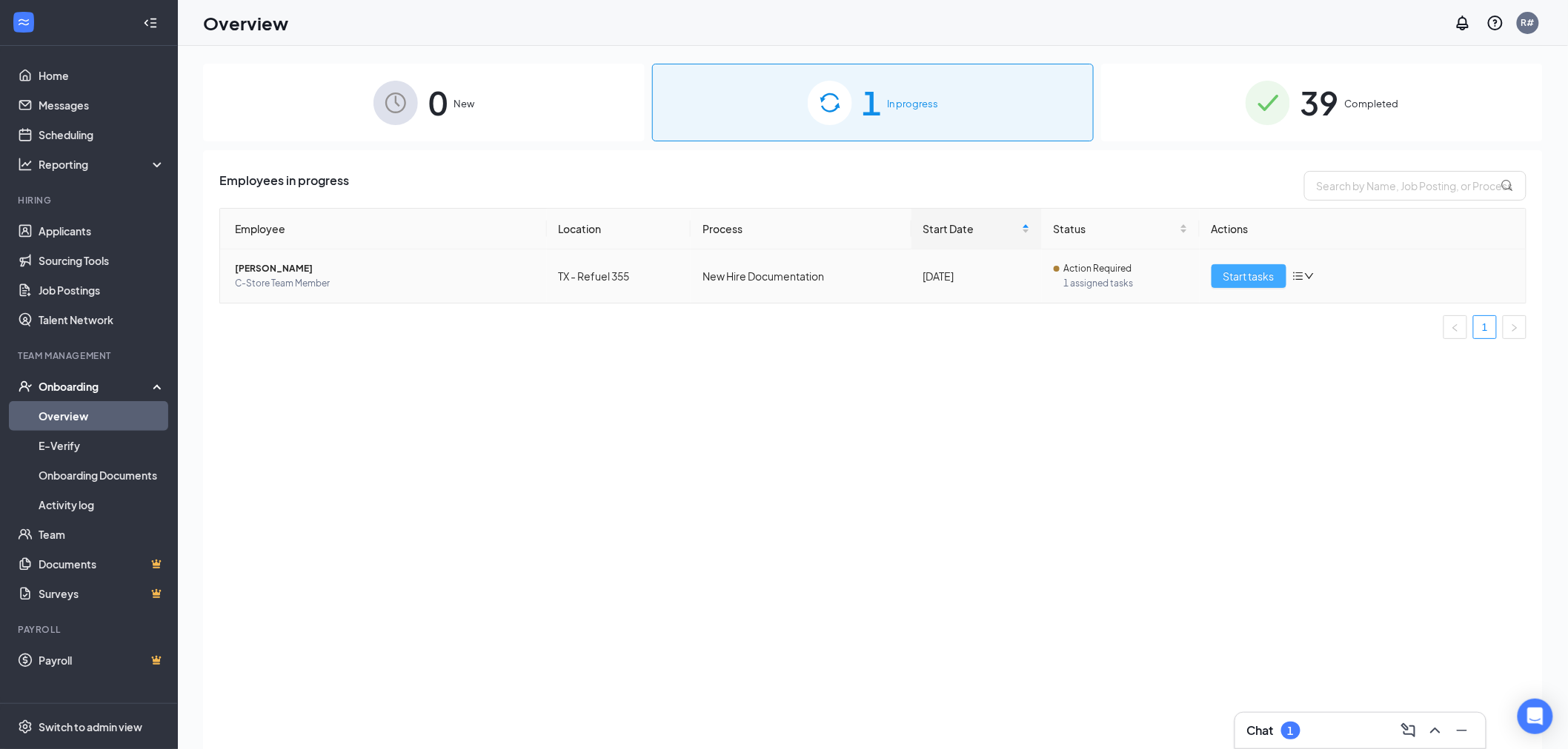
click at [1250, 272] on span "Start tasks" at bounding box center [1248, 276] width 52 height 17
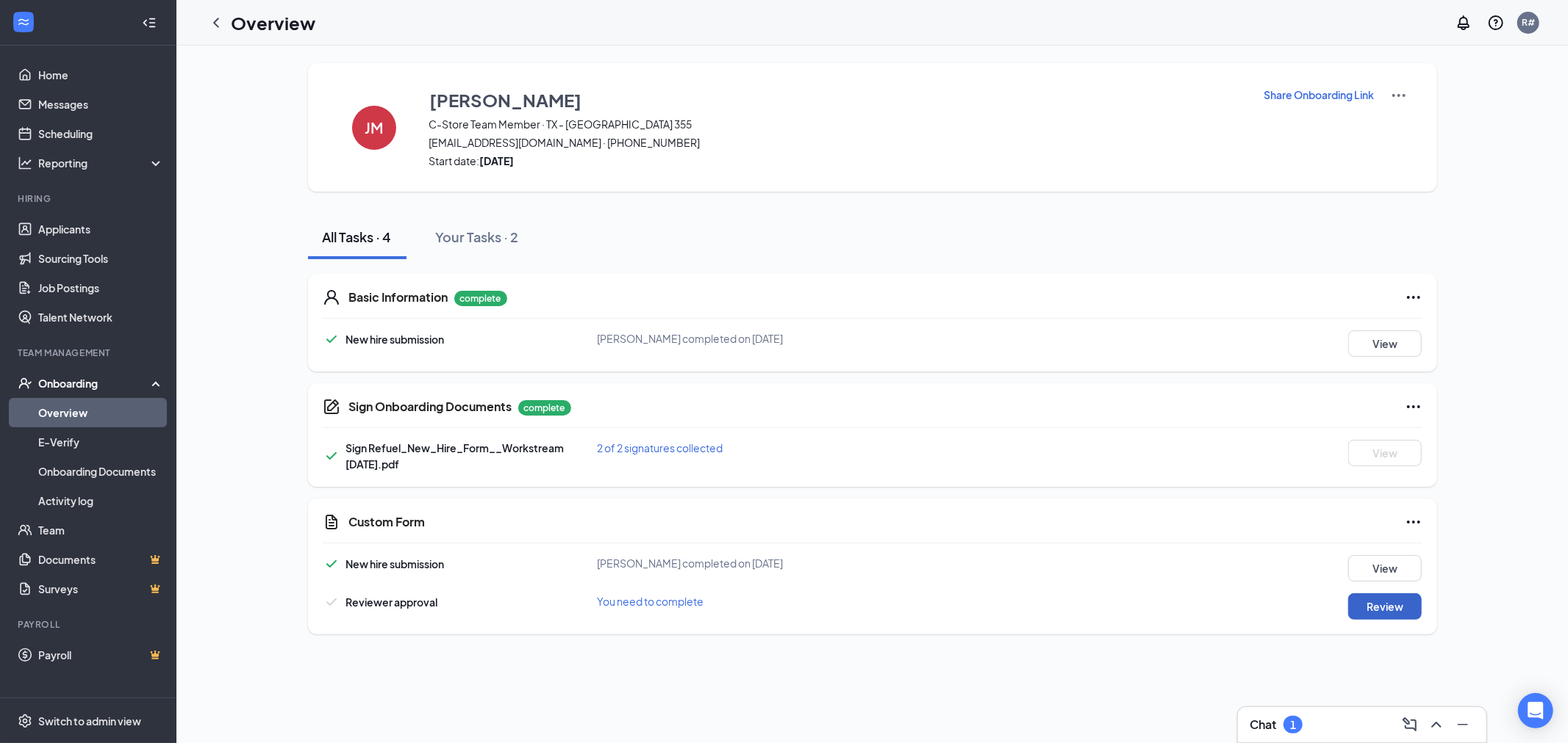
click at [1404, 610] on button "Review" at bounding box center [1385, 606] width 73 height 26
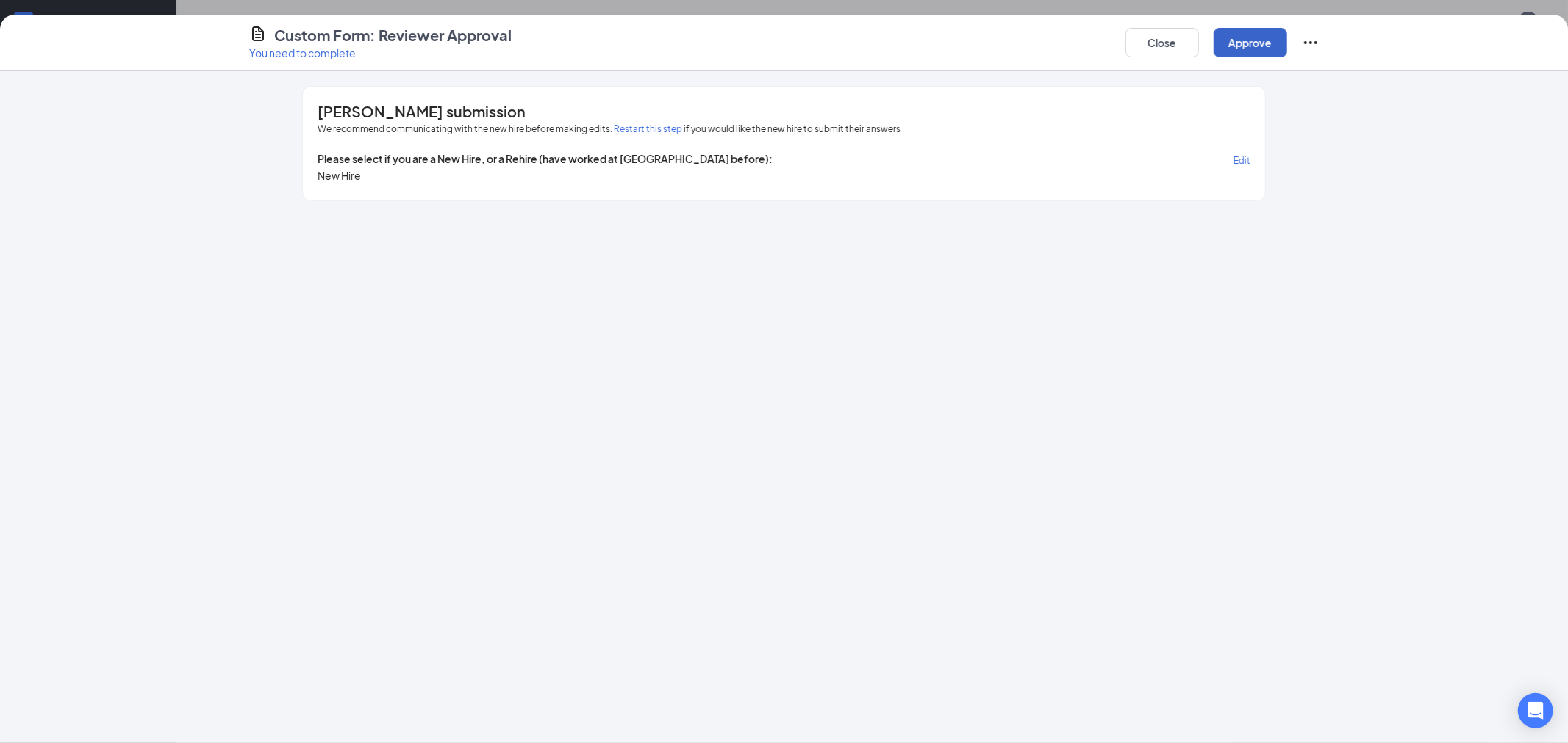
click at [1251, 40] on button "Approve" at bounding box center [1250, 42] width 73 height 29
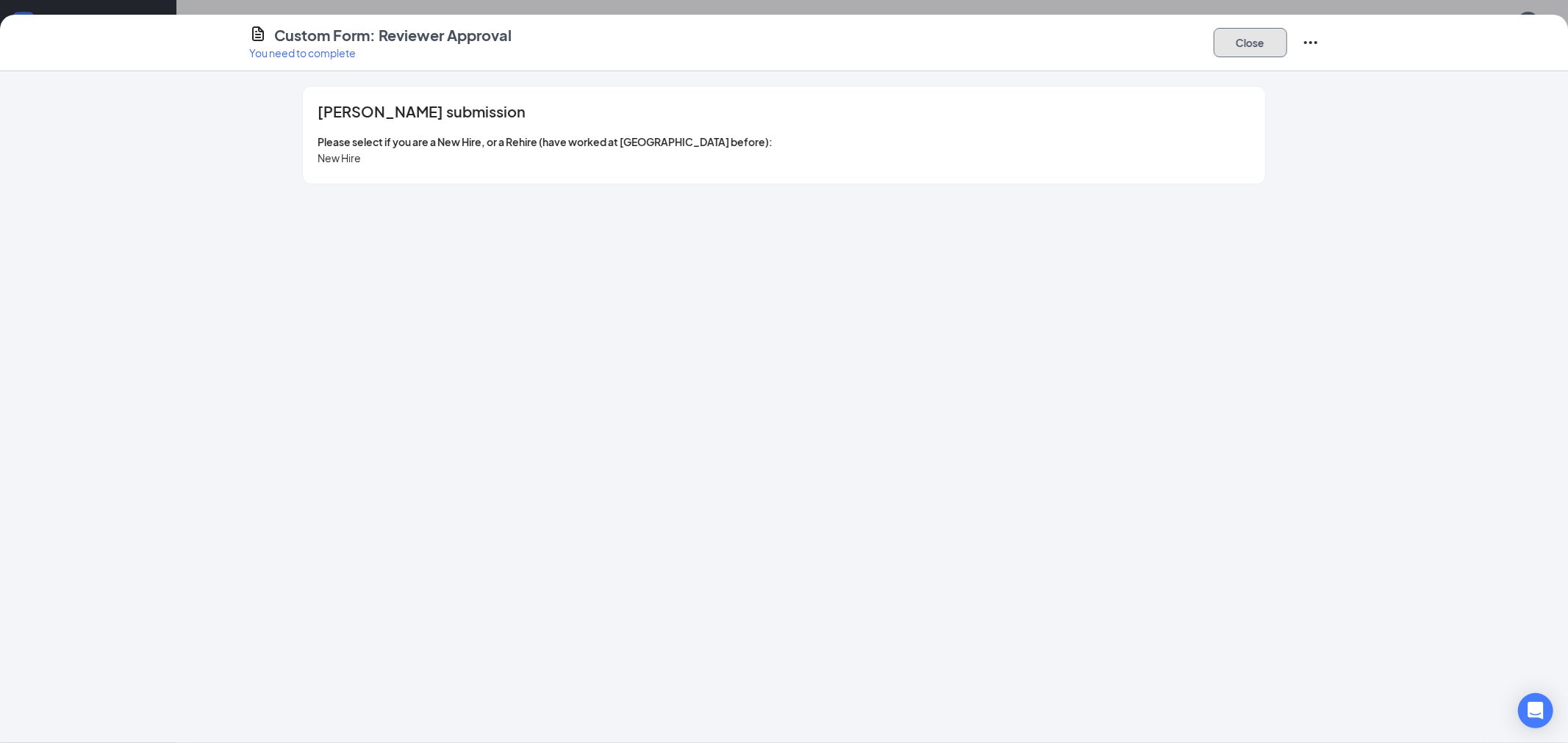
click at [1240, 44] on button "Close" at bounding box center [1250, 42] width 73 height 29
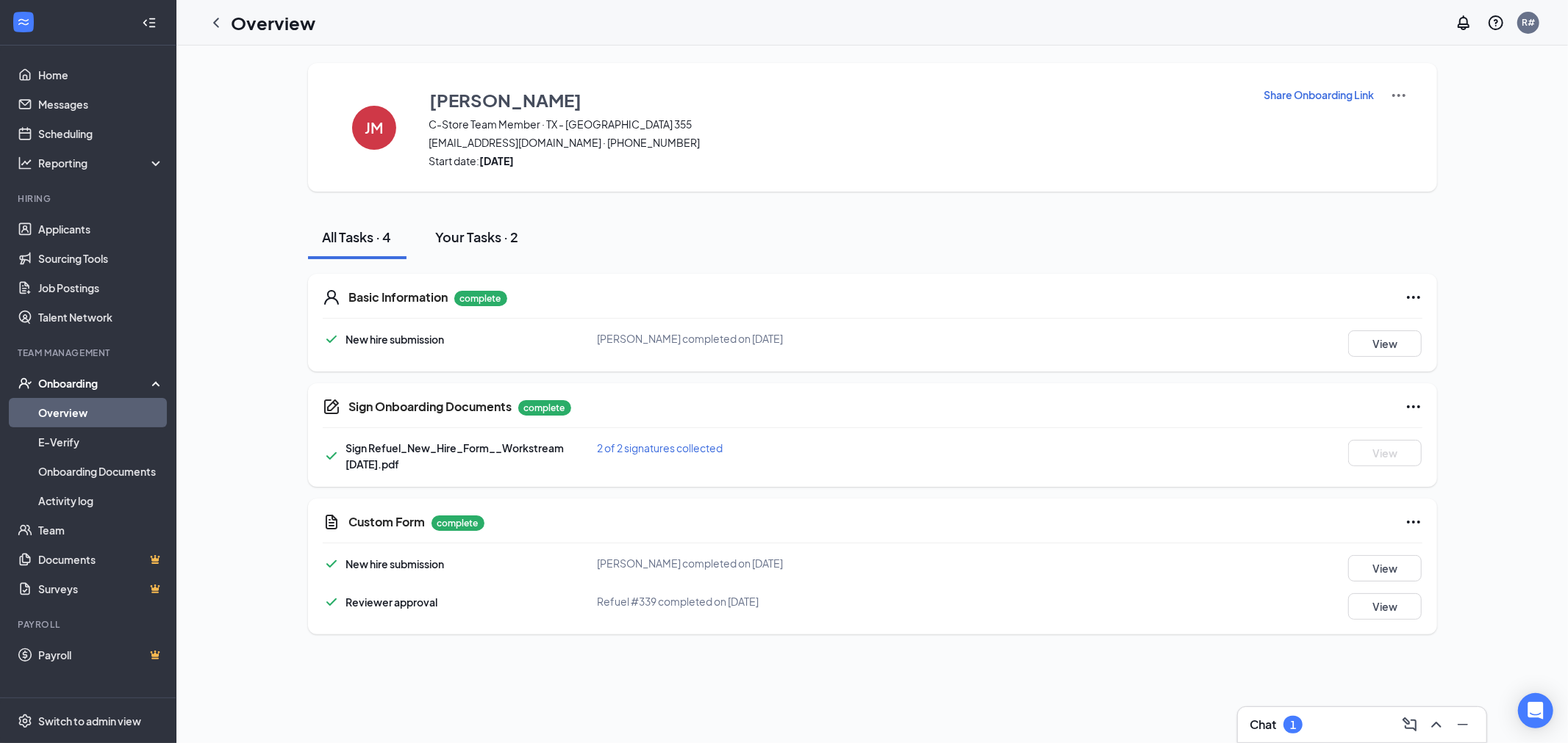
click at [467, 233] on div "Your Tasks · 2" at bounding box center [477, 236] width 83 height 18
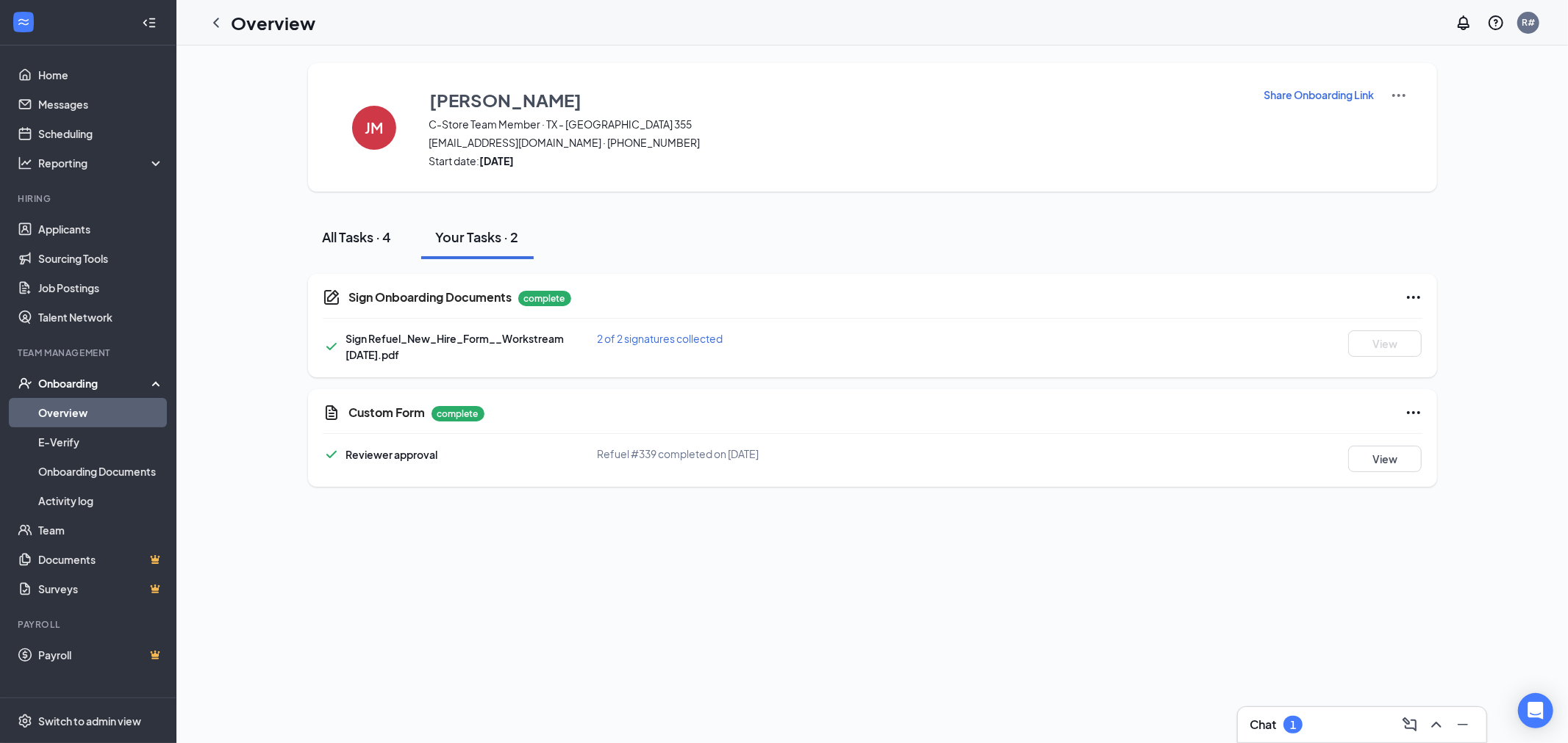
click at [336, 239] on div "All Tasks · 4" at bounding box center [358, 236] width 69 height 18
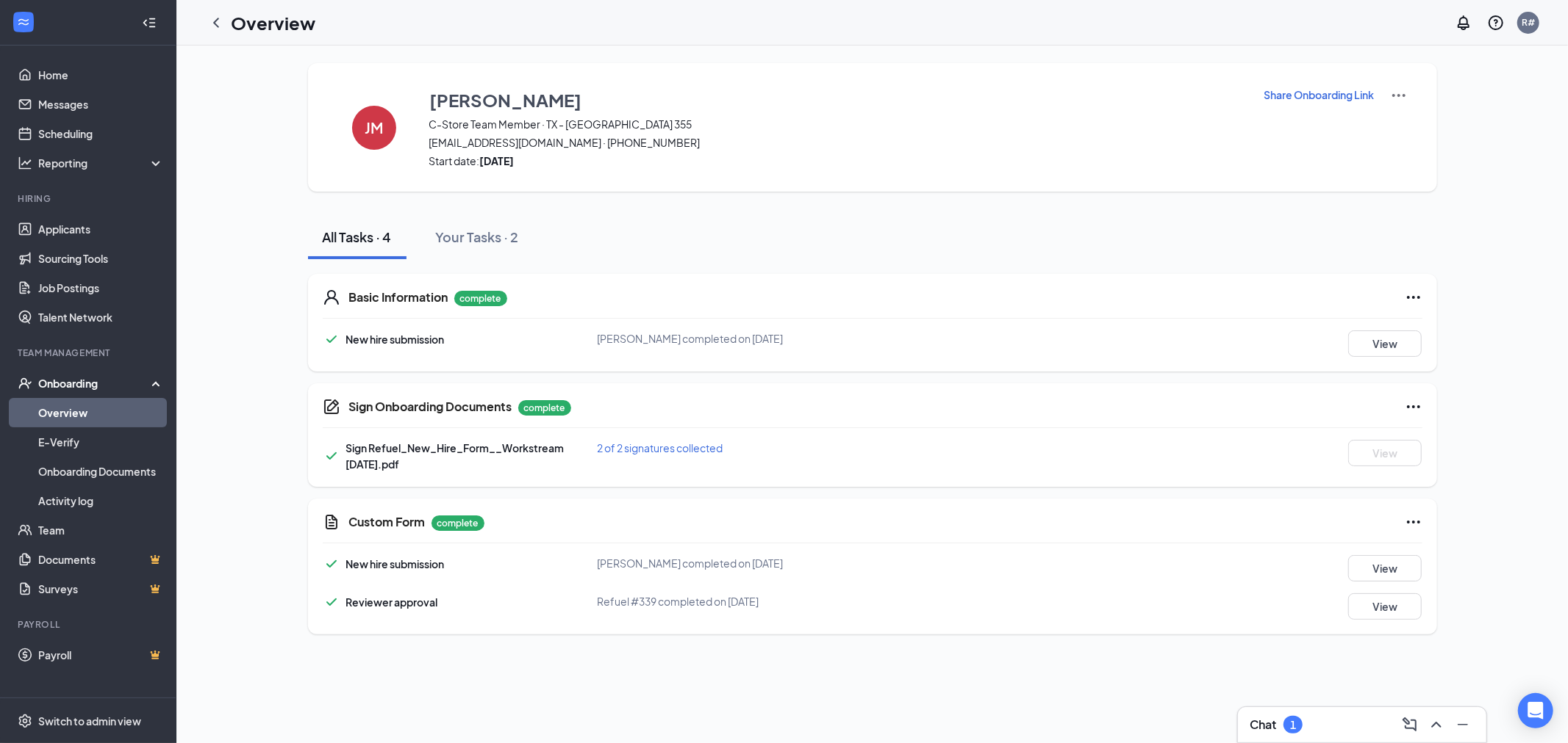
click at [64, 410] on link "Overview" at bounding box center [101, 412] width 125 height 29
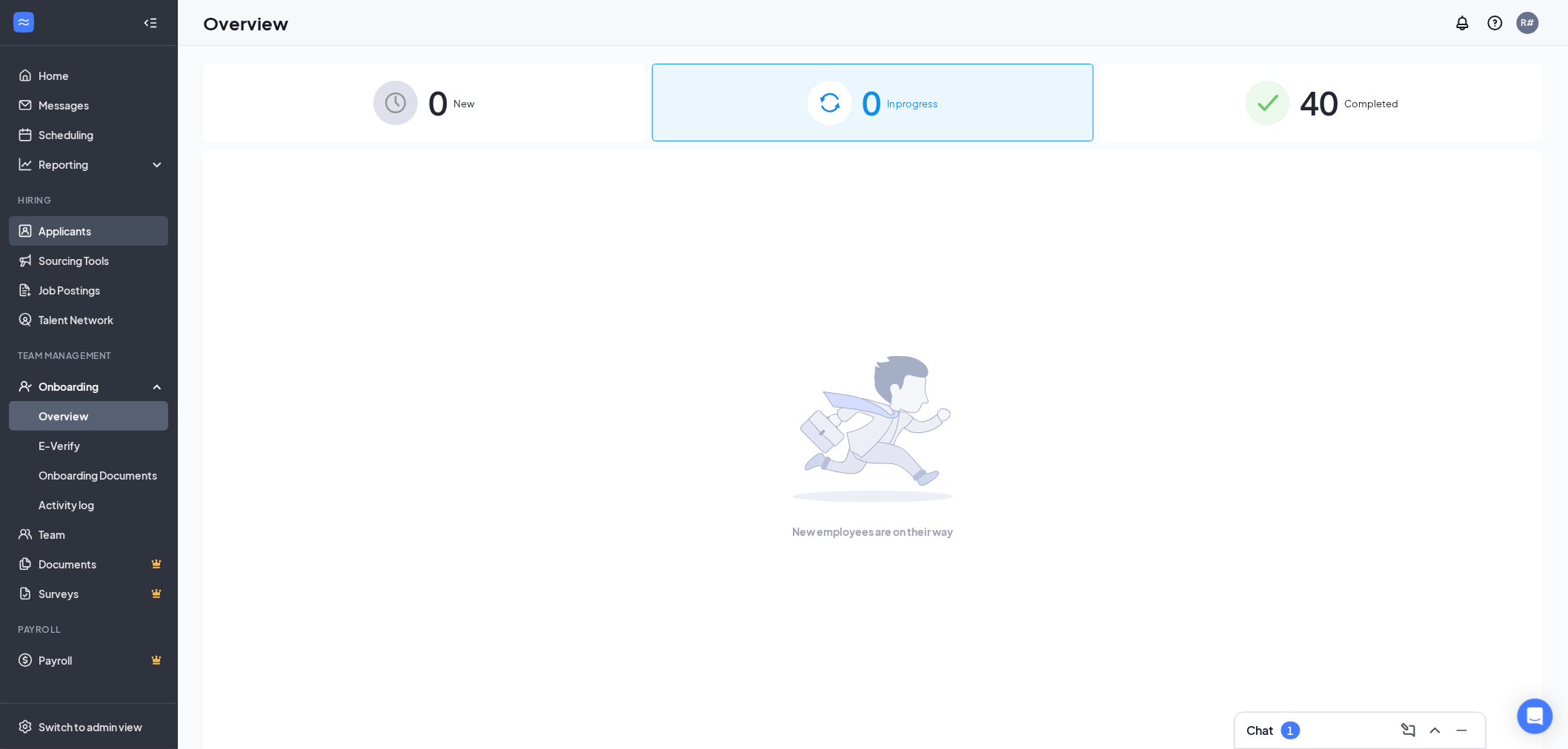
click at [63, 230] on link "Applicants" at bounding box center [102, 231] width 126 height 29
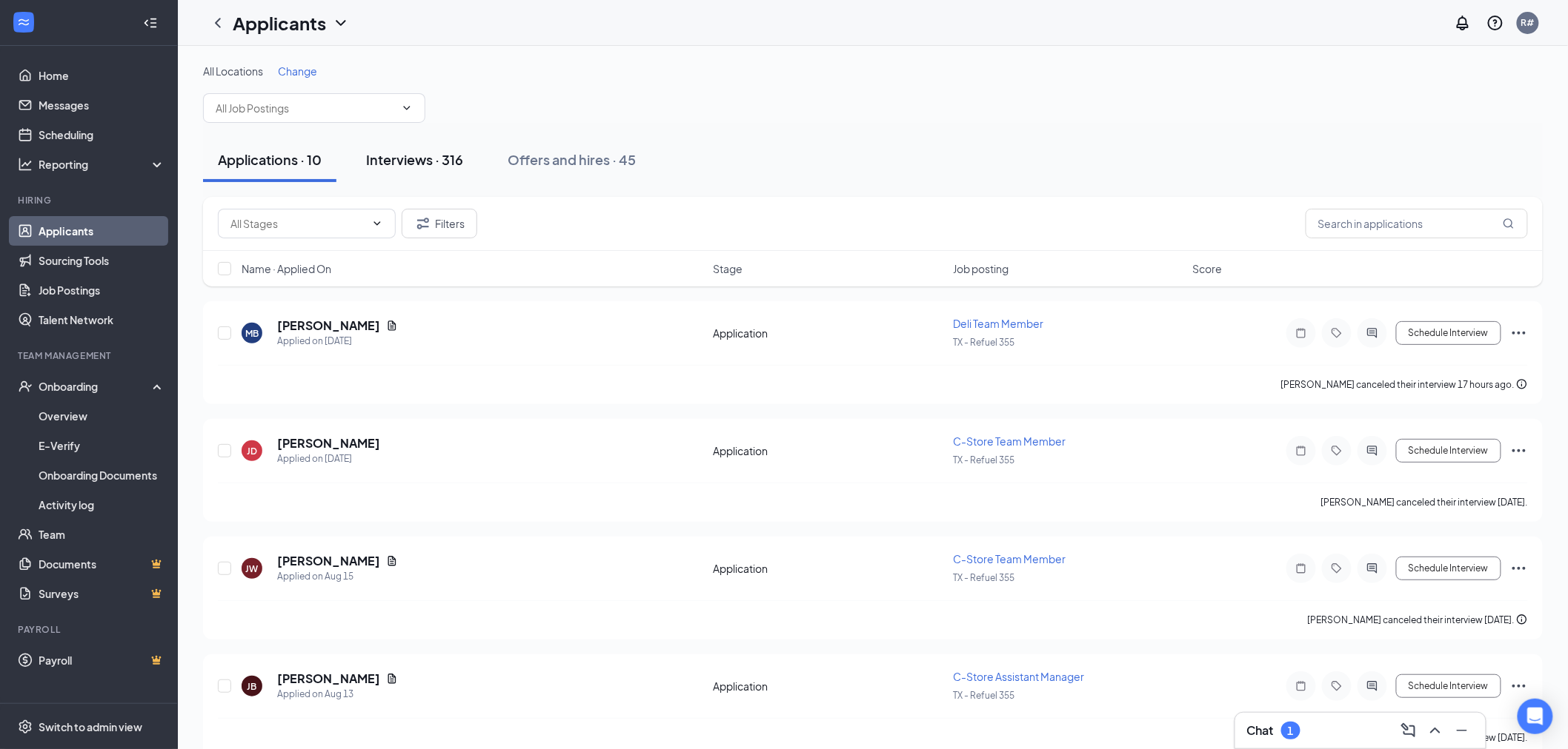
click at [397, 160] on div "Interviews · 316" at bounding box center [415, 159] width 97 height 18
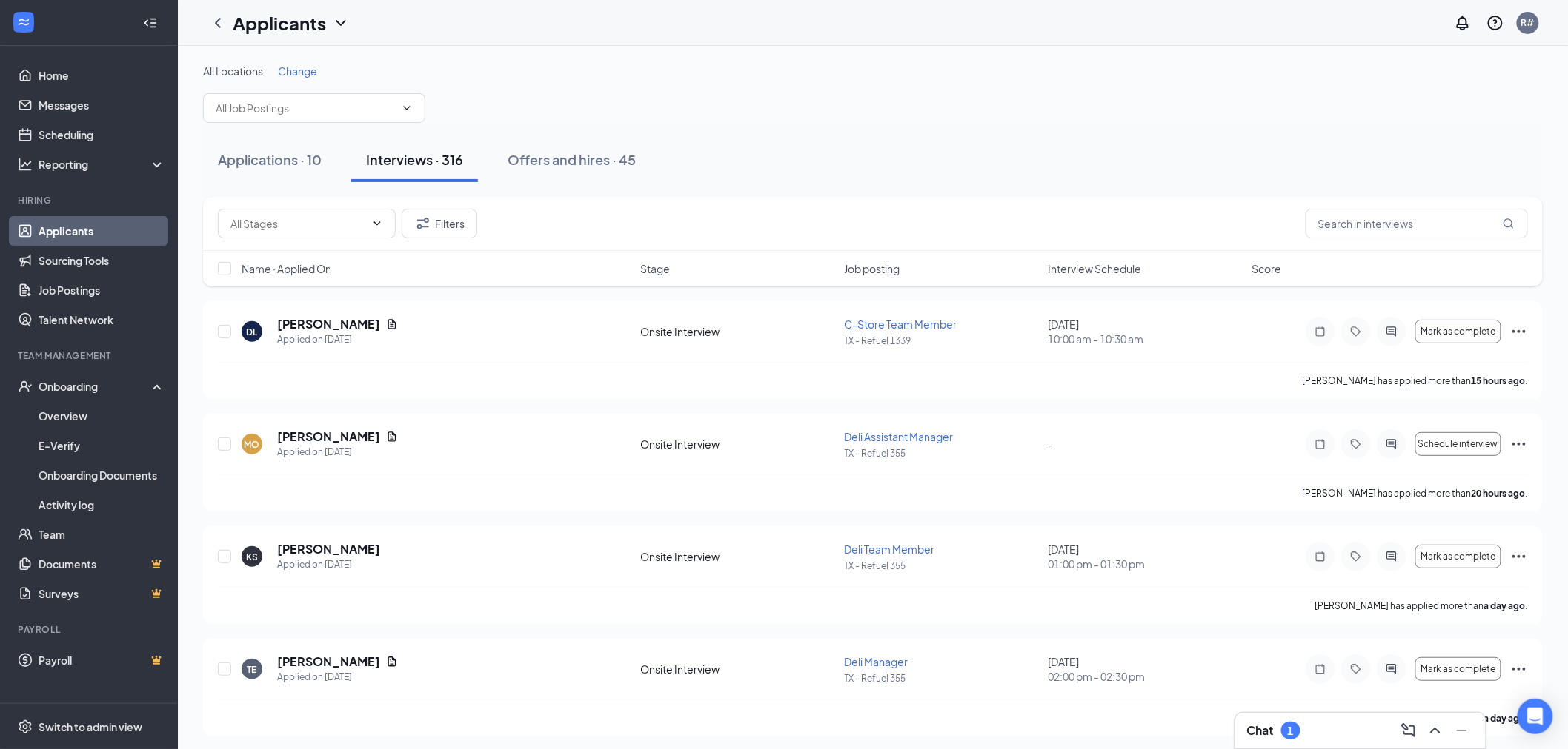
click at [1097, 257] on div "Name · Applied On Stage Job posting Interview Schedule Score" at bounding box center [873, 268] width 1340 height 36
click at [1099, 262] on span "Interview Schedule" at bounding box center [1096, 268] width 93 height 15
click at [1099, 267] on span "Interview Schedule" at bounding box center [1096, 268] width 93 height 15
